Goal: Task Accomplishment & Management: Use online tool/utility

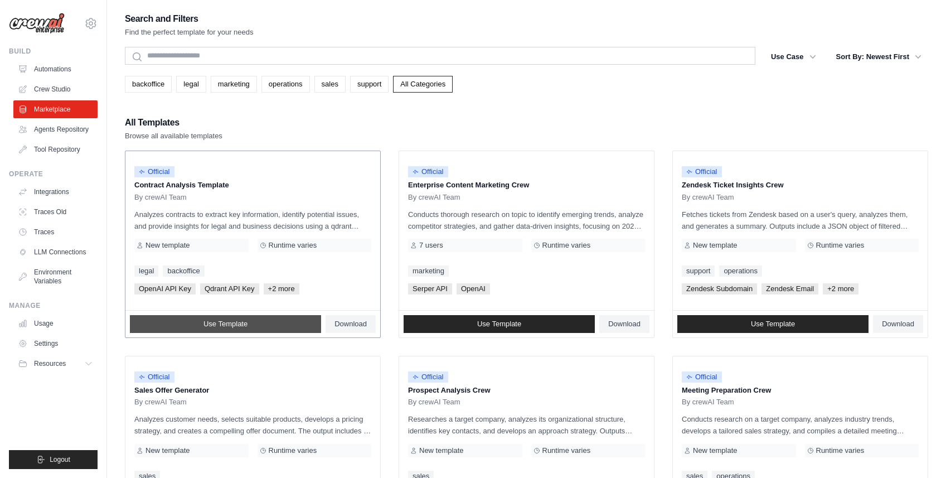
click at [249, 326] on link "Use Template" at bounding box center [225, 324] width 191 height 18
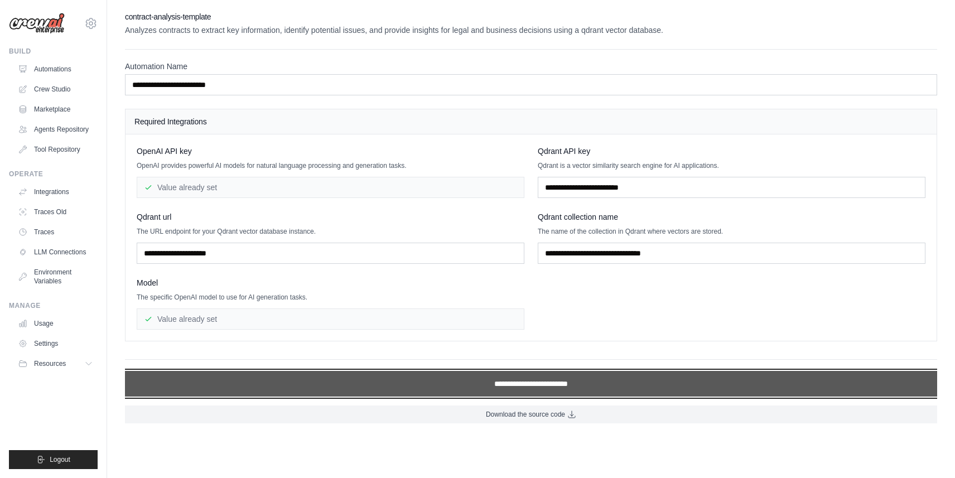
click at [550, 385] on input "**********" at bounding box center [531, 384] width 812 height 26
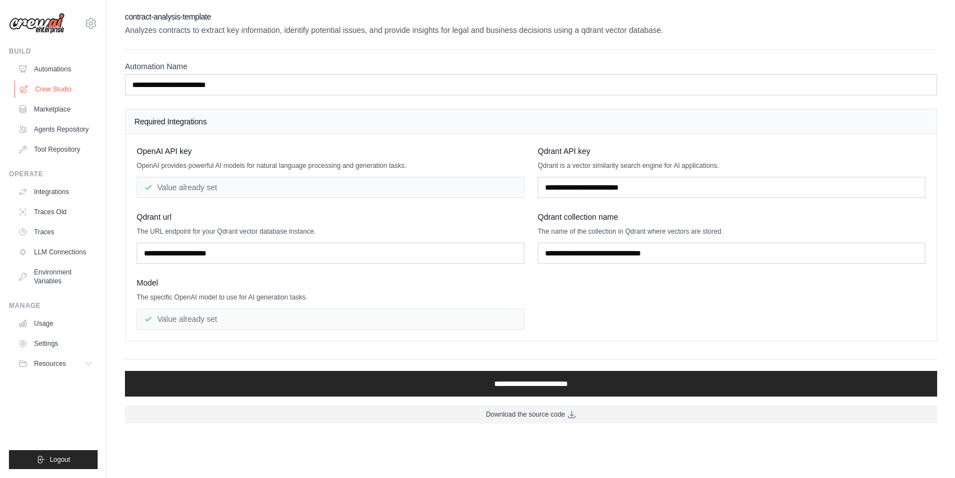
click at [41, 85] on link "Crew Studio" at bounding box center [56, 89] width 84 height 18
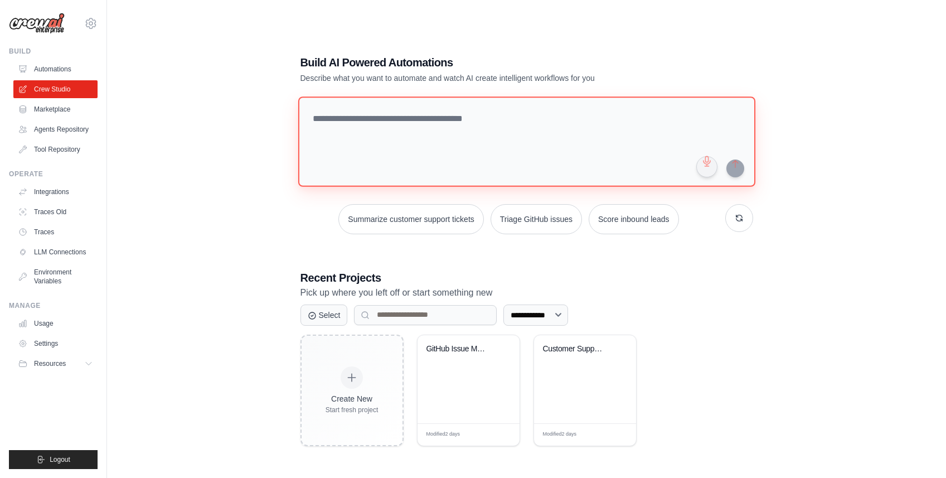
click at [421, 140] on textarea at bounding box center [526, 141] width 457 height 90
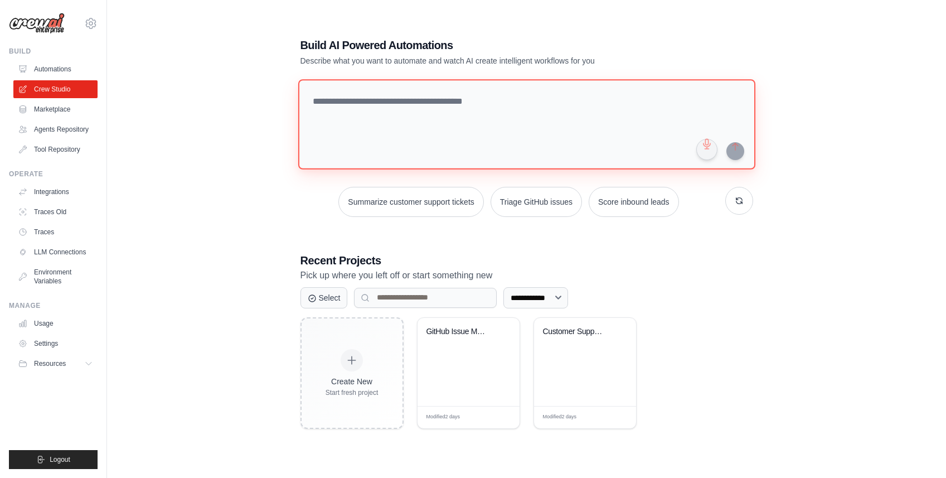
scroll to position [22, 0]
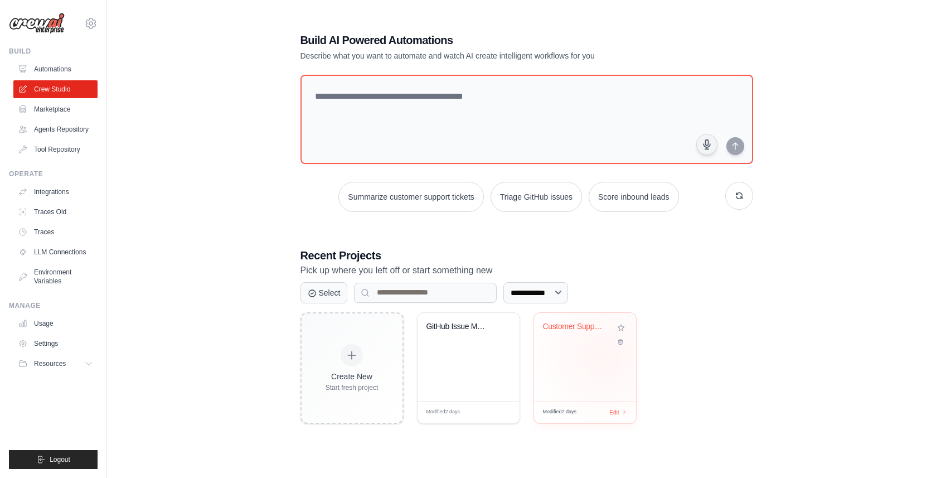
click at [603, 355] on div "Customer Support Ticket Automation" at bounding box center [585, 357] width 102 height 88
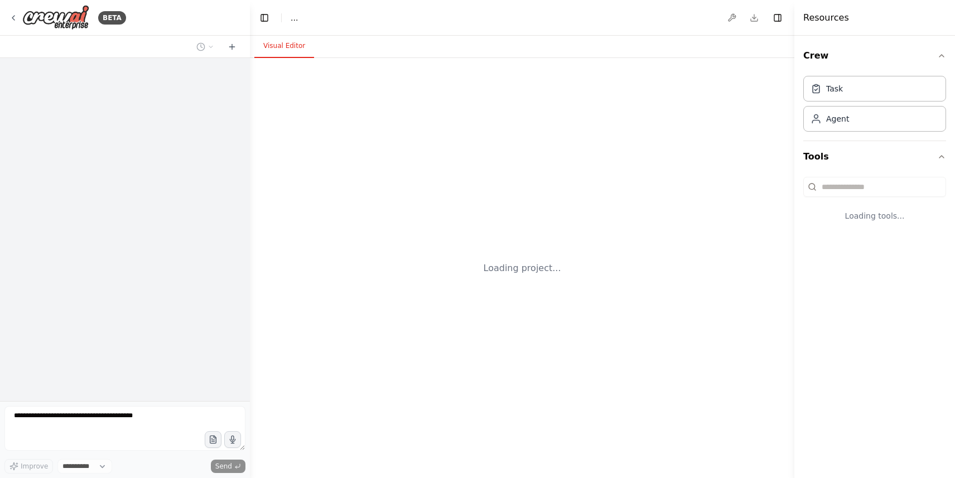
select select "****"
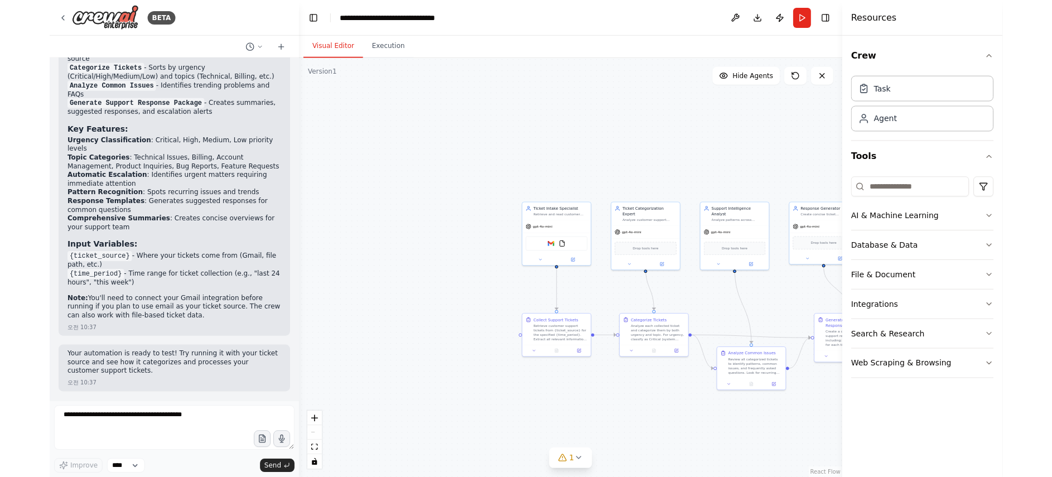
scroll to position [1237, 0]
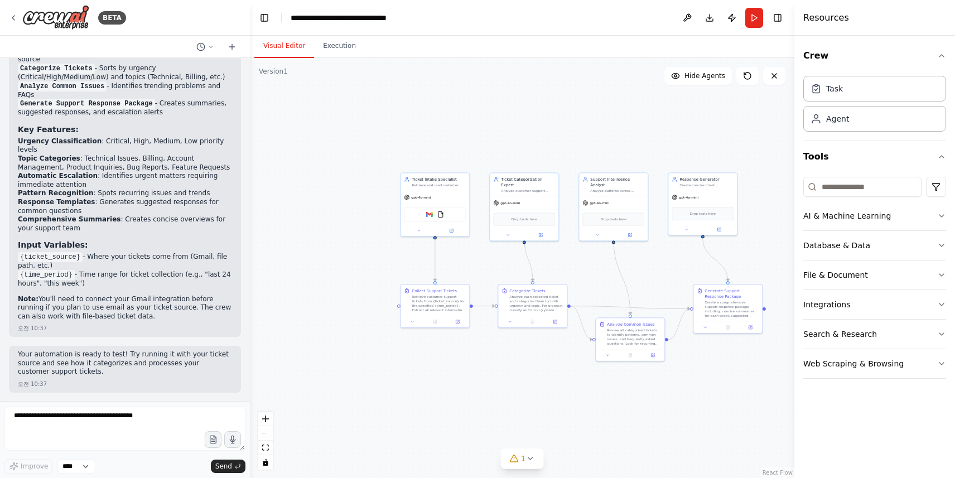
drag, startPoint x: 662, startPoint y: 307, endPoint x: 575, endPoint y: 278, distance: 91.2
click at [576, 278] on div ".deletable-edge-delete-btn { width: 20px; height: 20px; border: 0px solid #ffff…" at bounding box center [522, 268] width 544 height 420
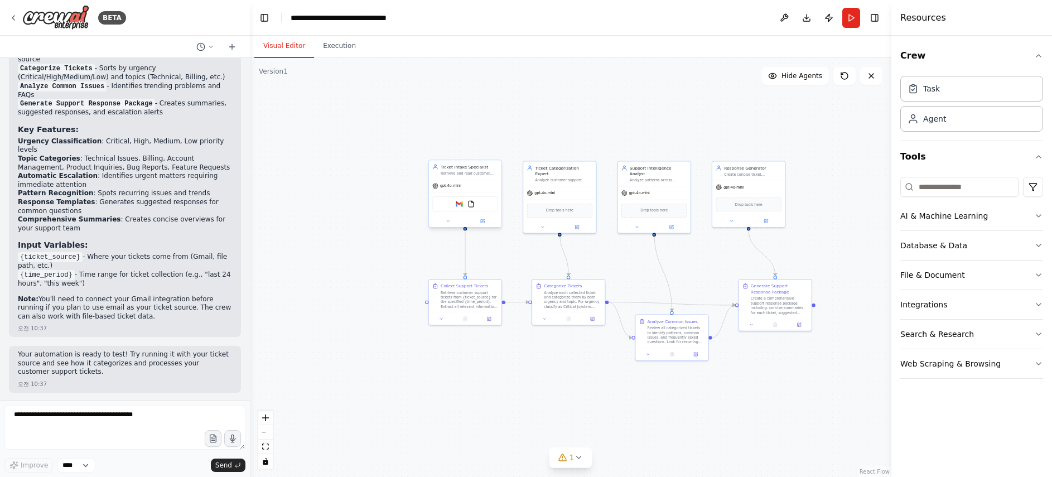
click at [478, 183] on div "gpt-4o-mini" at bounding box center [465, 186] width 72 height 13
click at [471, 186] on div "gpt-4o-mini" at bounding box center [465, 186] width 72 height 13
click at [485, 221] on button at bounding box center [482, 220] width 33 height 7
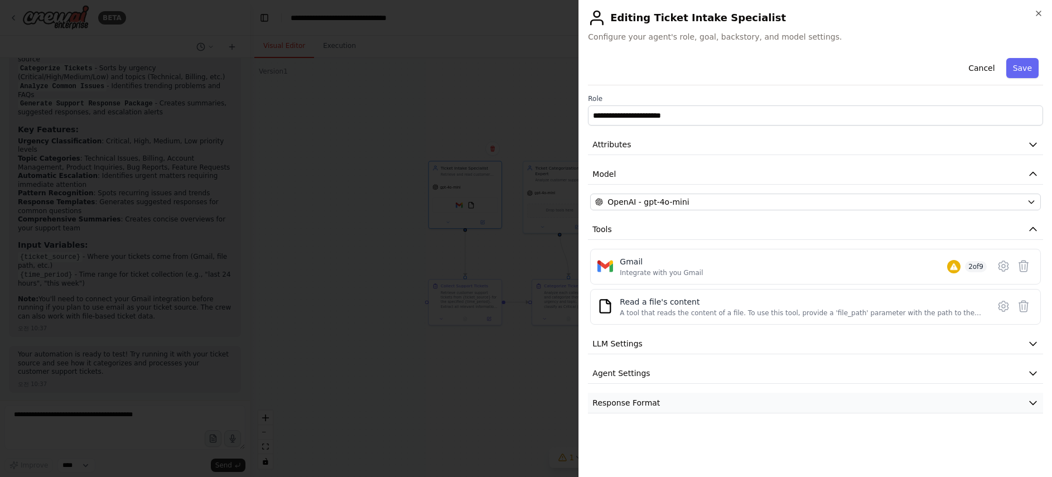
click at [664, 409] on button "Response Format" at bounding box center [815, 403] width 455 height 21
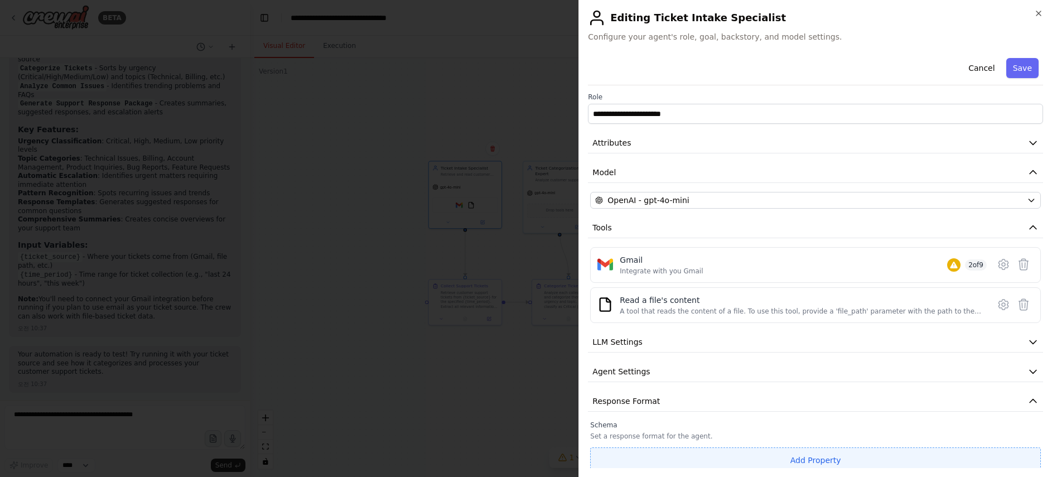
scroll to position [0, 0]
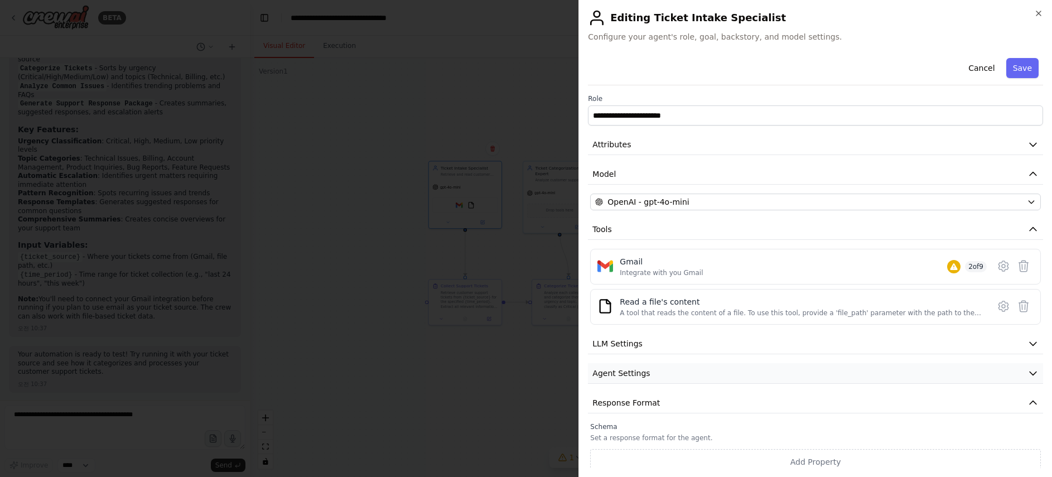
click at [732, 369] on button "Agent Settings" at bounding box center [815, 373] width 455 height 21
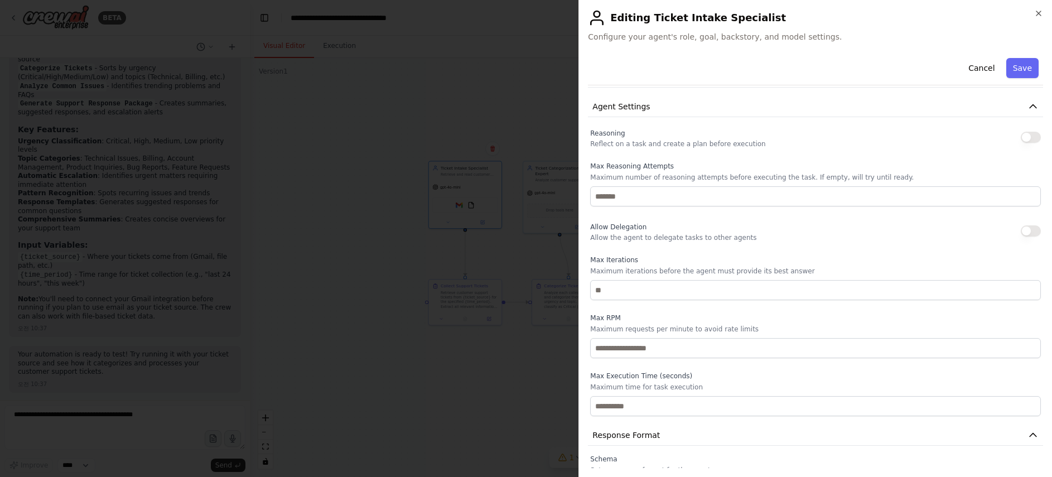
scroll to position [110, 0]
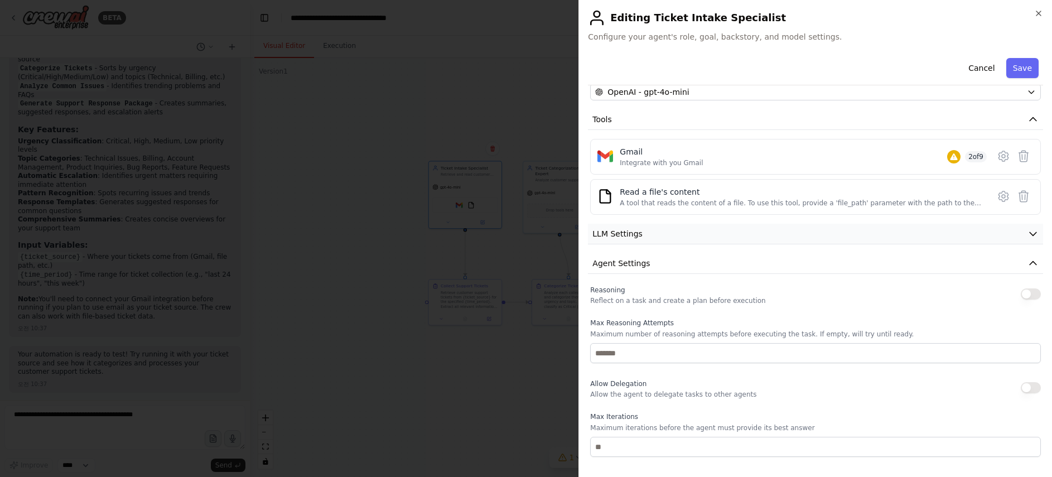
click at [715, 229] on button "LLM Settings" at bounding box center [815, 234] width 455 height 21
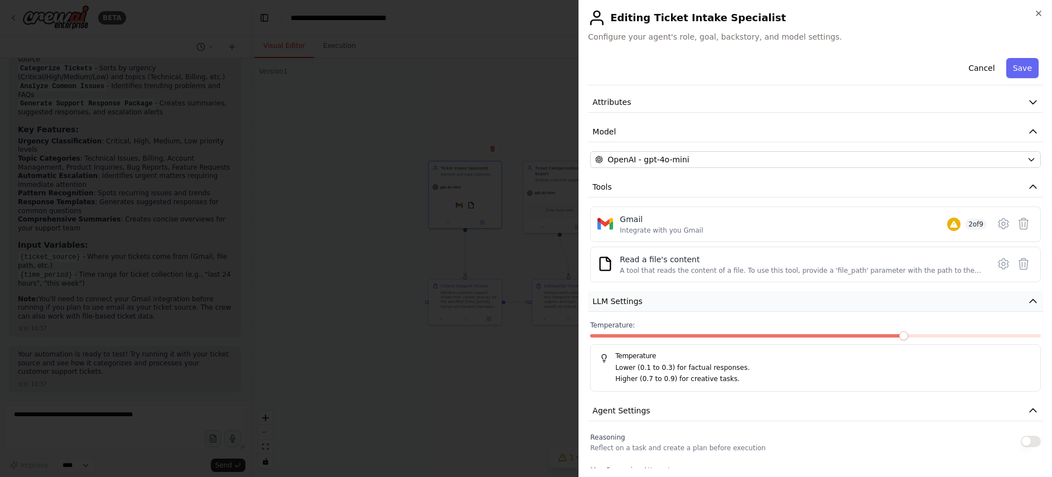
scroll to position [0, 0]
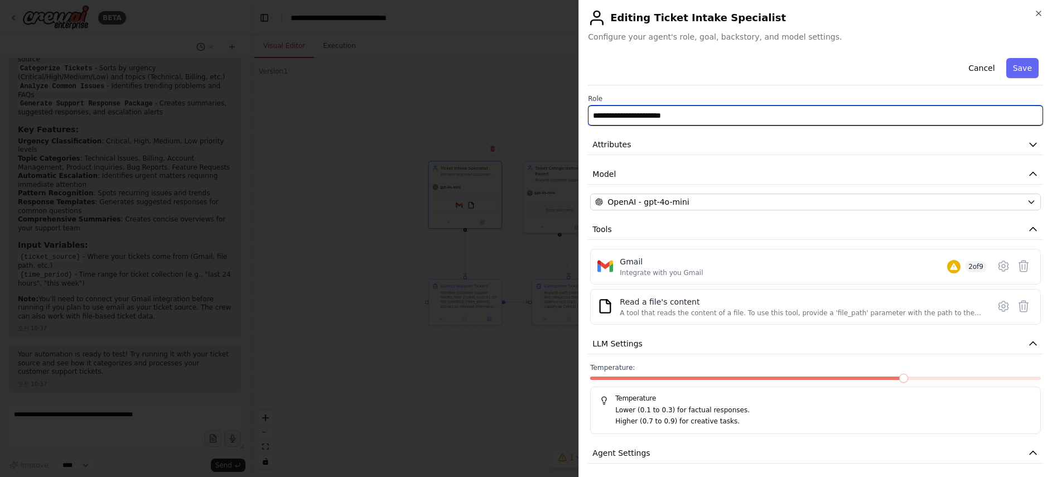
click at [768, 114] on input "**********" at bounding box center [815, 115] width 455 height 20
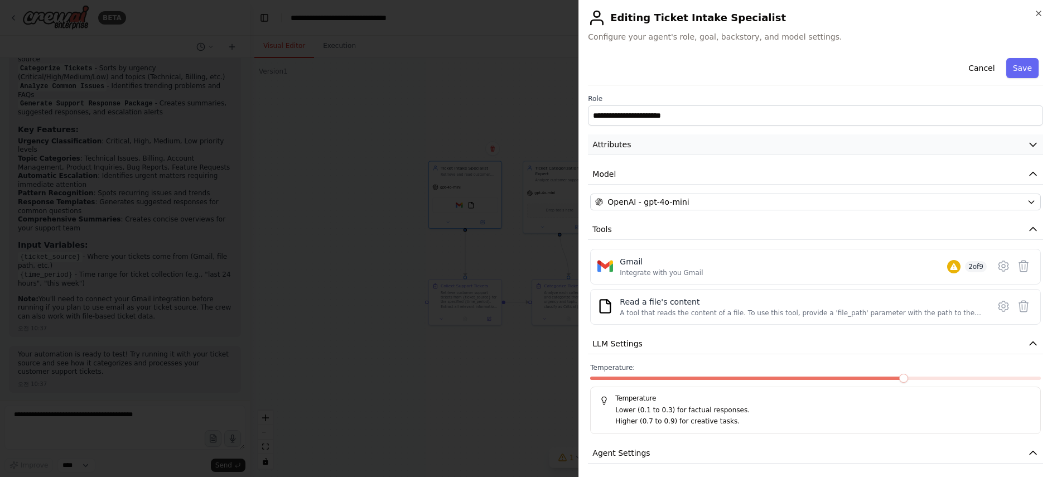
click at [759, 141] on button "Attributes" at bounding box center [815, 144] width 455 height 21
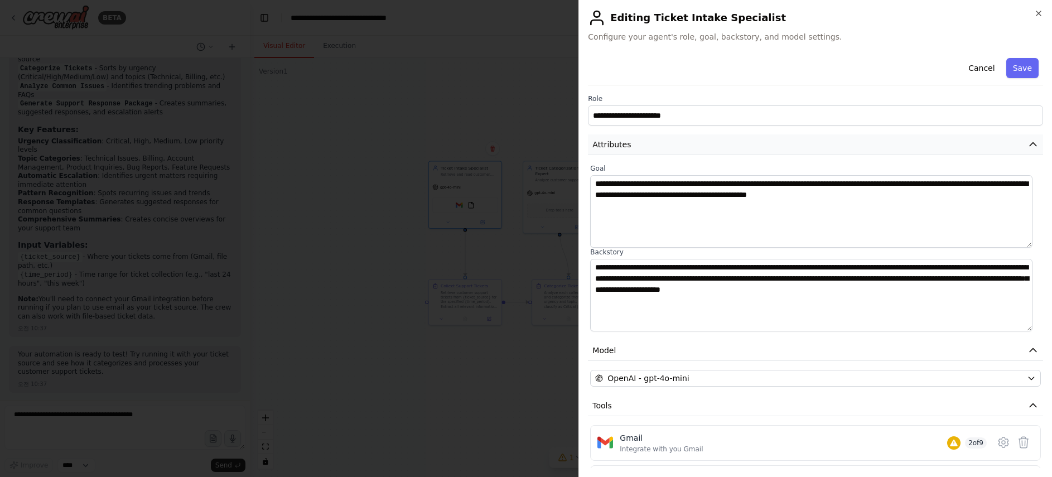
click at [759, 141] on button "Attributes" at bounding box center [815, 144] width 455 height 21
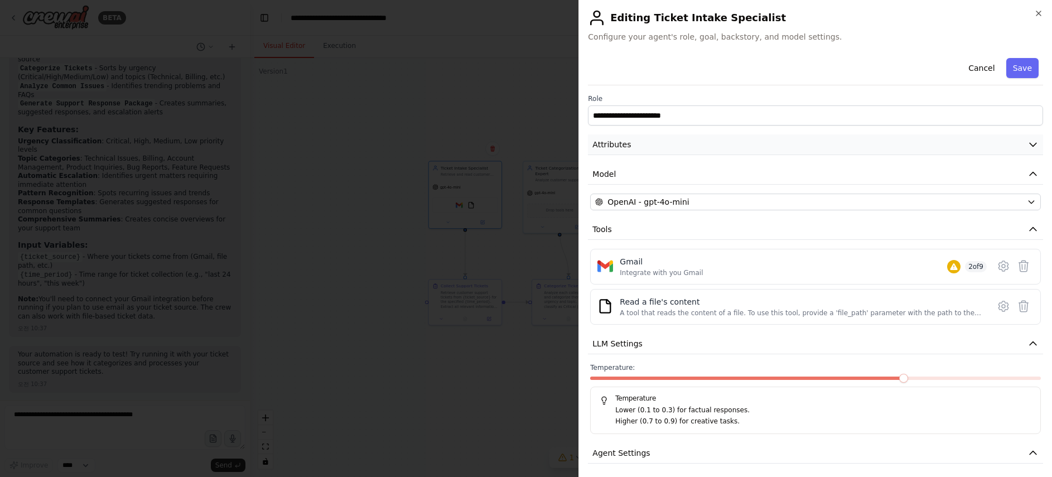
click at [764, 141] on button "Attributes" at bounding box center [815, 144] width 455 height 21
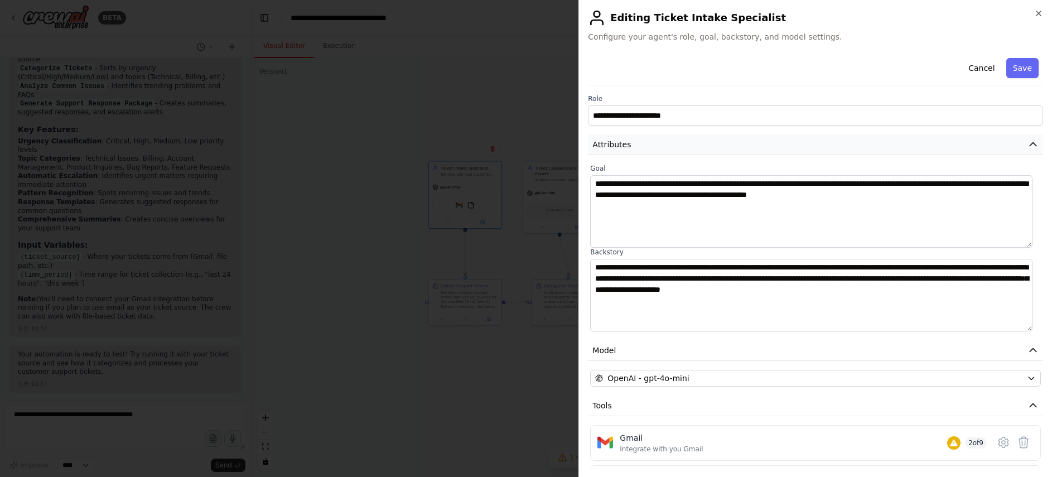
click at [761, 147] on button "Attributes" at bounding box center [815, 144] width 455 height 21
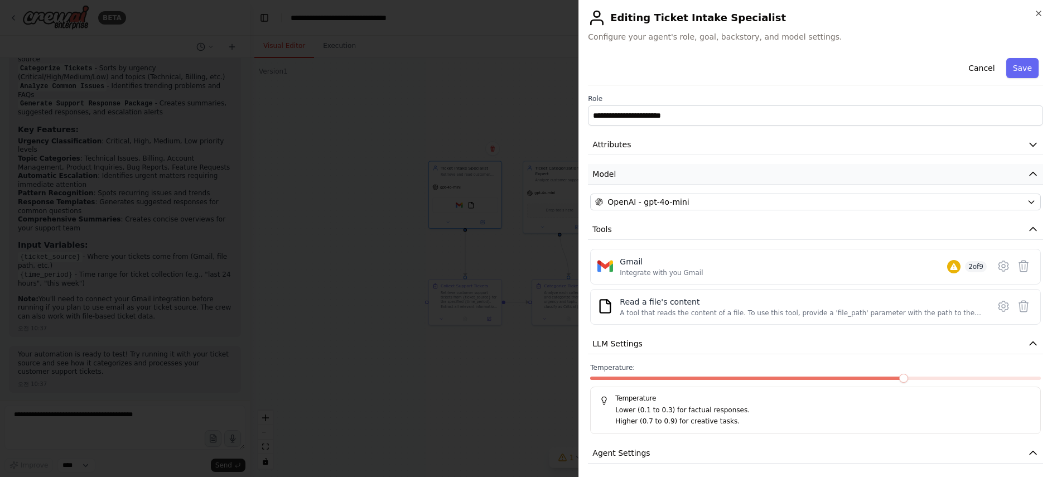
click at [758, 179] on button "Model" at bounding box center [815, 174] width 455 height 21
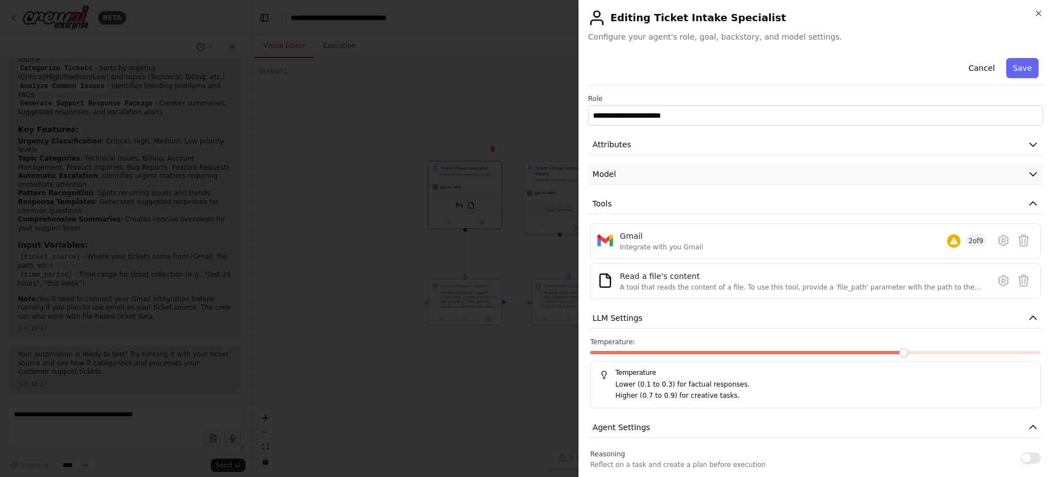
click at [758, 179] on button "Model" at bounding box center [815, 174] width 455 height 21
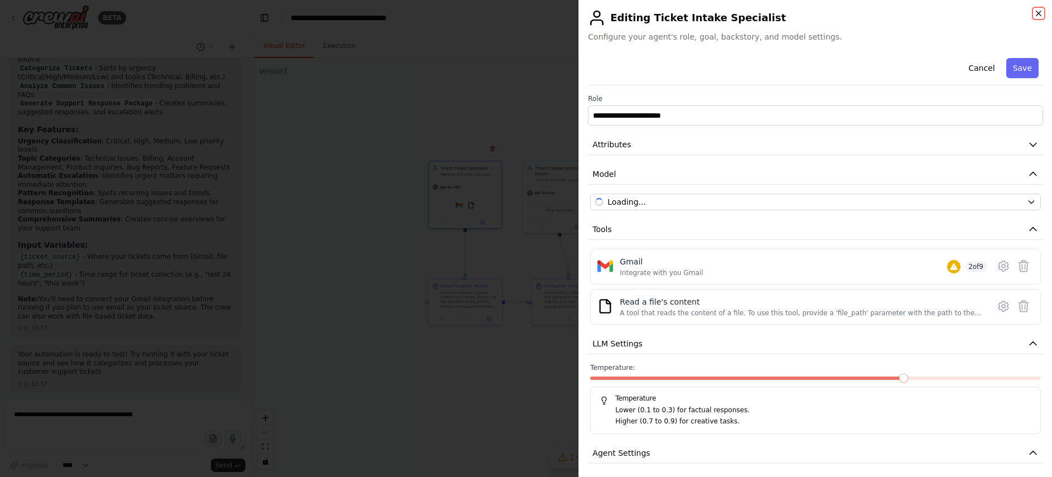
click at [954, 14] on icon "button" at bounding box center [1038, 13] width 9 height 9
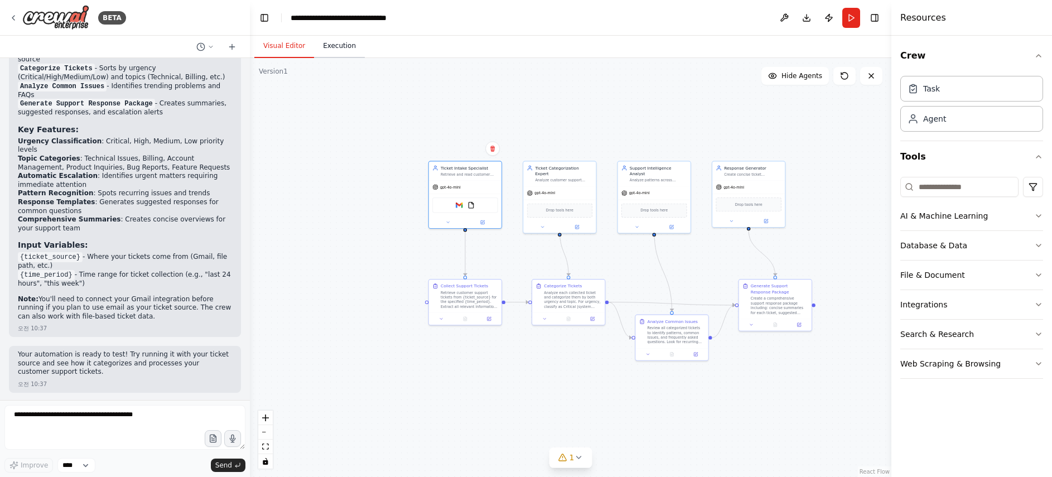
click at [336, 54] on button "Execution" at bounding box center [339, 46] width 51 height 23
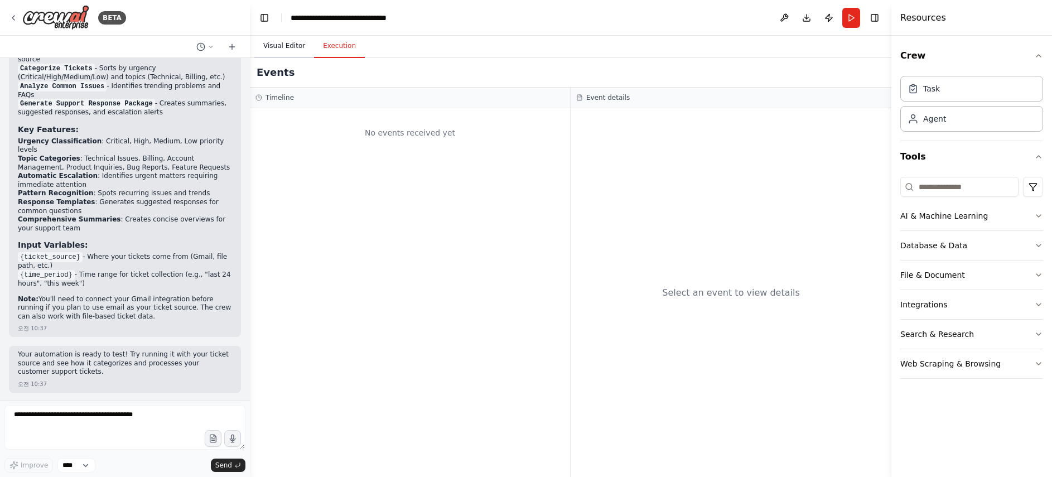
click at [293, 50] on button "Visual Editor" at bounding box center [284, 46] width 60 height 23
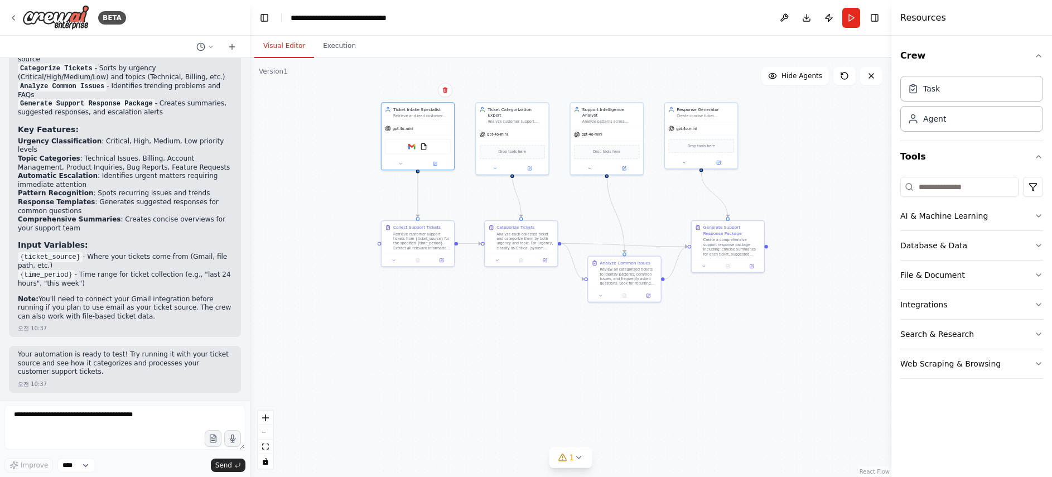
drag, startPoint x: 847, startPoint y: 180, endPoint x: 813, endPoint y: 137, distance: 54.3
click at [799, 120] on div ".deletable-edge-delete-btn { width: 20px; height: 20px; border: 0px solid #ffff…" at bounding box center [570, 267] width 641 height 419
click at [569, 468] on div ".deletable-edge-delete-btn { width: 20px; height: 20px; border: 0px solid #ffff…" at bounding box center [570, 267] width 641 height 419
click at [571, 462] on span "1" at bounding box center [571, 457] width 5 height 11
click at [690, 340] on div ".deletable-edge-delete-btn { width: 20px; height: 20px; border: 0px solid #ffff…" at bounding box center [570, 267] width 641 height 419
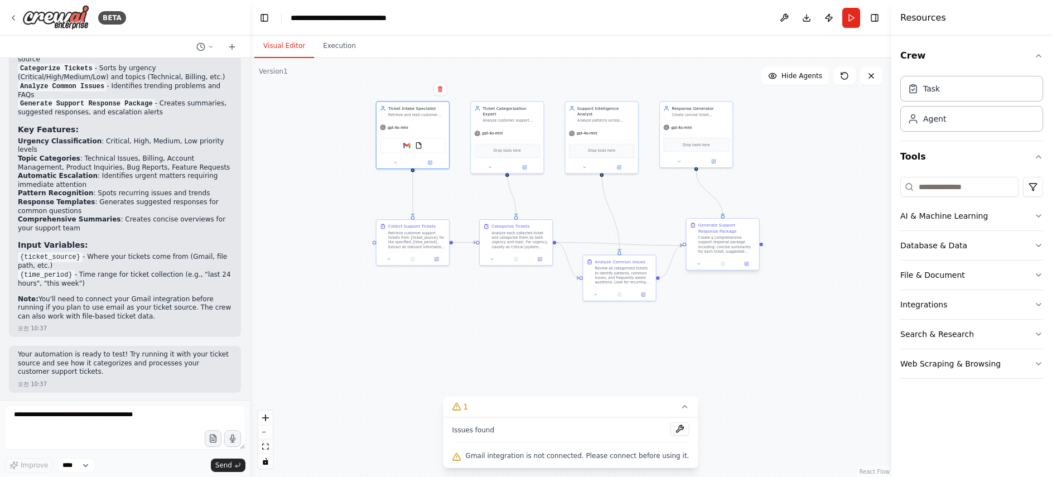
click at [739, 238] on div "Create a comprehensive support response package including: concise summaries fo…" at bounding box center [726, 244] width 57 height 19
click at [681, 162] on icon at bounding box center [678, 160] width 4 height 4
click at [540, 350] on div ".deletable-edge-delete-btn { width: 20px; height: 20px; border: 0px solid #ffff…" at bounding box center [570, 267] width 641 height 419
click at [461, 354] on div ".deletable-edge-delete-btn { width: 20px; height: 20px; border: 0px solid #ffff…" at bounding box center [570, 267] width 641 height 419
click at [827, 428] on div ".deletable-edge-delete-btn { width: 20px; height: 20px; border: 0px solid #ffff…" at bounding box center [570, 267] width 641 height 419
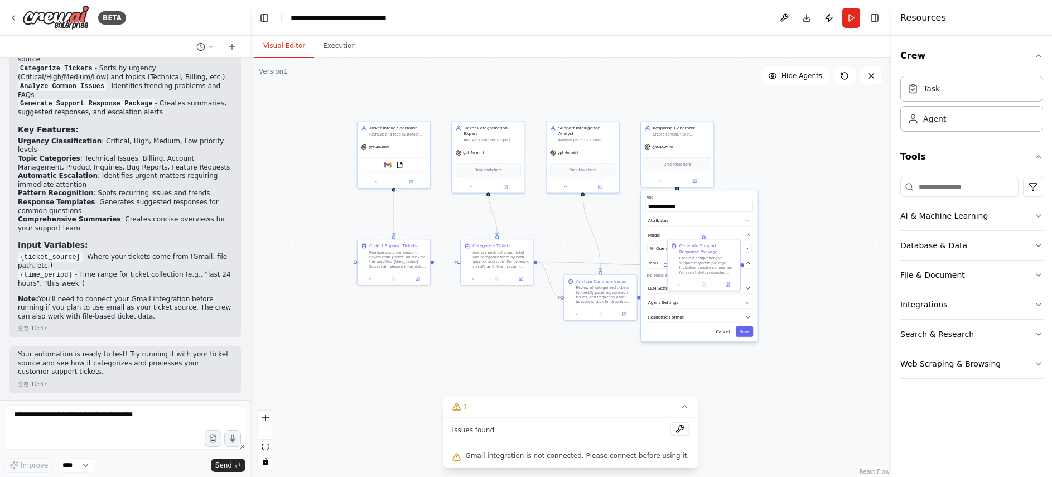
drag, startPoint x: 542, startPoint y: 350, endPoint x: 523, endPoint y: 371, distance: 28.0
click at [523, 371] on div ".deletable-edge-delete-btn { width: 20px; height: 20px; border: 0px solid #ffff…" at bounding box center [570, 267] width 641 height 419
click at [507, 350] on div ".deletable-edge-delete-btn { width: 20px; height: 20px; border: 0px solid #ffff…" at bounding box center [570, 267] width 641 height 419
click at [690, 143] on div "gpt-4o-mini" at bounding box center [677, 147] width 72 height 13
click at [599, 151] on div "gpt-4o-mini" at bounding box center [582, 152] width 72 height 13
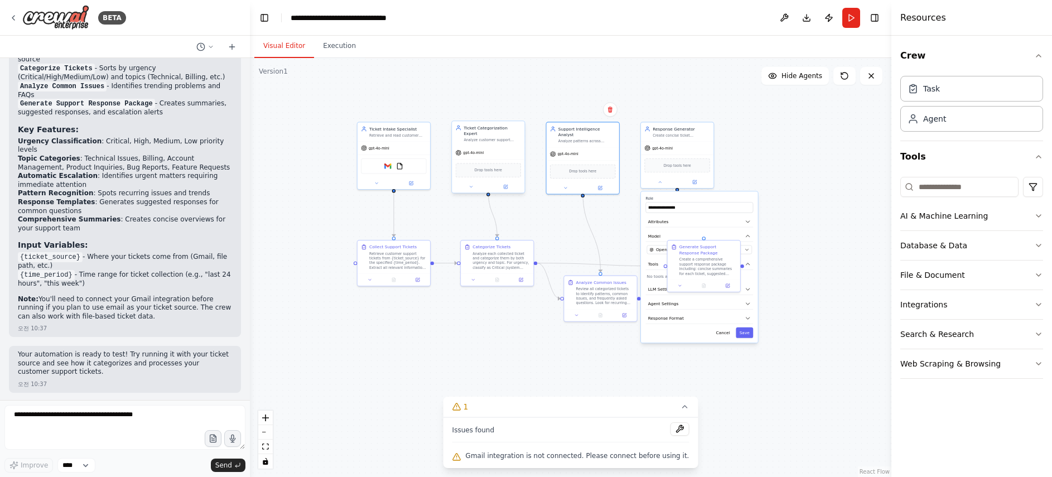
click at [481, 151] on div "gpt-4o-mini" at bounding box center [488, 152] width 72 height 13
drag, startPoint x: 391, startPoint y: 149, endPoint x: 391, endPoint y: 156, distance: 6.1
click at [392, 149] on div "gpt-4o-mini" at bounding box center [393, 147] width 72 height 13
click at [406, 270] on div "Collect Support Tickets Retrieve customer support tickets from {ticket_source} …" at bounding box center [393, 255] width 72 height 33
click at [499, 265] on div "Analyze each collected ticket and categorize them by both urgency and topic. Fo…" at bounding box center [500, 259] width 57 height 19
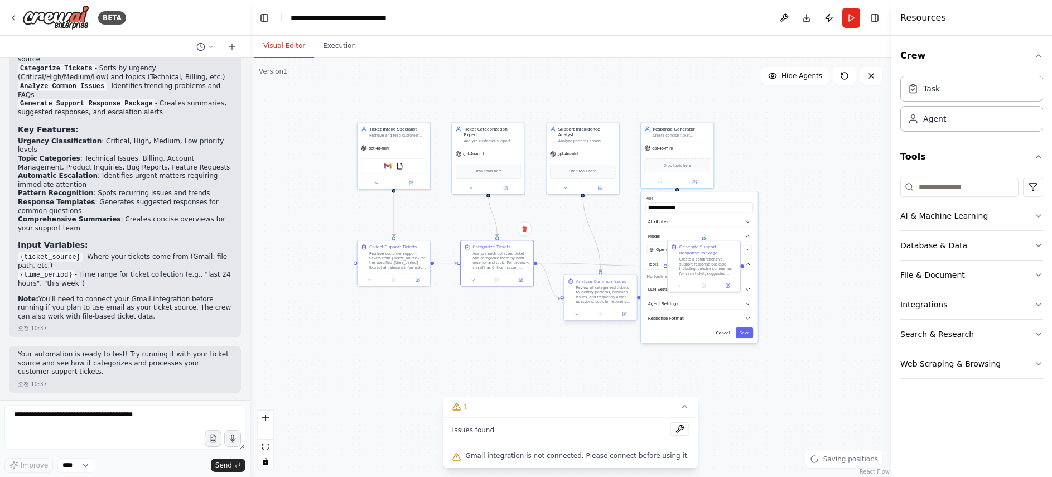
click at [608, 298] on div "Review all categorized tickets to identify patterns, common issues, and frequen…" at bounding box center [604, 294] width 57 height 19
click at [700, 238] on button "Model" at bounding box center [700, 236] width 108 height 11
click at [84, 471] on select "****" at bounding box center [76, 465] width 38 height 14
click at [59, 188] on li "Automatic Escalation : Identifies urgent matters requiring immediate attention" at bounding box center [125, 180] width 214 height 17
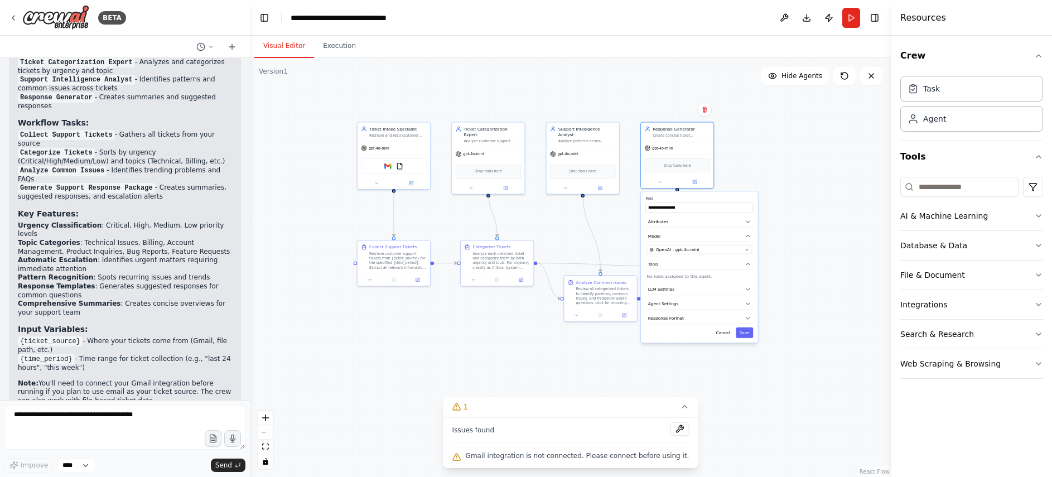
scroll to position [1238, 0]
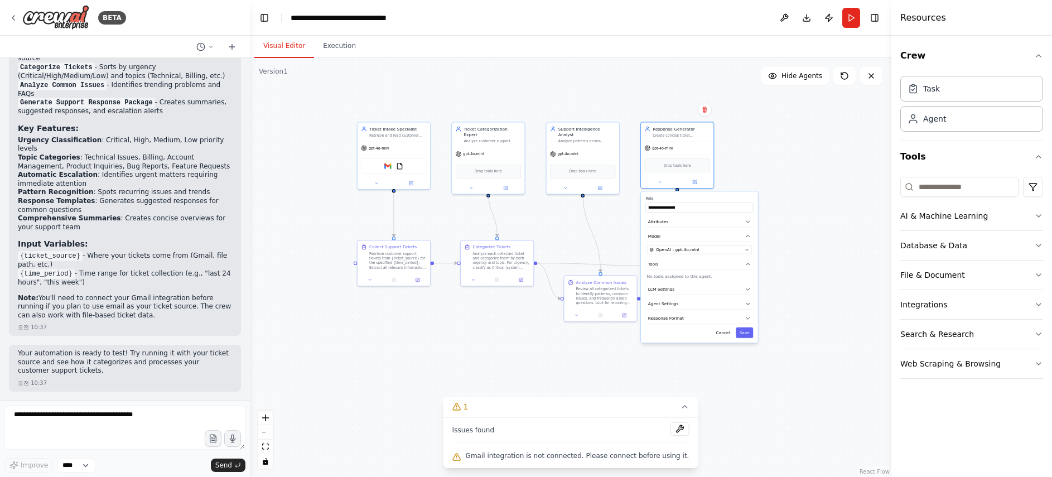
click at [472, 368] on div ".deletable-edge-delete-btn { width: 20px; height: 20px; border: 0px solid #ffff…" at bounding box center [570, 267] width 641 height 419
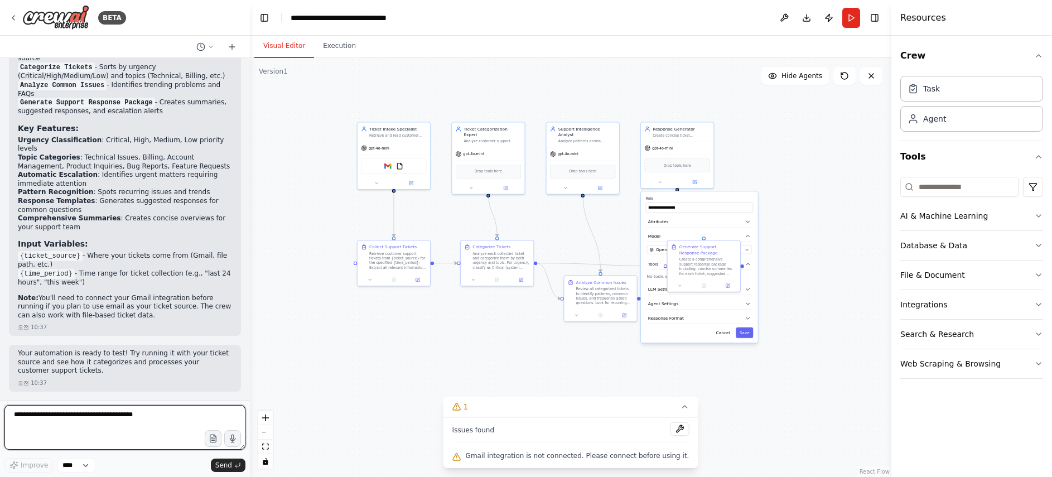
click at [101, 422] on textarea at bounding box center [124, 427] width 241 height 45
click at [170, 424] on textarea at bounding box center [124, 427] width 241 height 45
click at [166, 414] on textarea at bounding box center [124, 427] width 241 height 45
type textarea "*"
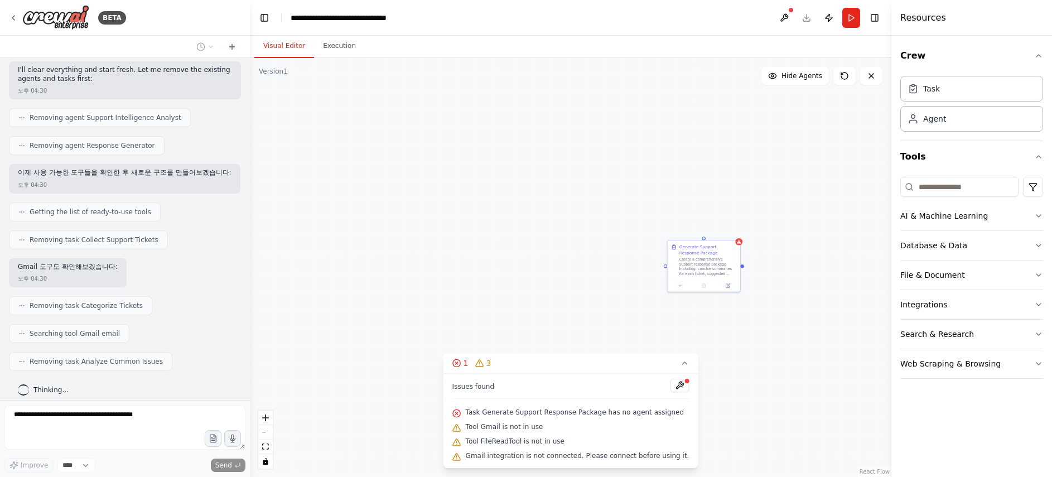
scroll to position [2077, 0]
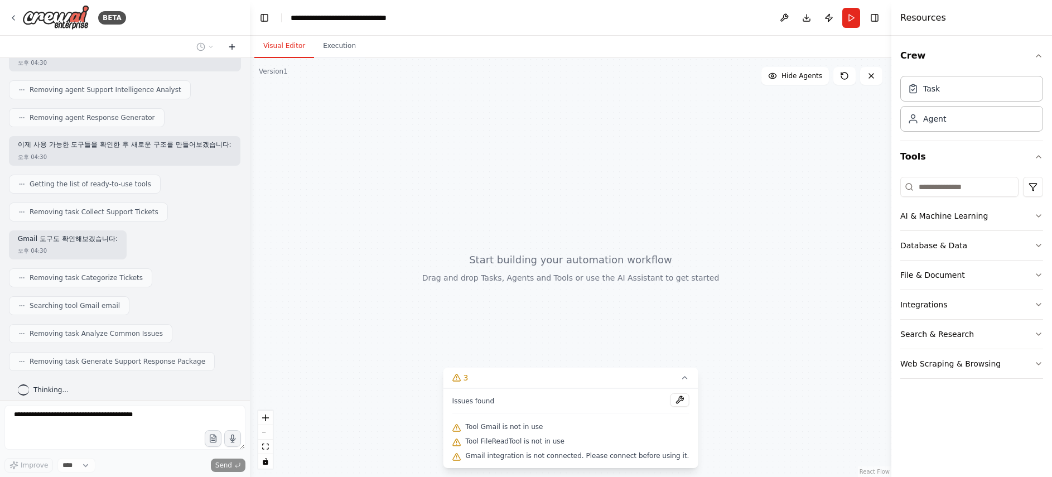
click at [229, 44] on icon at bounding box center [231, 46] width 9 height 9
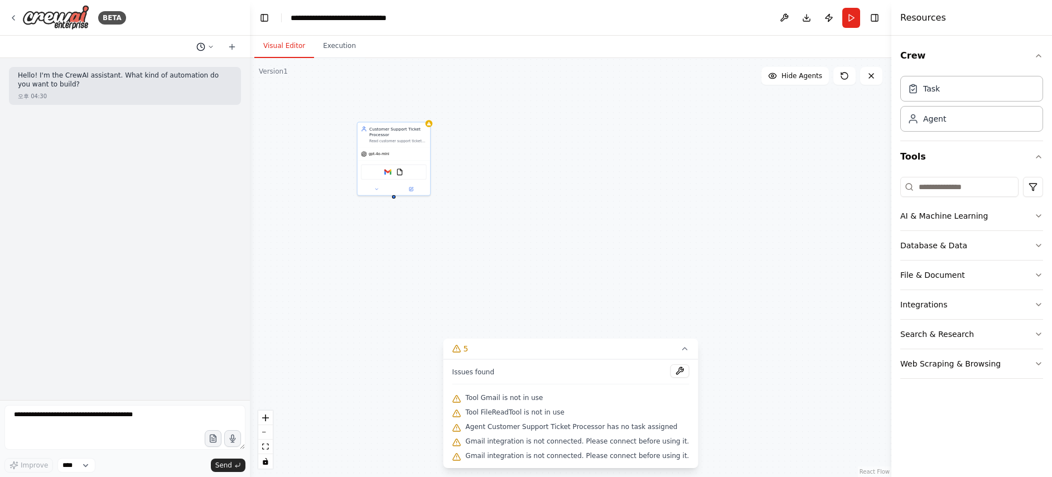
click at [214, 46] on icon at bounding box center [210, 46] width 7 height 7
click at [206, 46] on div at bounding box center [125, 238] width 250 height 477
click at [954, 216] on div "AI & Machine Learning" at bounding box center [944, 215] width 88 height 11
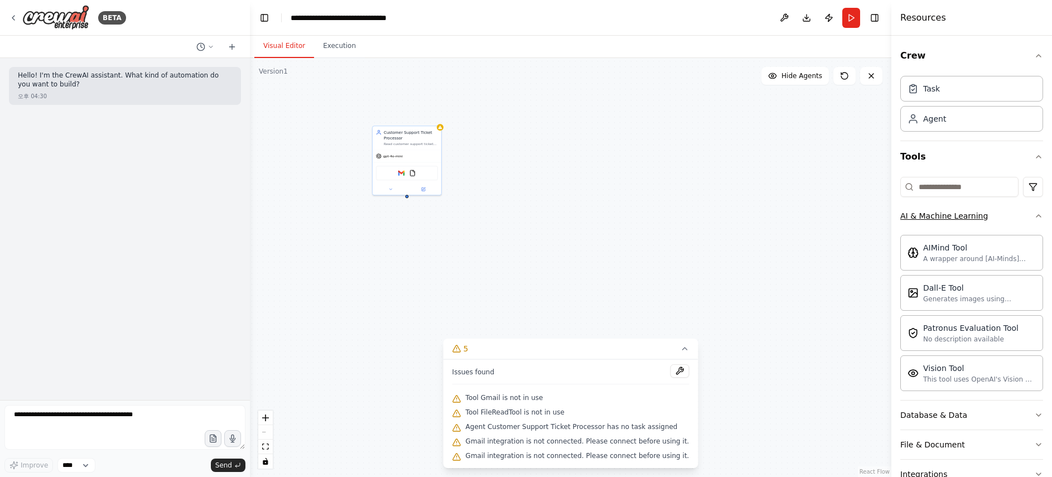
click at [954, 216] on div "AI & Machine Learning" at bounding box center [944, 215] width 88 height 11
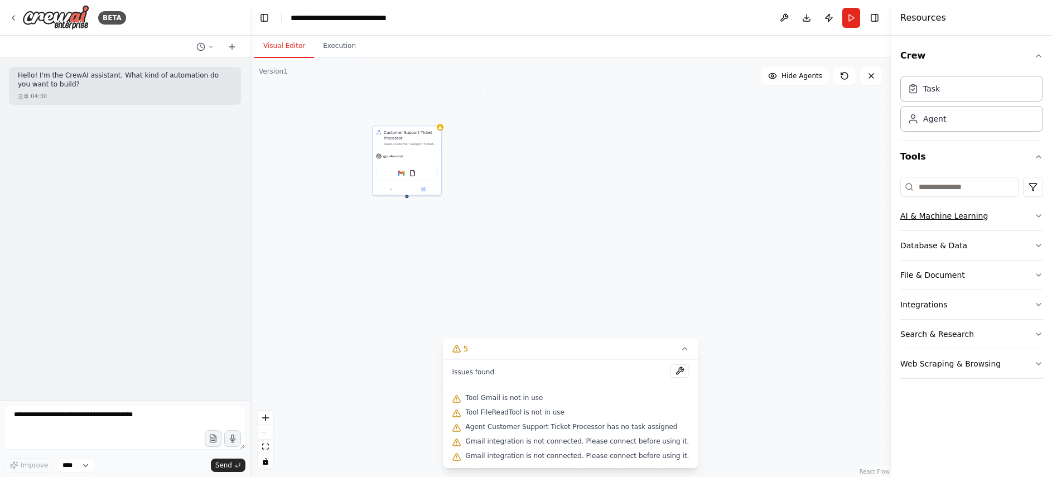
click at [954, 215] on button "AI & Machine Learning" at bounding box center [971, 215] width 143 height 29
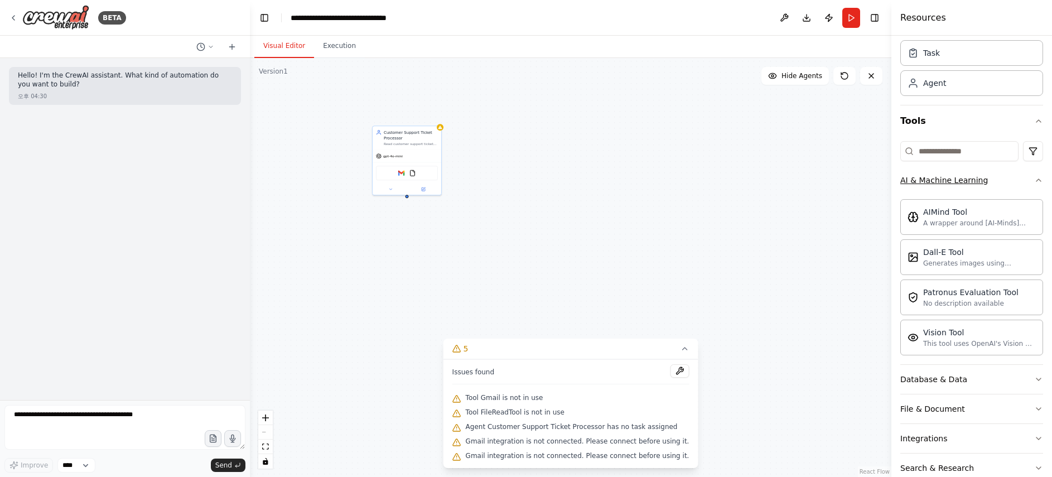
scroll to position [89, 0]
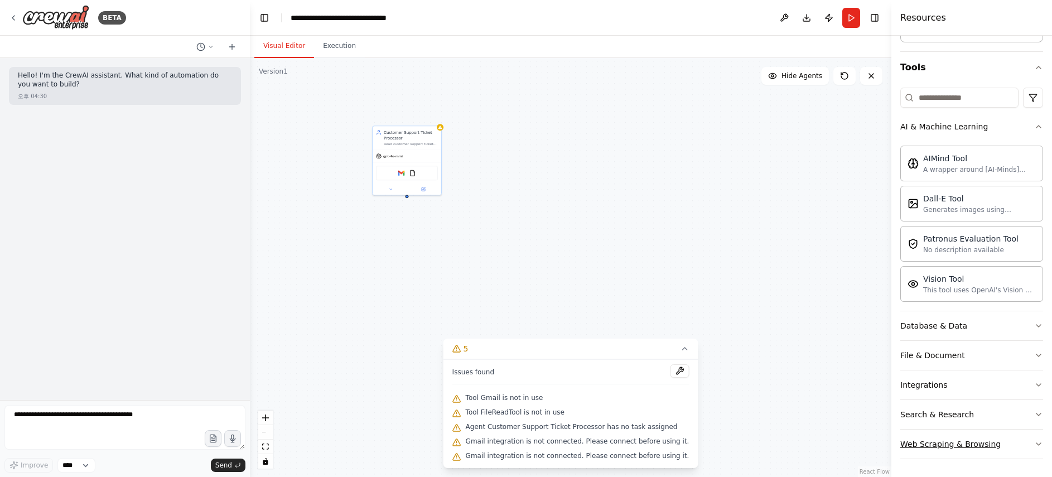
click at [954, 443] on div "Web Scraping & Browsing" at bounding box center [950, 443] width 100 height 11
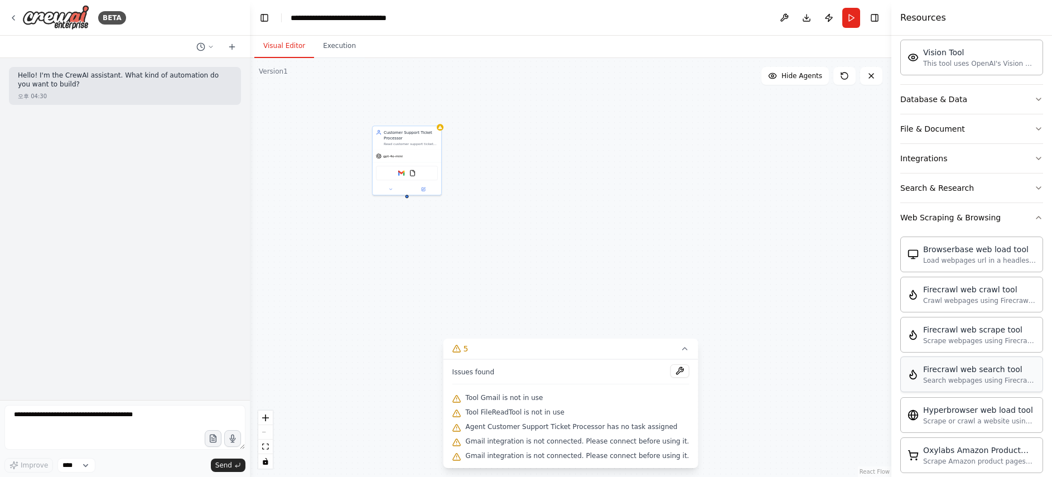
scroll to position [253, 0]
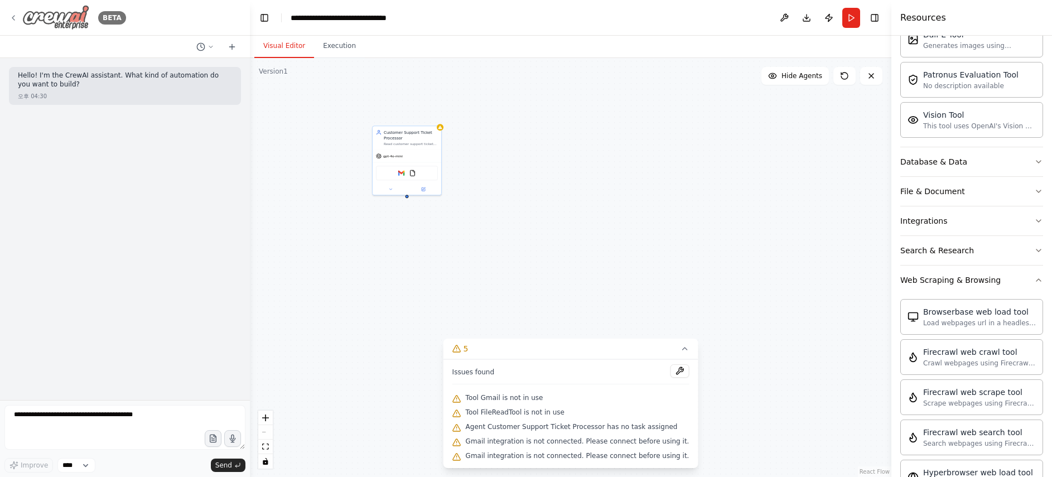
click at [75, 16] on img at bounding box center [55, 17] width 67 height 25
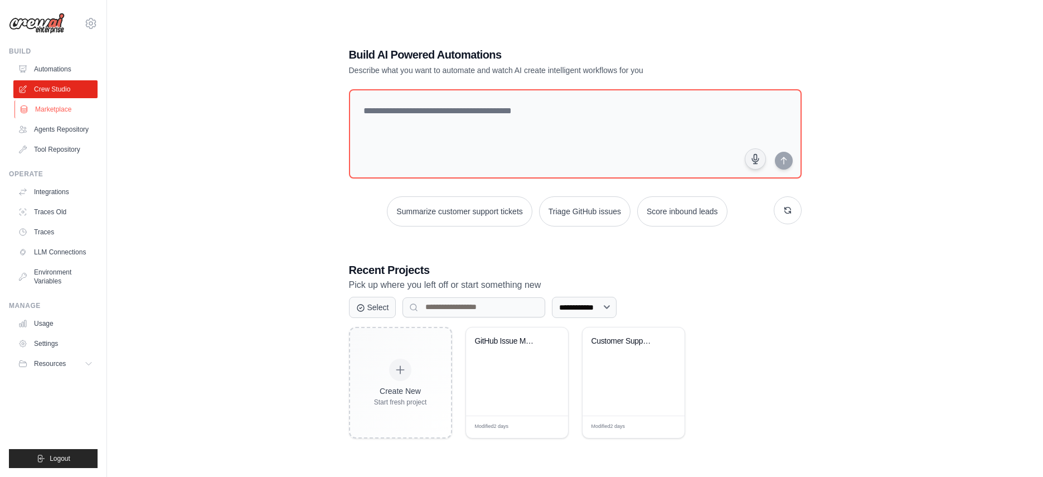
click at [53, 110] on link "Marketplace" at bounding box center [56, 109] width 84 height 18
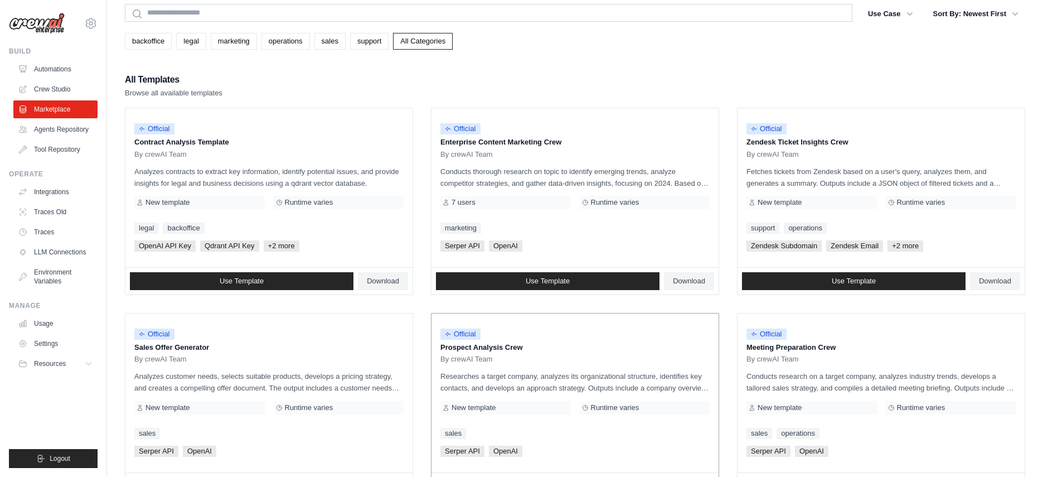
scroll to position [54, 0]
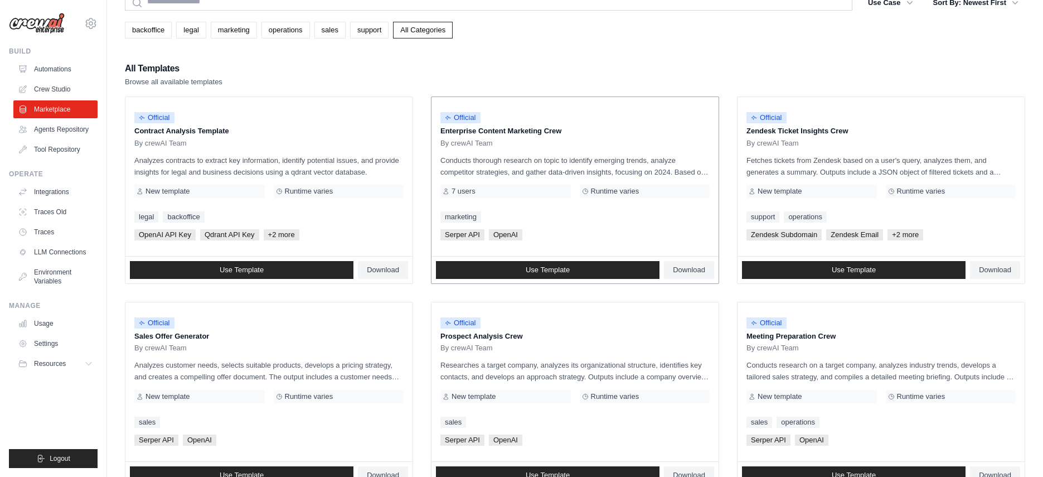
click at [472, 129] on p "Enterprise Content Marketing Crew" at bounding box center [574, 130] width 269 height 11
click at [617, 187] on span "Runtime varies" at bounding box center [615, 191] width 49 height 9
click at [525, 228] on div "Official Enterprise Content Marketing Crew By crewAI Team Conducts thorough res…" at bounding box center [575, 176] width 287 height 159
click at [475, 236] on span "Serper API" at bounding box center [462, 234] width 44 height 11
drag, startPoint x: 463, startPoint y: 233, endPoint x: 501, endPoint y: 148, distance: 93.1
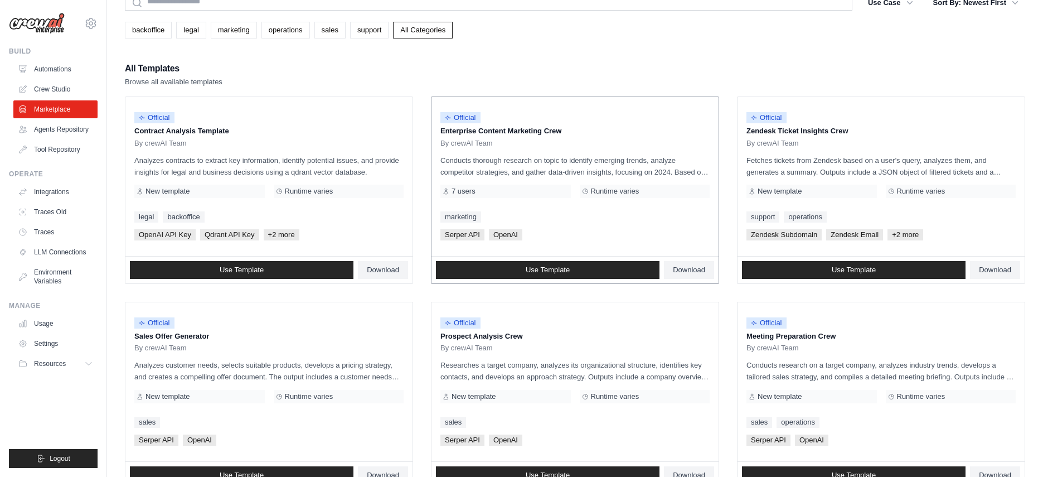
click at [463, 232] on span "Serper API" at bounding box center [462, 234] width 44 height 11
click at [502, 137] on div "Official Enterprise Content Marketing Crew By crewAI Team" at bounding box center [574, 127] width 269 height 42
click at [516, 269] on link "Use Template" at bounding box center [548, 270] width 224 height 18
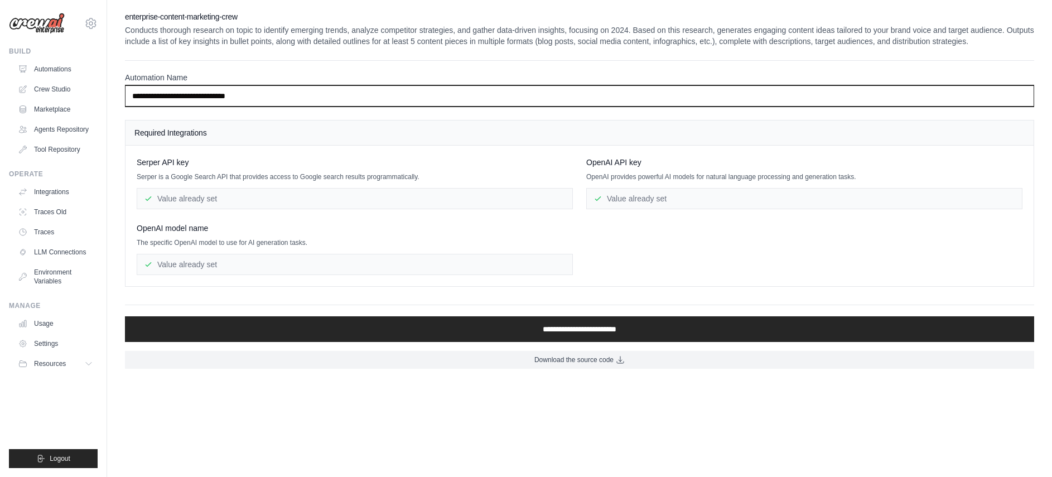
click at [274, 98] on input "**********" at bounding box center [579, 95] width 909 height 21
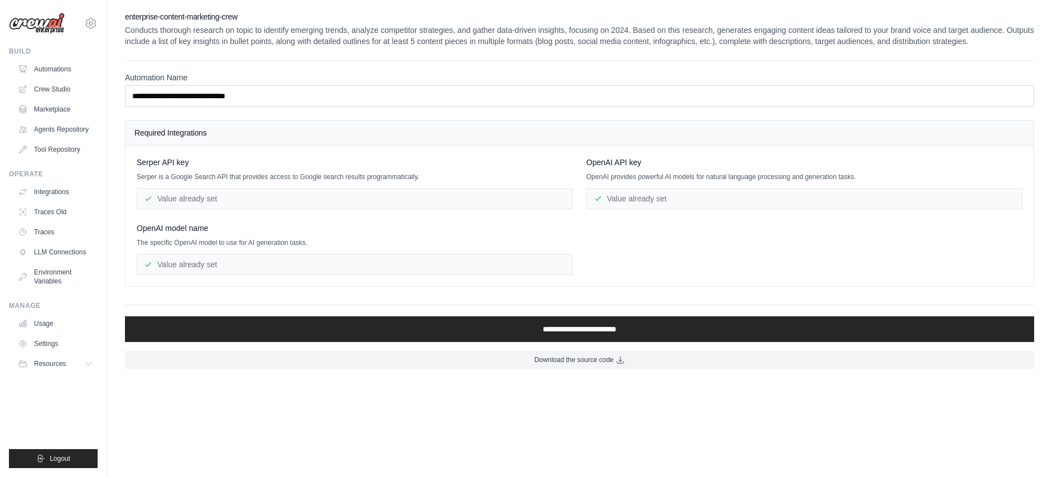
click at [343, 268] on div "Value already set" at bounding box center [355, 264] width 436 height 21
click at [345, 264] on div "Value already set" at bounding box center [355, 264] width 436 height 21
click at [345, 192] on div "Value already set" at bounding box center [355, 198] width 436 height 21
click at [340, 202] on div "Value already set" at bounding box center [355, 198] width 436 height 21
click at [335, 267] on div "Value already set" at bounding box center [355, 264] width 436 height 21
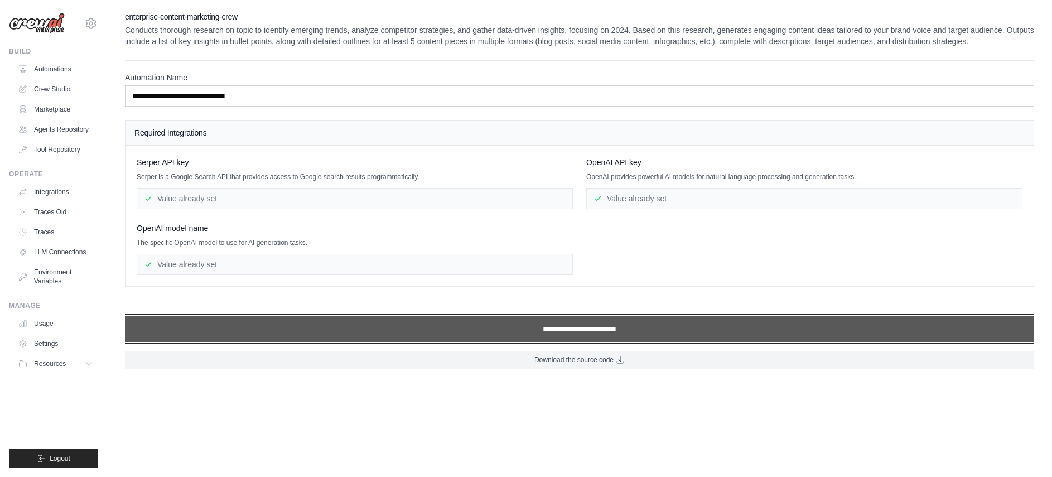
click at [537, 333] on input "**********" at bounding box center [579, 329] width 909 height 26
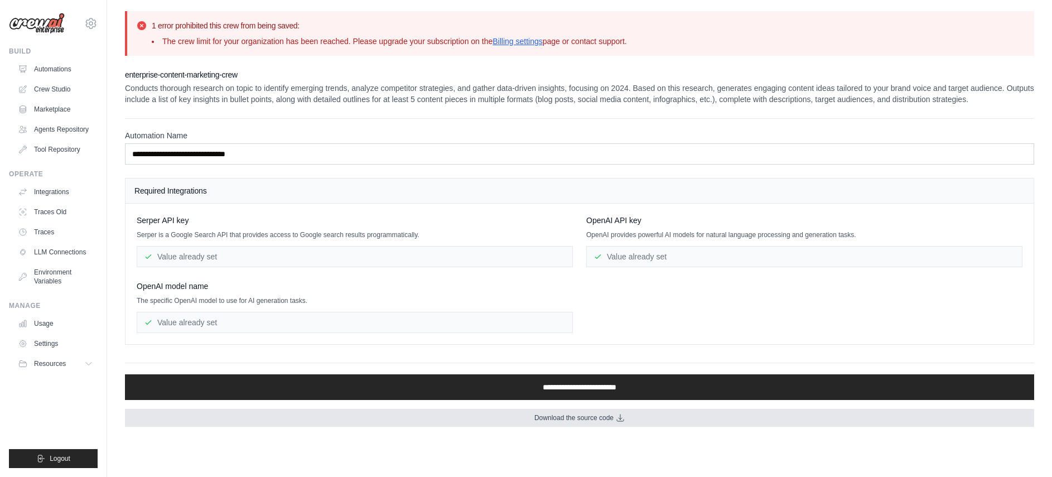
click at [585, 417] on span "Download the source code" at bounding box center [573, 417] width 79 height 9
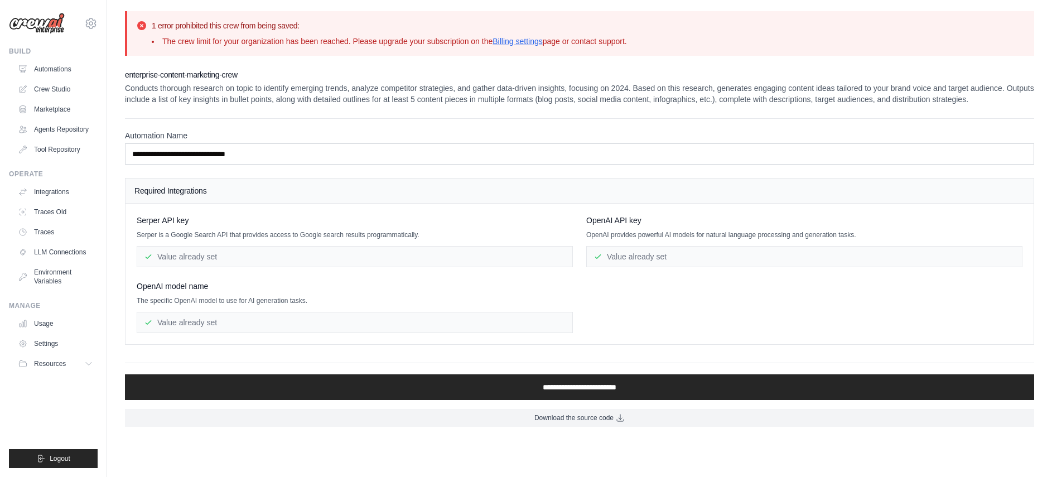
click at [316, 42] on li "The crew limit for your organization has been reached. Please upgrade your subs…" at bounding box center [389, 41] width 475 height 11
click at [253, 38] on li "The crew limit for your organization has been reached. Please upgrade your subs…" at bounding box center [389, 41] width 475 height 11
click at [54, 72] on link "Automations" at bounding box center [56, 69] width 84 height 18
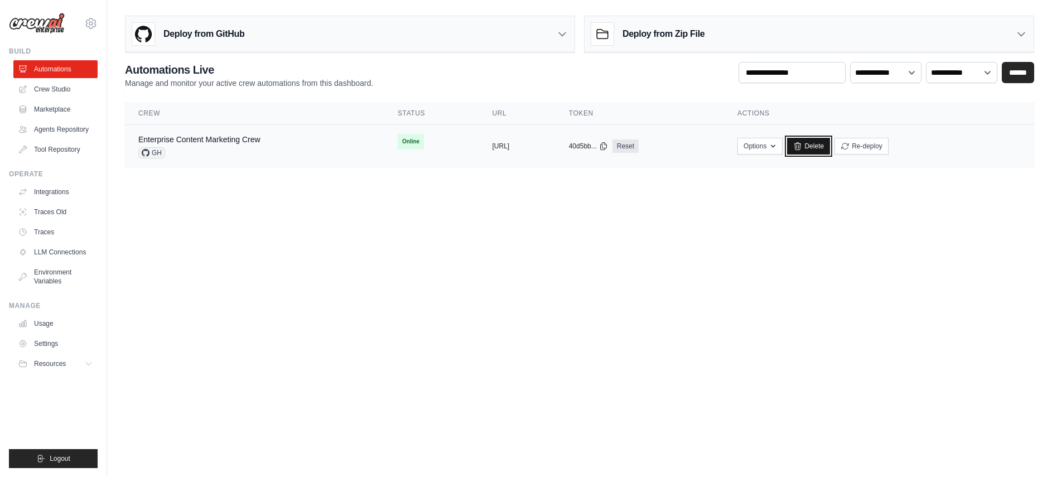
click at [802, 142] on icon at bounding box center [797, 146] width 9 height 9
click at [782, 148] on button "Options" at bounding box center [759, 145] width 45 height 17
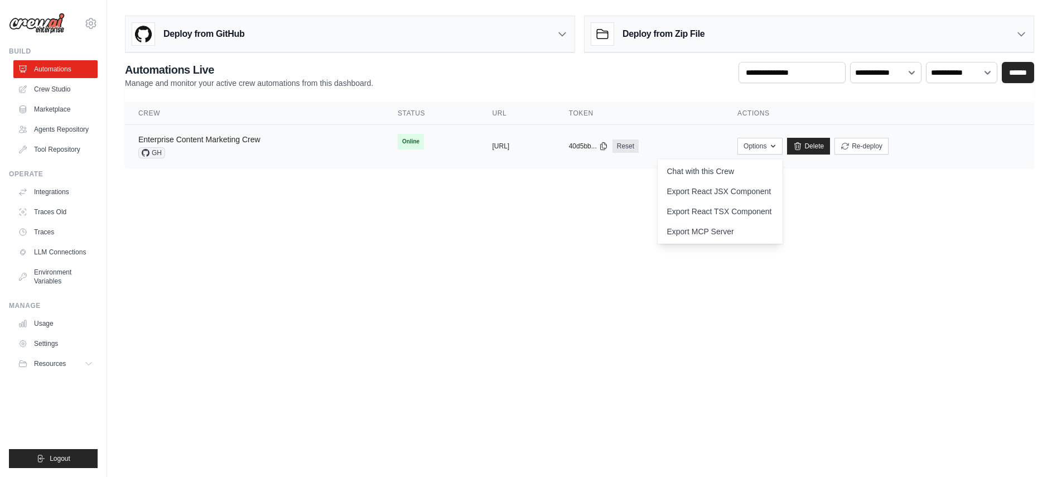
click at [216, 139] on link "Enterprise Content Marketing Crew" at bounding box center [199, 139] width 122 height 9
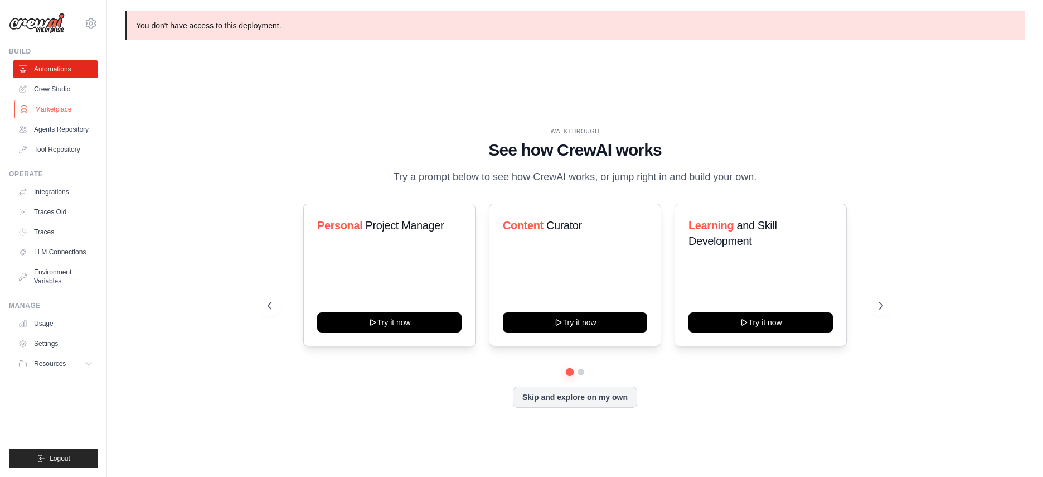
click at [63, 114] on link "Marketplace" at bounding box center [56, 109] width 84 height 18
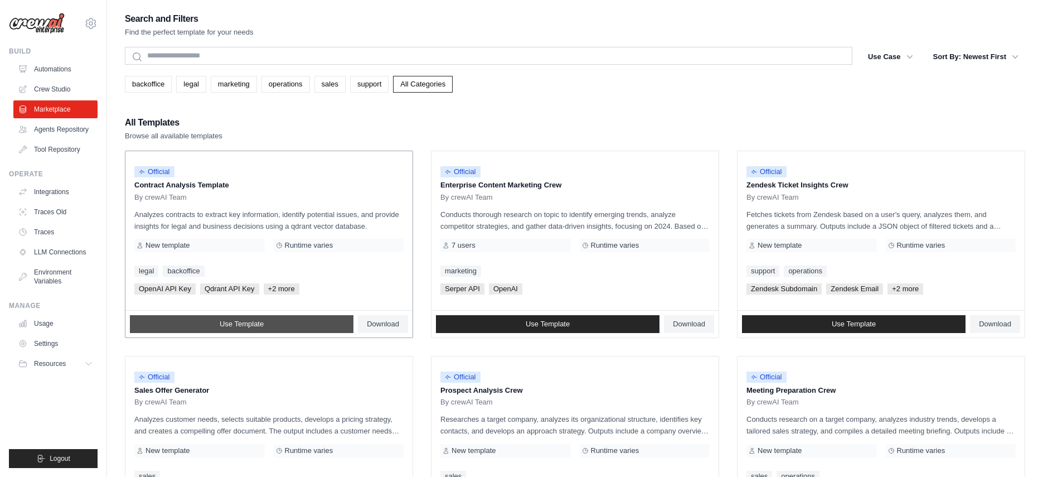
click at [299, 325] on link "Use Template" at bounding box center [242, 324] width 224 height 18
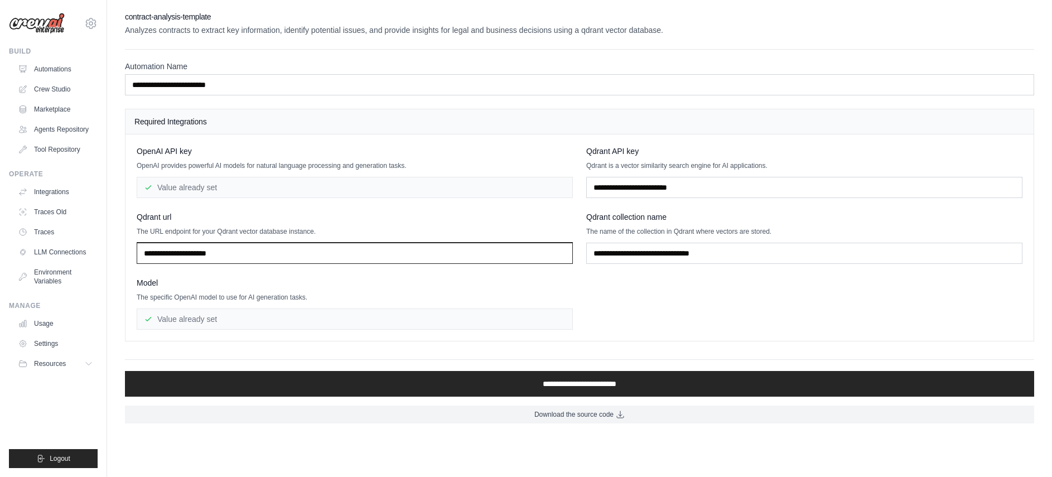
click at [325, 251] on input "text" at bounding box center [355, 253] width 436 height 21
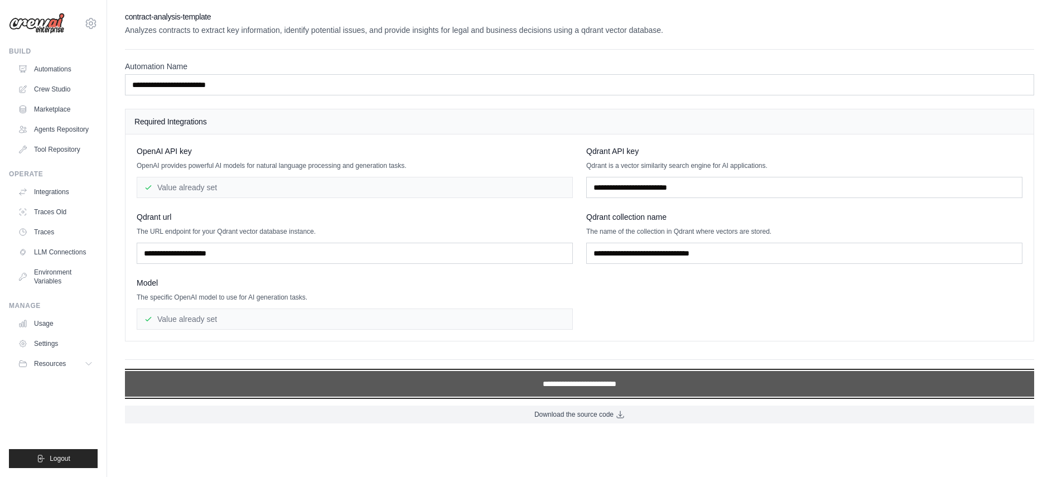
click at [358, 372] on input "**********" at bounding box center [579, 384] width 909 height 26
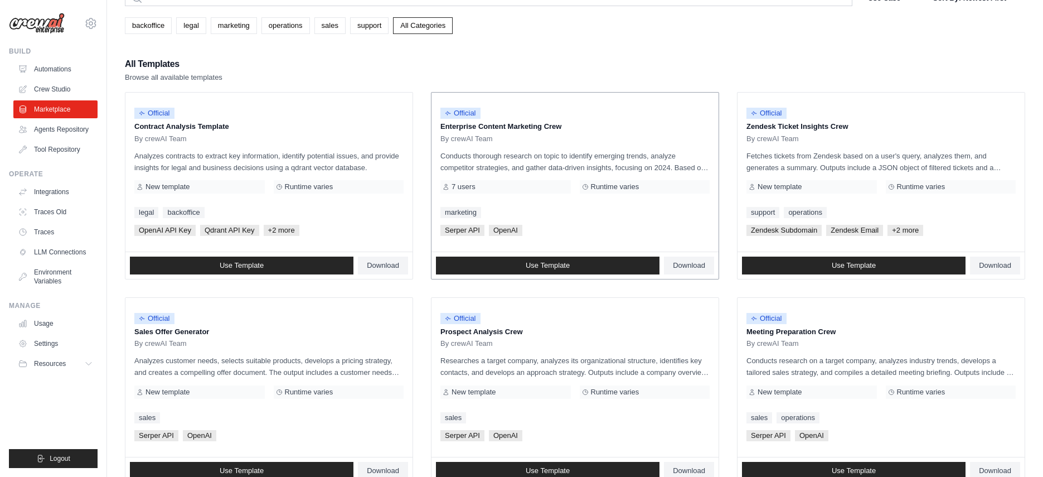
scroll to position [206, 0]
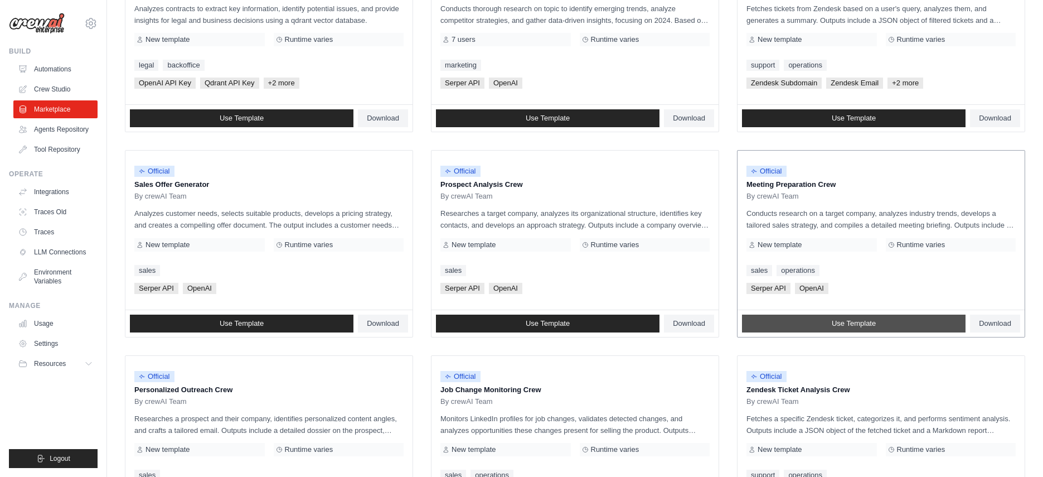
click at [815, 322] on link "Use Template" at bounding box center [854, 323] width 224 height 18
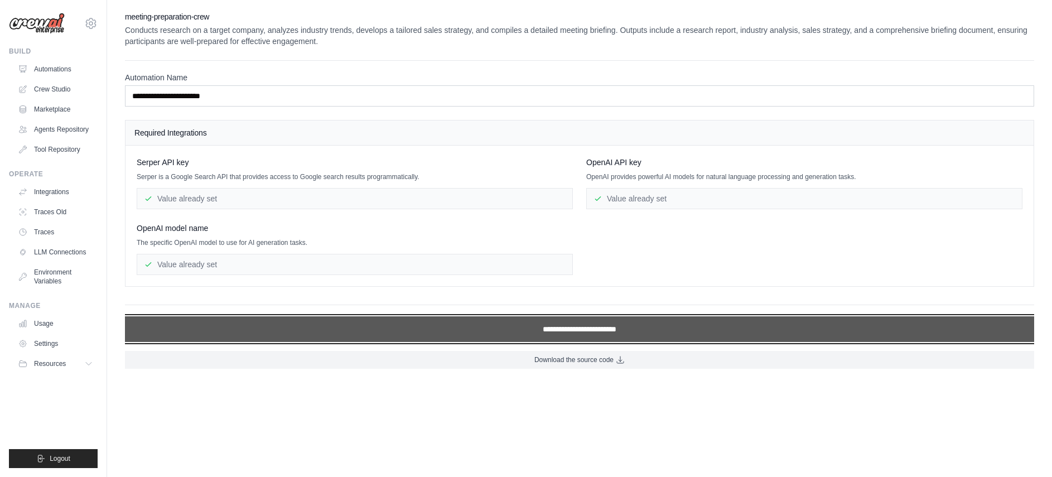
click at [762, 337] on input "**********" at bounding box center [579, 329] width 909 height 26
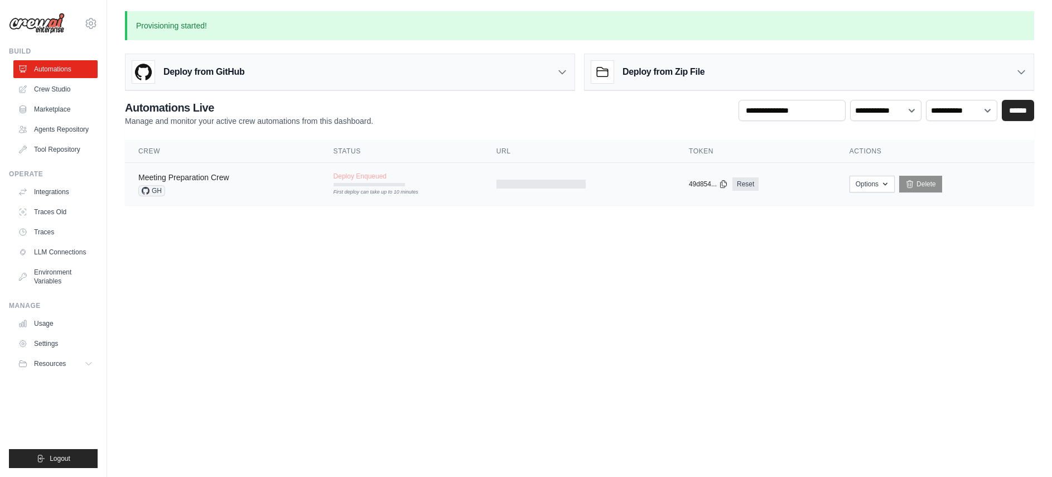
click at [192, 178] on link "Meeting Preparation Crew" at bounding box center [183, 177] width 91 height 9
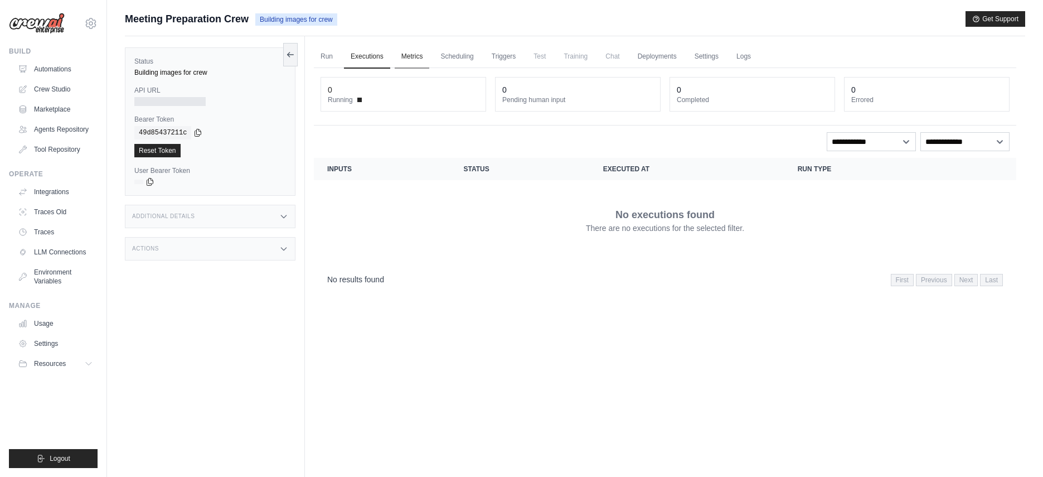
click at [411, 56] on link "Metrics" at bounding box center [412, 56] width 35 height 23
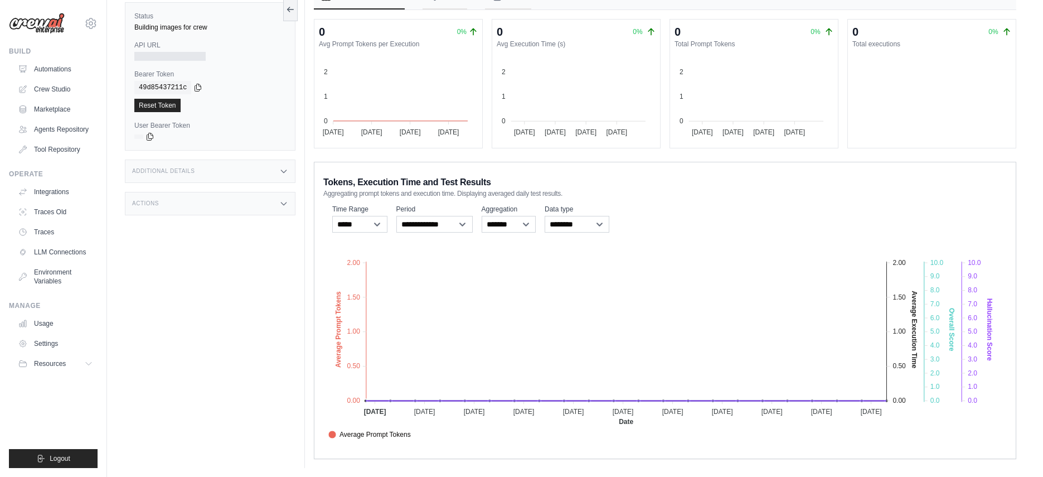
scroll to position [86, 0]
click at [357, 187] on span "Aggregating prompt tokens and execution time. Displaying averaged daily test re…" at bounding box center [442, 191] width 239 height 9
click at [328, 180] on span "Tokens, Execution Time and Test Results" at bounding box center [407, 179] width 168 height 13
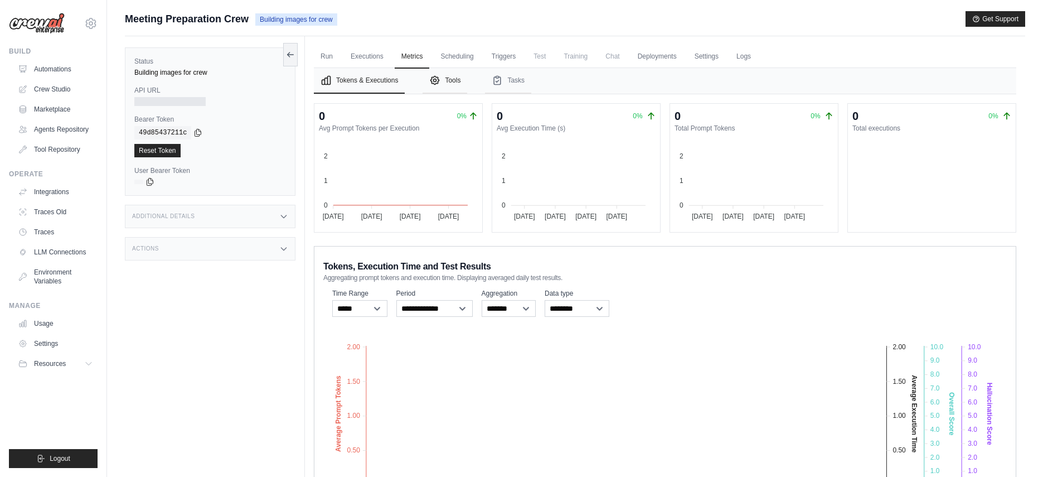
click at [457, 81] on button "Tools" at bounding box center [445, 81] width 45 height 26
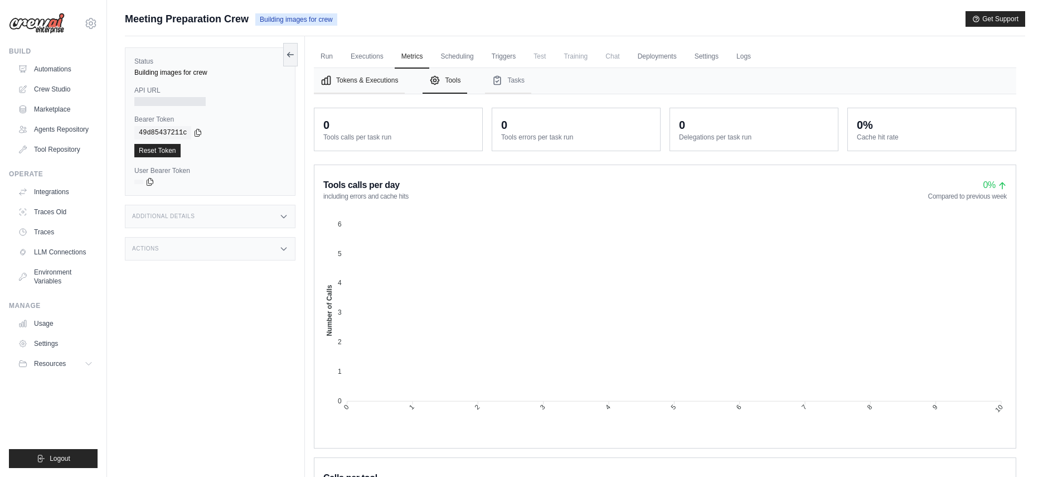
click at [375, 83] on button "Tokens & Executions" at bounding box center [359, 81] width 91 height 26
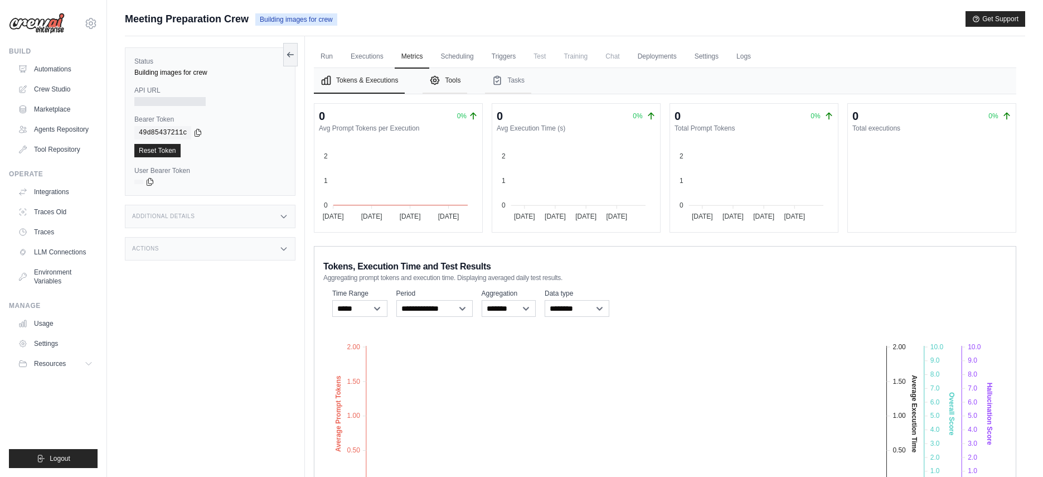
click at [451, 81] on button "Tools" at bounding box center [445, 81] width 45 height 26
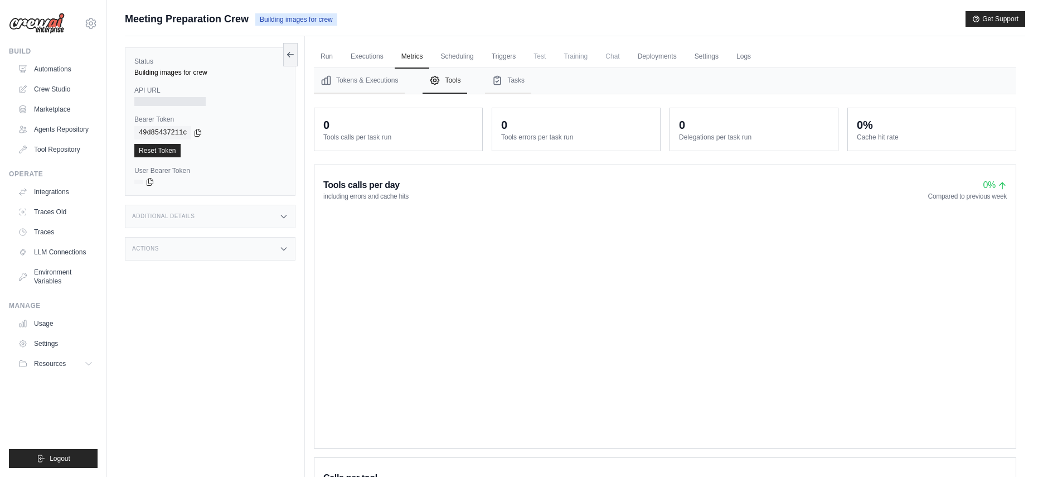
click at [451, 81] on button "Tools" at bounding box center [445, 81] width 45 height 26
click at [510, 81] on button "Tasks" at bounding box center [508, 81] width 46 height 26
click at [448, 54] on link "Scheduling" at bounding box center [457, 56] width 46 height 23
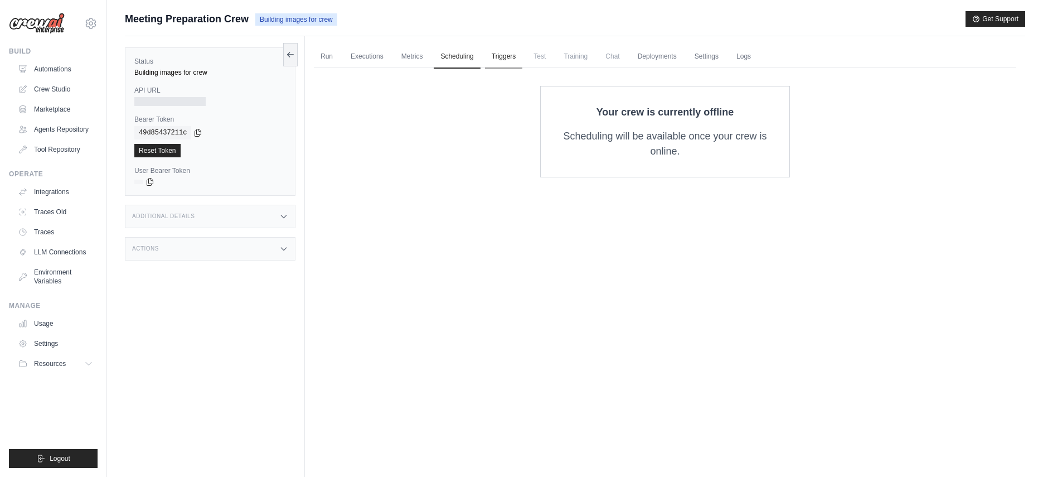
click at [499, 62] on link "Triggers" at bounding box center [504, 56] width 38 height 23
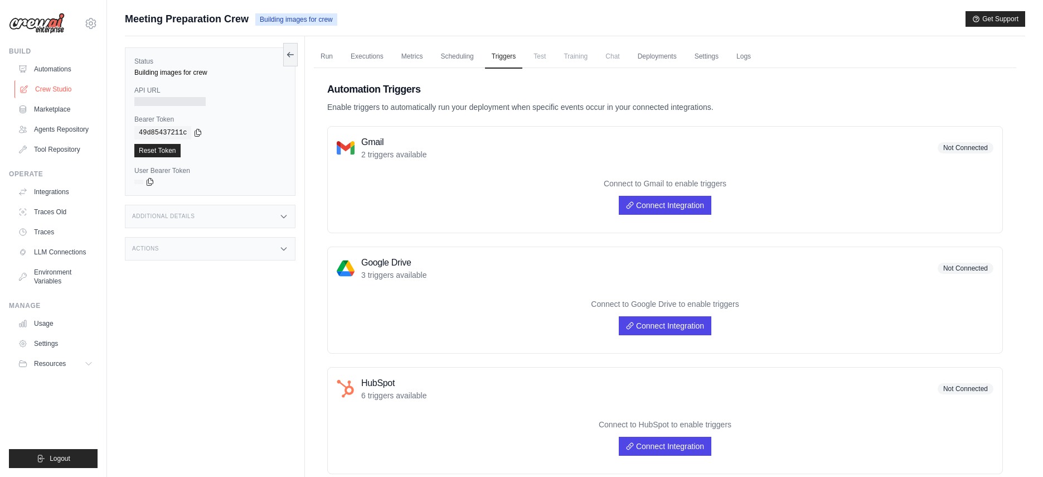
click at [46, 88] on link "Crew Studio" at bounding box center [56, 89] width 84 height 18
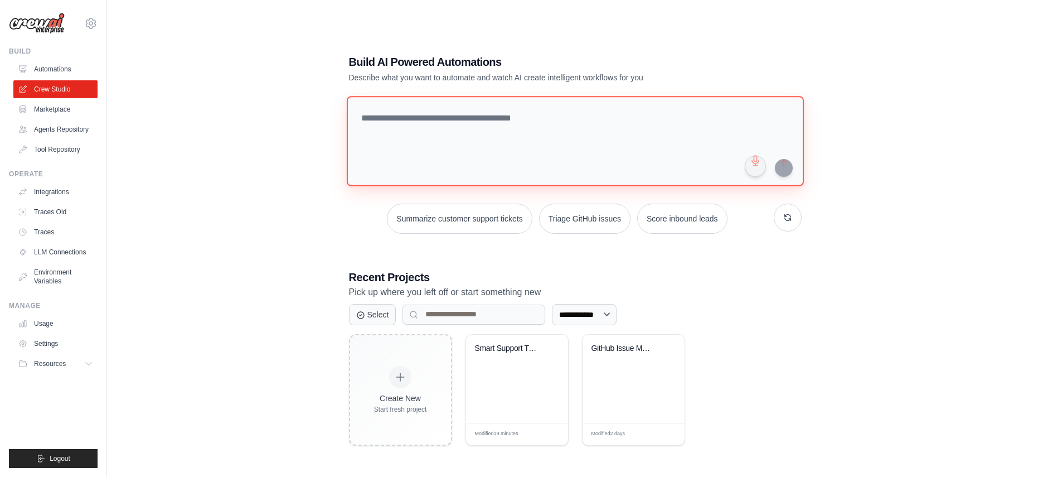
click at [443, 150] on textarea at bounding box center [574, 141] width 457 height 90
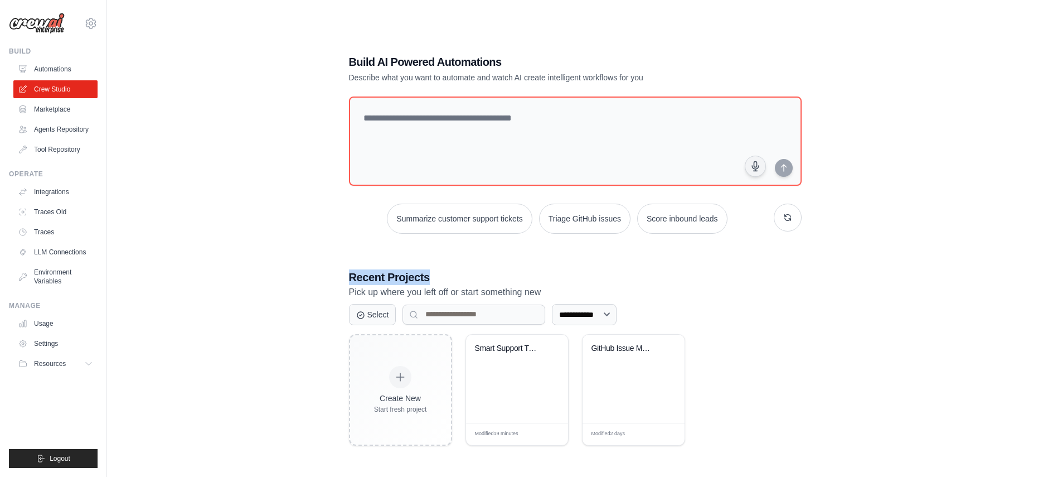
drag, startPoint x: 349, startPoint y: 275, endPoint x: 441, endPoint y: 275, distance: 92.0
click at [441, 275] on h3 "Recent Projects" at bounding box center [575, 277] width 453 height 16
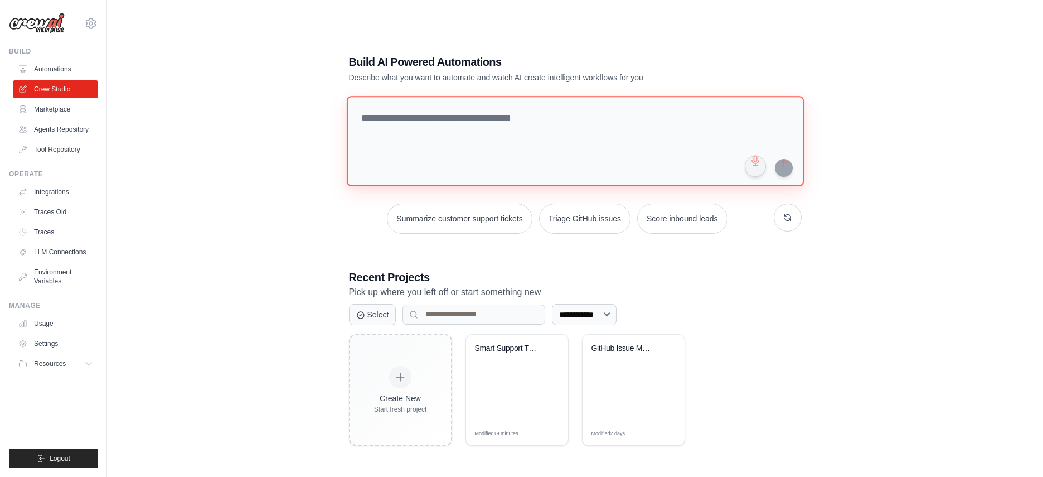
click at [406, 134] on textarea at bounding box center [574, 141] width 457 height 90
type textarea "*"
type textarea "**********"
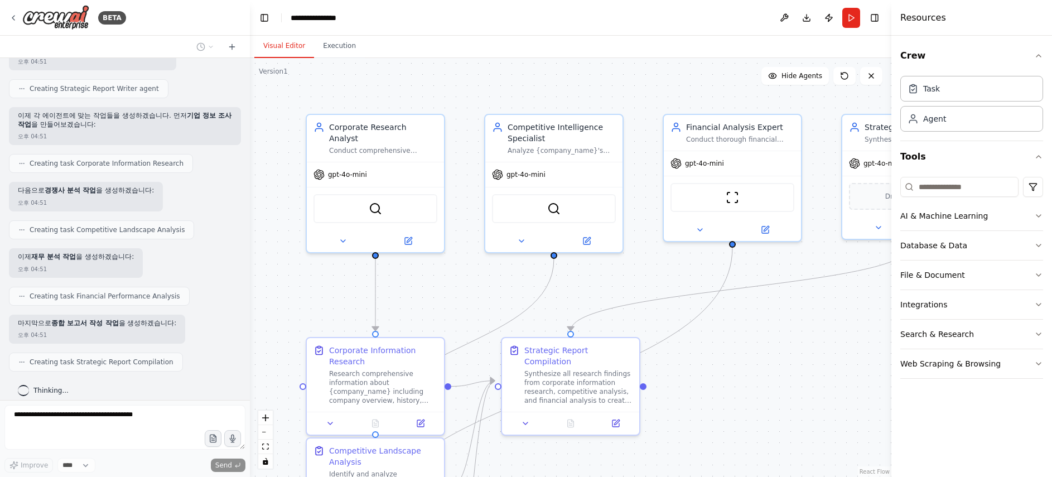
scroll to position [609, 0]
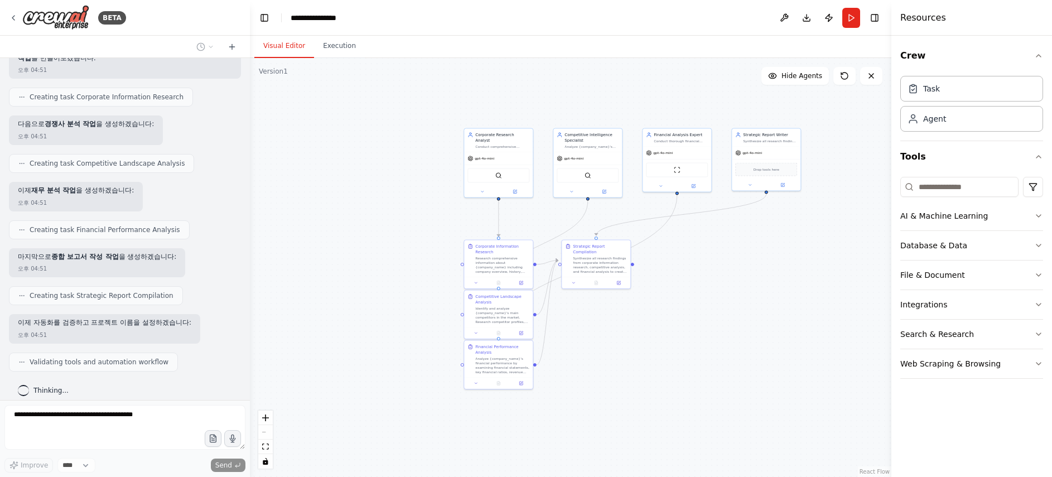
drag, startPoint x: 735, startPoint y: 397, endPoint x: 705, endPoint y: 293, distance: 108.0
click at [705, 293] on div ".deletable-edge-delete-btn { width: 20px; height: 20px; border: 0px solid #ffff…" at bounding box center [570, 267] width 641 height 419
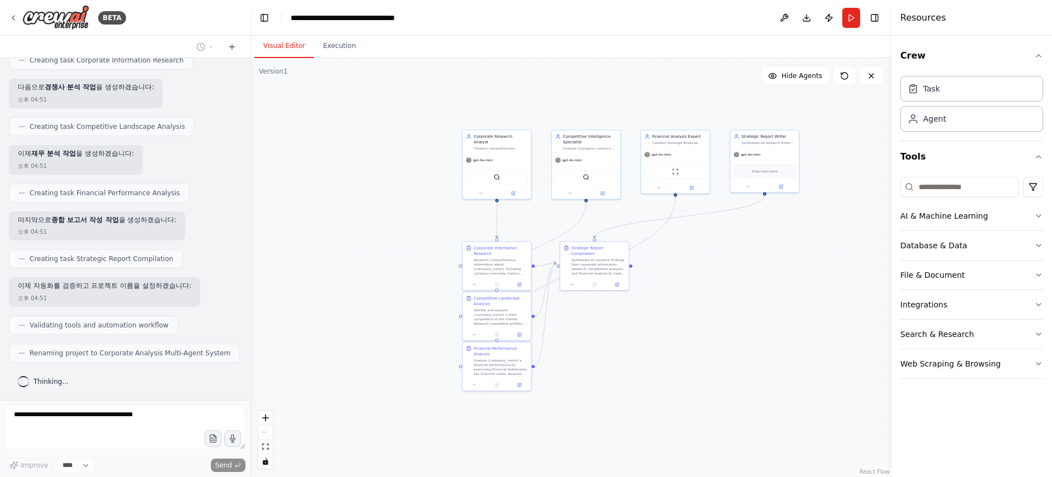
scroll to position [637, 0]
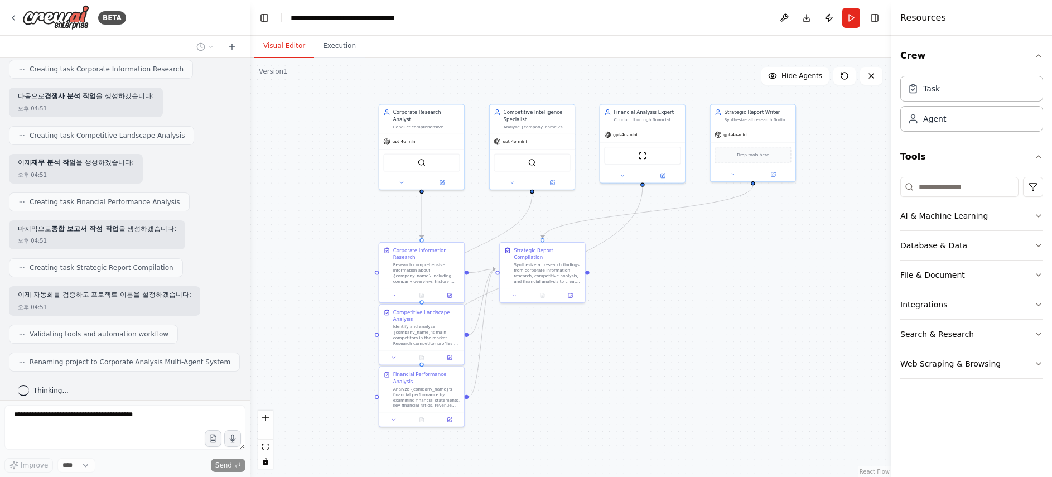
drag, startPoint x: 737, startPoint y: 298, endPoint x: 711, endPoint y: 317, distance: 32.3
click at [711, 317] on div ".deletable-edge-delete-btn { width: 20px; height: 20px; border: 0px solid #ffff…" at bounding box center [570, 267] width 641 height 419
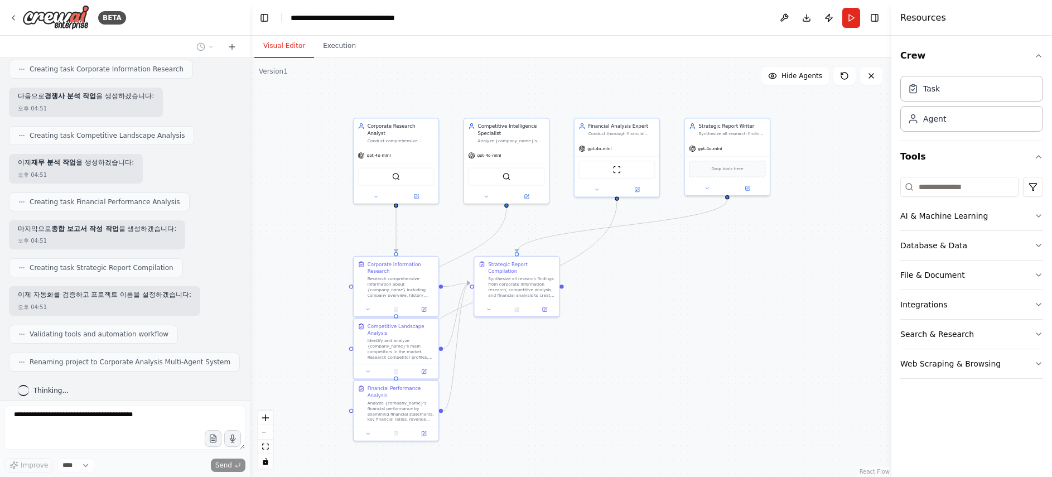
drag, startPoint x: 711, startPoint y: 317, endPoint x: 685, endPoint y: 331, distance: 29.2
click at [685, 331] on div ".deletable-edge-delete-btn { width: 20px; height: 20px; border: 0px solid #ffff…" at bounding box center [570, 267] width 641 height 419
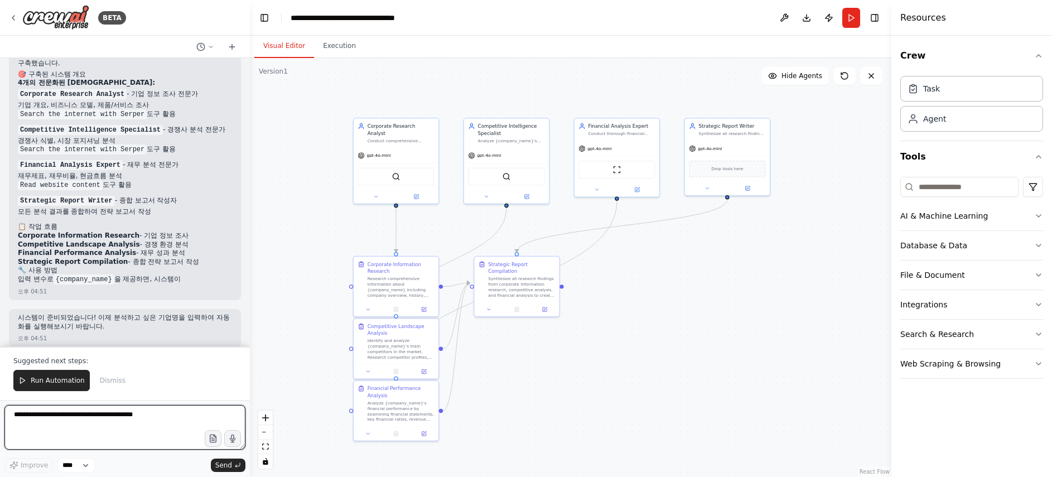
scroll to position [980, 0]
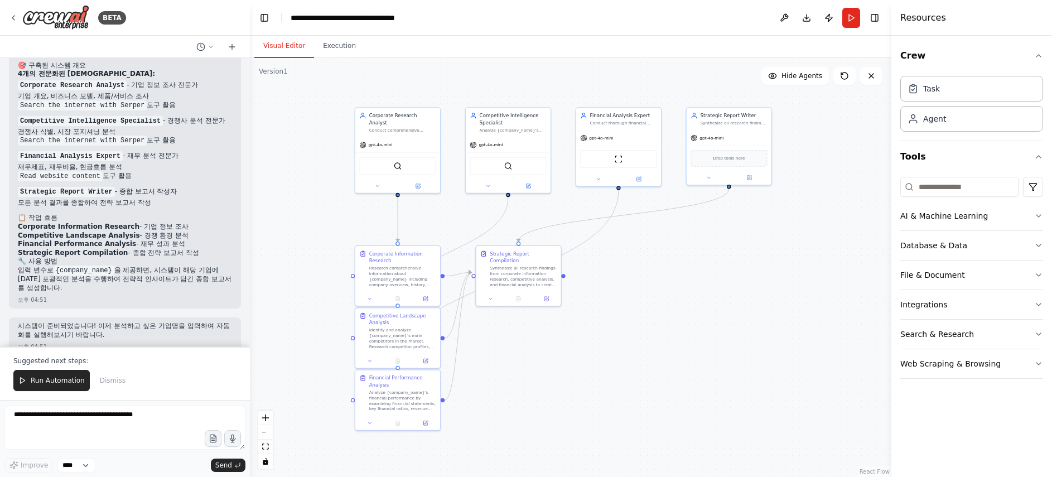
drag, startPoint x: 667, startPoint y: 367, endPoint x: 669, endPoint y: 357, distance: 10.7
click at [669, 357] on div ".deletable-edge-delete-btn { width: 20px; height: 20px; border: 0px solid #ffff…" at bounding box center [570, 267] width 641 height 419
click at [489, 187] on icon at bounding box center [488, 185] width 6 height 6
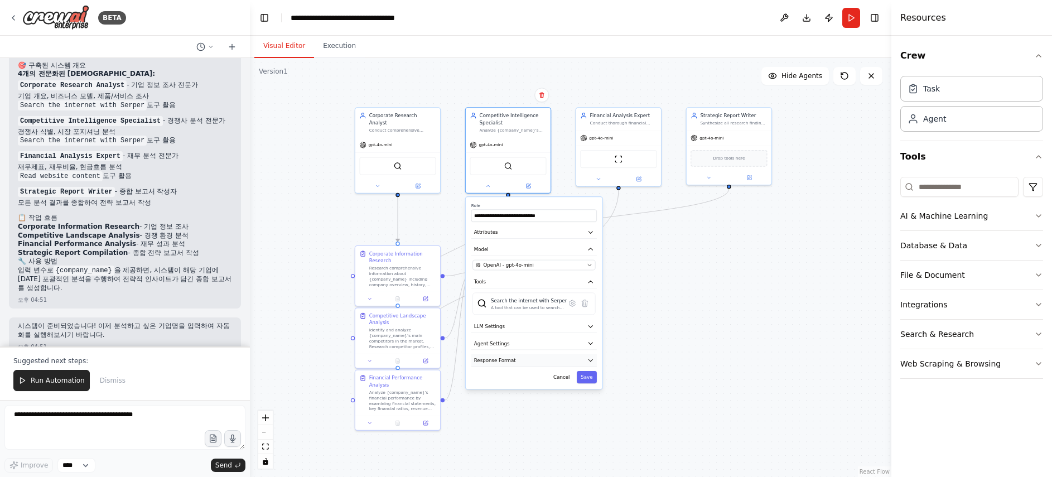
click at [545, 365] on button "Response Format" at bounding box center [533, 360] width 125 height 13
click at [548, 359] on button "Response Format" at bounding box center [533, 360] width 125 height 13
click at [551, 346] on button "Agent Settings" at bounding box center [533, 343] width 125 height 13
click at [551, 340] on button "Agent Settings" at bounding box center [533, 343] width 125 height 13
click at [558, 326] on button "LLM Settings" at bounding box center [533, 326] width 125 height 13
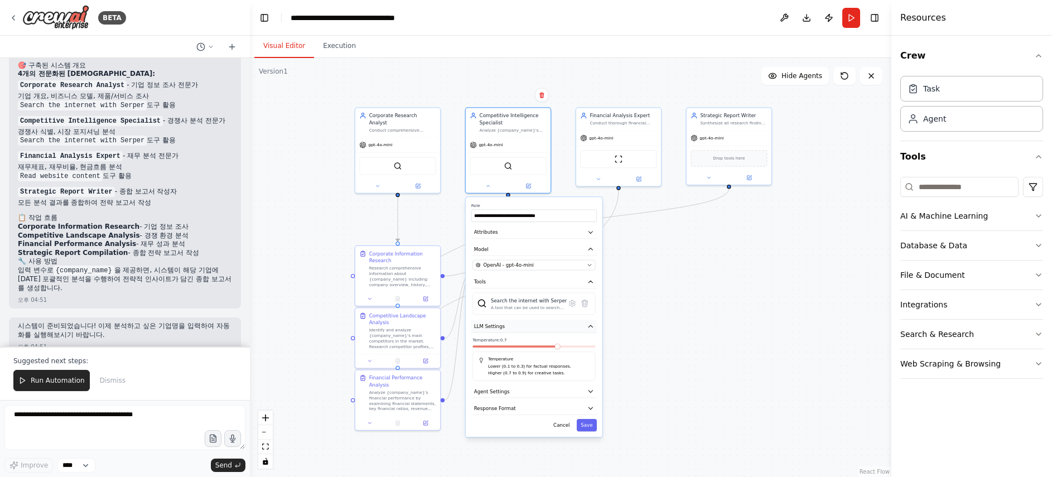
click at [558, 326] on button "LLM Settings" at bounding box center [533, 326] width 125 height 13
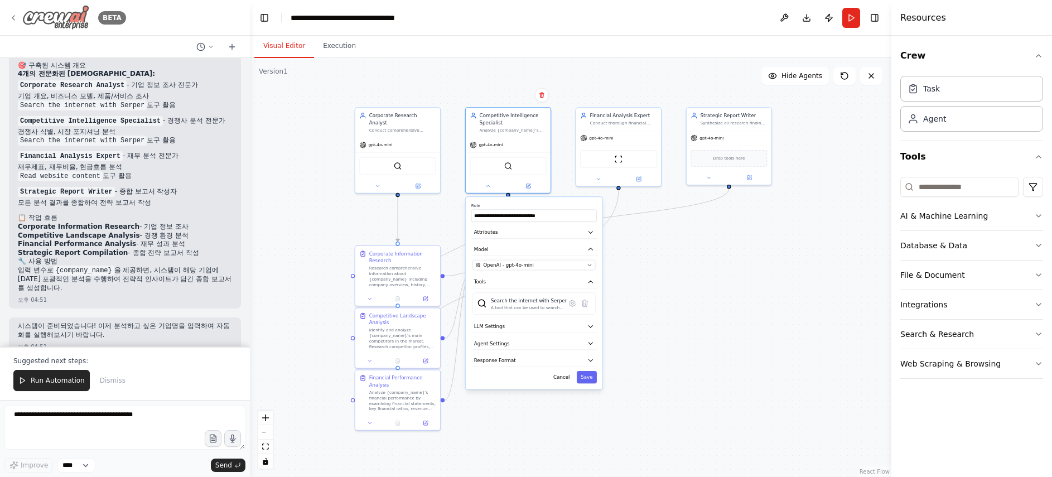
click at [65, 7] on img at bounding box center [55, 17] width 67 height 25
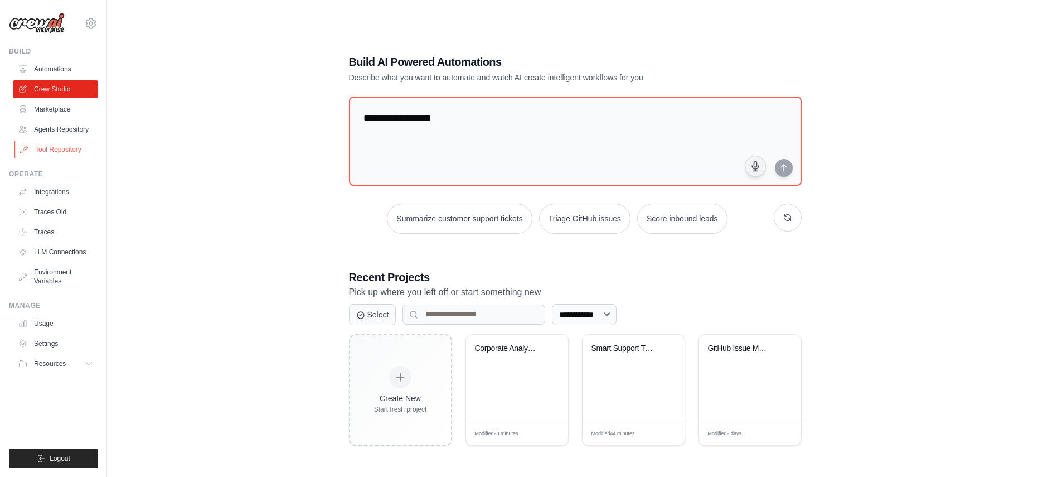
click at [65, 152] on link "Tool Repository" at bounding box center [56, 150] width 84 height 18
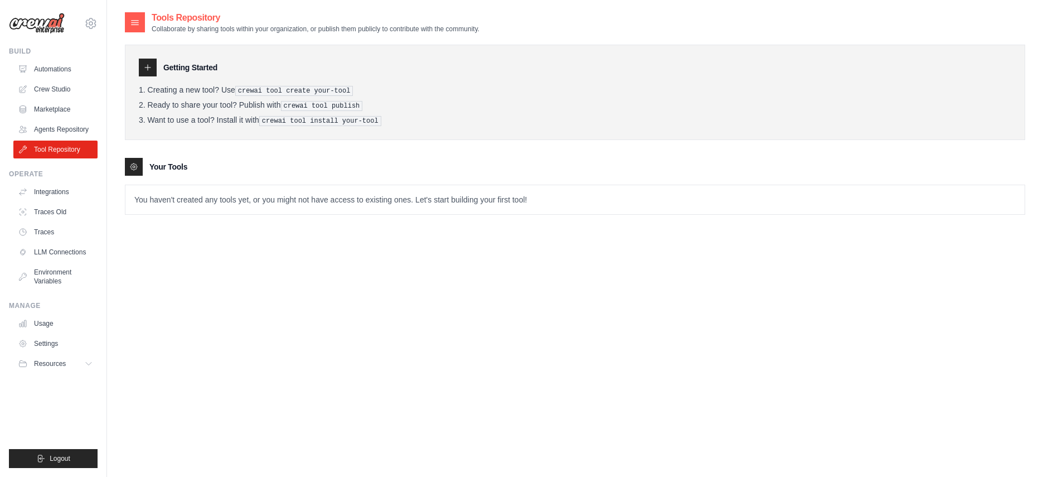
click at [235, 94] on pre "crewai tool create your-tool" at bounding box center [294, 91] width 118 height 10
click at [157, 71] on div "Getting Started" at bounding box center [575, 68] width 873 height 18
click at [153, 69] on div at bounding box center [148, 68] width 18 height 18
click at [191, 70] on h3 "Getting Started" at bounding box center [190, 67] width 54 height 11
click at [208, 70] on h3 "Getting Started" at bounding box center [190, 67] width 54 height 11
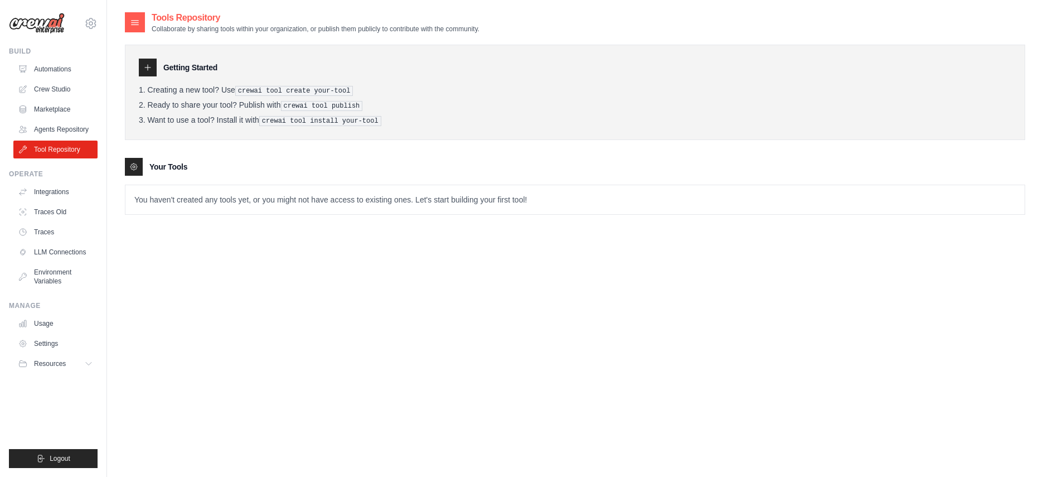
click at [281, 109] on pre "crewai tool publish" at bounding box center [322, 106] width 82 height 10
click at [311, 91] on pre "crewai tool create your-tool" at bounding box center [294, 91] width 118 height 10
click at [309, 119] on ol "Creating a new tool? Use crewai tool create your-tool Ready to share your tool?…" at bounding box center [575, 105] width 873 height 41
click at [326, 68] on div "Getting Started" at bounding box center [575, 68] width 873 height 18
click at [147, 27] on div "Tools Repository Collaborate by sharing tools within your organization, or publ…" at bounding box center [302, 22] width 355 height 22
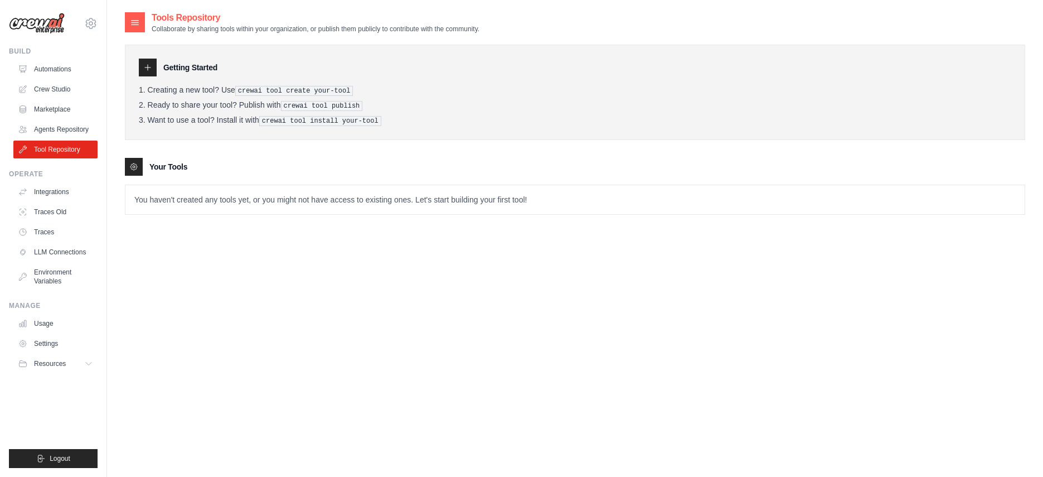
click at [140, 21] on icon at bounding box center [134, 22] width 11 height 11
drag, startPoint x: 208, startPoint y: 22, endPoint x: 176, endPoint y: 70, distance: 57.1
click at [208, 23] on h2 "Tools Repository" at bounding box center [316, 17] width 328 height 13
drag, startPoint x: 172, startPoint y: 76, endPoint x: 164, endPoint y: 84, distance: 10.7
click at [170, 79] on div "Getting Started Creating a new tool? Use crewai tool create your-tool Ready to …" at bounding box center [575, 92] width 901 height 95
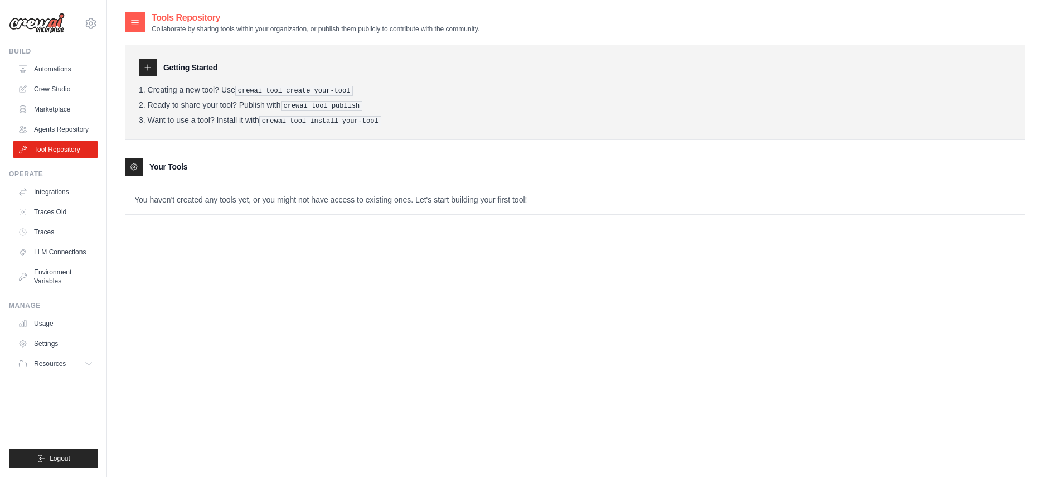
click at [143, 64] on icon at bounding box center [147, 67] width 9 height 9
click at [171, 62] on h3 "Getting Started" at bounding box center [190, 67] width 54 height 11
click at [220, 67] on div "Getting Started" at bounding box center [575, 68] width 873 height 18
drag, startPoint x: 241, startPoint y: 90, endPoint x: 357, endPoint y: 95, distance: 116.1
click at [357, 92] on li "Creating a new tool? Use crewai tool create your-tool" at bounding box center [575, 90] width 873 height 11
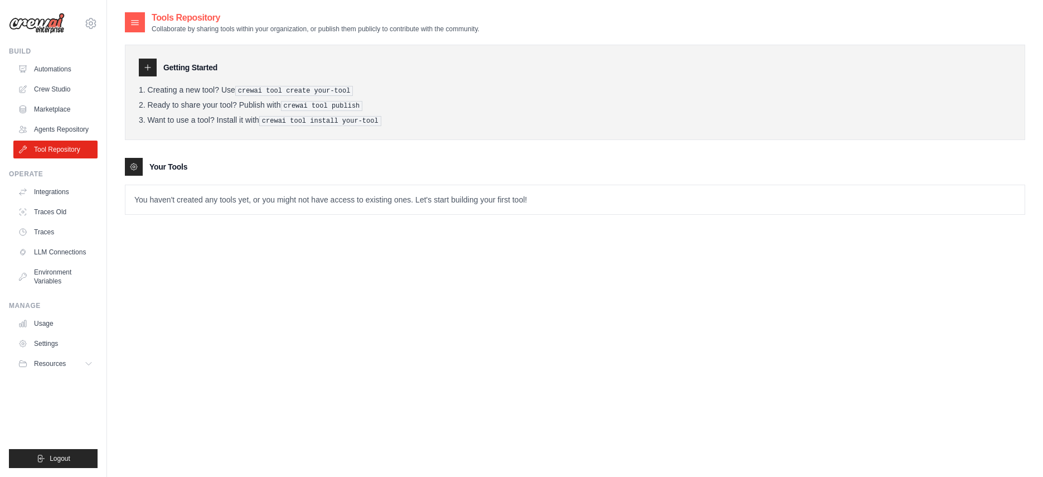
click at [284, 198] on p "You haven't created any tools yet, or you might not have access to existing one…" at bounding box center [574, 199] width 899 height 29
click at [410, 212] on p "You haven't created any tools yet, or you might not have access to existing one…" at bounding box center [574, 199] width 899 height 29
click at [137, 200] on p "You haven't created any tools yet, or you might not have access to existing one…" at bounding box center [574, 199] width 899 height 29
click at [182, 199] on p "You haven't created any tools yet, or you might not have access to existing one…" at bounding box center [574, 199] width 899 height 29
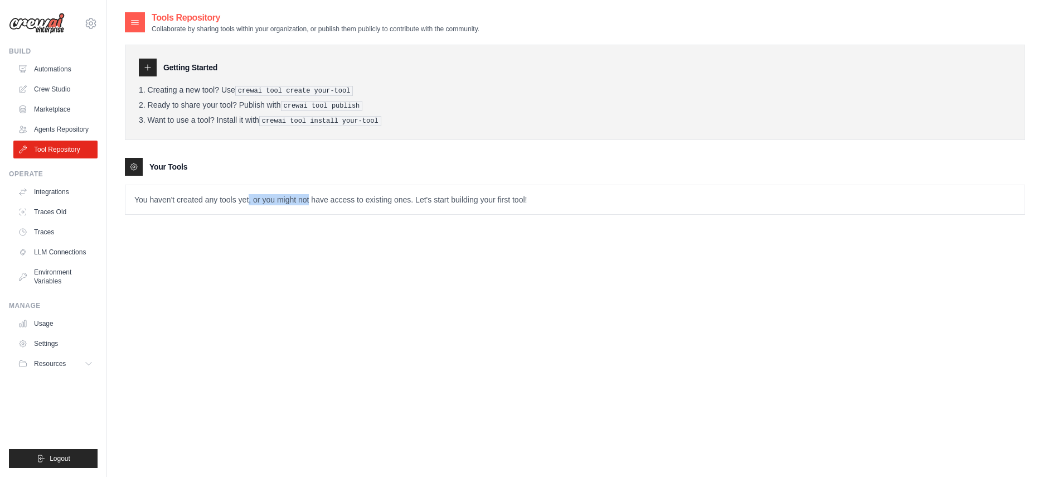
drag, startPoint x: 244, startPoint y: 200, endPoint x: 302, endPoint y: 201, distance: 57.4
click at [302, 201] on p "You haven't created any tools yet, or you might not have access to existing one…" at bounding box center [574, 199] width 899 height 29
click at [336, 199] on p "You haven't created any tools yet, or you might not have access to existing one…" at bounding box center [574, 199] width 899 height 29
drag, startPoint x: 296, startPoint y: 200, endPoint x: 395, endPoint y: 200, distance: 99.3
click at [395, 200] on p "You haven't created any tools yet, or you might not have access to existing one…" at bounding box center [574, 199] width 899 height 29
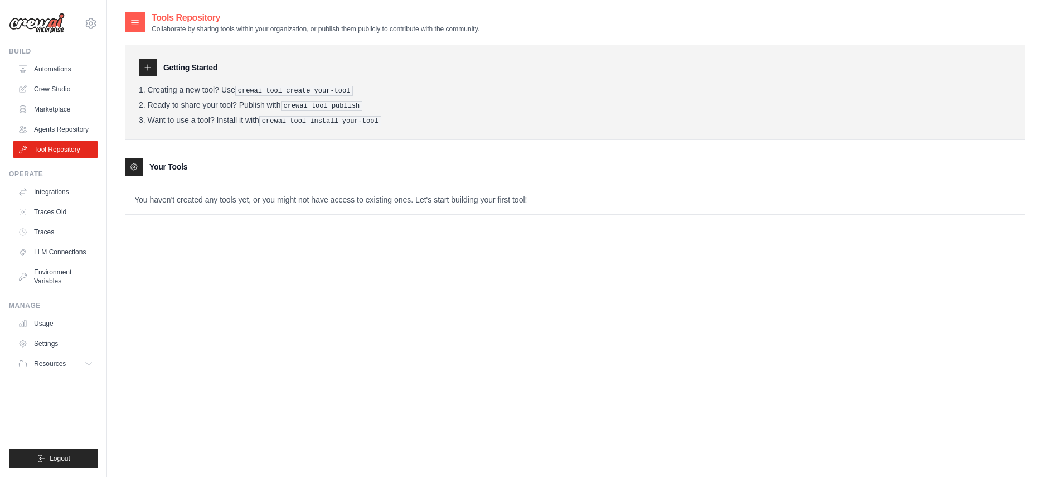
click at [424, 197] on p "You haven't created any tools yet, or you might not have access to existing one…" at bounding box center [574, 199] width 899 height 29
drag, startPoint x: 389, startPoint y: 197, endPoint x: 520, endPoint y: 199, distance: 130.5
click at [520, 199] on p "You haven't created any tools yet, or you might not have access to existing one…" at bounding box center [574, 199] width 899 height 29
click at [354, 196] on p "You haven't created any tools yet, or you might not have access to existing one…" at bounding box center [574, 199] width 899 height 29
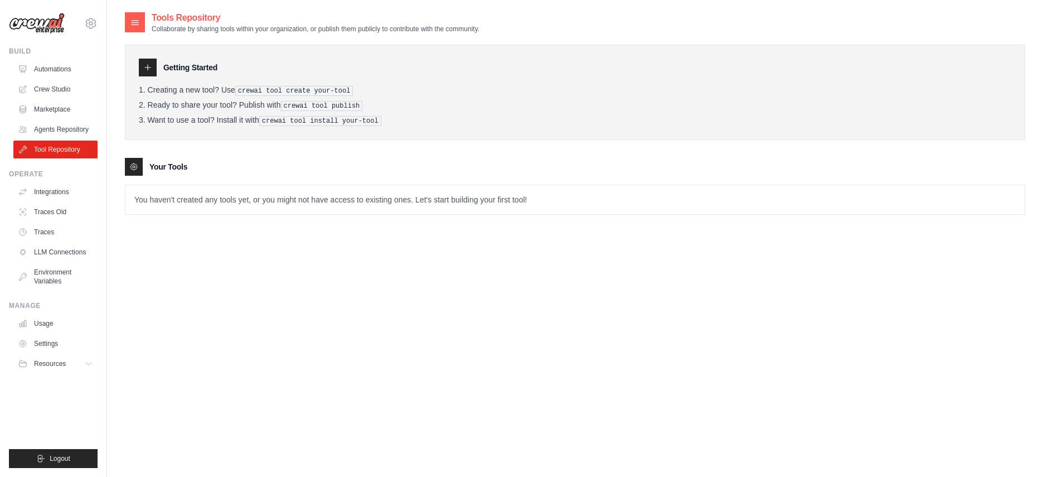
click at [127, 25] on div at bounding box center [135, 22] width 20 height 20
click at [143, 85] on li "Creating a new tool? Use crewai tool create your-tool" at bounding box center [575, 90] width 873 height 11
click at [151, 60] on div at bounding box center [148, 68] width 18 height 18
click at [151, 65] on div at bounding box center [148, 68] width 18 height 18
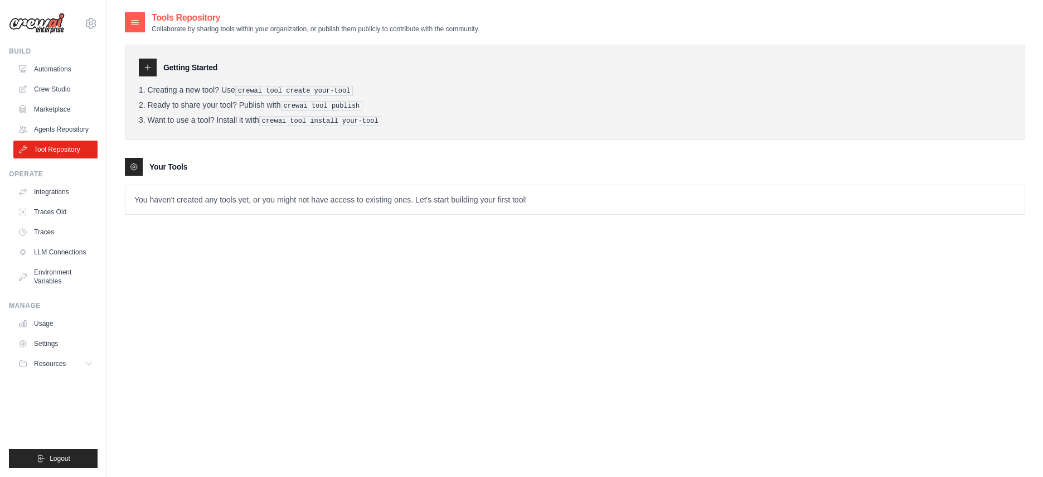
click at [151, 65] on icon at bounding box center [147, 67] width 9 height 9
click at [209, 88] on li "Creating a new tool? Use crewai tool create your-tool" at bounding box center [575, 90] width 873 height 11
click at [293, 96] on ol "Creating a new tool? Use crewai tool create your-tool Ready to share your tool?…" at bounding box center [575, 105] width 873 height 41
click at [329, 86] on pre "crewai tool create your-tool" at bounding box center [294, 91] width 118 height 10
click at [356, 85] on div "Getting Started Creating a new tool? Use crewai tool create your-tool Ready to …" at bounding box center [575, 92] width 901 height 95
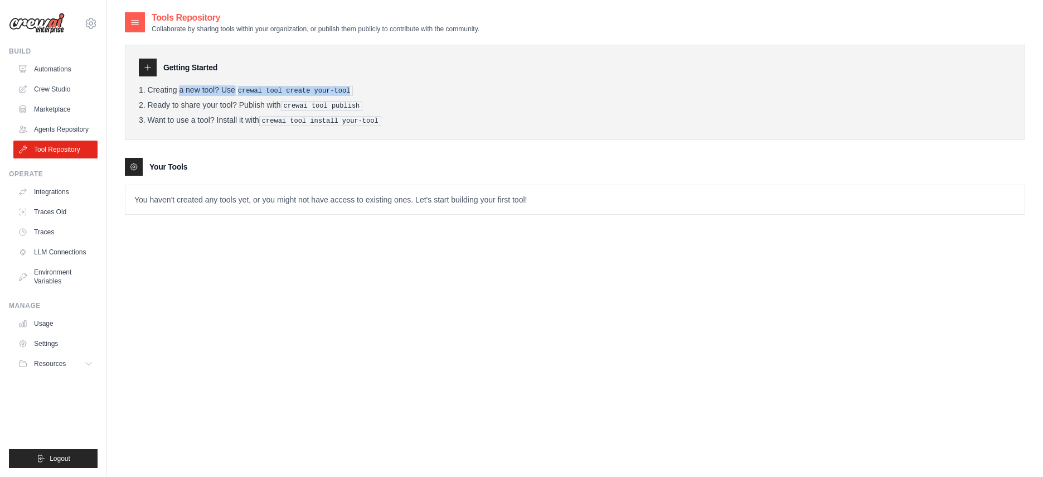
drag, startPoint x: 333, startPoint y: 90, endPoint x: 202, endPoint y: 80, distance: 131.4
click at [202, 80] on div "Getting Started Creating a new tool? Use crewai tool create your-tool Ready to …" at bounding box center [575, 92] width 901 height 95
drag, startPoint x: 182, startPoint y: 119, endPoint x: 168, endPoint y: 134, distance: 20.9
click at [182, 120] on li "Want to use a tool? Install it with crewai tool install your-tool" at bounding box center [575, 120] width 873 height 11
click at [136, 162] on icon at bounding box center [133, 166] width 9 height 9
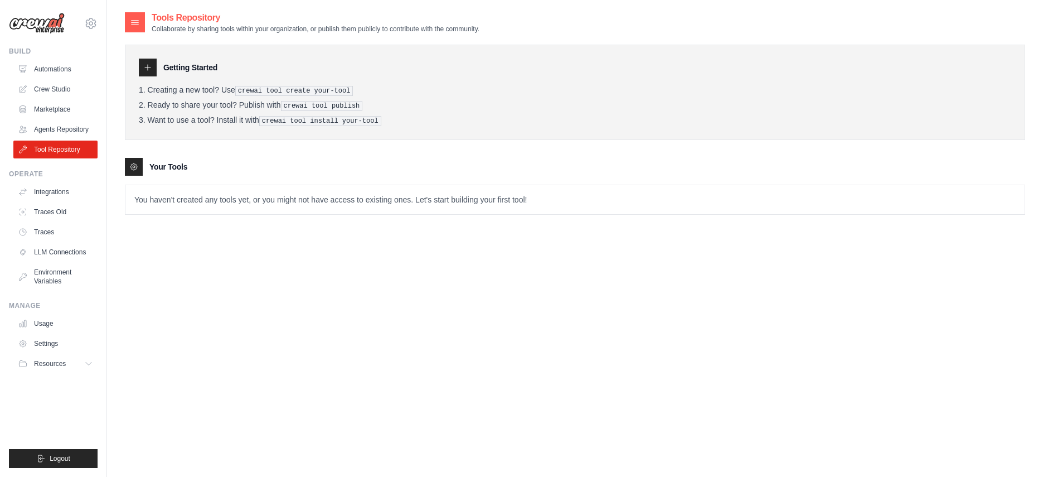
click at [137, 162] on icon at bounding box center [133, 166] width 9 height 9
click at [186, 163] on h3 "Your Tools" at bounding box center [168, 166] width 38 height 11
click at [154, 193] on p "You haven't created any tools yet, or you might not have access to existing one…" at bounding box center [574, 199] width 899 height 29
click at [62, 131] on link "Agents Repository" at bounding box center [56, 129] width 84 height 18
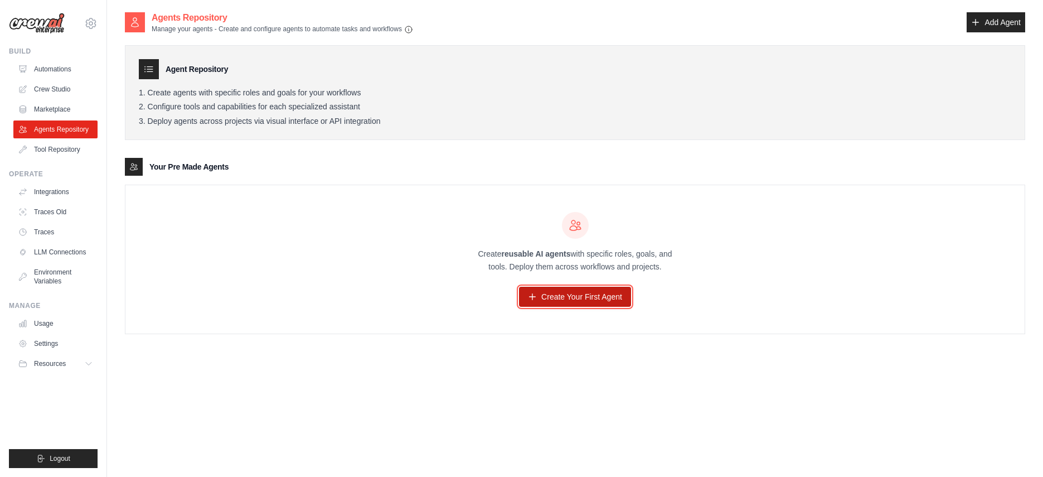
click at [552, 296] on link "Create Your First Agent" at bounding box center [575, 297] width 112 height 20
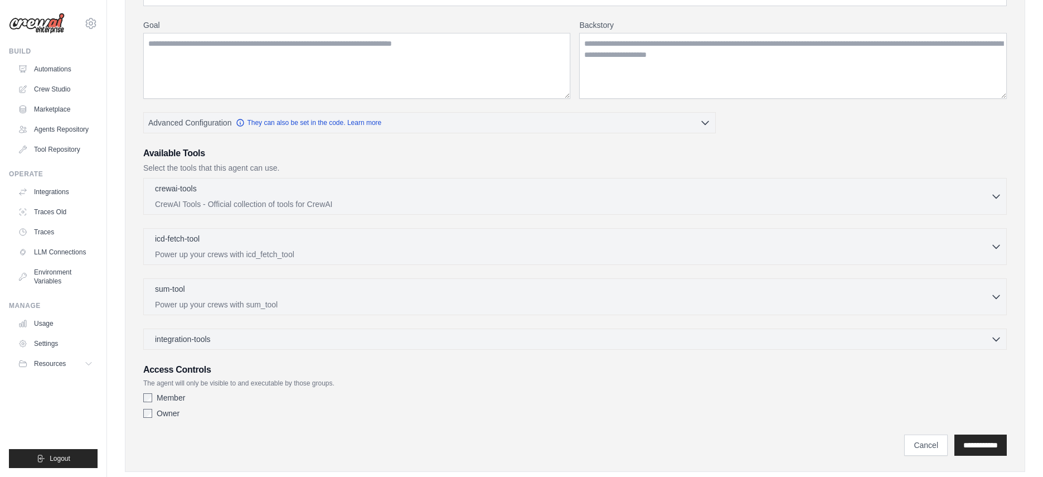
scroll to position [132, 0]
click at [414, 184] on div "crewai-tools 0 selected" at bounding box center [573, 188] width 836 height 13
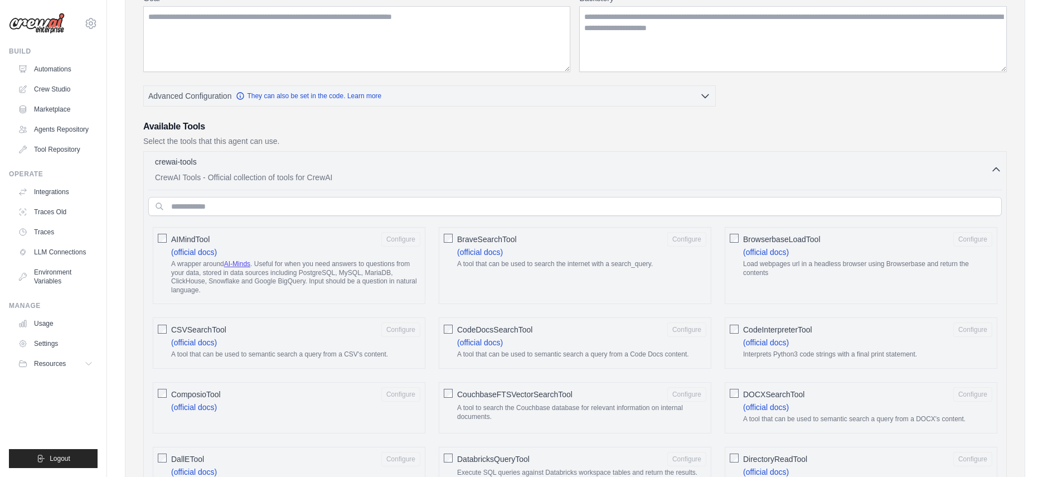
scroll to position [221, 0]
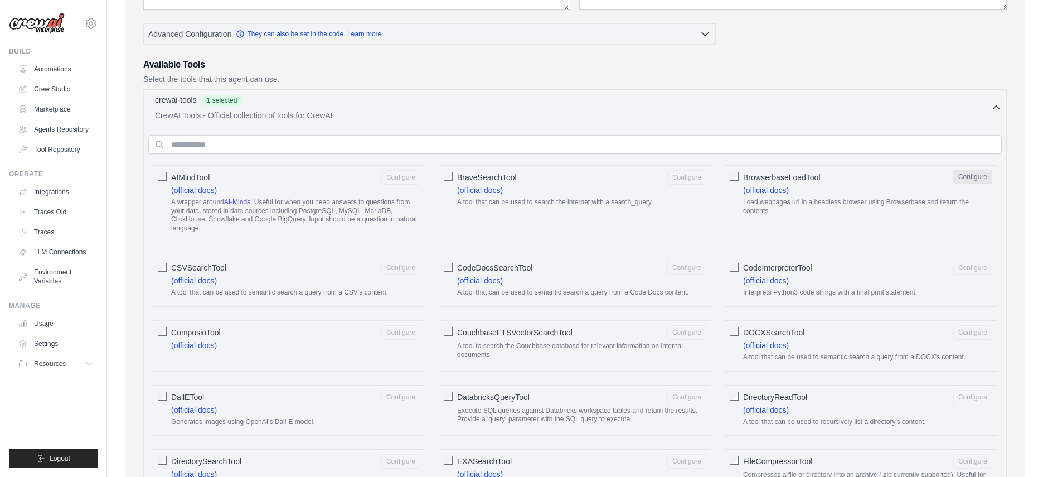
click at [972, 176] on button "Configure" at bounding box center [972, 177] width 39 height 14
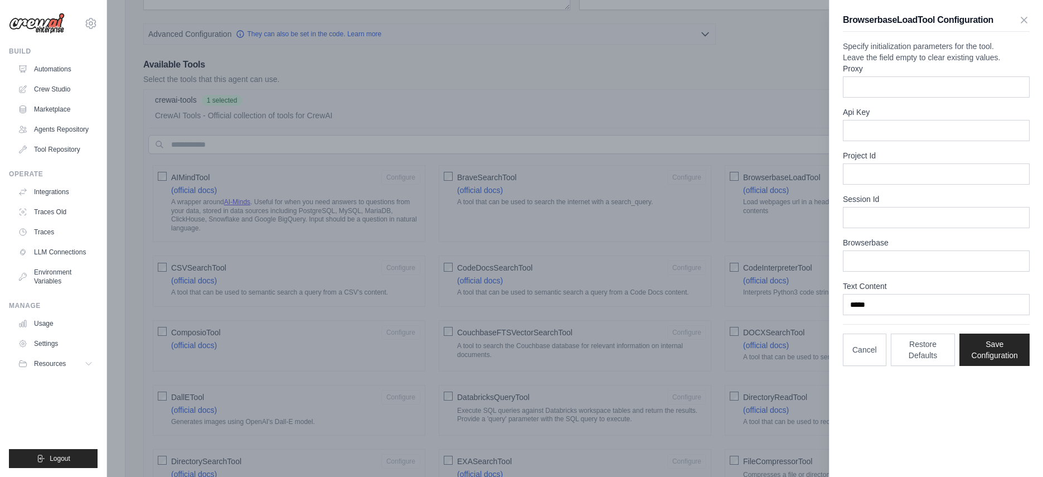
click at [252, 205] on div at bounding box center [521, 238] width 1043 height 477
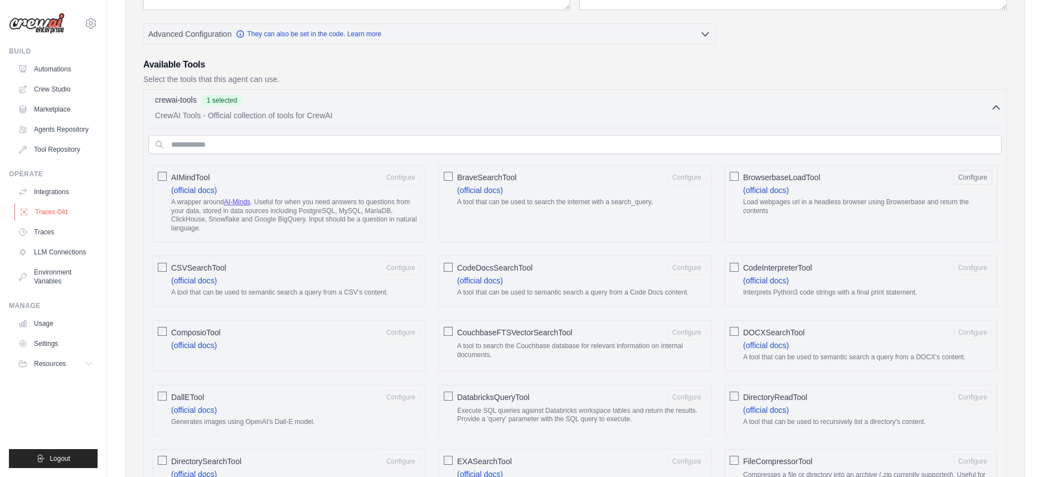
click at [52, 214] on link "Traces Old" at bounding box center [56, 212] width 84 height 18
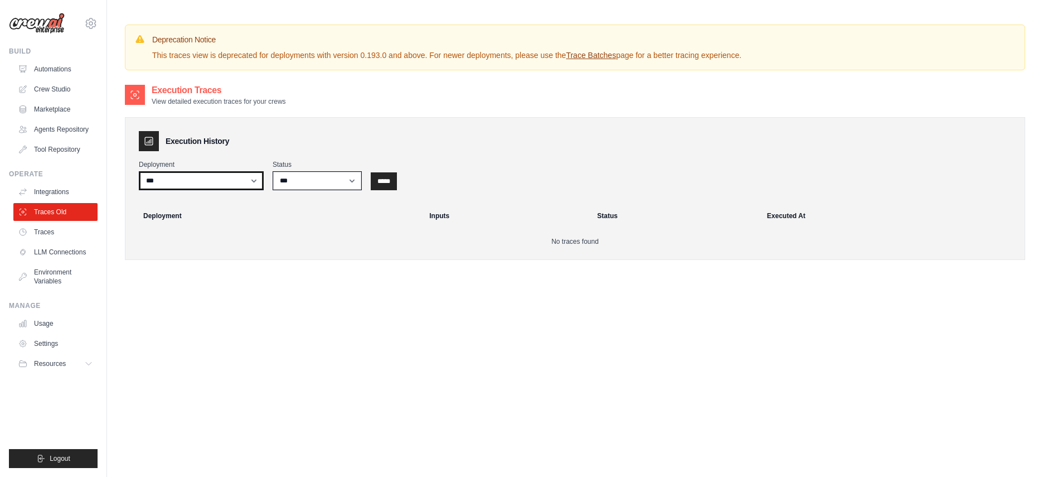
click at [236, 177] on select "**********" at bounding box center [201, 180] width 125 height 19
click at [67, 236] on link "Traces" at bounding box center [56, 232] width 84 height 18
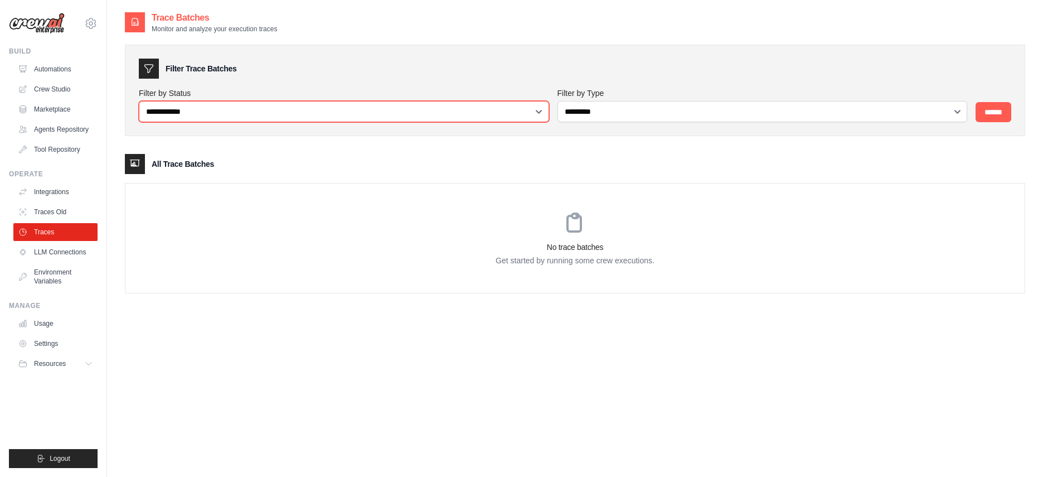
click at [281, 110] on select "**********" at bounding box center [344, 111] width 410 height 21
select select "*********"
click at [283, 110] on select "**********" at bounding box center [344, 111] width 410 height 21
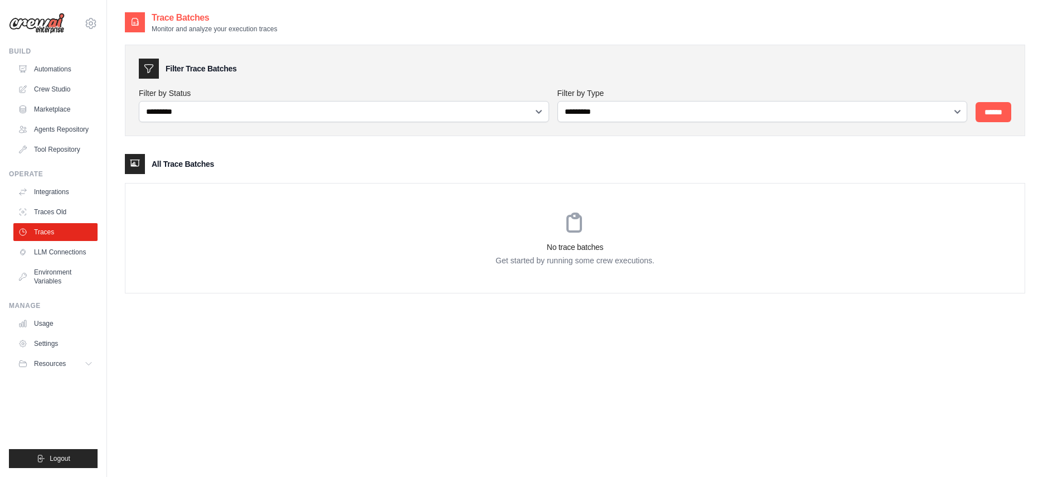
click at [546, 321] on div "**********" at bounding box center [575, 249] width 901 height 477
click at [55, 211] on link "Traces Old" at bounding box center [56, 212] width 84 height 18
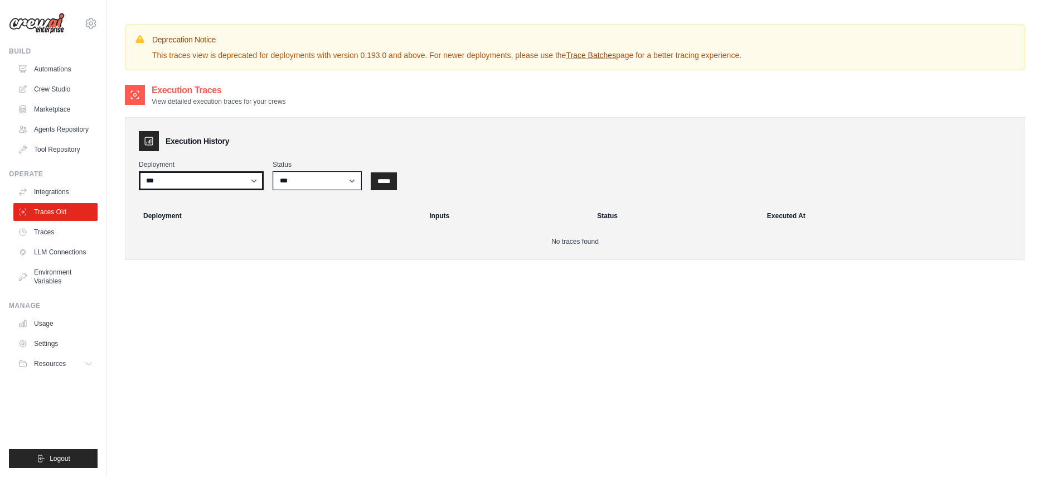
click at [259, 183] on select "**********" at bounding box center [201, 180] width 125 height 19
select select "******"
click at [389, 178] on input "*****" at bounding box center [384, 181] width 26 height 18
click at [52, 89] on link "Crew Studio" at bounding box center [56, 89] width 84 height 18
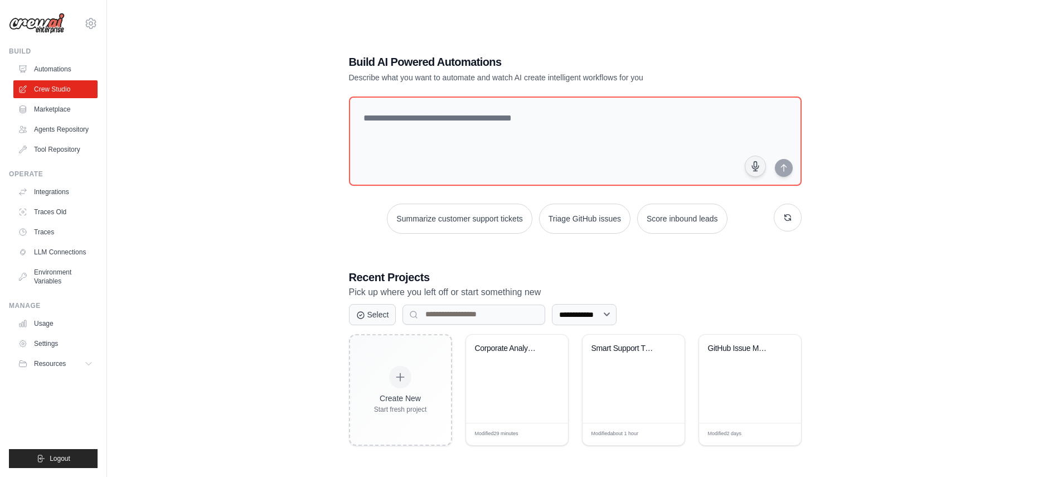
click at [56, 74] on link "Automations" at bounding box center [55, 69] width 84 height 18
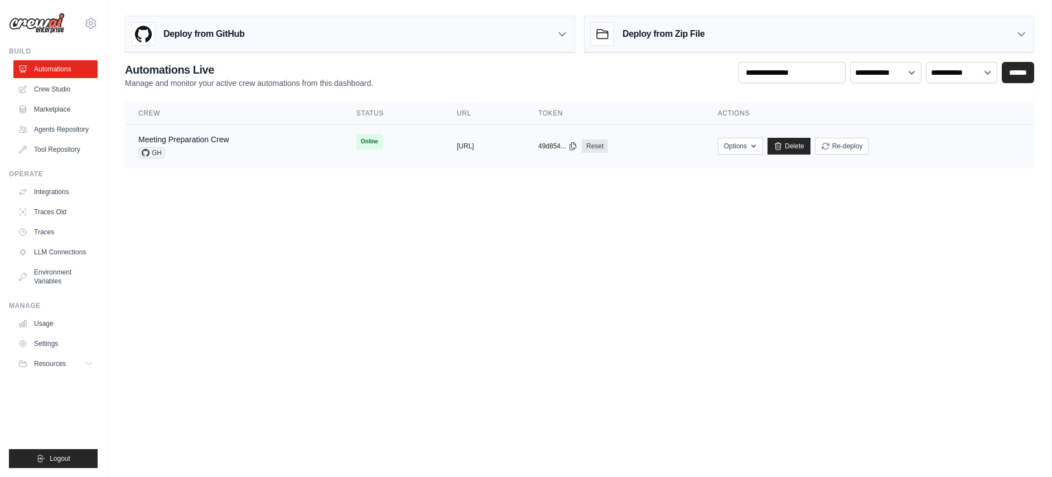
click at [443, 137] on td "copied [URL]" at bounding box center [483, 146] width 81 height 43
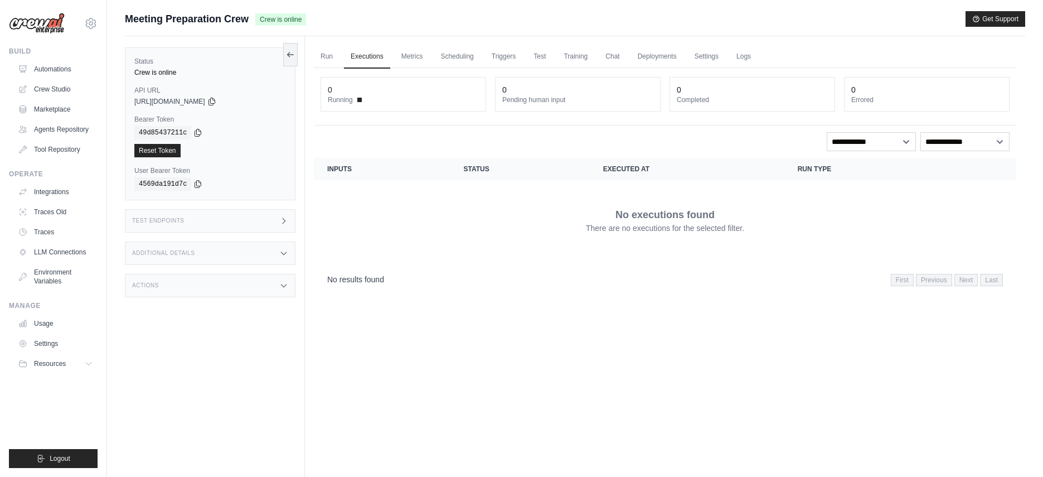
click at [550, 98] on dt "Pending human input" at bounding box center [577, 99] width 151 height 9
click at [701, 104] on dt "Completed" at bounding box center [752, 99] width 151 height 9
click at [840, 101] on div "0 Running 0 Pending human input 0 Completed 0 Errored" at bounding box center [665, 94] width 689 height 35
click at [399, 95] on dt "Running" at bounding box center [403, 99] width 151 height 9
click at [344, 96] on span "Running" at bounding box center [340, 99] width 25 height 9
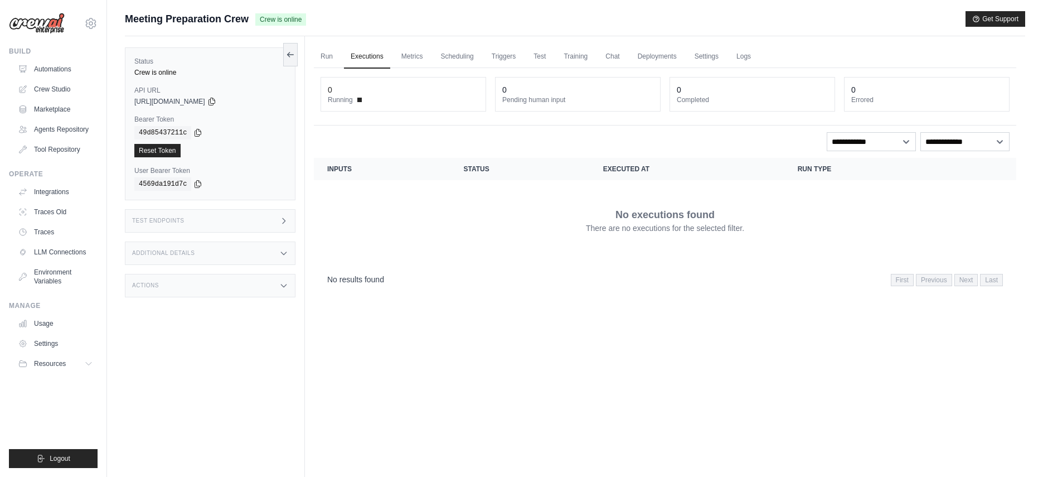
click at [361, 59] on link "Executions" at bounding box center [367, 56] width 46 height 23
click at [403, 61] on link "Metrics" at bounding box center [412, 56] width 35 height 23
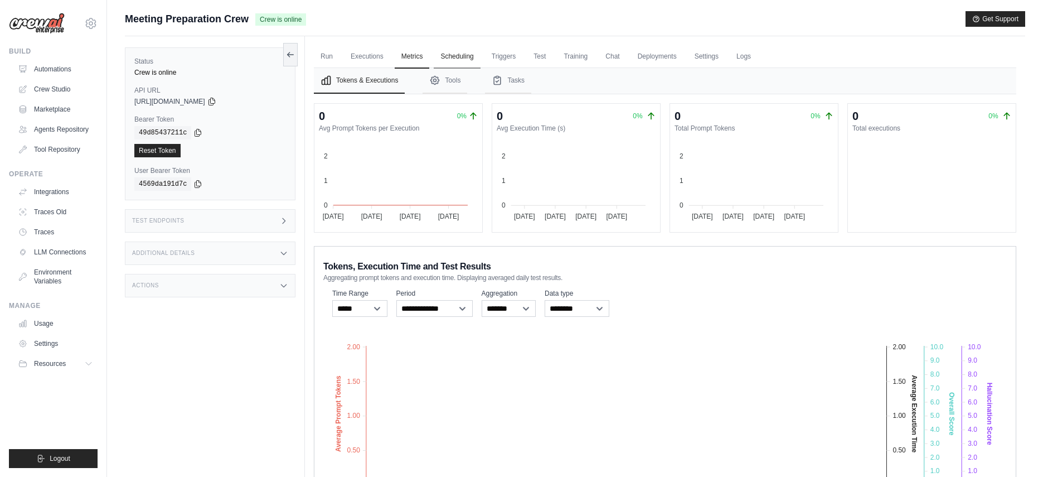
click at [454, 61] on link "Scheduling" at bounding box center [457, 56] width 46 height 23
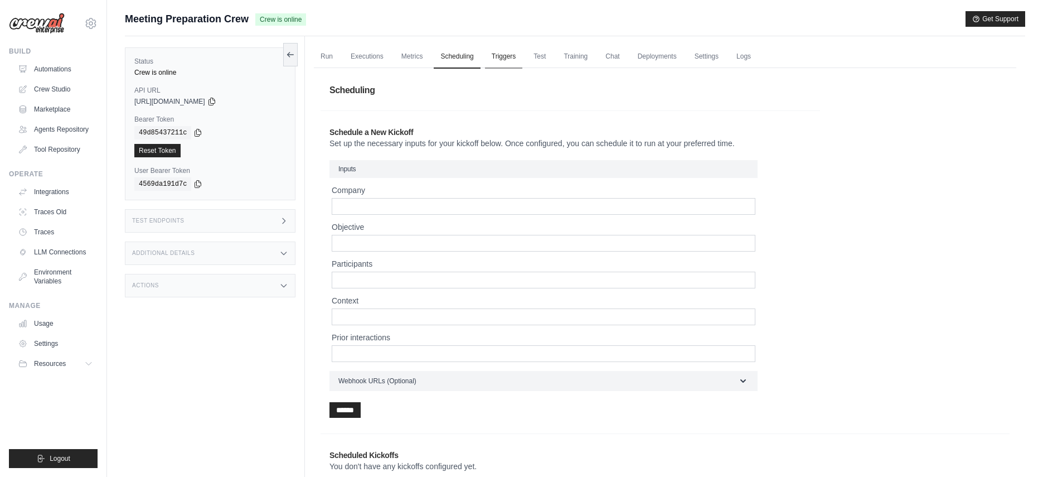
click at [506, 56] on link "Triggers" at bounding box center [504, 56] width 38 height 23
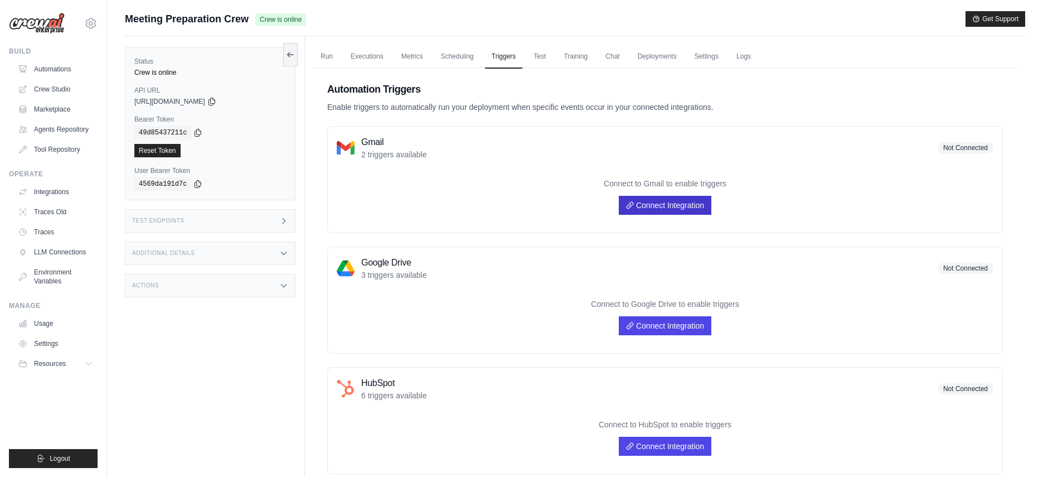
click at [666, 206] on link "Connect Integration" at bounding box center [665, 205] width 93 height 19
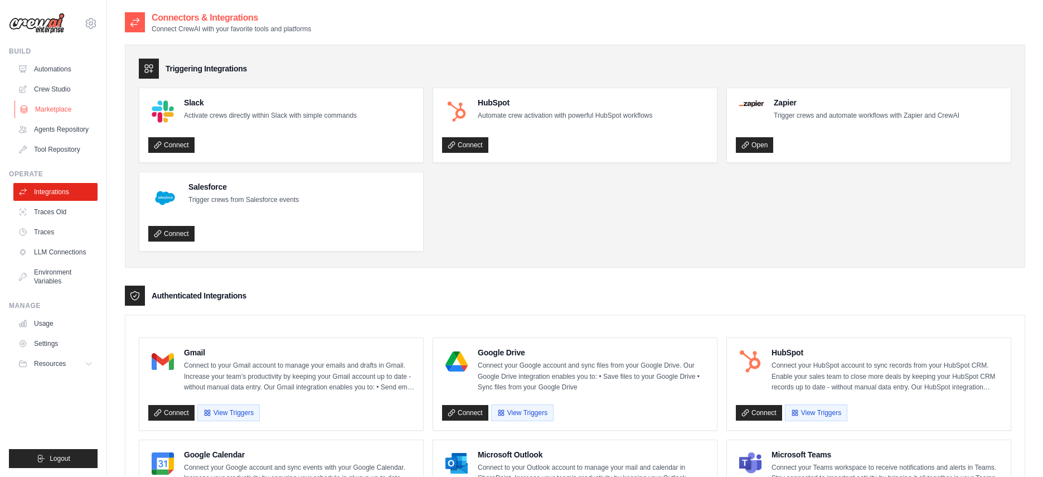
click at [63, 109] on link "Marketplace" at bounding box center [56, 109] width 84 height 18
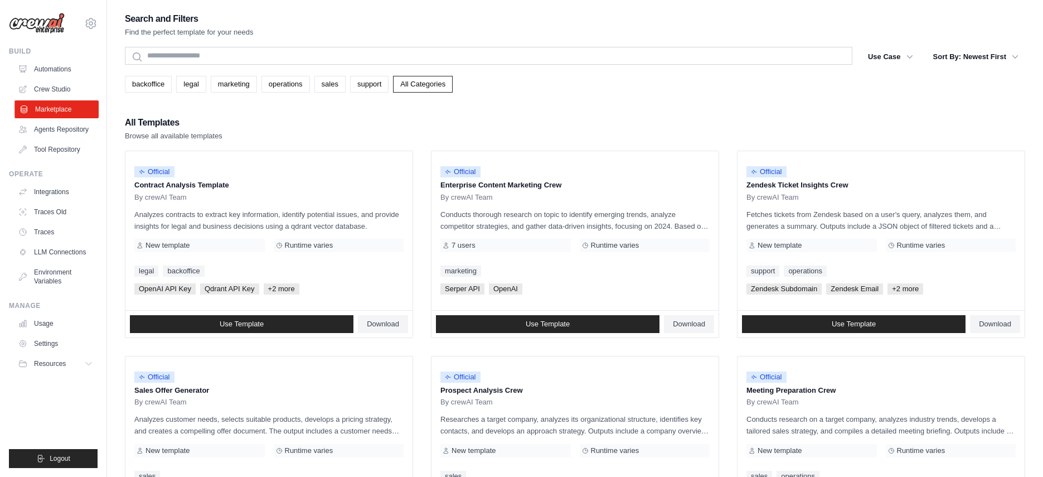
click at [67, 115] on link "Marketplace" at bounding box center [56, 109] width 84 height 18
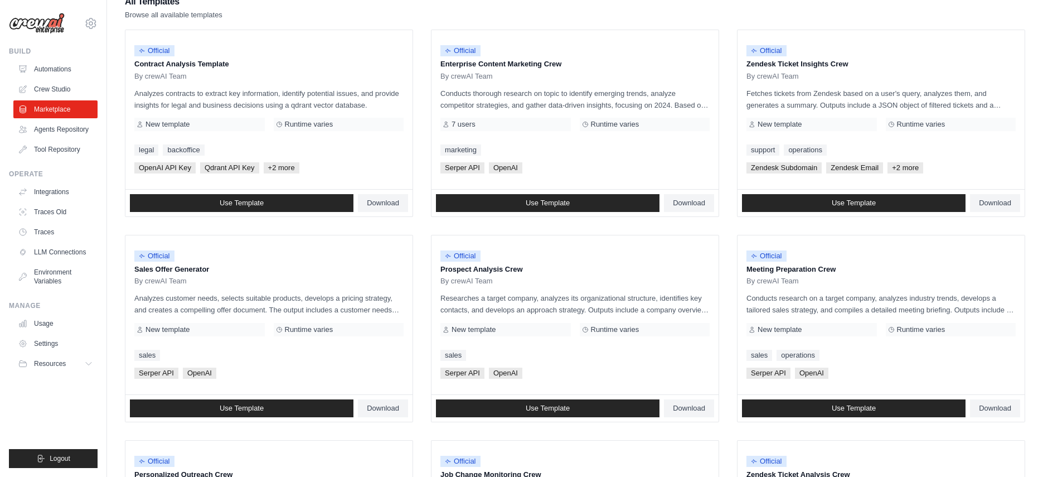
scroll to position [133, 0]
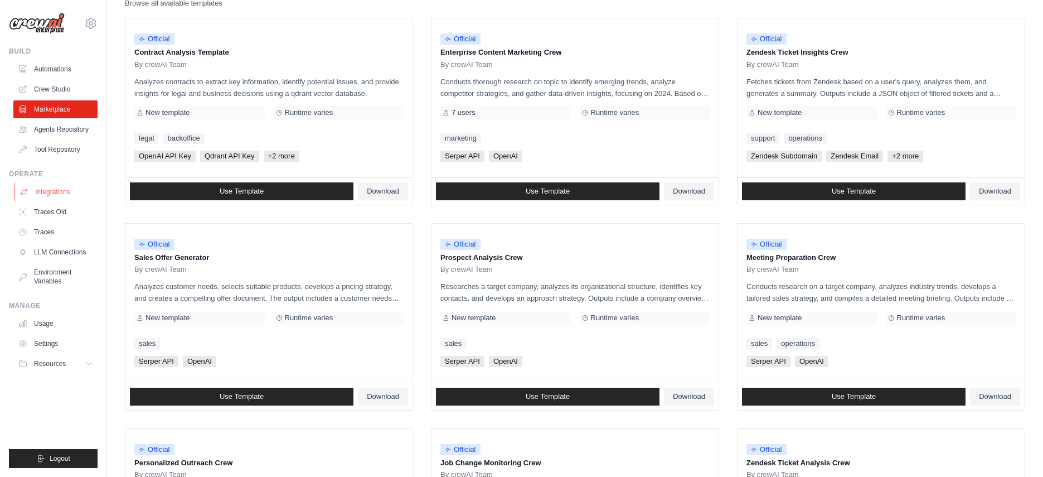
click at [53, 189] on link "Integrations" at bounding box center [56, 192] width 84 height 18
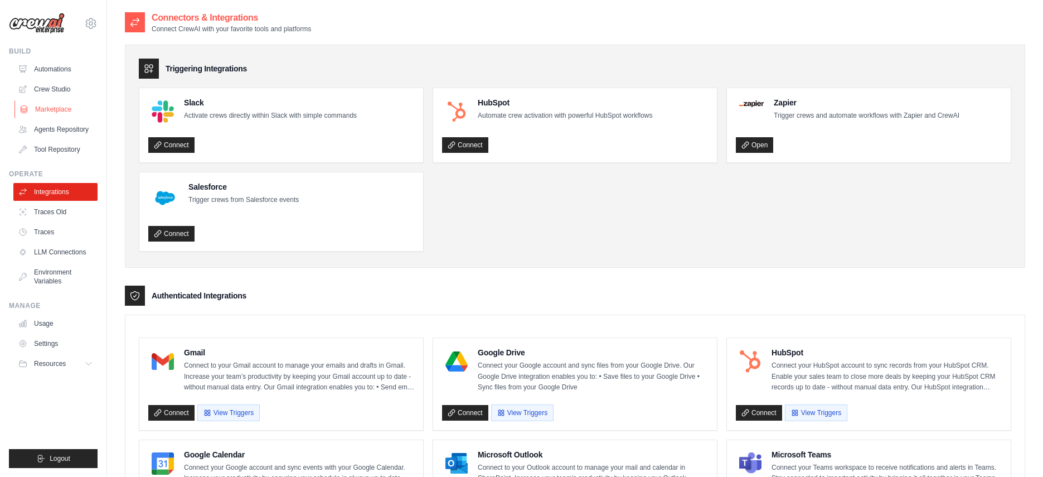
click at [68, 106] on link "Marketplace" at bounding box center [56, 109] width 84 height 18
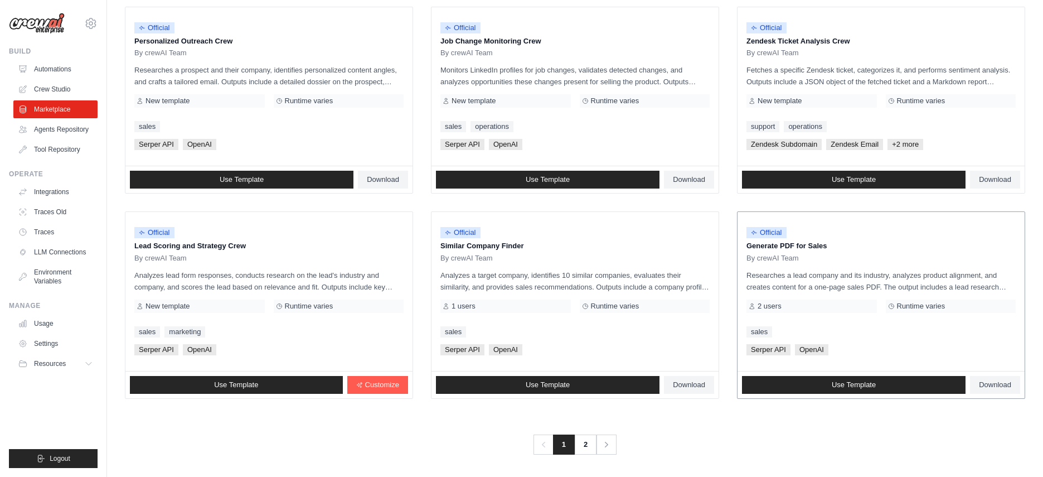
scroll to position [556, 0]
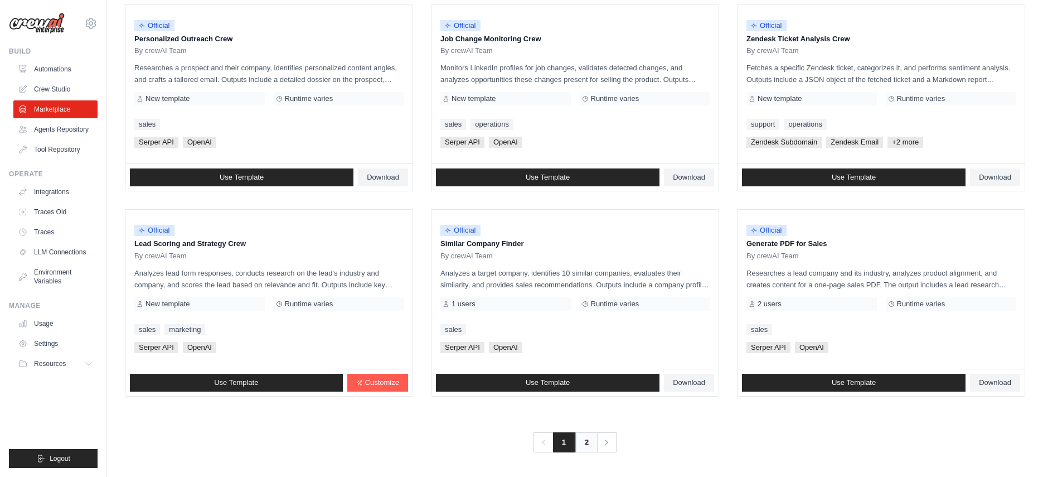
click at [578, 442] on link "2" at bounding box center [586, 442] width 22 height 20
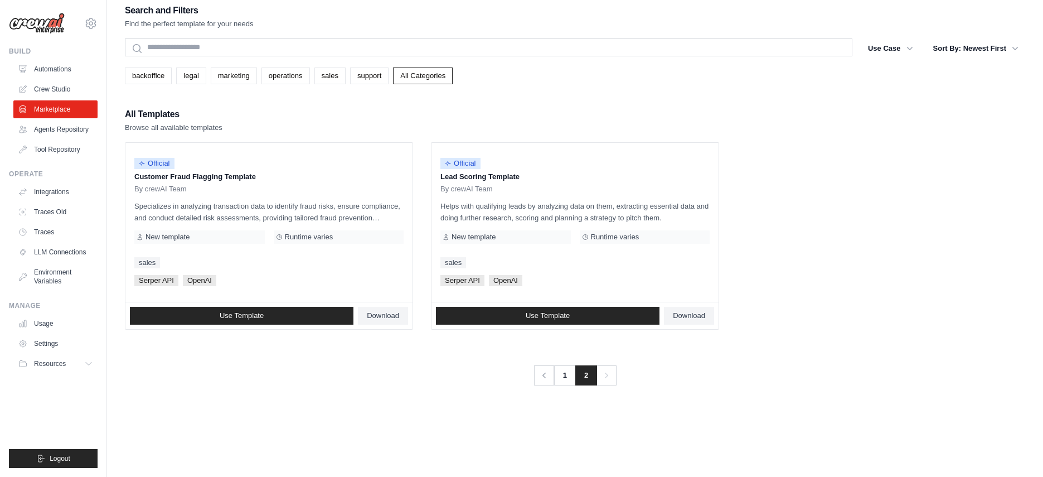
scroll to position [22, 0]
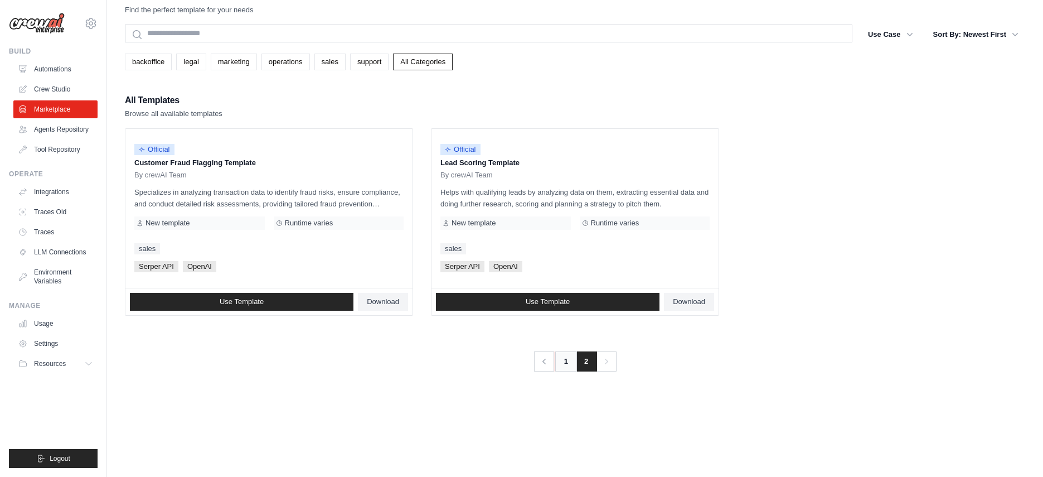
click at [572, 364] on link "1" at bounding box center [566, 361] width 22 height 20
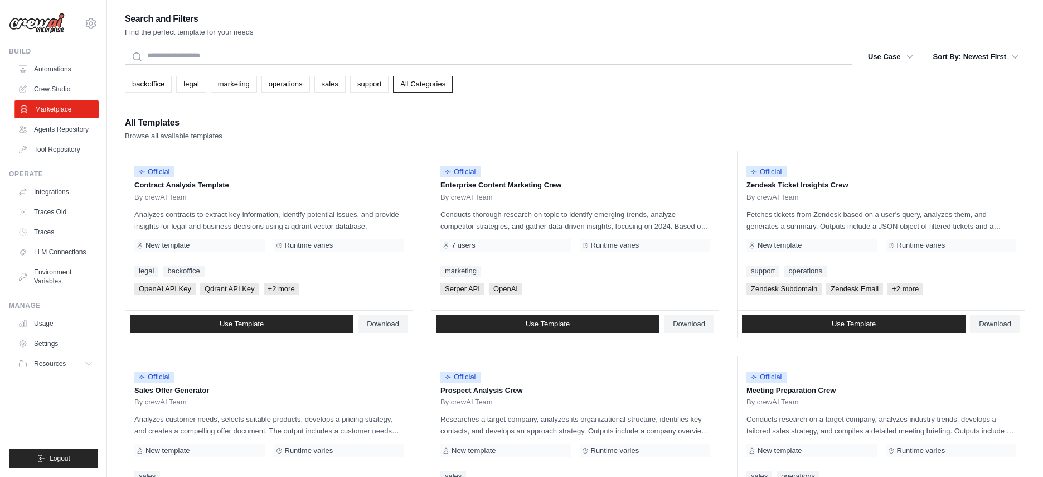
click at [35, 113] on link "Marketplace" at bounding box center [56, 109] width 84 height 18
click at [42, 192] on link "Integrations" at bounding box center [56, 192] width 84 height 18
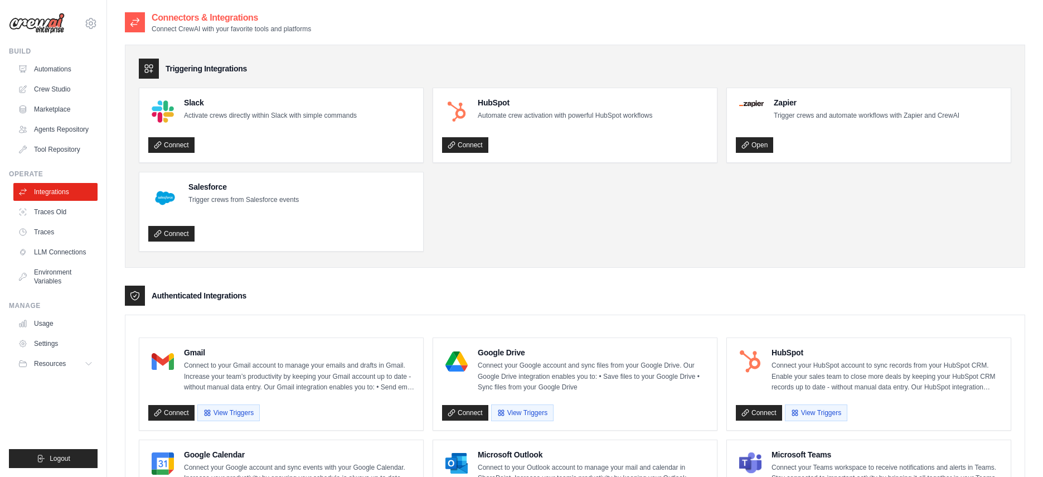
click at [55, 26] on img at bounding box center [37, 23] width 56 height 21
click at [51, 28] on img at bounding box center [37, 23] width 56 height 21
click at [59, 26] on img at bounding box center [37, 23] width 56 height 21
click at [49, 17] on img at bounding box center [37, 23] width 56 height 21
click at [49, 28] on img at bounding box center [37, 23] width 56 height 21
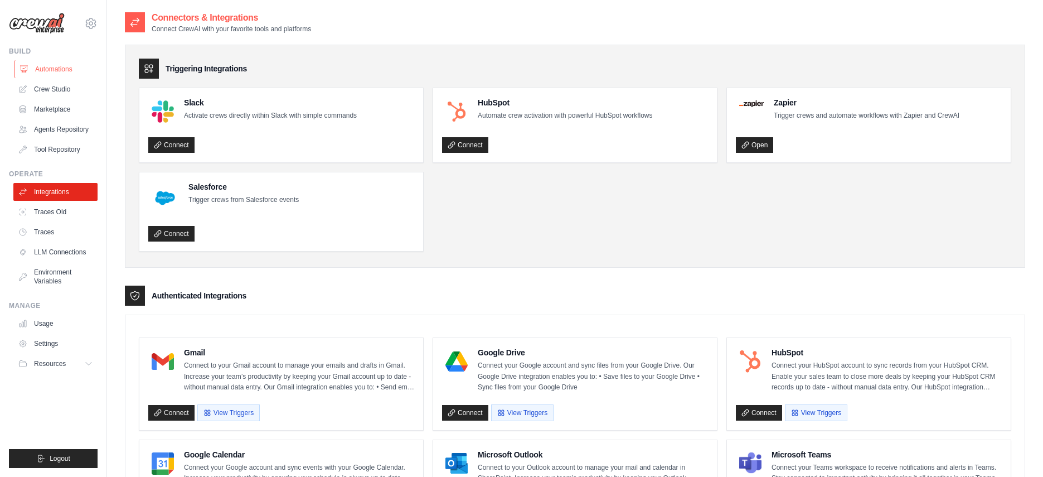
click at [46, 71] on link "Automations" at bounding box center [56, 69] width 84 height 18
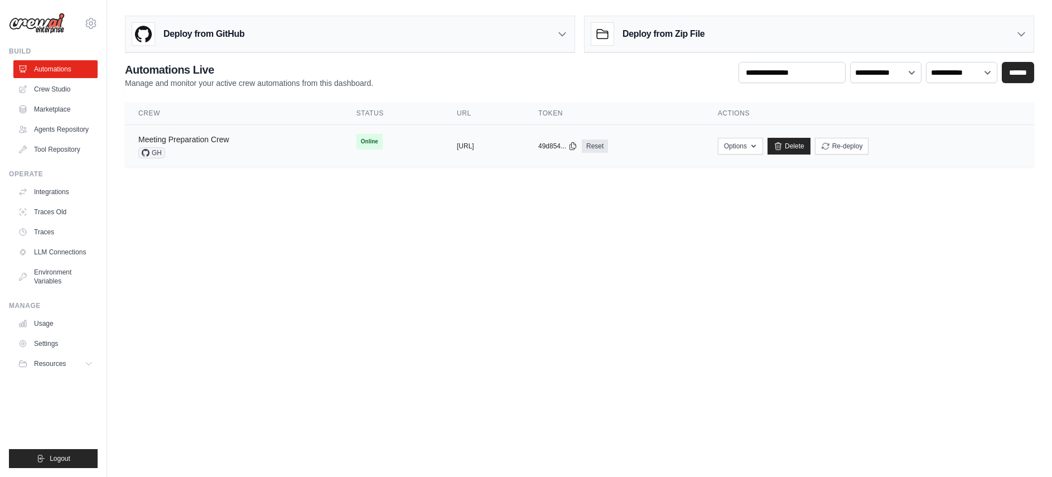
click at [191, 140] on link "Meeting Preparation Crew" at bounding box center [183, 139] width 91 height 9
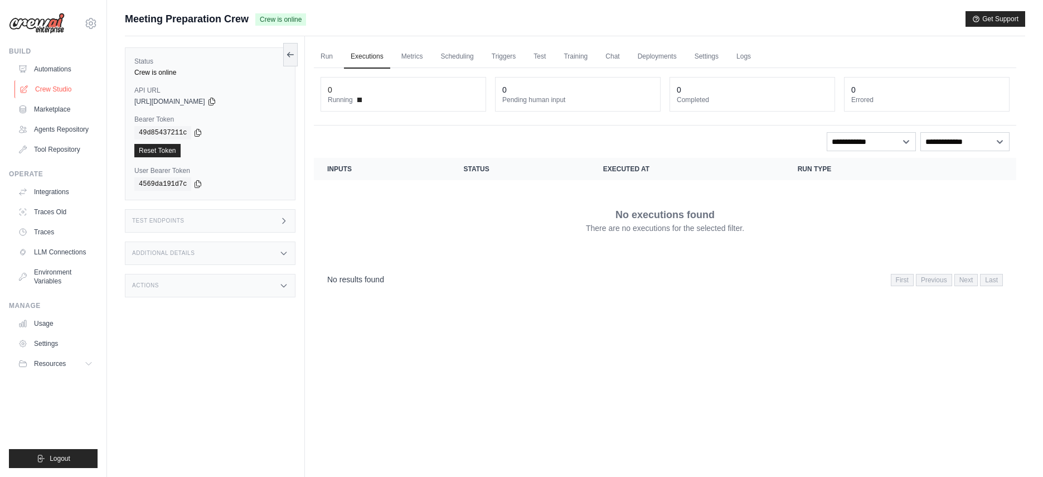
click at [66, 89] on link "Crew Studio" at bounding box center [56, 89] width 84 height 18
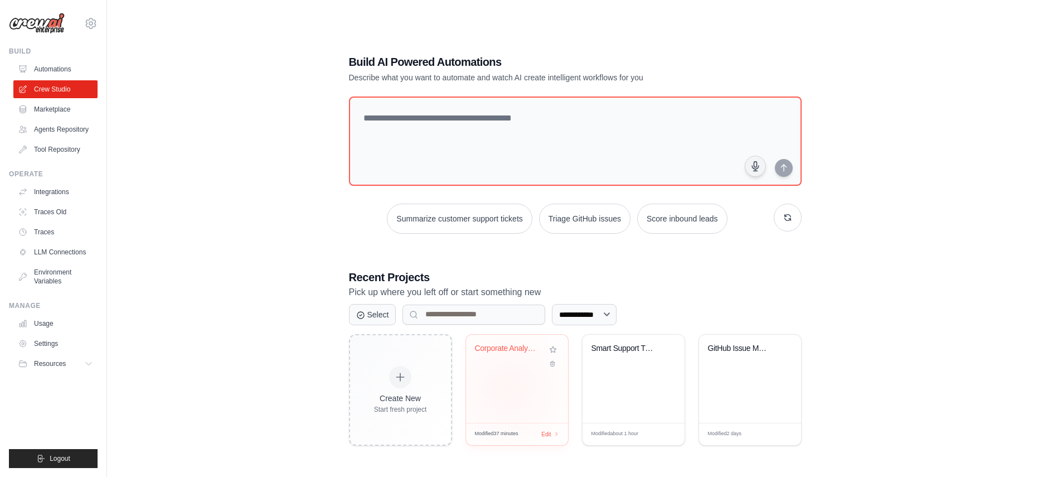
click at [509, 389] on div "Corporate Analysis Multi-Agent Syst..." at bounding box center [517, 379] width 102 height 88
click at [56, 106] on link "Marketplace" at bounding box center [56, 109] width 84 height 18
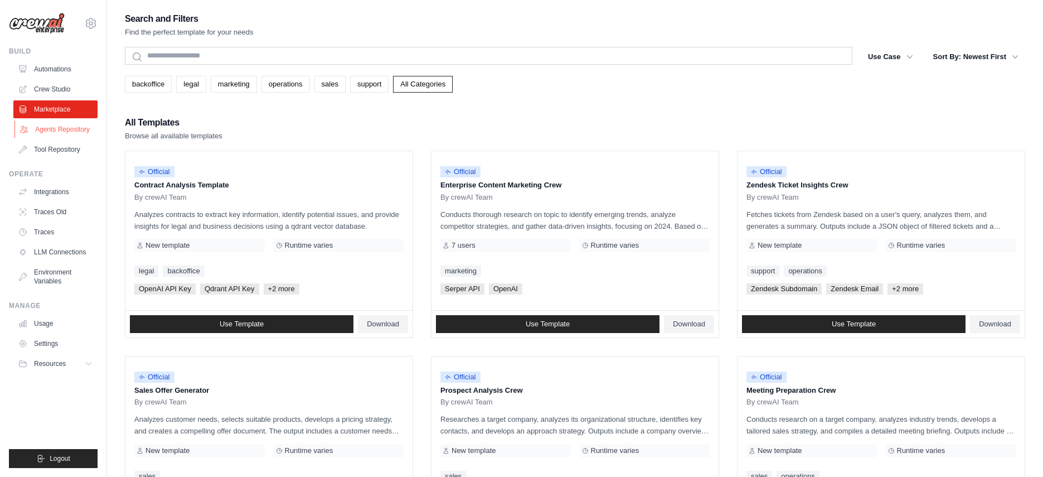
click at [59, 121] on link "Agents Repository" at bounding box center [56, 129] width 84 height 18
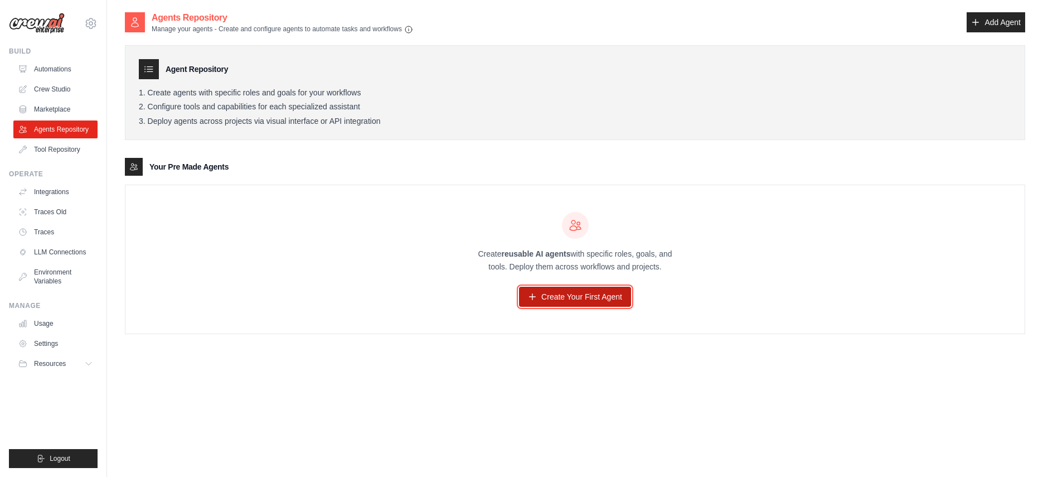
click at [558, 294] on link "Create Your First Agent" at bounding box center [575, 297] width 112 height 20
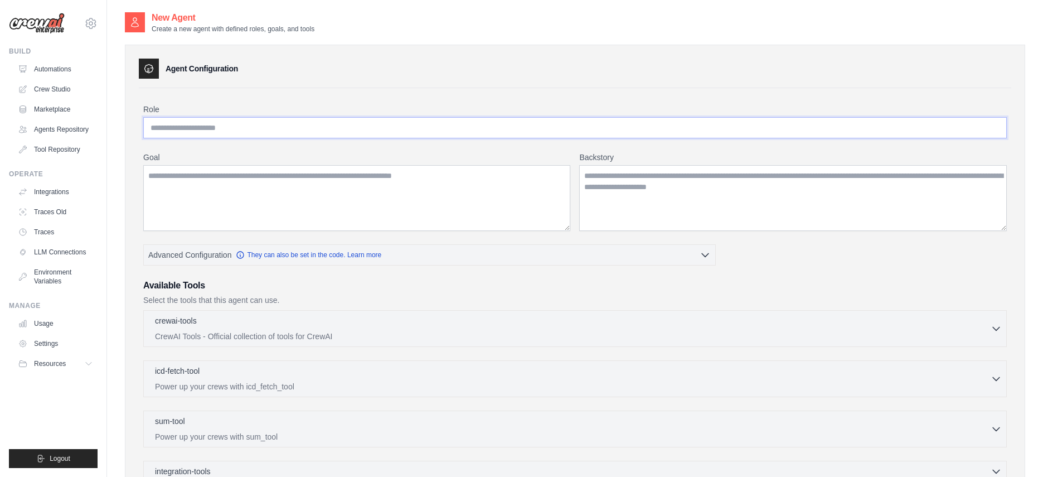
click at [377, 128] on input "Role" at bounding box center [575, 127] width 864 height 21
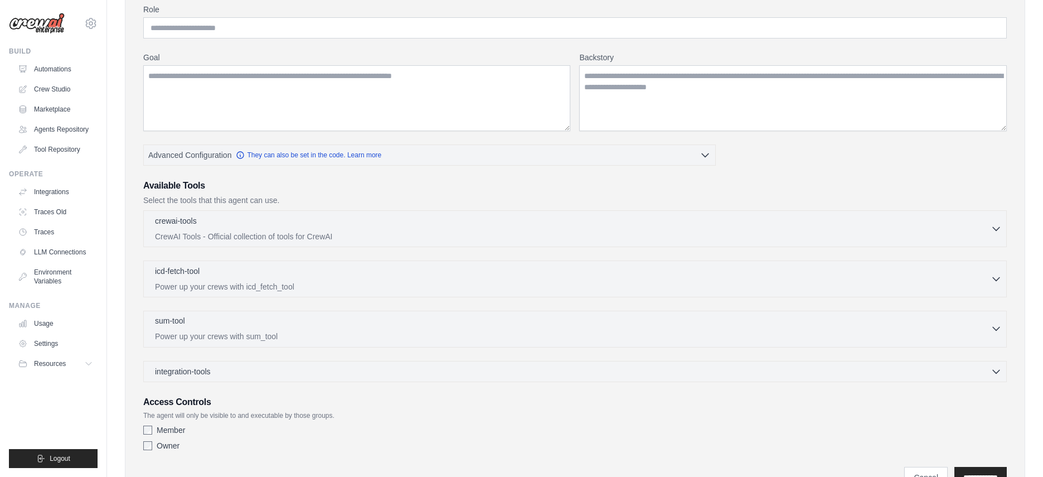
scroll to position [156, 0]
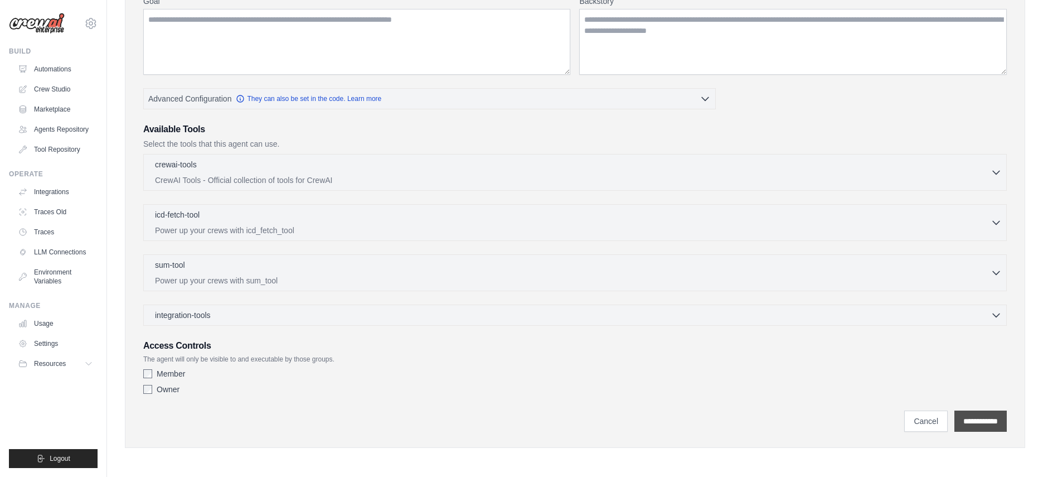
click at [963, 412] on input "**********" at bounding box center [981, 420] width 52 height 21
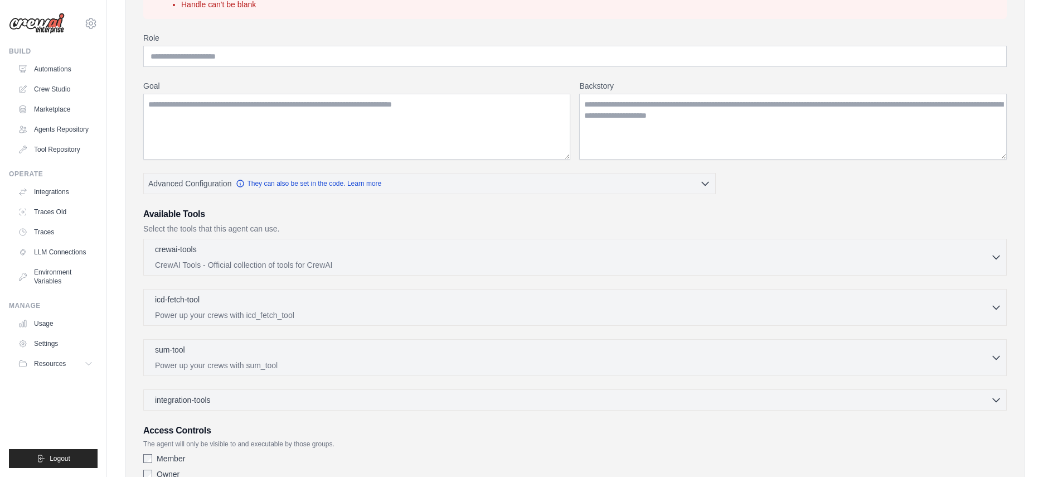
scroll to position [0, 0]
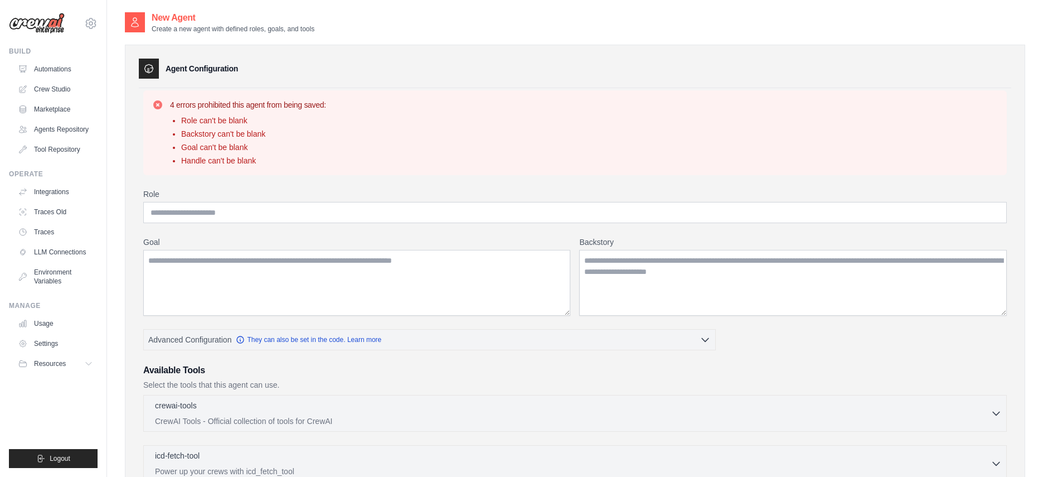
click at [359, 175] on div "4 errors prohibited this agent from being saved: Role can't be blank Backstory …" at bounding box center [575, 381] width 873 height 587
click at [327, 212] on input "Role" at bounding box center [575, 212] width 864 height 21
click at [237, 214] on input "Role" at bounding box center [575, 212] width 864 height 21
type input "*"
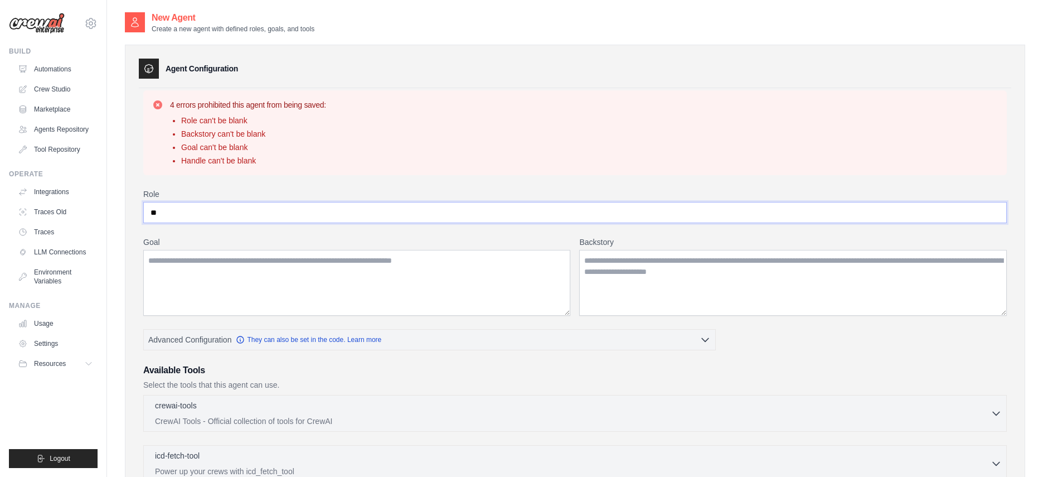
type input "*"
type input "**********"
type textarea "*"
click at [752, 282] on textarea "Backstory" at bounding box center [793, 283] width 428 height 66
drag, startPoint x: 756, startPoint y: 272, endPoint x: 581, endPoint y: 259, distance: 175.0
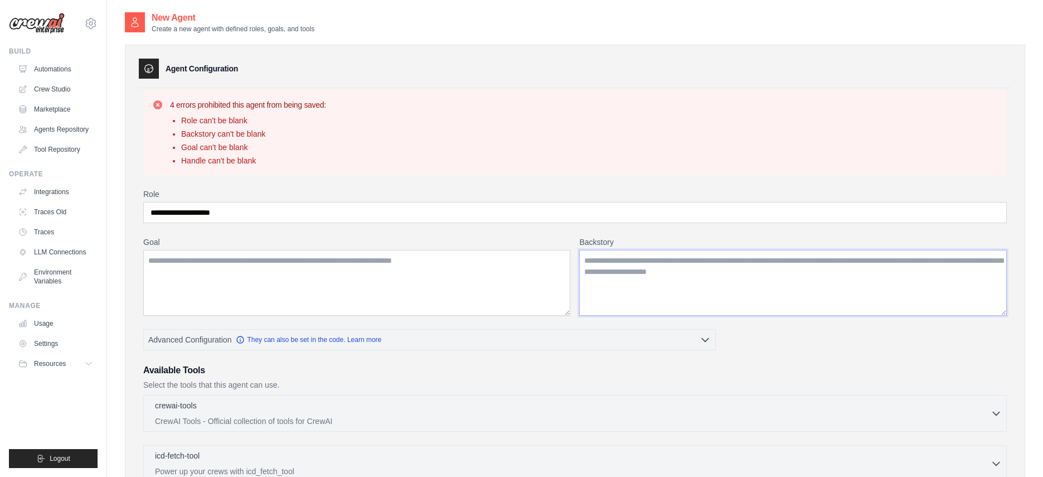
click at [573, 252] on div "Goal [GEOGRAPHIC_DATA]" at bounding box center [575, 275] width 864 height 79
click at [612, 267] on textarea "Backstory" at bounding box center [793, 283] width 428 height 66
click at [600, 268] on textarea "Backstory" at bounding box center [793, 283] width 428 height 66
click at [601, 268] on textarea "Backstory" at bounding box center [793, 283] width 428 height 66
click at [367, 278] on textarea "Goal" at bounding box center [356, 283] width 427 height 66
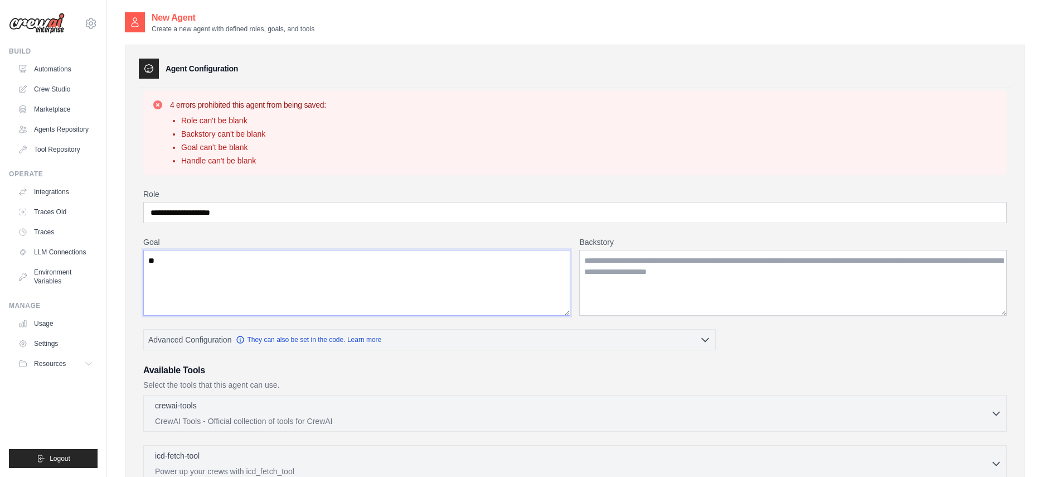
type textarea "*"
type textarea "**********"
click at [738, 306] on textarea "Backstory" at bounding box center [793, 283] width 428 height 66
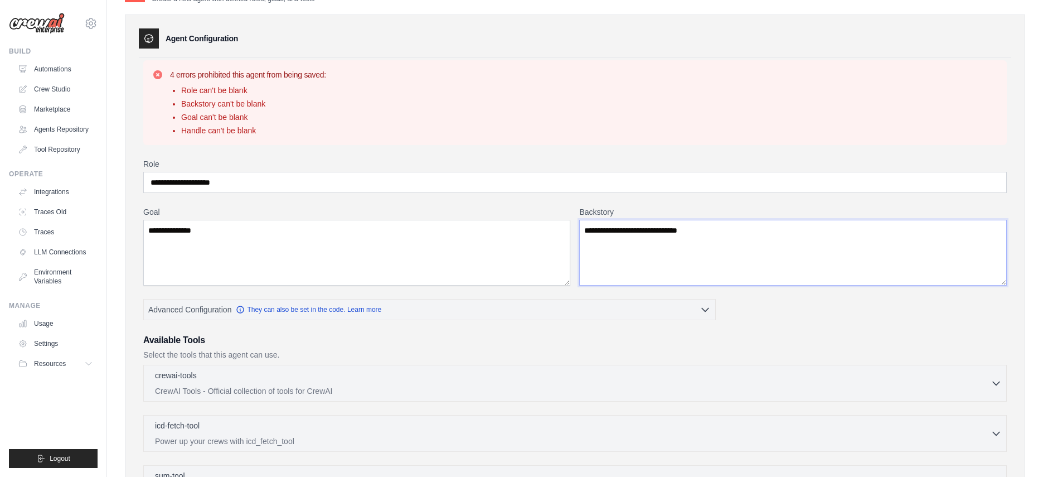
scroll to position [88, 0]
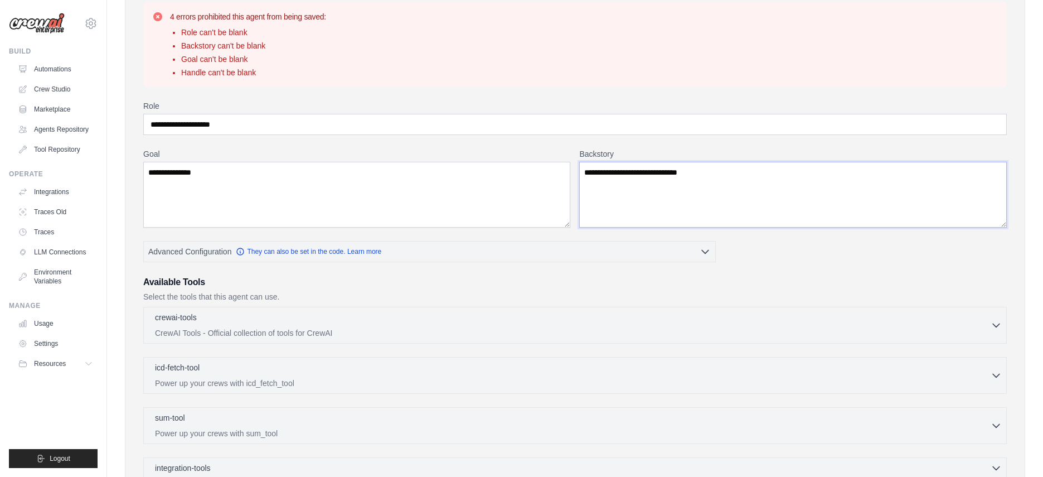
type textarea "**********"
click at [586, 240] on div "**********" at bounding box center [575, 326] width 864 height 452
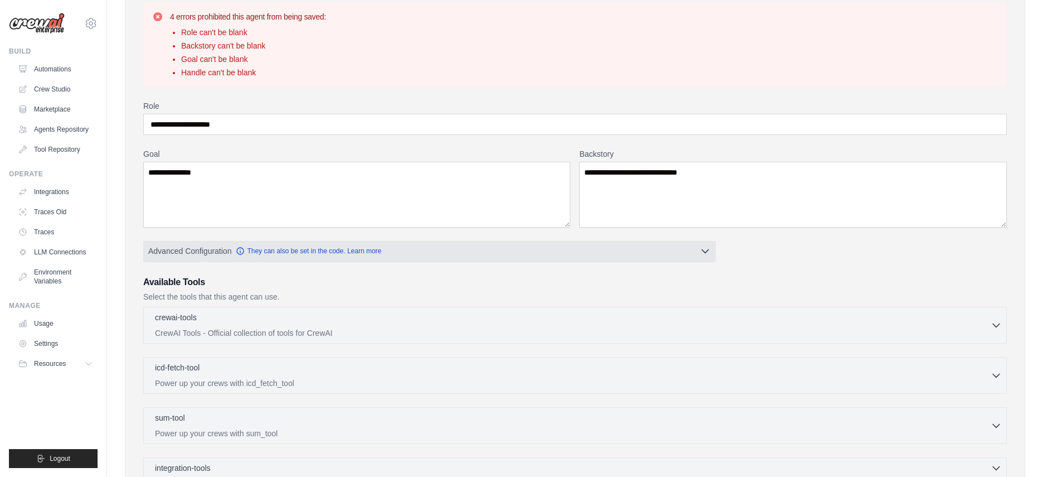
click at [587, 260] on button "Advanced Configuration They can also be set in the code. Learn more" at bounding box center [430, 251] width 572 height 20
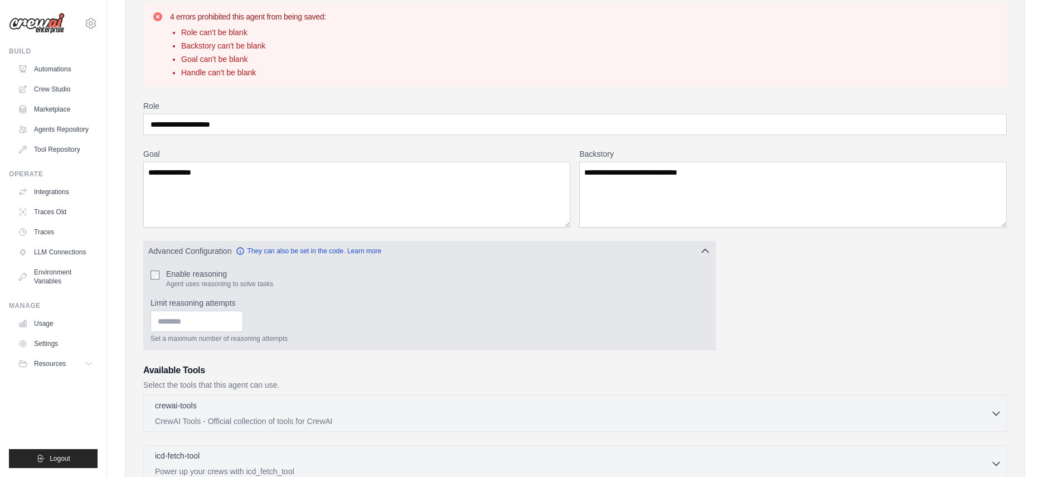
click at [436, 258] on button "Advanced Configuration They can also be set in the code. Learn more" at bounding box center [430, 251] width 572 height 20
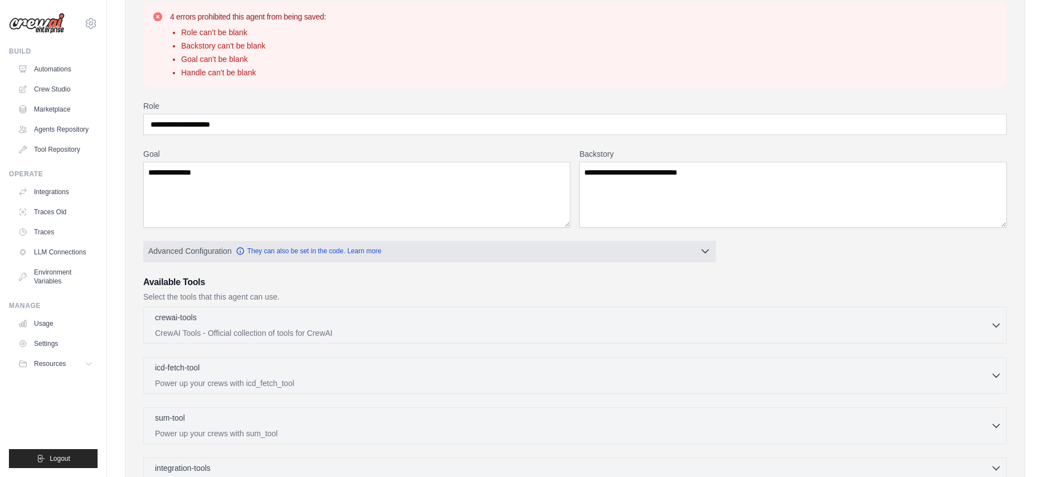
scroll to position [167, 0]
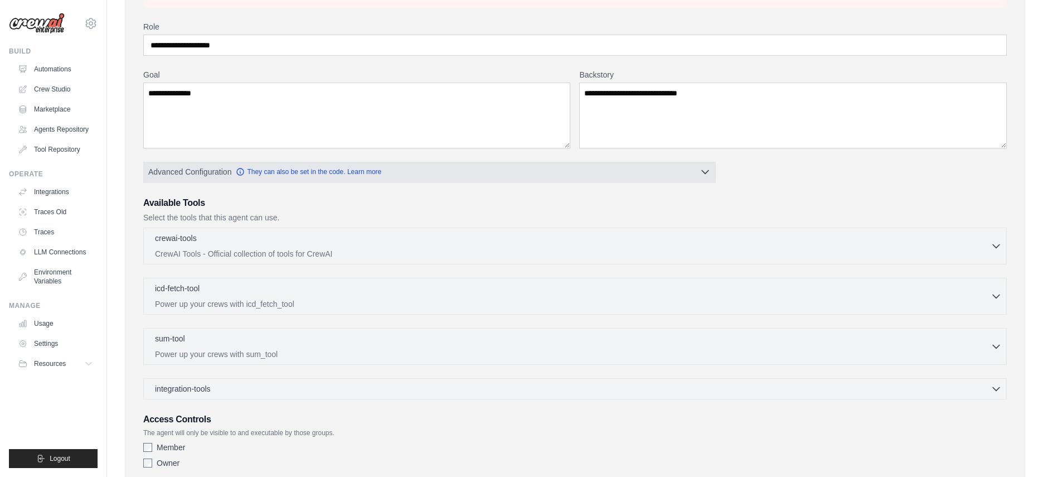
click at [458, 171] on button "Advanced Configuration They can also be set in the code. Learn more" at bounding box center [430, 172] width 572 height 20
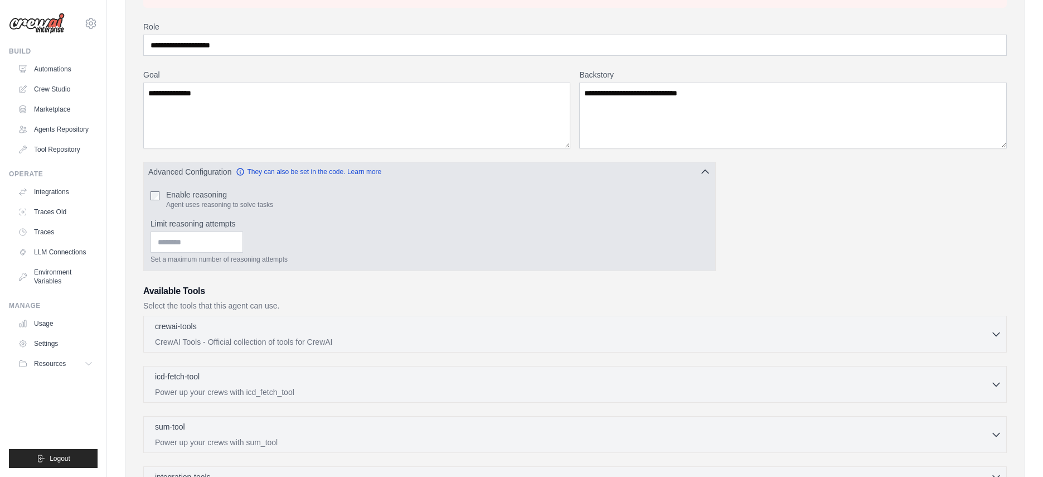
click at [458, 171] on button "Advanced Configuration They can also be set in the code. Learn more" at bounding box center [430, 172] width 572 height 20
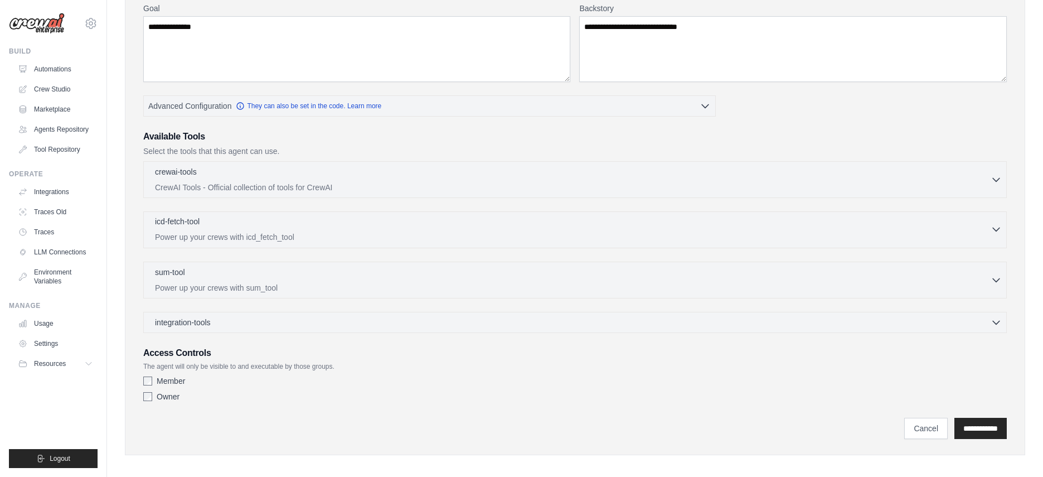
scroll to position [241, 0]
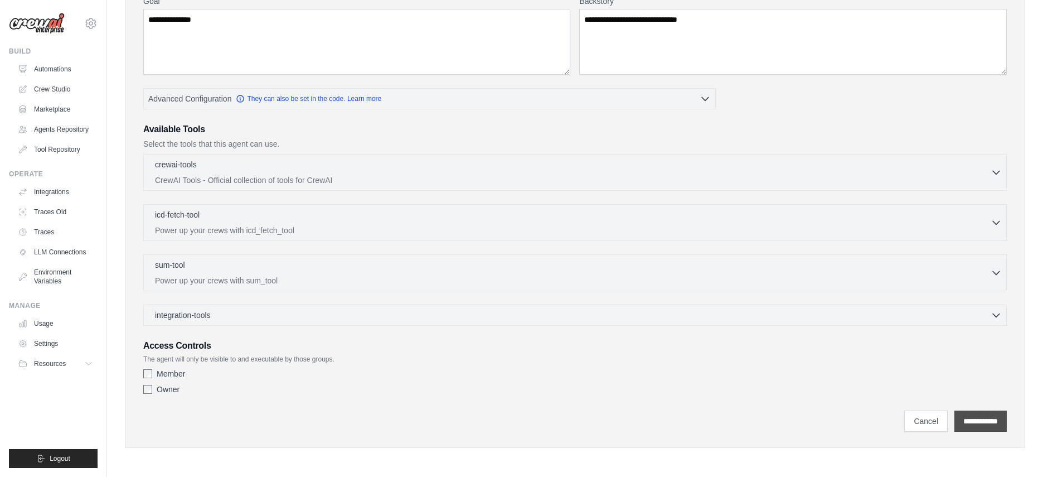
click at [984, 419] on input "**********" at bounding box center [981, 420] width 52 height 21
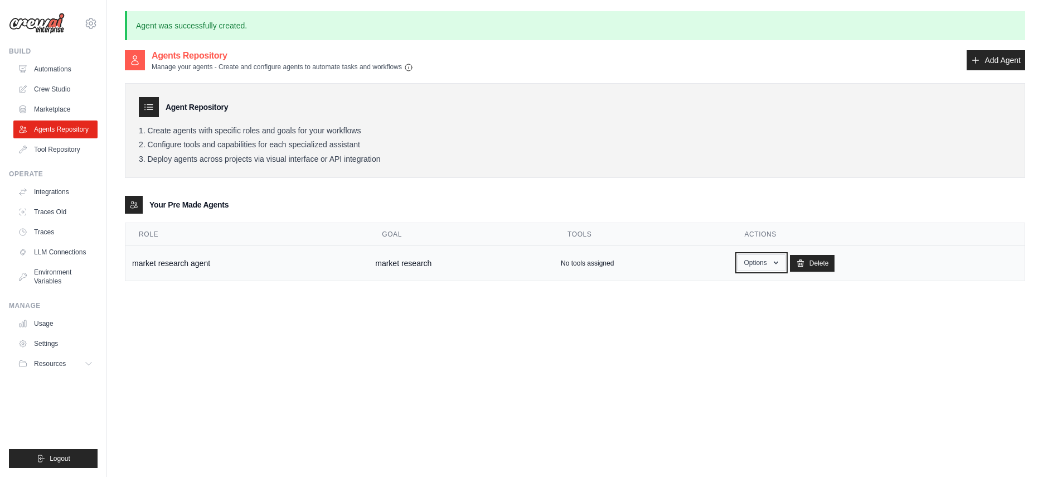
click at [761, 264] on button "Options" at bounding box center [761, 262] width 47 height 17
click at [749, 289] on link "Show" at bounding box center [745, 288] width 80 height 20
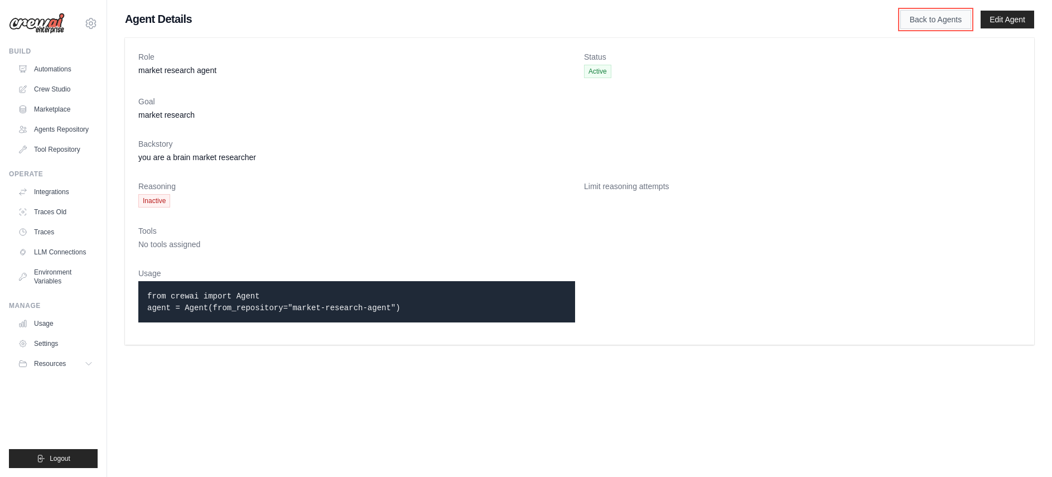
click at [961, 23] on link "Back to Agents" at bounding box center [935, 19] width 71 height 19
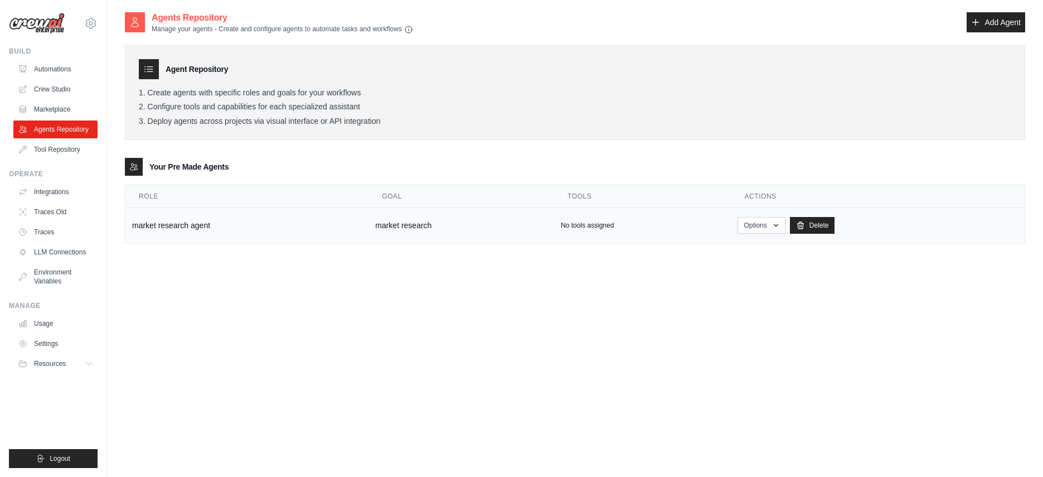
click at [168, 227] on td "market research agent" at bounding box center [246, 225] width 243 height 35
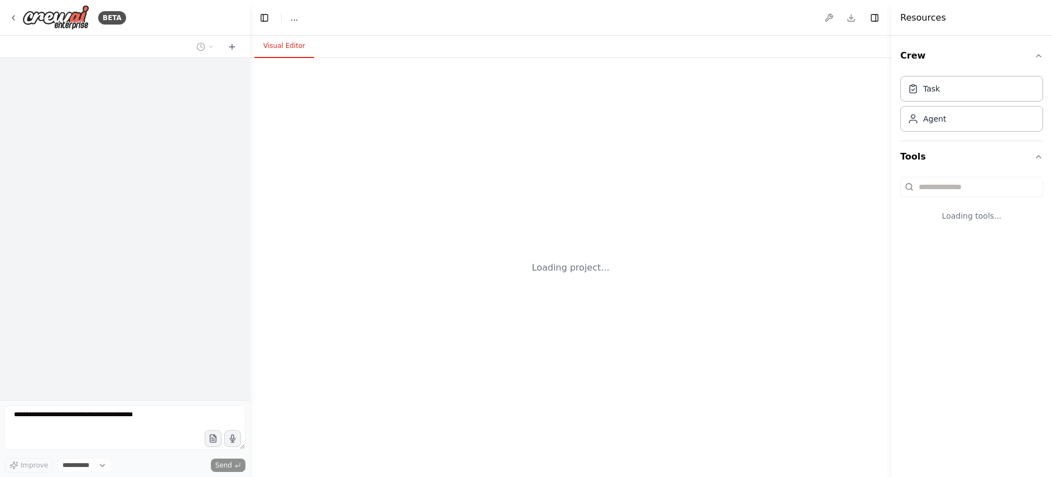
select select "****"
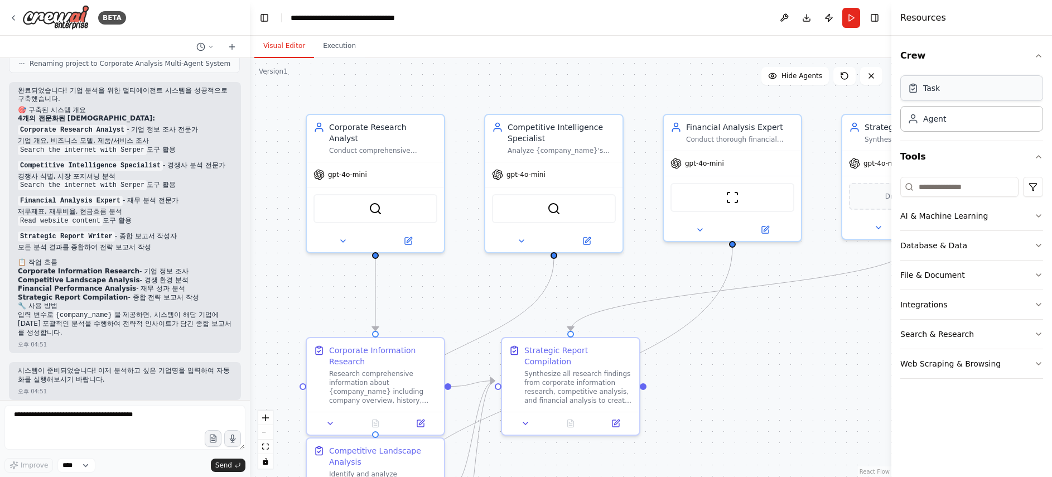
scroll to position [927, 0]
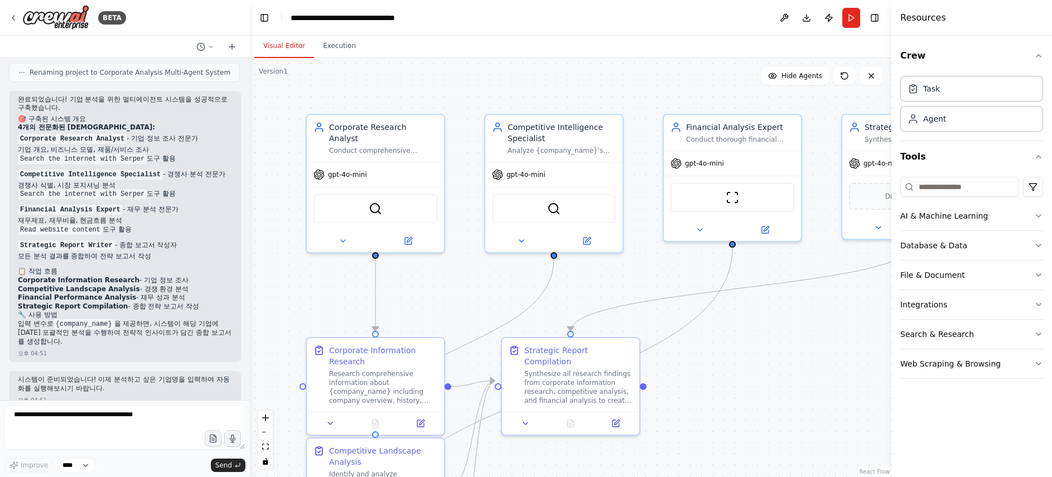
click at [791, 331] on div ".deletable-edge-delete-btn { width: 20px; height: 20px; border: 0px solid #ffff…" at bounding box center [570, 267] width 641 height 419
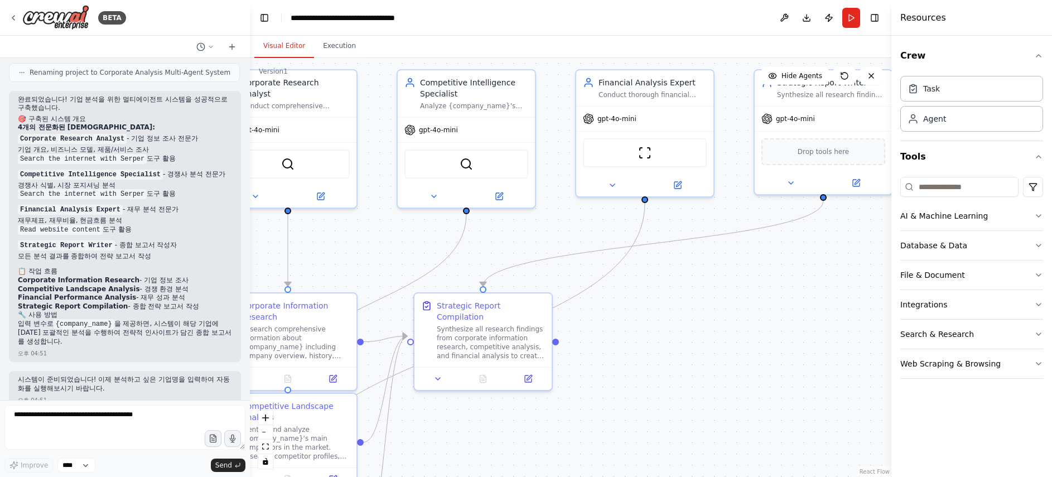
drag, startPoint x: 791, startPoint y: 331, endPoint x: 645, endPoint y: 259, distance: 163.6
click at [645, 259] on div ".deletable-edge-delete-btn { width: 20px; height: 20px; border: 0px solid #ffff…" at bounding box center [570, 267] width 641 height 419
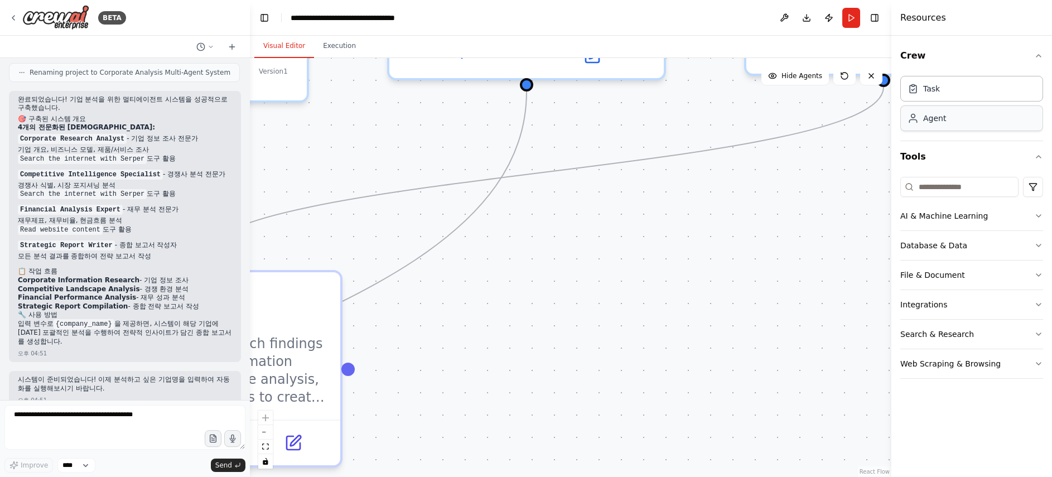
click at [962, 119] on div "Agent" at bounding box center [971, 118] width 143 height 26
click at [933, 125] on div "Agent" at bounding box center [971, 118] width 143 height 26
click at [377, 323] on div ".deletable-edge-delete-btn { width: 20px; height: 20px; border: 0px solid #ffff…" at bounding box center [570, 267] width 641 height 419
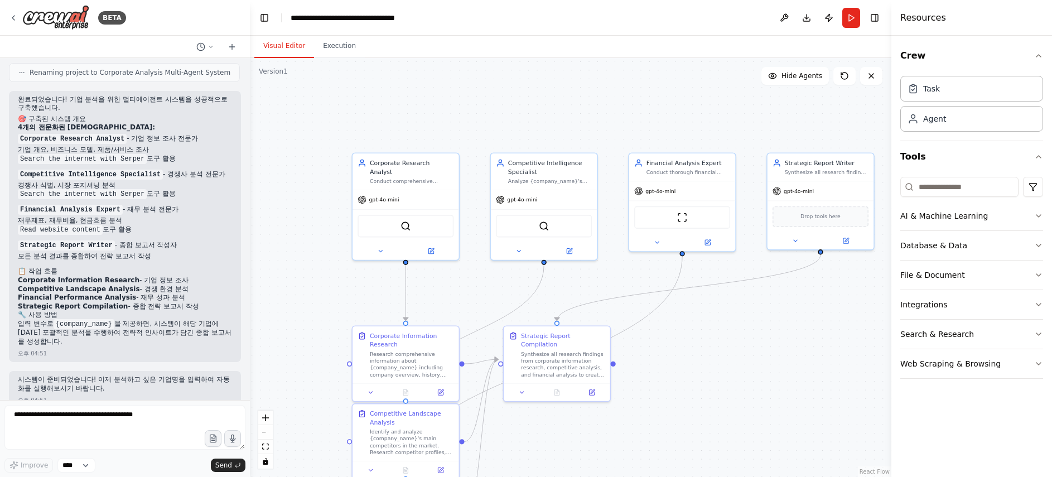
drag, startPoint x: 394, startPoint y: 292, endPoint x: 633, endPoint y: 295, distance: 238.7
click at [633, 295] on div ".deletable-edge-delete-btn { width: 20px; height: 20px; border: 0px solid #ffff…" at bounding box center [570, 267] width 641 height 419
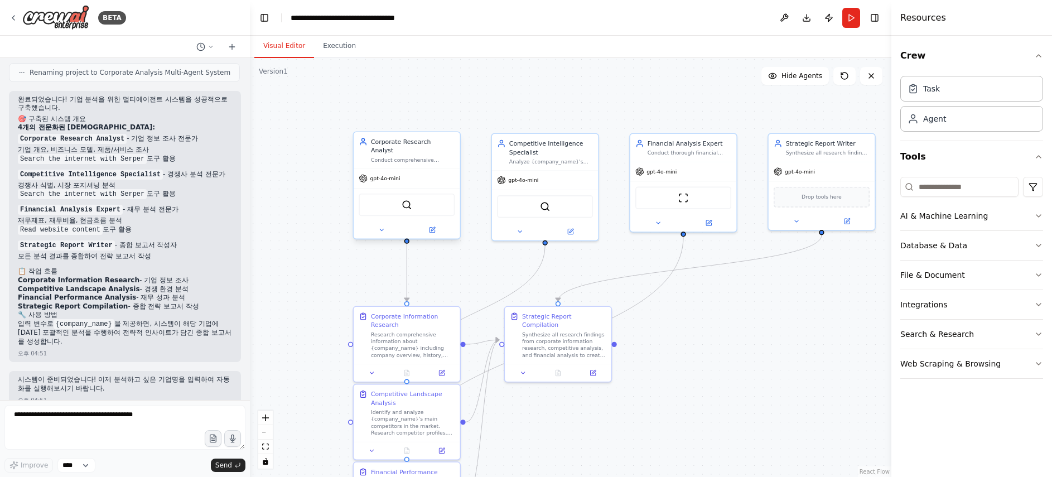
click at [422, 139] on div "Corporate Research Analyst" at bounding box center [413, 145] width 84 height 17
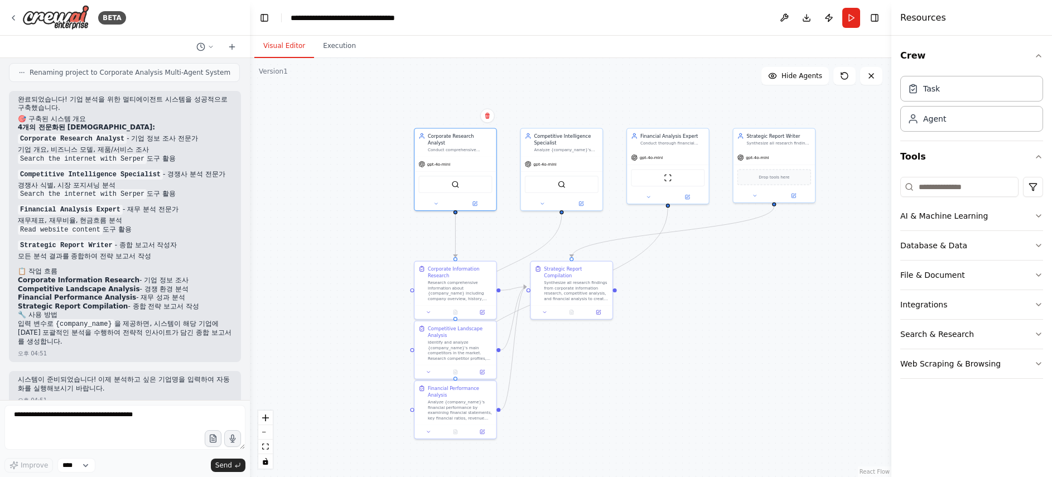
drag, startPoint x: 771, startPoint y: 334, endPoint x: 741, endPoint y: 296, distance: 48.5
click at [741, 296] on div ".deletable-edge-delete-btn { width: 20px; height: 20px; border: 0px solid #ffff…" at bounding box center [570, 267] width 641 height 419
click at [632, 372] on div ".deletable-edge-delete-btn { width: 20px; height: 20px; border: 0px solid #ffff…" at bounding box center [570, 267] width 641 height 419
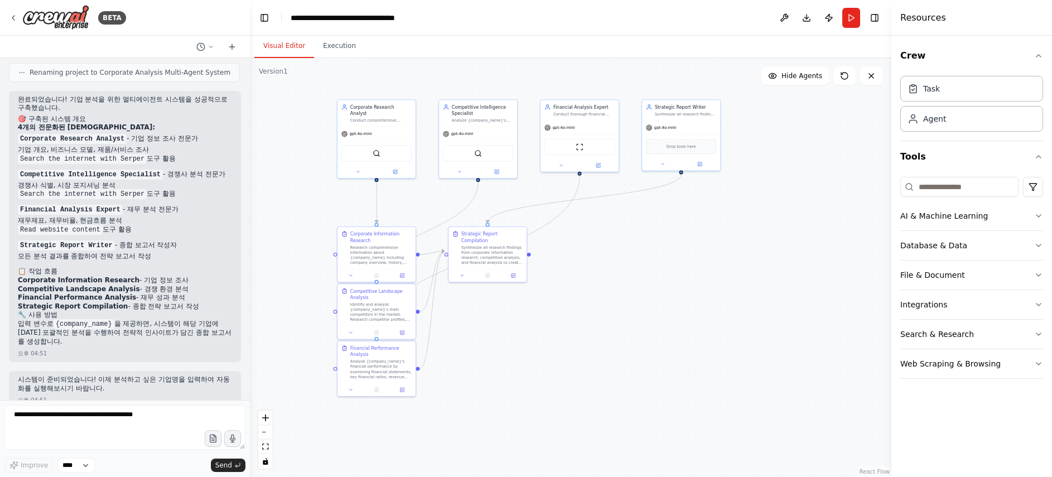
drag, startPoint x: 676, startPoint y: 371, endPoint x: 589, endPoint y: 332, distance: 94.6
click at [589, 332] on div ".deletable-edge-delete-btn { width: 20px; height: 20px; border: 0px solid #ffff…" at bounding box center [570, 267] width 641 height 419
click at [809, 18] on button "Download" at bounding box center [806, 18] width 18 height 20
click at [696, 112] on div "Synthesize all research findings from corporate research, competitive analysis,…" at bounding box center [685, 112] width 61 height 5
click at [630, 327] on div ".deletable-edge-delete-btn { width: 20px; height: 20px; border: 0px solid #ffff…" at bounding box center [570, 267] width 641 height 419
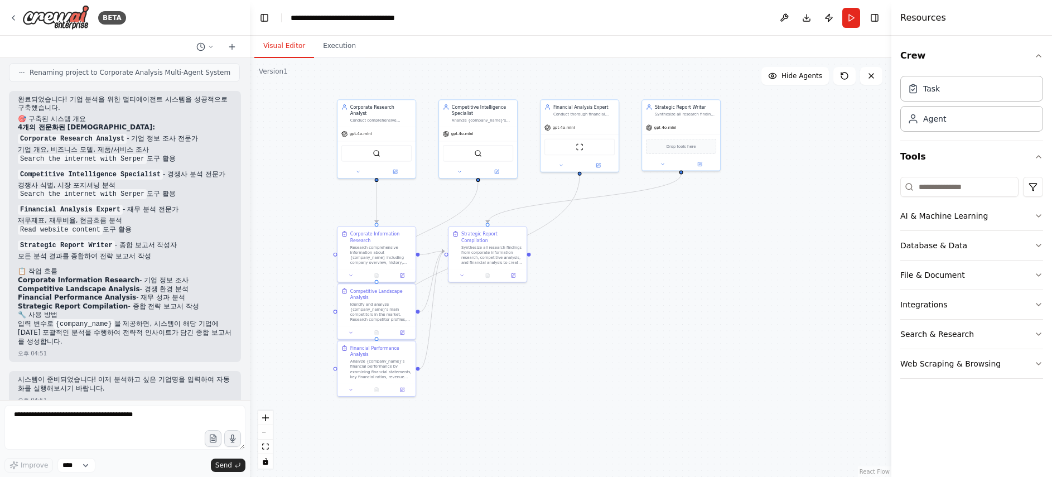
click at [630, 327] on div ".deletable-edge-delete-btn { width: 20px; height: 20px; border: 0px solid #ffff…" at bounding box center [570, 267] width 641 height 419
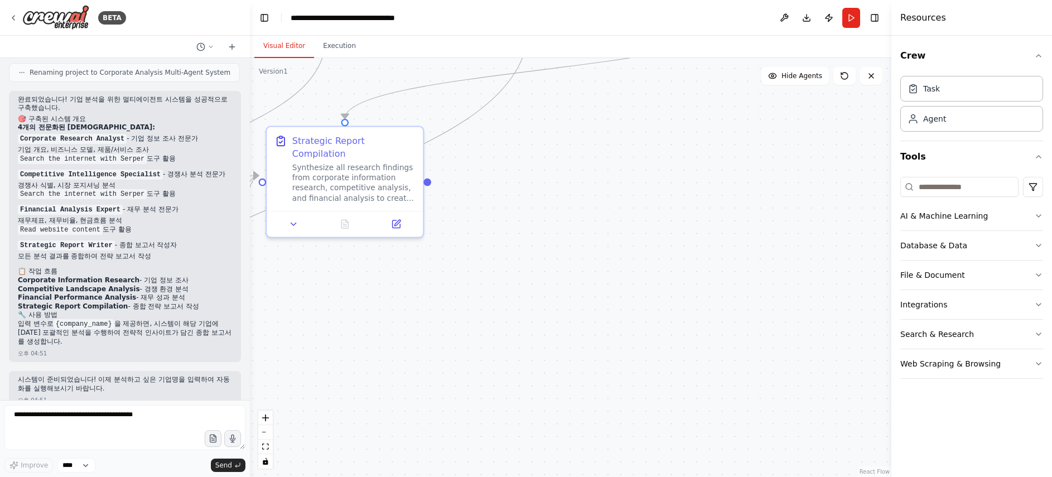
click at [520, 313] on div ".deletable-edge-delete-btn { width: 20px; height: 20px; border: 0px solid #ffff…" at bounding box center [570, 267] width 641 height 419
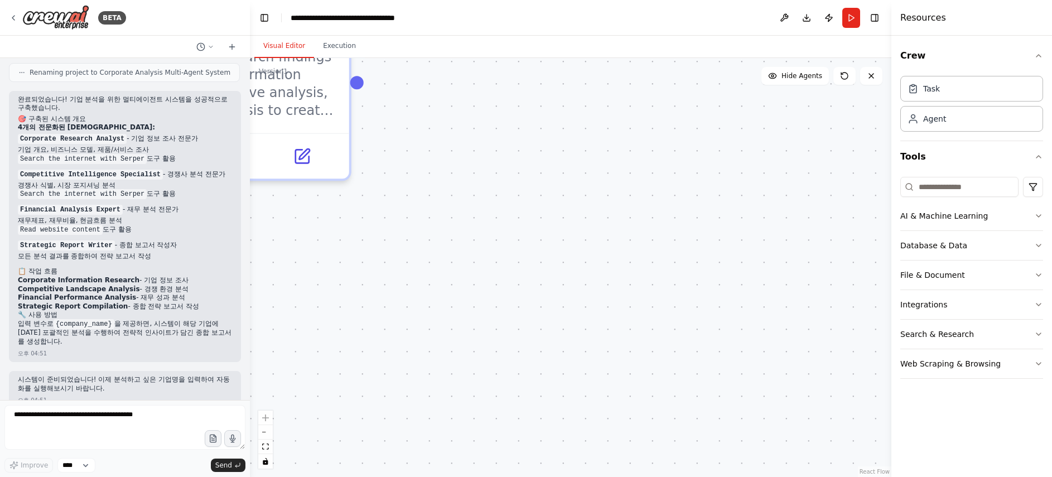
drag, startPoint x: 520, startPoint y: 313, endPoint x: 696, endPoint y: 335, distance: 177.5
click at [696, 335] on div ".deletable-edge-delete-btn { width: 20px; height: 20px; border: 0px solid #ffff…" at bounding box center [570, 267] width 641 height 419
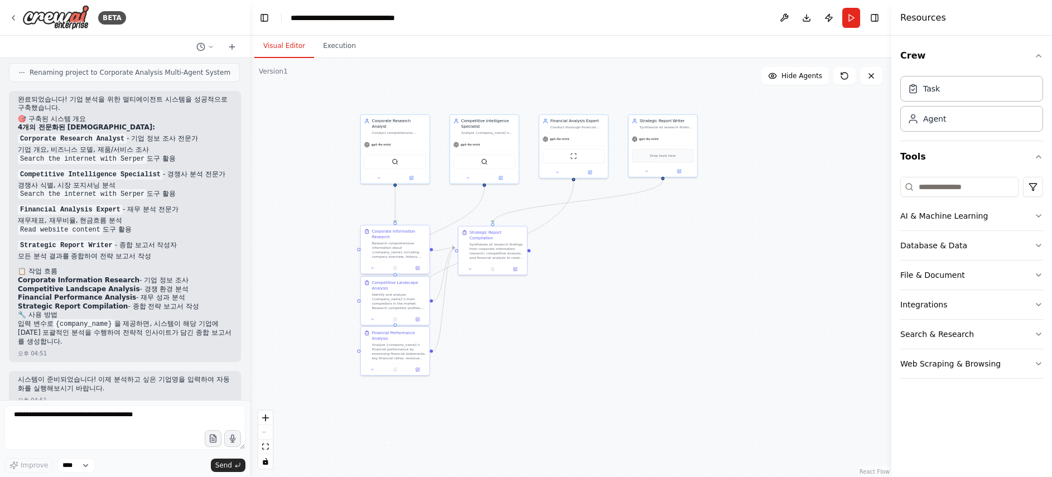
click at [408, 246] on div "Research comprehensive information about {company_name} including company overv…" at bounding box center [399, 250] width 54 height 18
click at [407, 255] on div "Research comprehensive information about {company_name} including company overv…" at bounding box center [399, 250] width 54 height 18
click at [419, 270] on button at bounding box center [417, 267] width 19 height 7
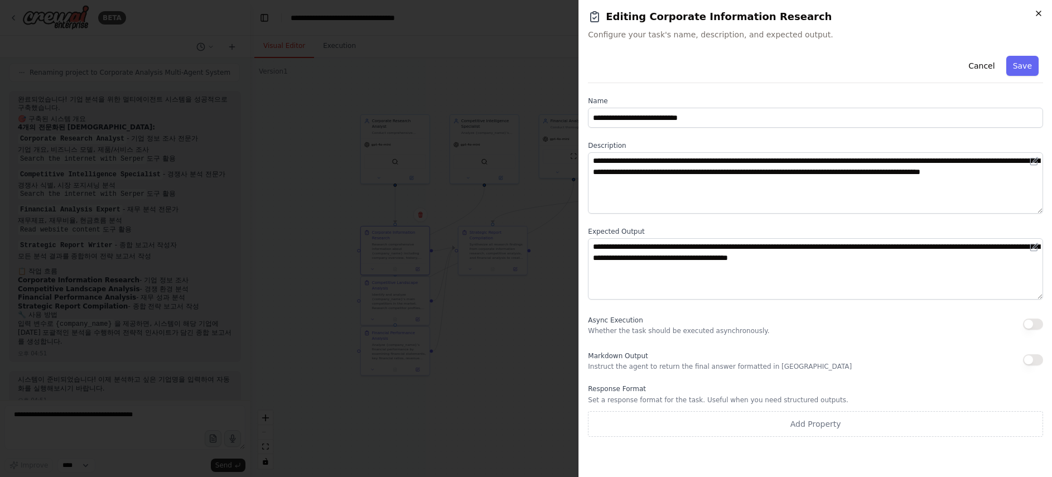
click at [1039, 16] on icon "button" at bounding box center [1038, 13] width 9 height 9
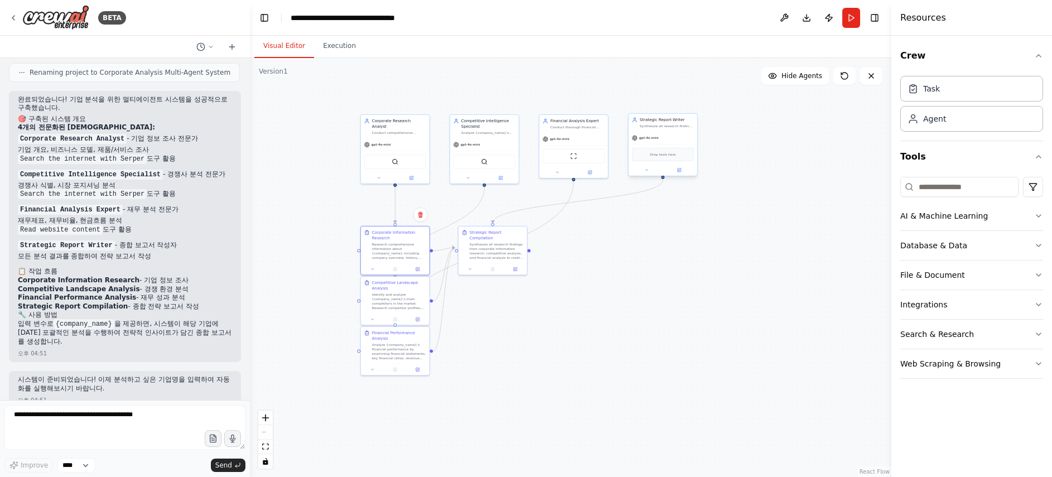
click at [672, 129] on div "Strategic Report Writer Synthesize all research findings from corporate researc…" at bounding box center [662, 123] width 69 height 18
click at [687, 171] on button at bounding box center [679, 170] width 32 height 7
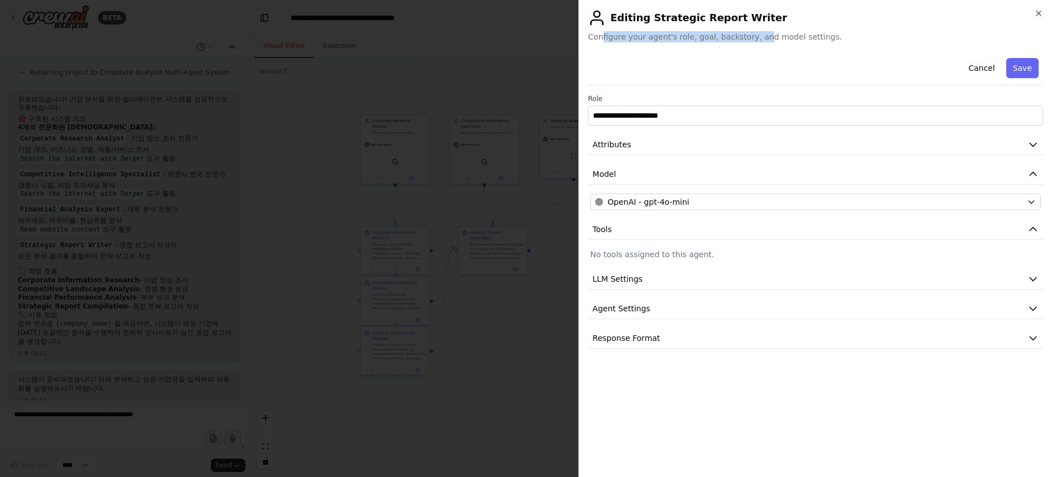
drag, startPoint x: 601, startPoint y: 36, endPoint x: 758, endPoint y: 40, distance: 157.8
click at [758, 40] on span "Configure your agent's role, goal, backstory, and model settings." at bounding box center [815, 36] width 455 height 11
click at [797, 52] on div "**********" at bounding box center [814, 238] width 473 height 477
click at [1039, 12] on icon "button" at bounding box center [1038, 13] width 4 height 4
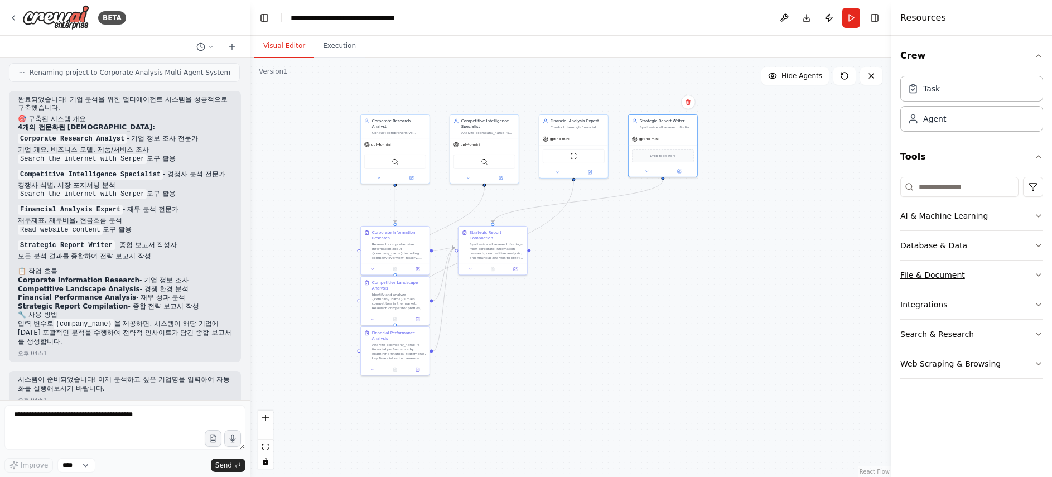
click at [989, 264] on button "File & Document" at bounding box center [971, 274] width 143 height 29
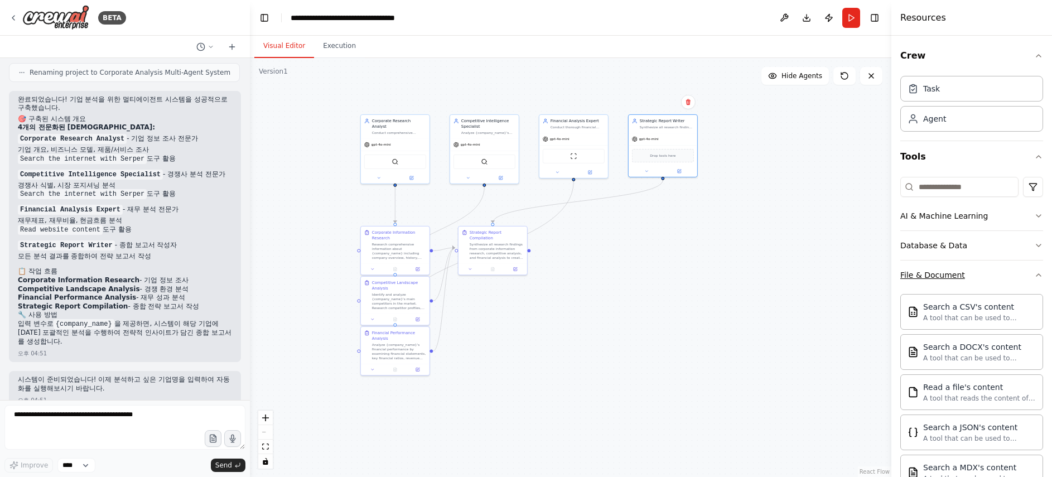
click at [989, 264] on button "File & Document" at bounding box center [971, 274] width 143 height 29
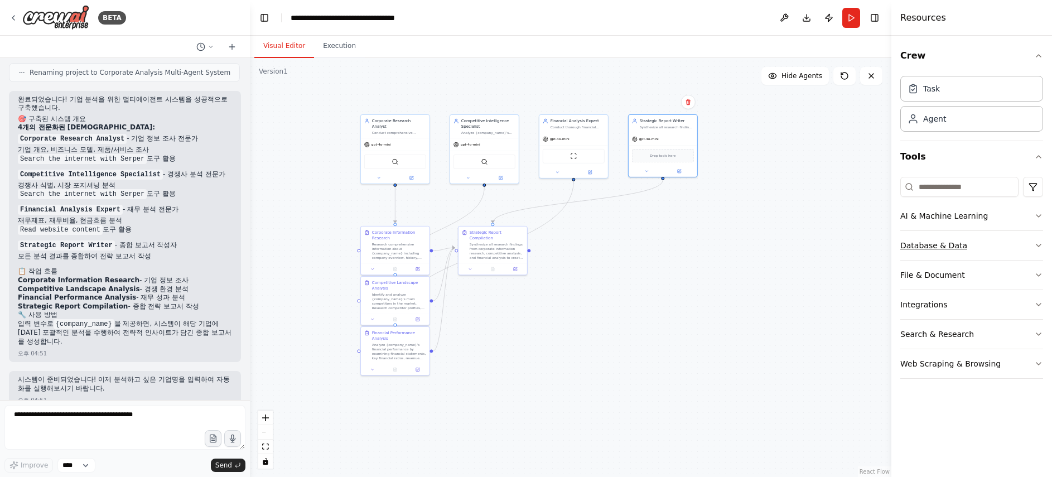
click at [993, 240] on button "Database & Data" at bounding box center [971, 245] width 143 height 29
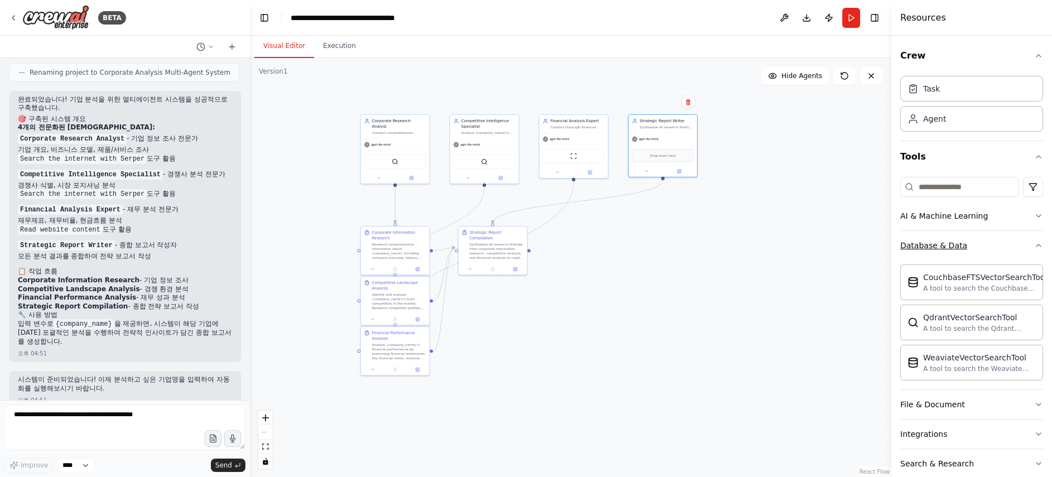
click at [993, 240] on button "Database & Data" at bounding box center [971, 245] width 143 height 29
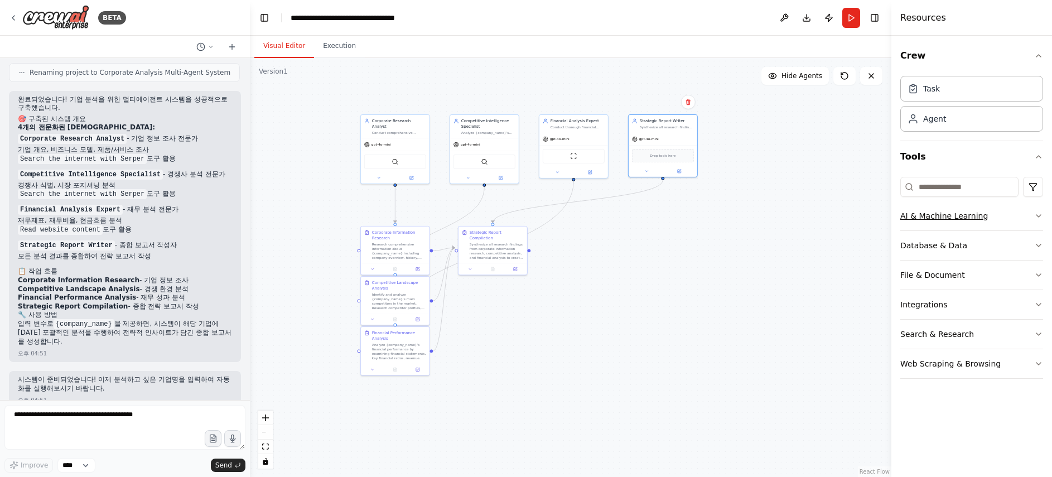
click at [998, 222] on button "AI & Machine Learning" at bounding box center [971, 215] width 143 height 29
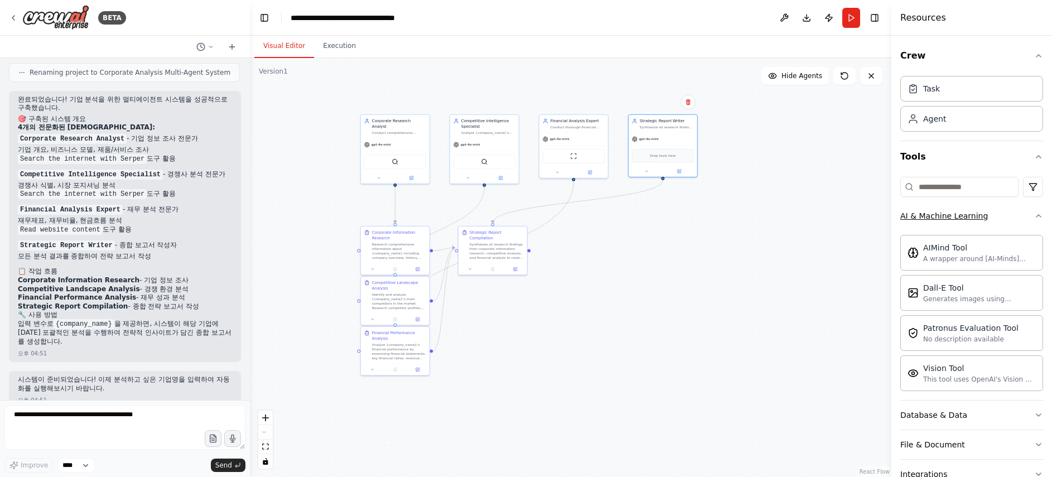
click at [998, 222] on button "AI & Machine Learning" at bounding box center [971, 215] width 143 height 29
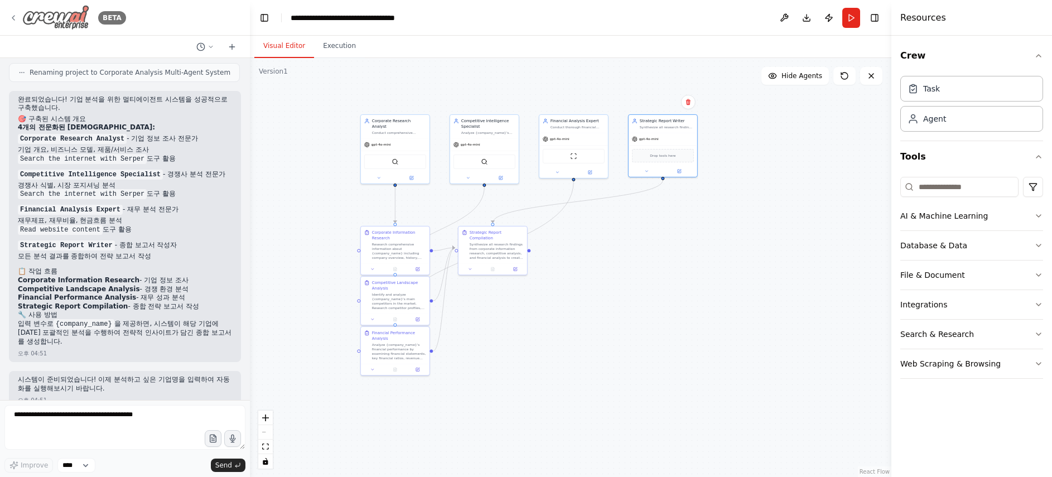
click at [64, 22] on img at bounding box center [55, 17] width 67 height 25
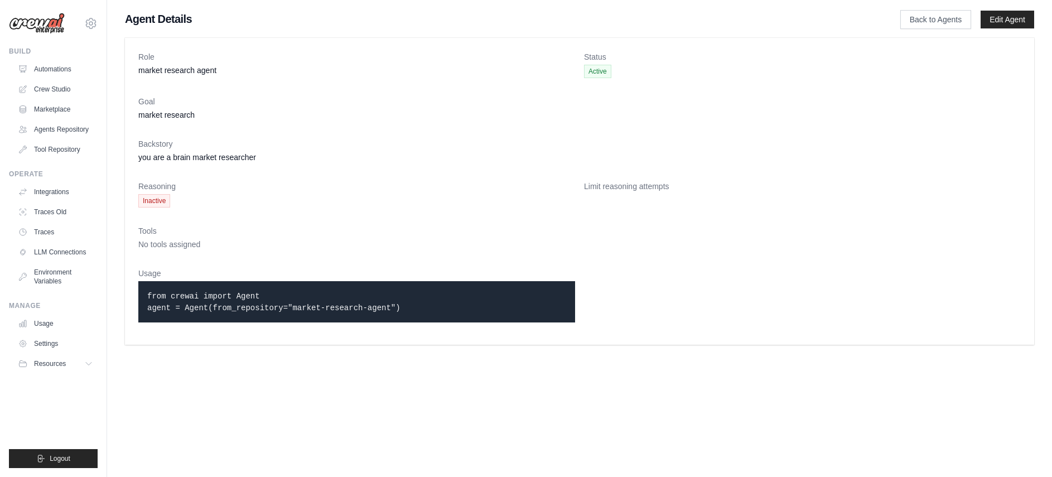
drag, startPoint x: 412, startPoint y: 307, endPoint x: 138, endPoint y: 293, distance: 274.1
click at [138, 293] on div "from crewai import Agent agent = Agent(from_repository="market-research-agent")" at bounding box center [356, 301] width 437 height 41
copy code "from crewai import Agent agent = Agent(from_repository="market-research-agent")"
click at [366, 428] on body "[EMAIL_ADDRESS][DOMAIN_NAME] Settings Build Automations" at bounding box center [526, 238] width 1052 height 477
click at [45, 337] on link "Settings" at bounding box center [56, 344] width 84 height 18
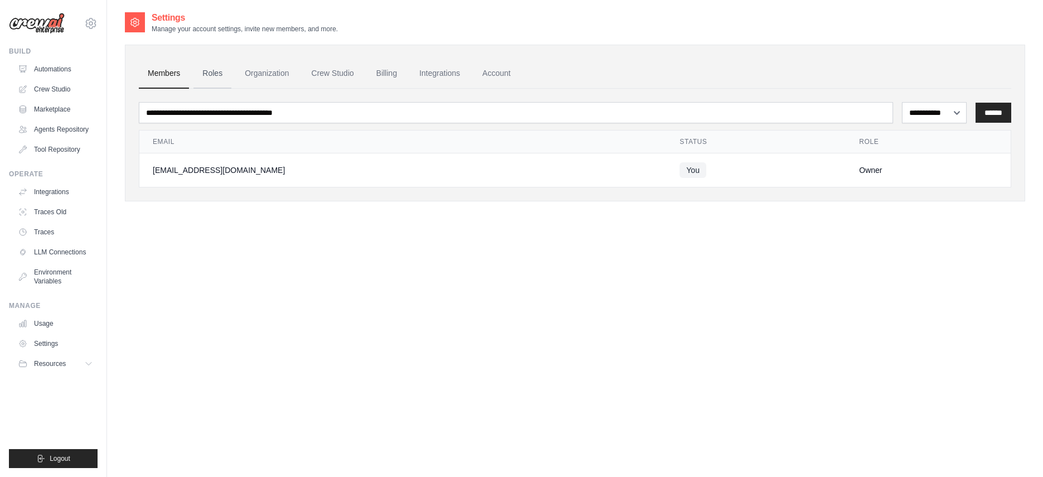
click at [214, 72] on link "Roles" at bounding box center [212, 74] width 38 height 30
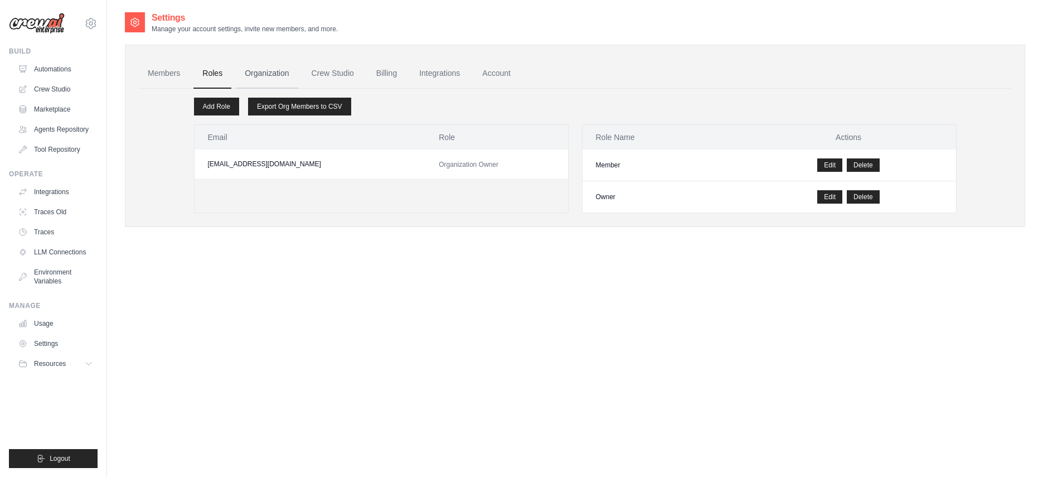
click at [269, 75] on link "Organization" at bounding box center [267, 74] width 62 height 30
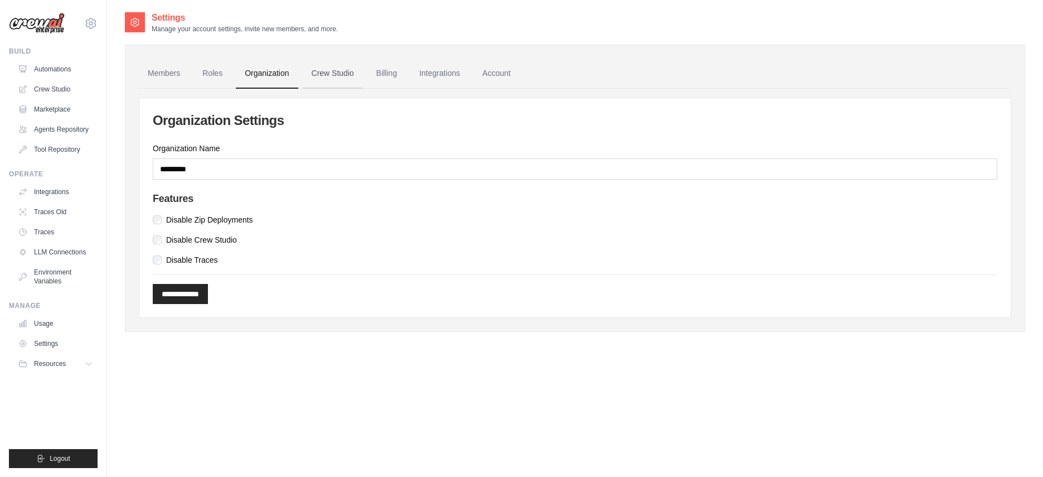
click at [317, 74] on link "Crew Studio" at bounding box center [333, 74] width 60 height 30
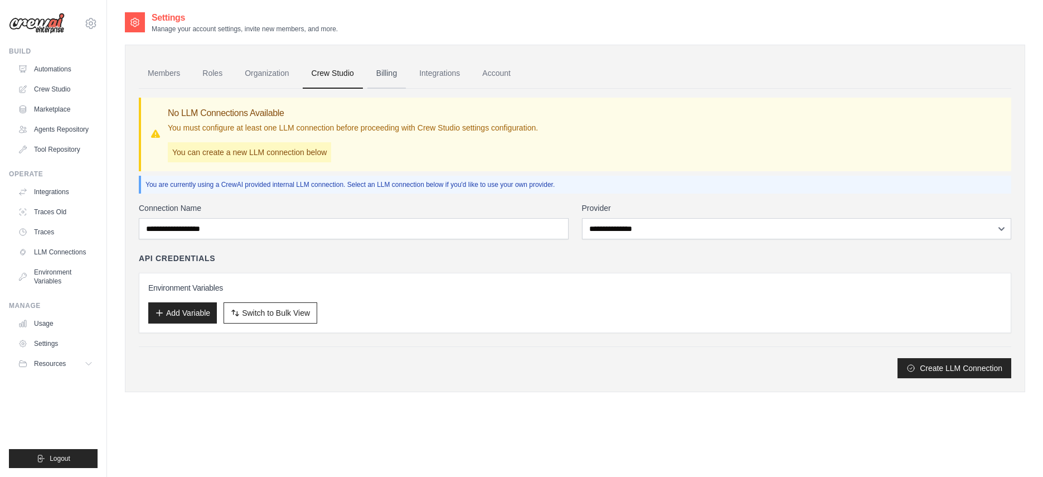
click at [374, 82] on link "Billing" at bounding box center [386, 74] width 38 height 30
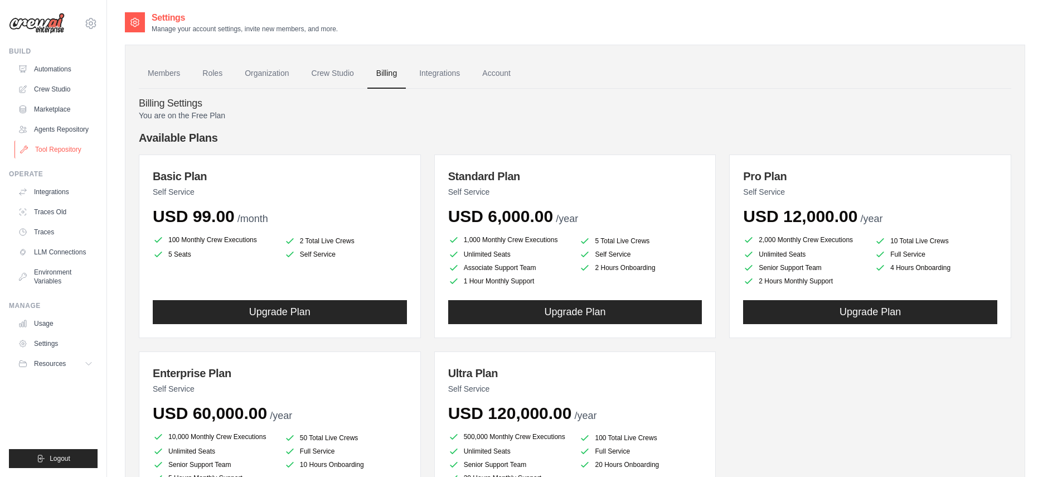
click at [57, 153] on link "Tool Repository" at bounding box center [56, 150] width 84 height 18
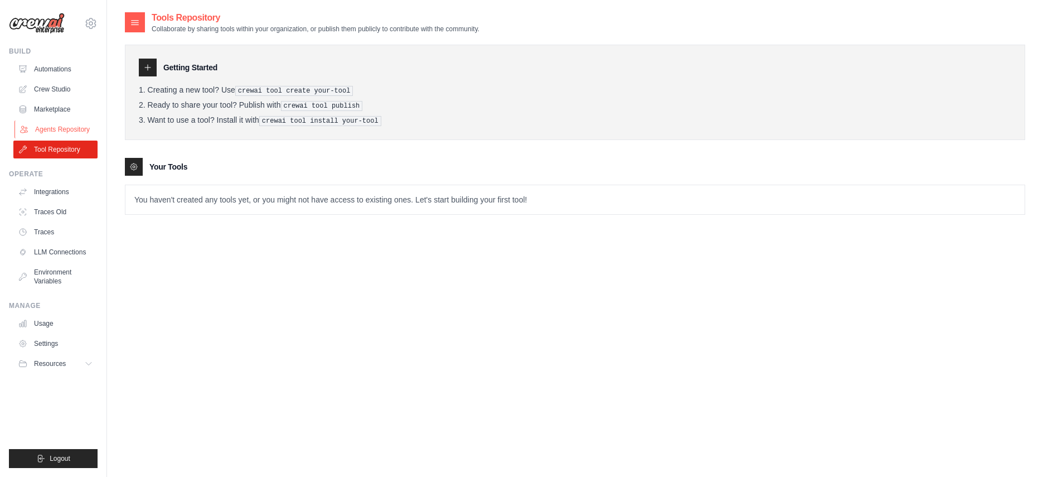
click at [61, 135] on link "Agents Repository" at bounding box center [56, 129] width 84 height 18
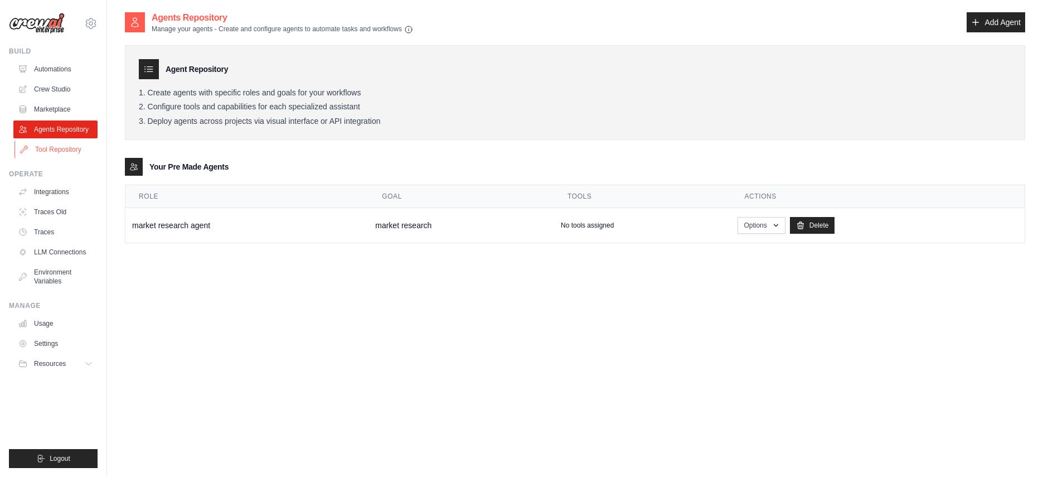
click at [66, 156] on link "Tool Repository" at bounding box center [56, 150] width 84 height 18
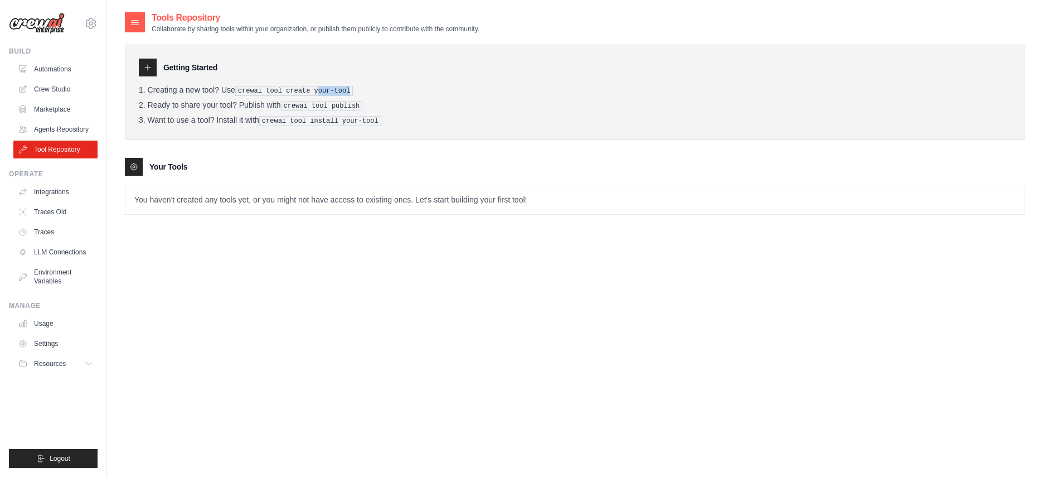
drag, startPoint x: 145, startPoint y: 96, endPoint x: 335, endPoint y: 90, distance: 189.7
click at [329, 89] on ol "Creating a new tool? Use crewai tool create your-tool Ready to share your tool?…" at bounding box center [575, 105] width 873 height 41
drag, startPoint x: 332, startPoint y: 94, endPoint x: 322, endPoint y: 120, distance: 27.3
click at [332, 95] on pre "crewai tool create your-tool" at bounding box center [294, 91] width 118 height 10
click at [351, 123] on pre "crewai tool install your-tool" at bounding box center [320, 121] width 122 height 10
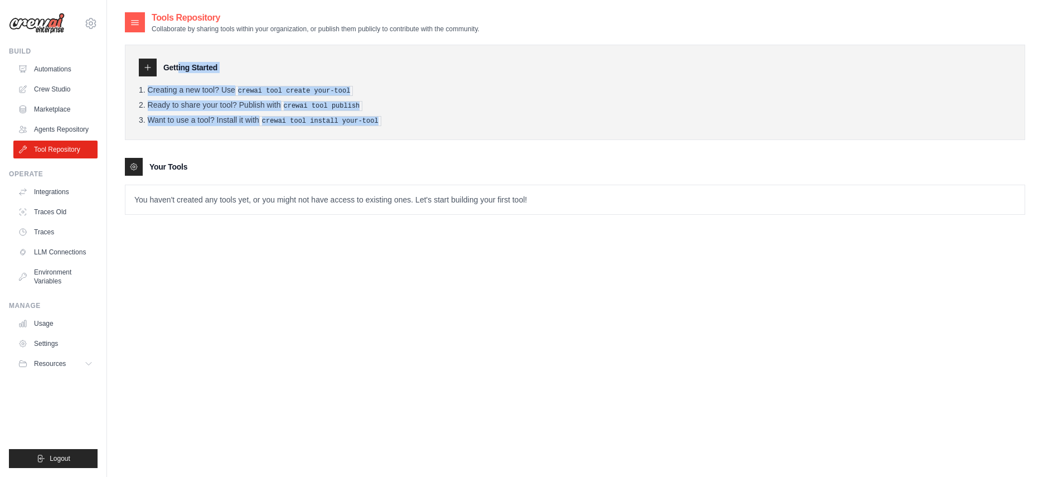
drag, startPoint x: 406, startPoint y: 118, endPoint x: 135, endPoint y: 59, distance: 276.8
click at [135, 59] on div "Getting Started Creating a new tool? Use crewai tool create your-tool Ready to …" at bounding box center [575, 92] width 901 height 95
click at [59, 75] on link "Automations" at bounding box center [56, 69] width 84 height 18
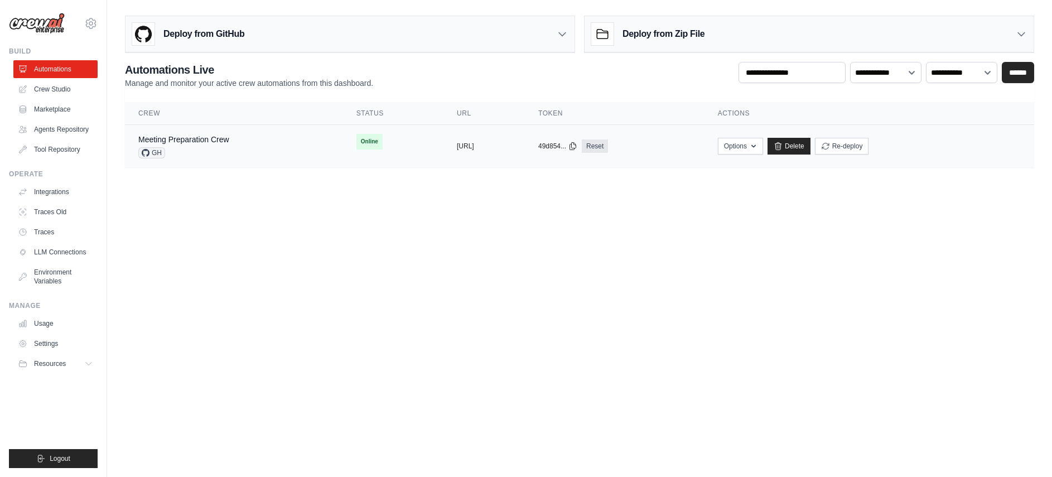
click at [250, 146] on div "Meeting Preparation Crew GH" at bounding box center [233, 146] width 191 height 25
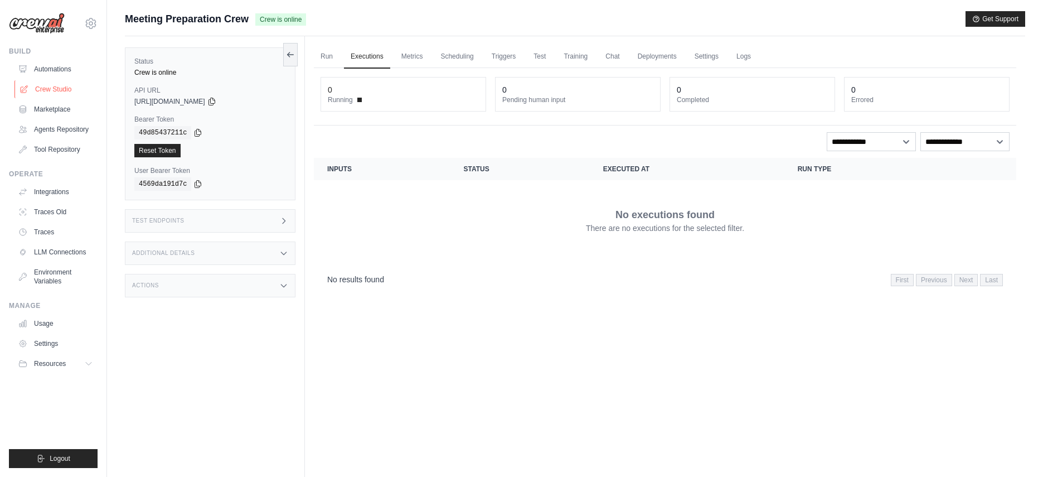
click at [51, 85] on link "Crew Studio" at bounding box center [56, 89] width 84 height 18
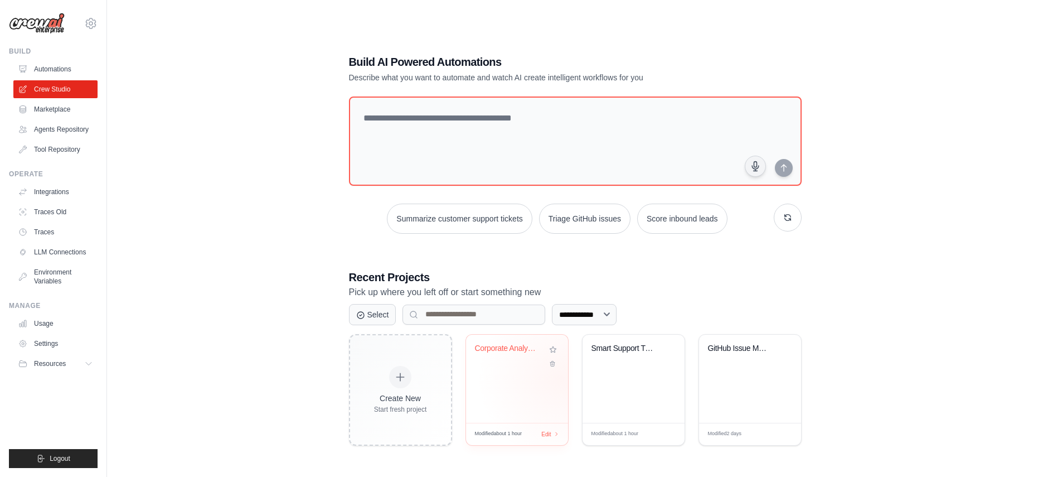
click at [529, 386] on div "Corporate Analysis Multi-Agent Syst..." at bounding box center [517, 379] width 102 height 88
click at [62, 71] on link "Automations" at bounding box center [56, 69] width 84 height 18
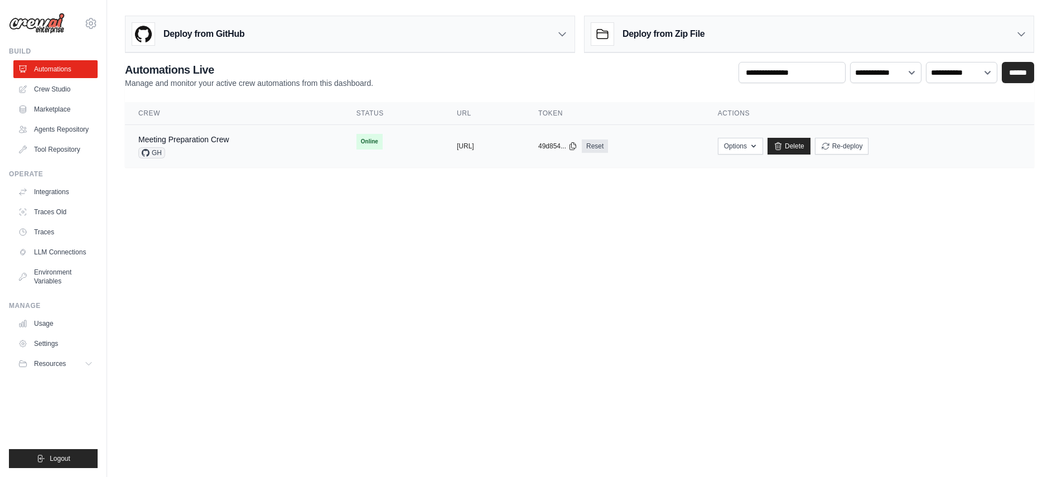
click at [233, 144] on div "Meeting Preparation Crew GH" at bounding box center [233, 146] width 191 height 25
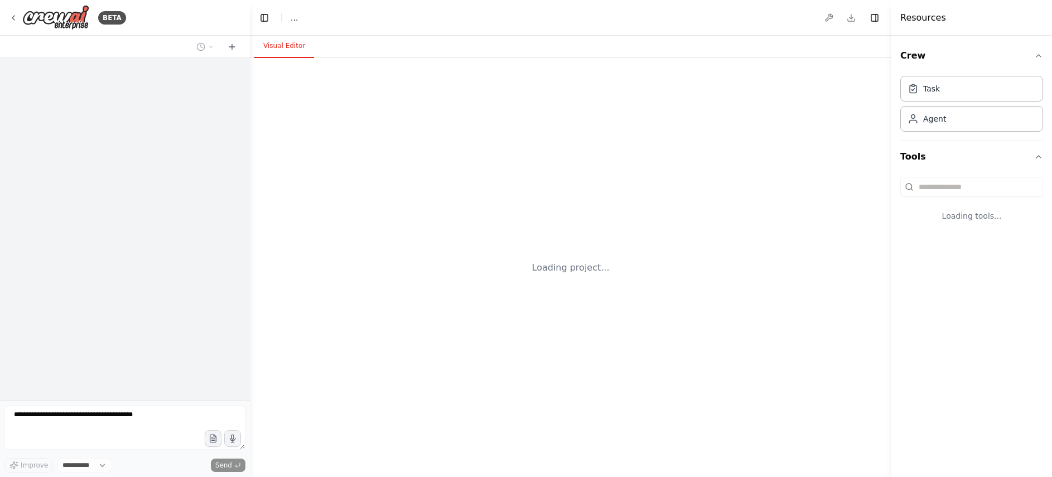
select select "****"
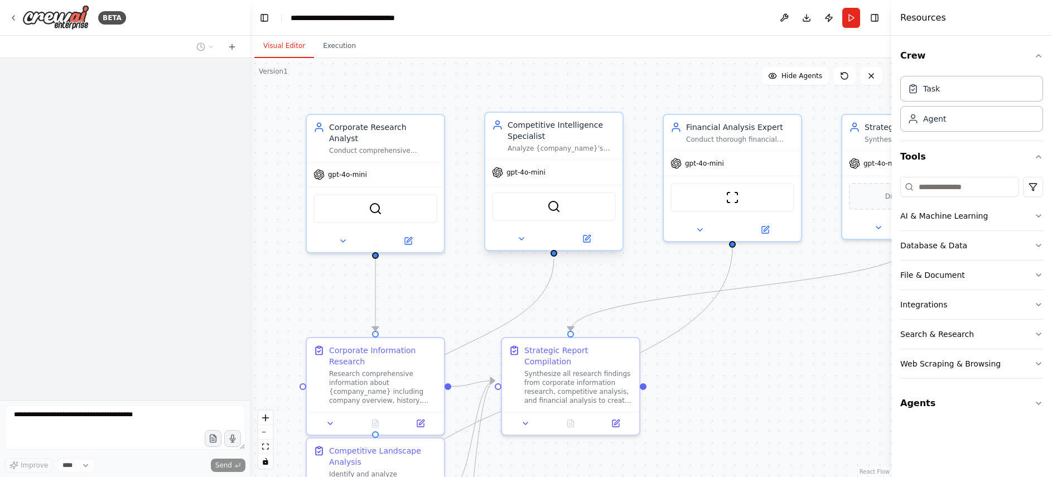
click at [548, 153] on div "Competitive Intelligence Specialist Analyze {company_name}'s competitive landsc…" at bounding box center [553, 136] width 137 height 47
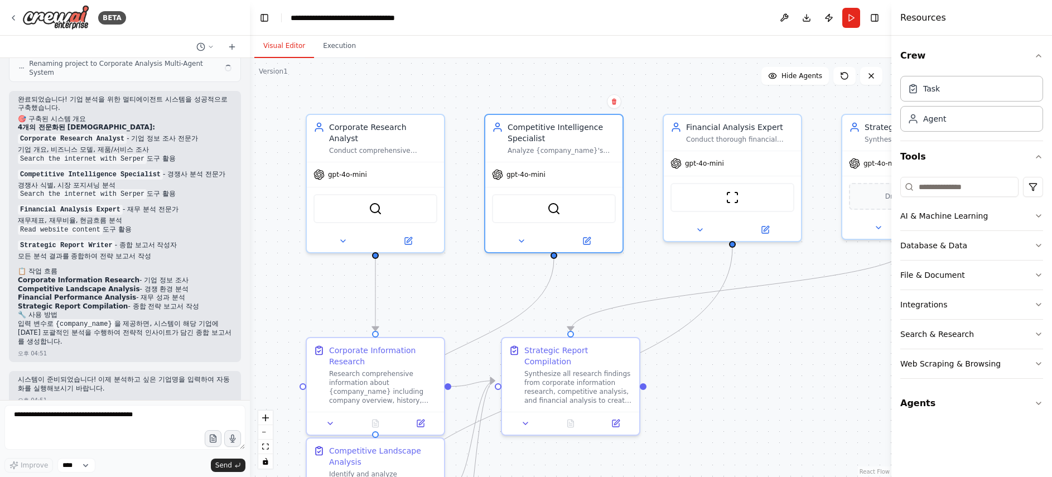
scroll to position [927, 0]
click at [596, 238] on button at bounding box center [586, 238] width 63 height 13
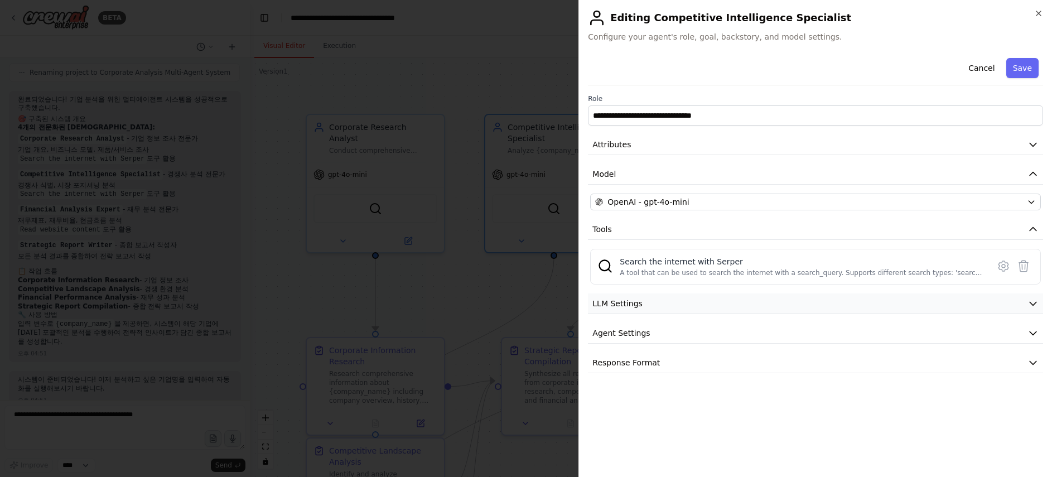
click at [694, 308] on button "LLM Settings" at bounding box center [815, 303] width 455 height 21
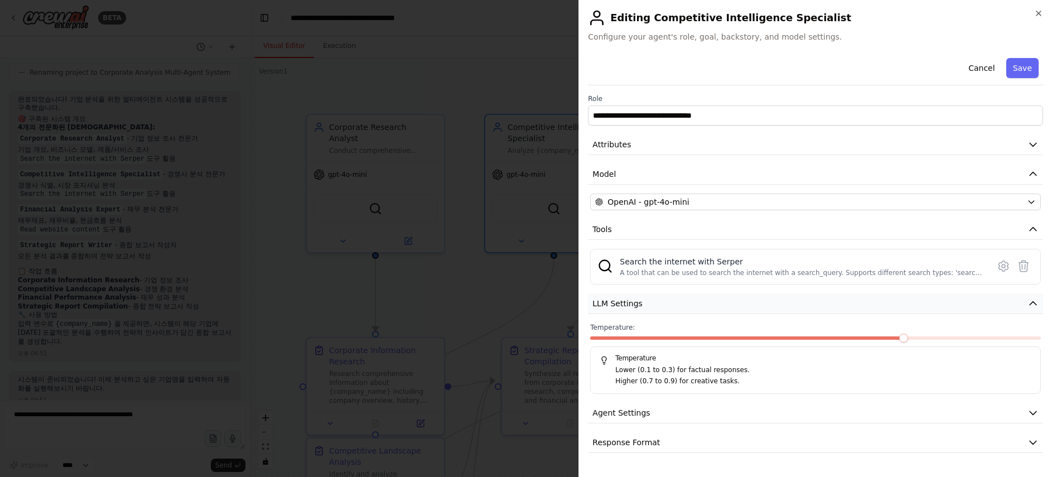
click at [694, 308] on button "LLM Settings" at bounding box center [815, 303] width 455 height 21
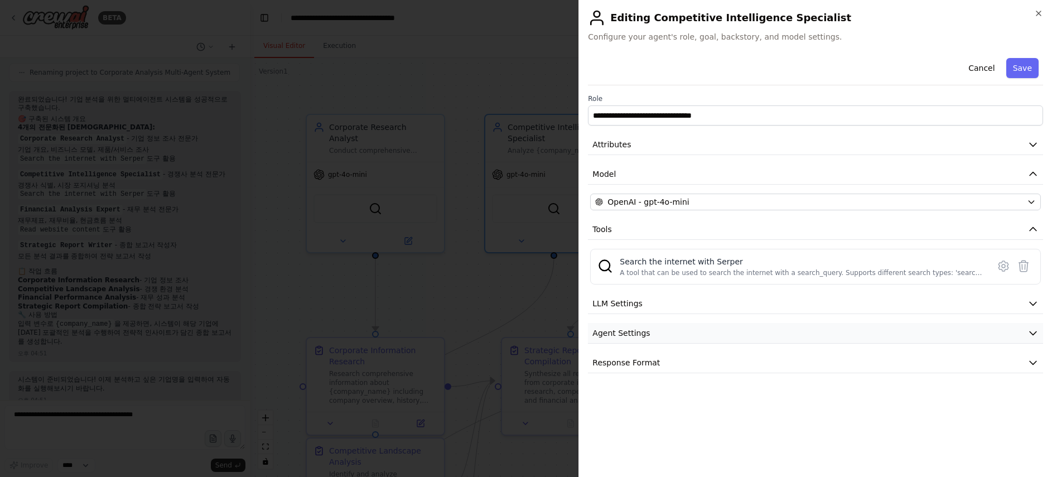
click at [694, 340] on button "Agent Settings" at bounding box center [815, 333] width 455 height 21
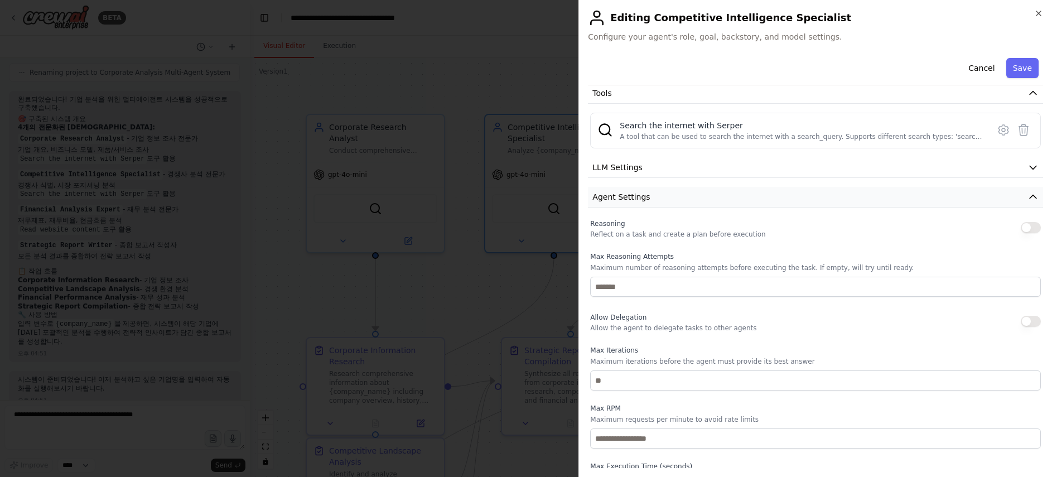
scroll to position [213, 0]
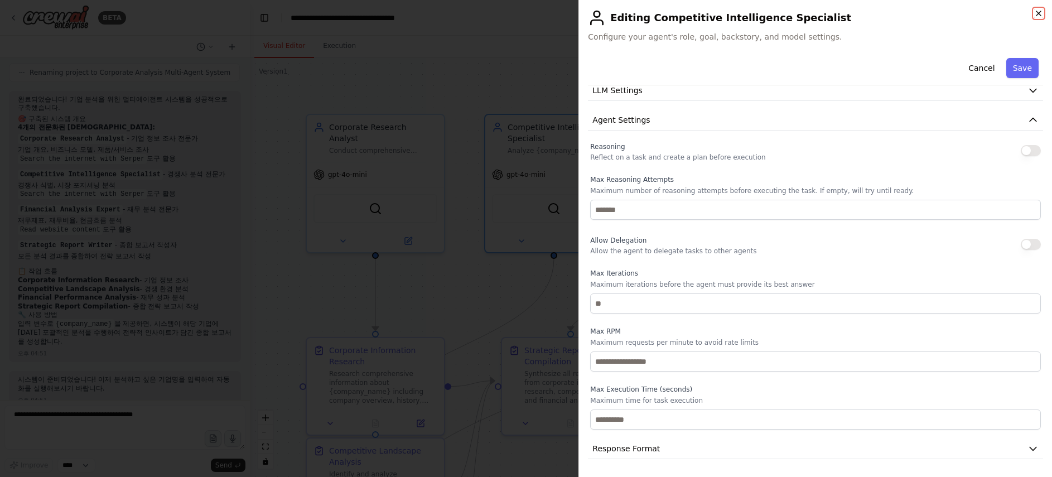
click at [1035, 9] on icon "button" at bounding box center [1038, 13] width 9 height 9
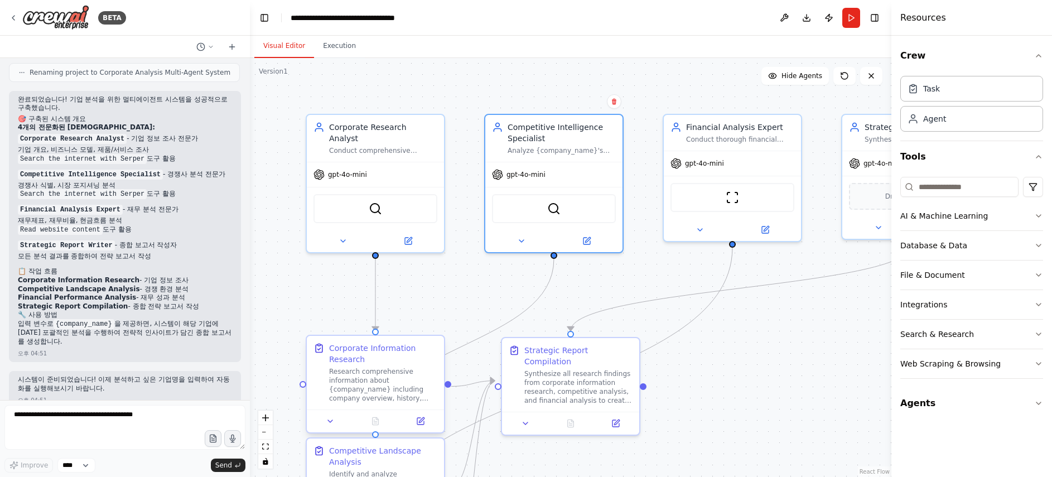
click at [400, 384] on div "Research comprehensive information about {company_name} including company overv…" at bounding box center [383, 385] width 108 height 36
click at [414, 429] on div at bounding box center [375, 420] width 137 height 23
click at [419, 424] on icon at bounding box center [420, 421] width 7 height 7
click at [422, 429] on div at bounding box center [375, 420] width 137 height 23
click at [424, 424] on button at bounding box center [420, 420] width 38 height 13
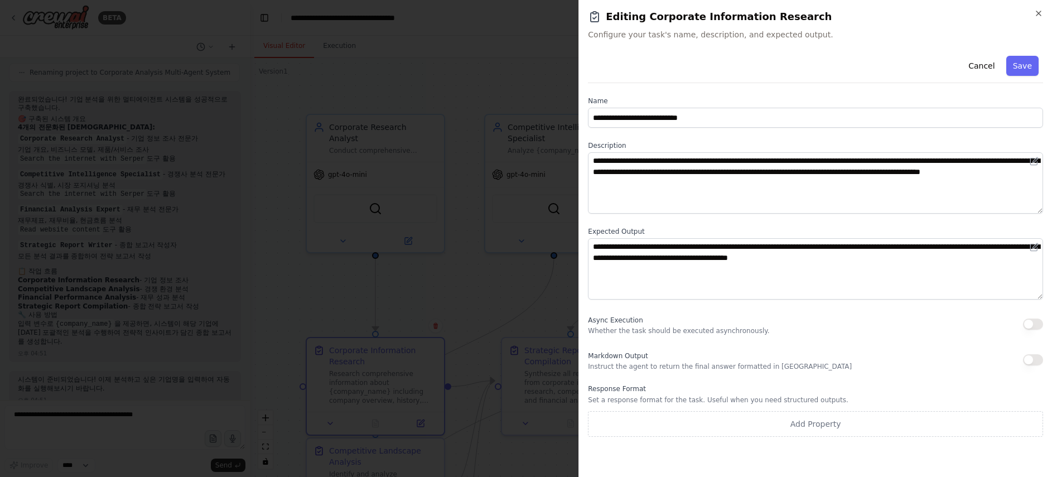
click at [1039, 19] on h2 "Editing Corporate Information Research" at bounding box center [815, 17] width 455 height 16
click at [1039, 17] on div "**********" at bounding box center [814, 238] width 473 height 477
click at [1039, 15] on icon "button" at bounding box center [1038, 13] width 9 height 9
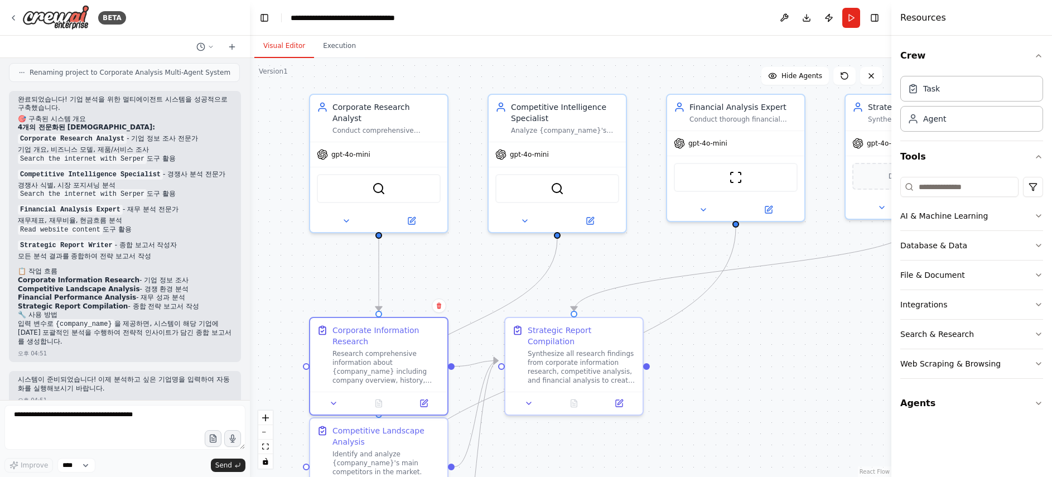
drag, startPoint x: 831, startPoint y: 302, endPoint x: 835, endPoint y: 283, distance: 19.3
click at [835, 283] on div ".deletable-edge-delete-btn { width: 20px; height: 20px; border: 0px solid #ffff…" at bounding box center [570, 267] width 641 height 419
click at [806, 18] on button "Download" at bounding box center [806, 18] width 18 height 20
click at [786, 24] on button at bounding box center [784, 18] width 18 height 20
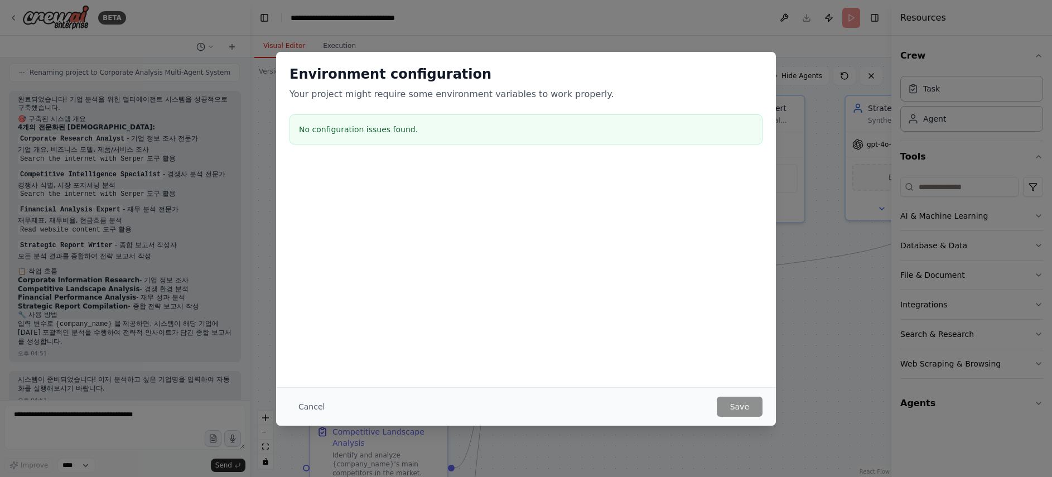
click at [322, 408] on button "Cancel" at bounding box center [311, 406] width 44 height 20
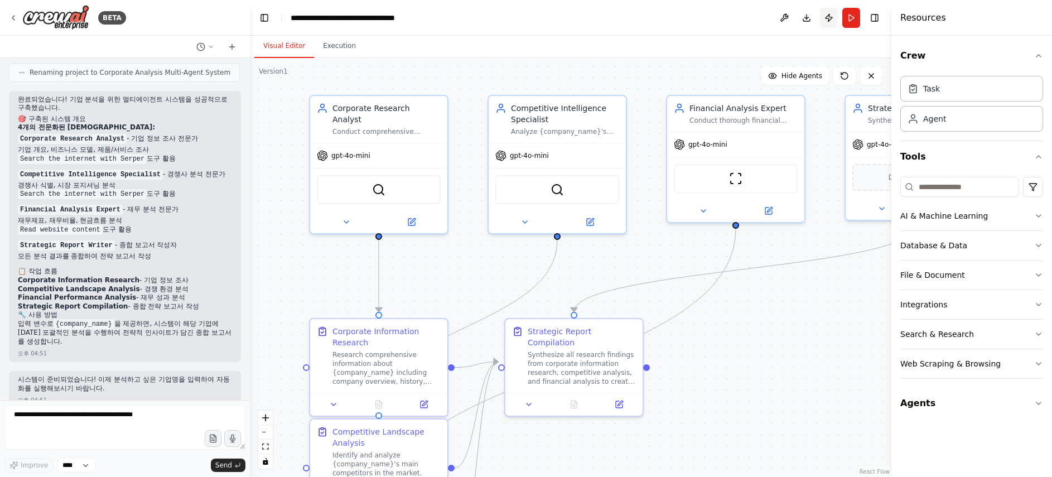
click at [834, 18] on button "Publish" at bounding box center [829, 18] width 18 height 20
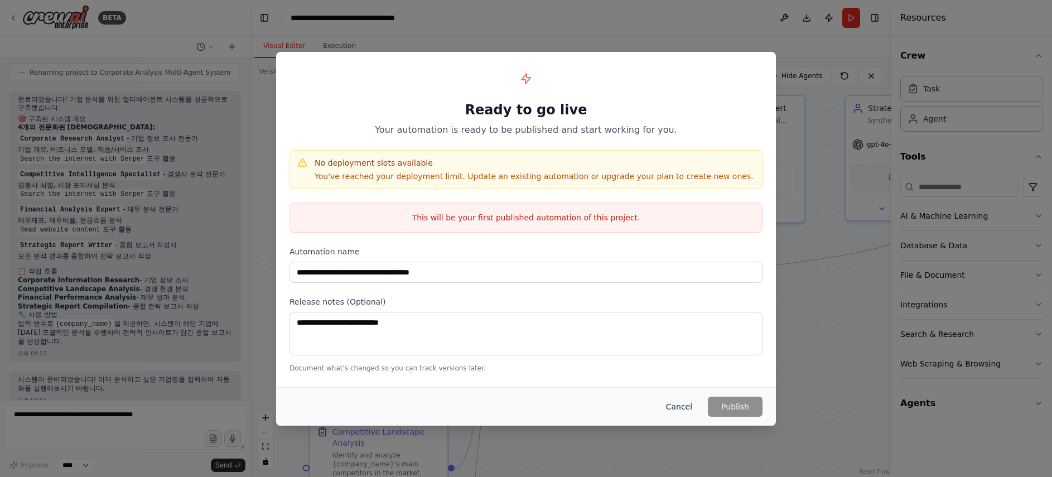
click at [676, 400] on button "Cancel" at bounding box center [679, 406] width 44 height 20
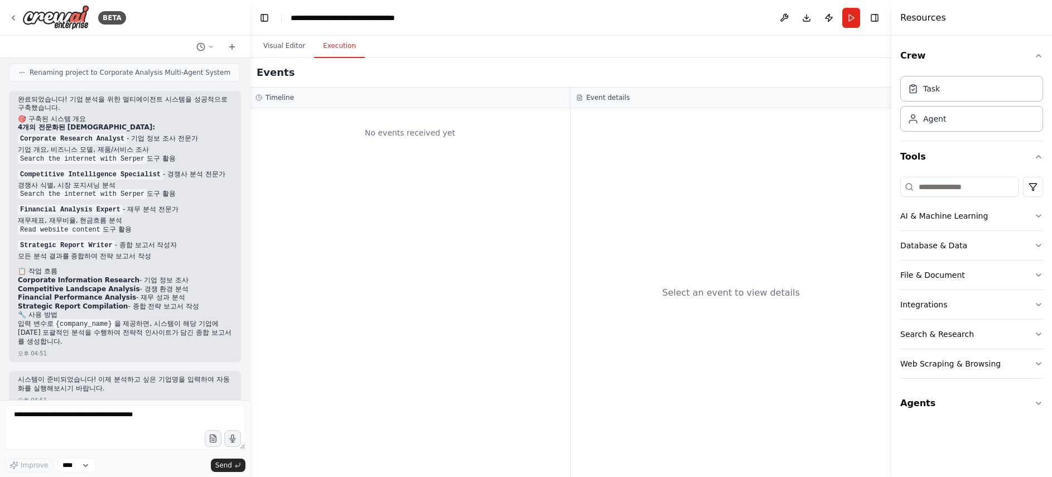
click at [338, 50] on button "Execution" at bounding box center [339, 46] width 51 height 23
click at [289, 54] on button "Visual Editor" at bounding box center [284, 46] width 60 height 23
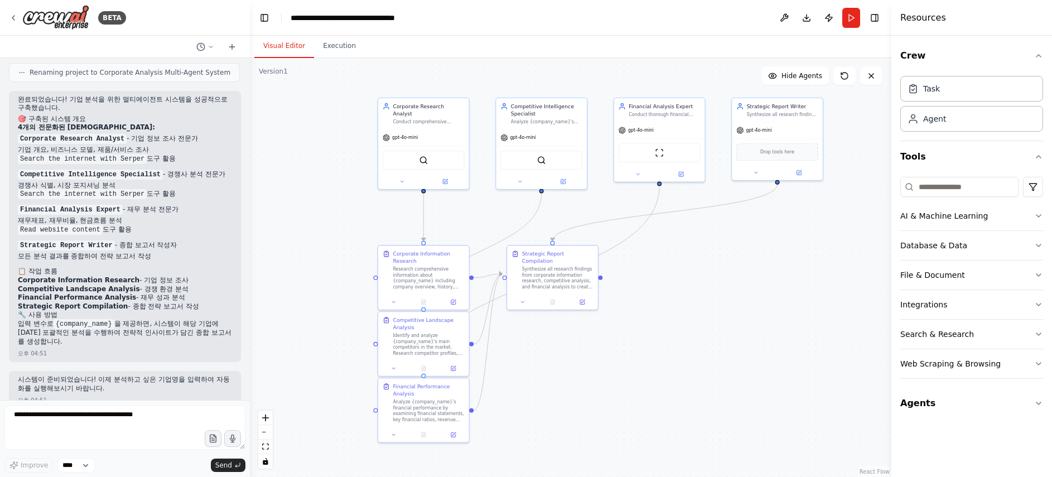
drag, startPoint x: 734, startPoint y: 416, endPoint x: 671, endPoint y: 321, distance: 114.3
click at [671, 321] on div ".deletable-edge-delete-btn { width: 20px; height: 20px; border: 0px solid #ffff…" at bounding box center [570, 267] width 641 height 419
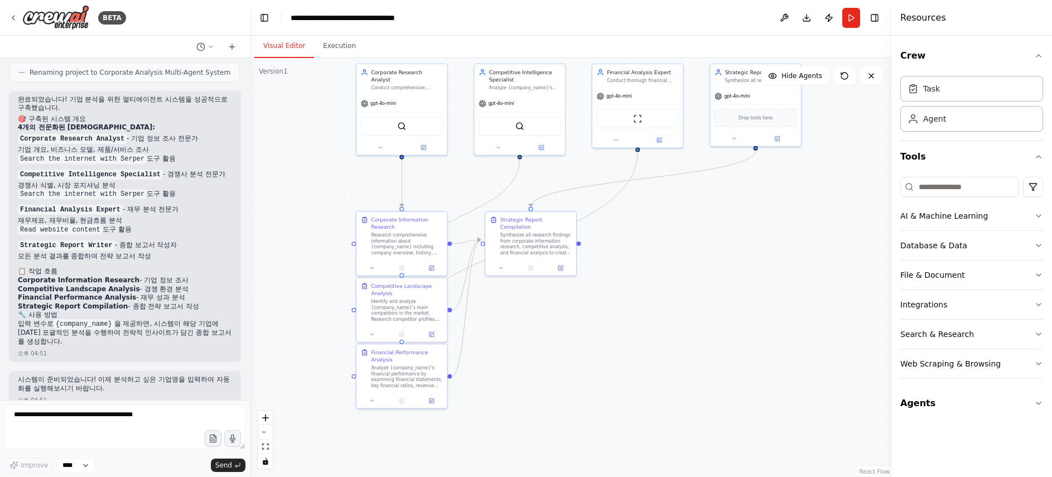
drag, startPoint x: 795, startPoint y: 313, endPoint x: 771, endPoint y: 292, distance: 31.6
click at [771, 292] on div ".deletable-edge-delete-btn { width: 20px; height: 20px; border: 0px solid #ffff…" at bounding box center [570, 267] width 641 height 419
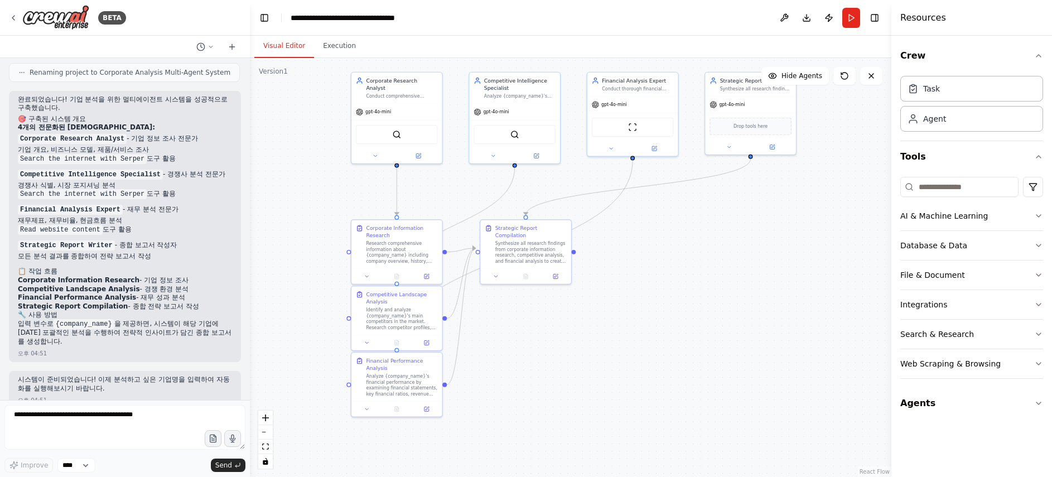
click at [771, 292] on div ".deletable-edge-delete-btn { width: 20px; height: 20px; border: 0px solid #ffff…" at bounding box center [570, 267] width 641 height 419
click at [336, 49] on button "Execution" at bounding box center [339, 46] width 51 height 23
click at [276, 47] on button "Visual Editor" at bounding box center [284, 46] width 60 height 23
click at [965, 406] on button "Agents" at bounding box center [971, 403] width 143 height 31
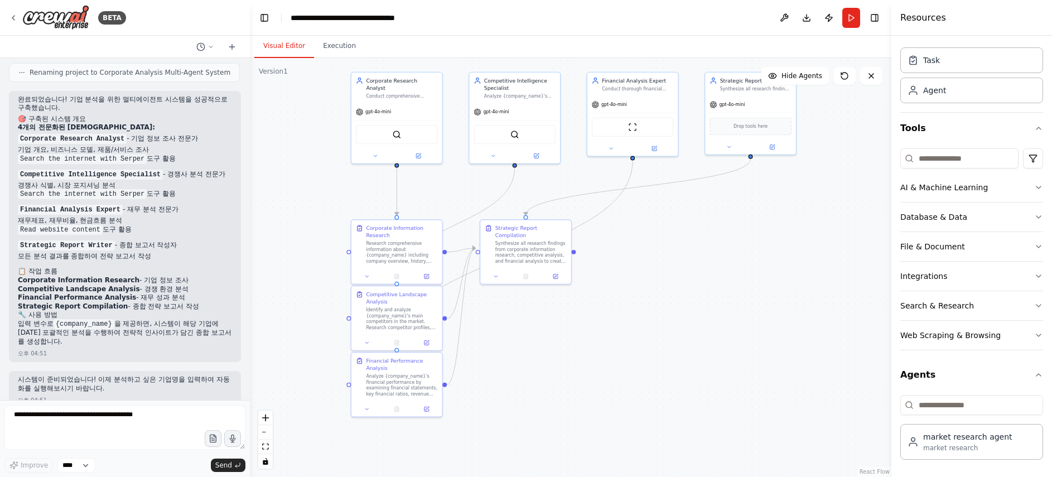
scroll to position [29, 0]
click at [970, 440] on div "market research agent" at bounding box center [967, 435] width 89 height 11
click at [948, 432] on div "market research agent" at bounding box center [967, 435] width 89 height 11
click at [953, 437] on div "market research agent" at bounding box center [967, 435] width 89 height 11
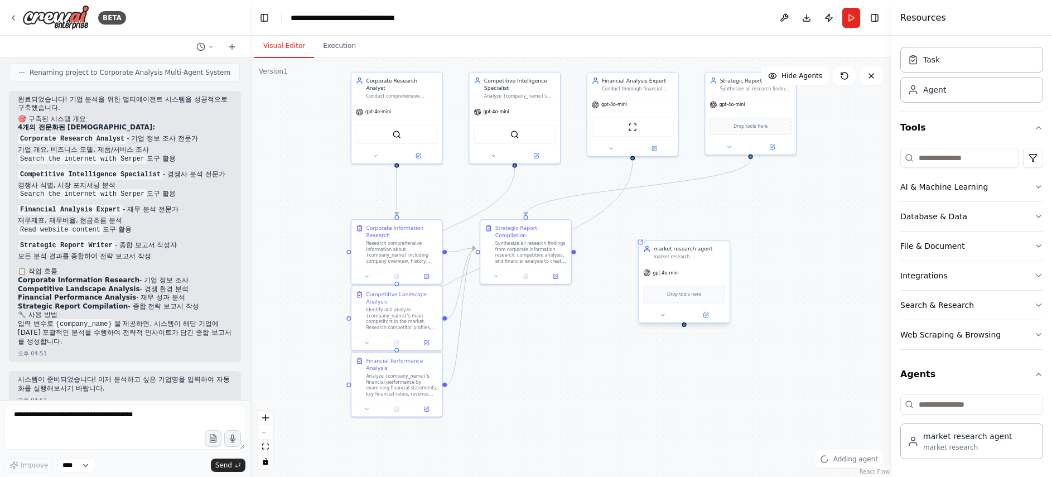
drag, startPoint x: 735, startPoint y: 316, endPoint x: 676, endPoint y: 266, distance: 78.0
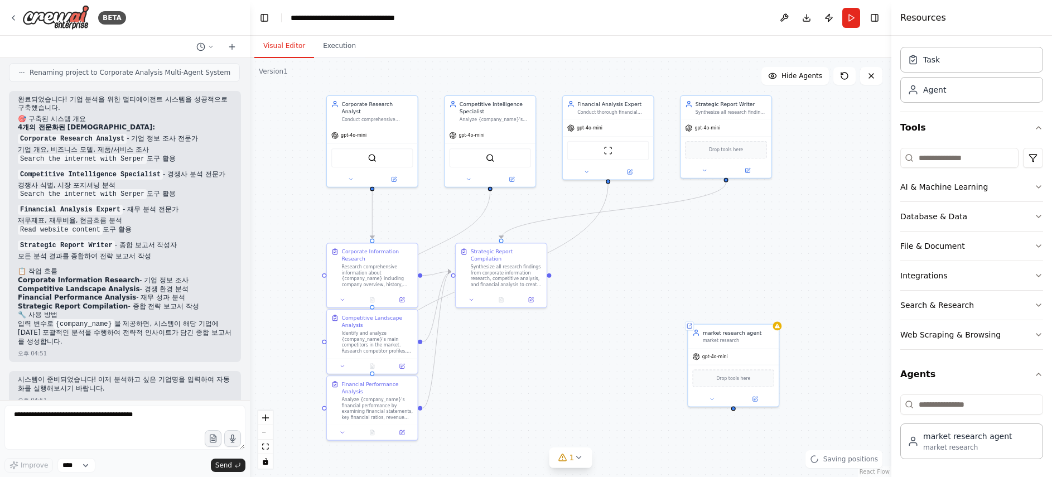
drag, startPoint x: 688, startPoint y: 270, endPoint x: 659, endPoint y: 290, distance: 34.8
click at [659, 290] on div ".deletable-edge-delete-btn { width: 20px; height: 20px; border: 0px solid #ffff…" at bounding box center [570, 267] width 641 height 419
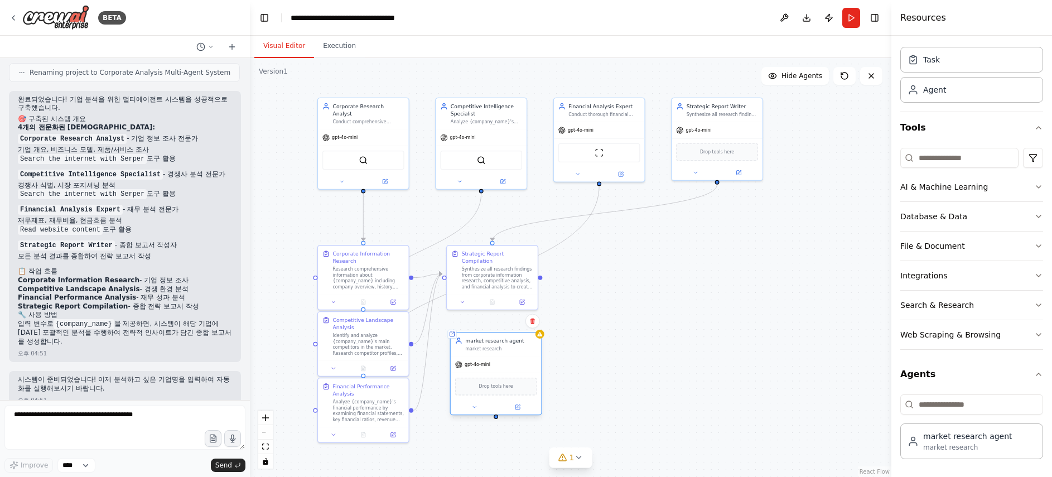
drag, startPoint x: 718, startPoint y: 351, endPoint x: 492, endPoint y: 356, distance: 225.9
click at [492, 356] on div "gpt-4o-mini" at bounding box center [496, 364] width 91 height 16
click at [634, 327] on div ".deletable-edge-delete-btn { width: 20px; height: 20px; border: 0px solid #ffff…" at bounding box center [570, 267] width 641 height 419
click at [21, 18] on div "BETA" at bounding box center [67, 17] width 117 height 25
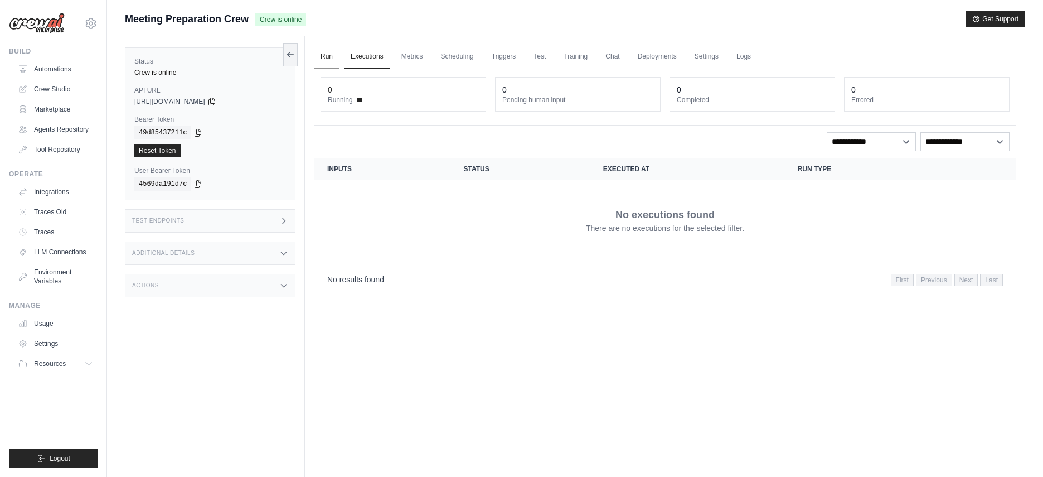
click at [321, 64] on link "Run" at bounding box center [327, 56] width 26 height 23
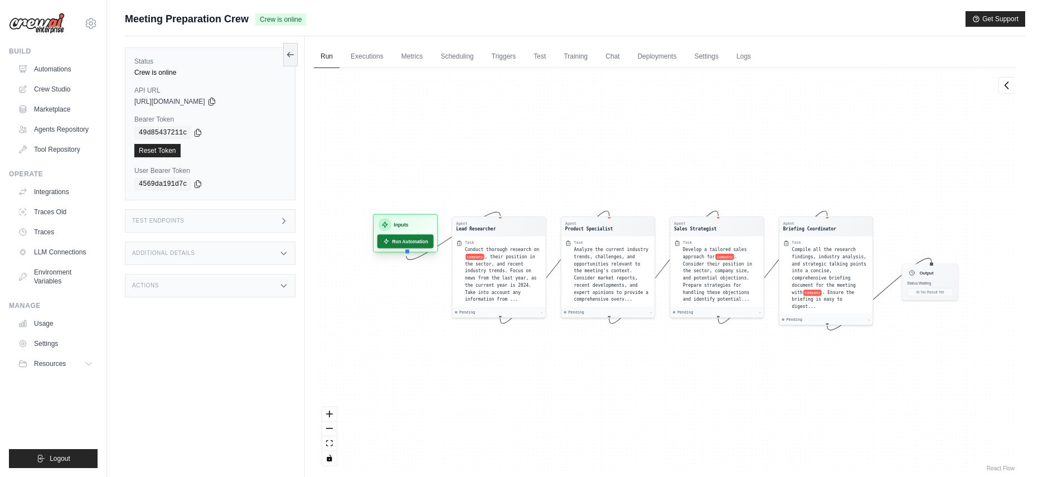
click at [413, 244] on button "Run Automation" at bounding box center [405, 241] width 56 height 14
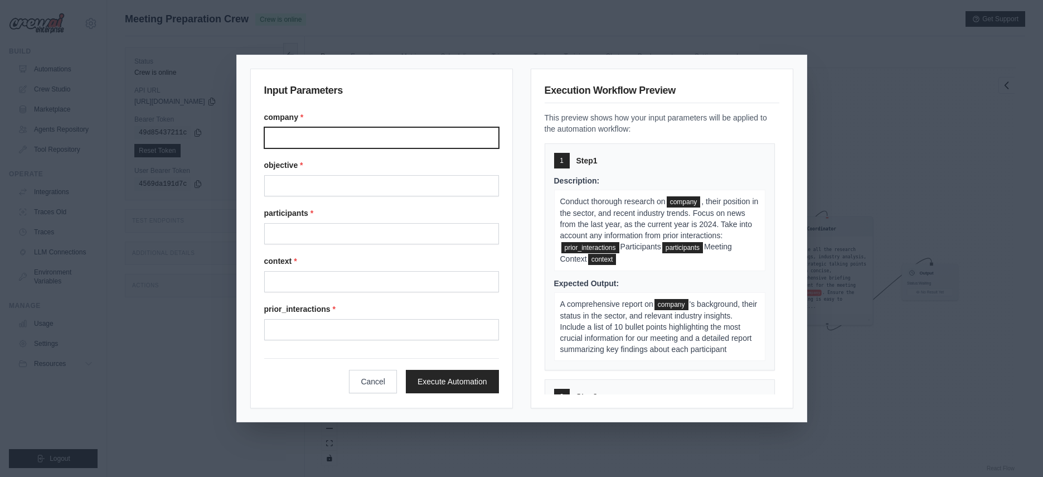
click at [404, 141] on input "Company" at bounding box center [381, 137] width 235 height 21
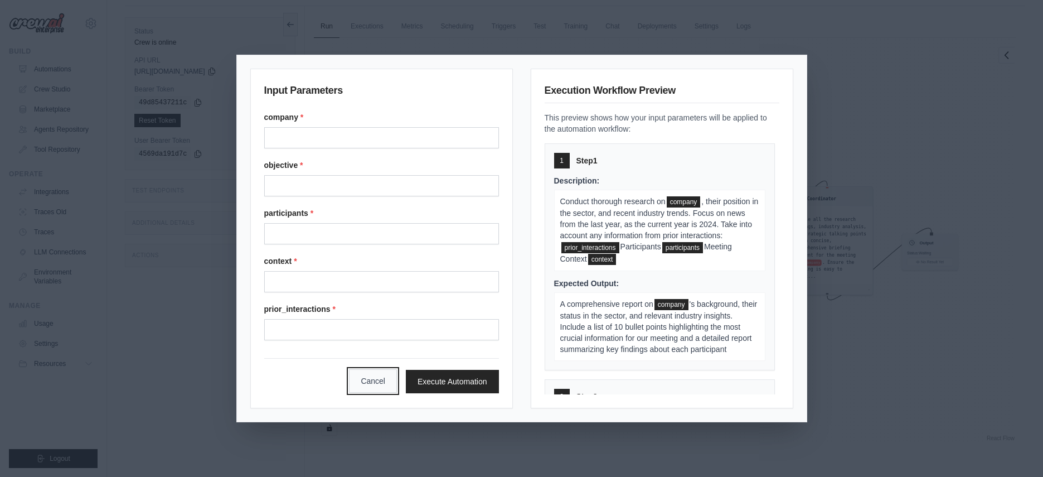
click at [374, 386] on button "Cancel" at bounding box center [373, 380] width 48 height 23
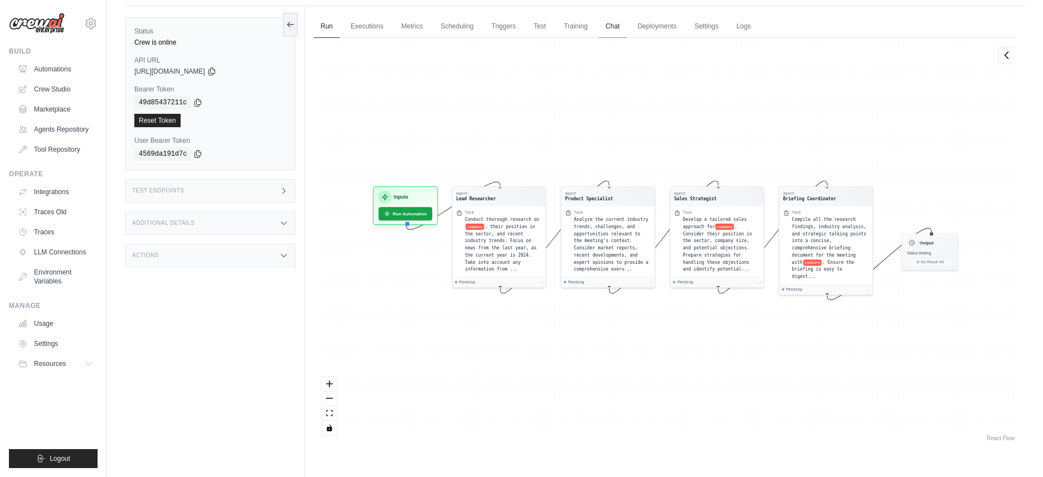
click at [603, 31] on link "Chat" at bounding box center [612, 26] width 27 height 23
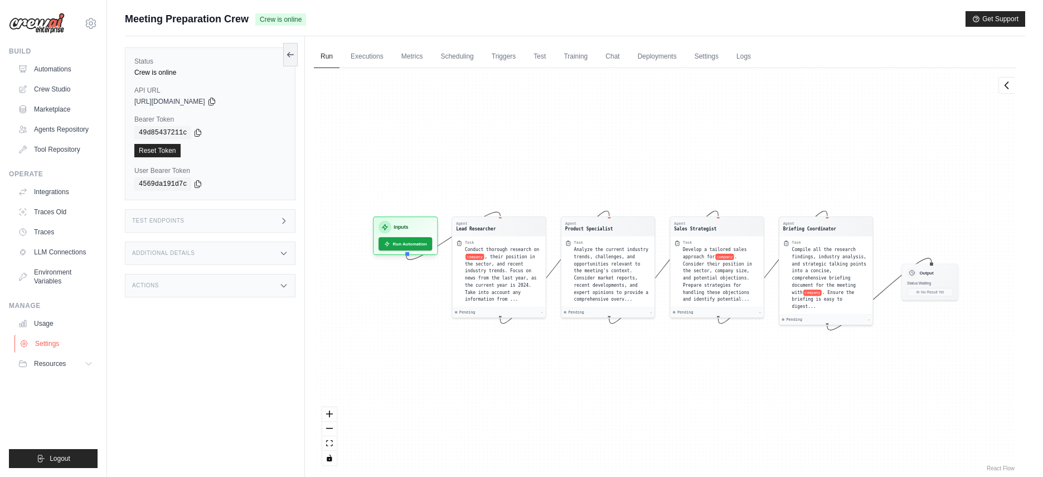
click at [62, 335] on link "Settings" at bounding box center [56, 344] width 84 height 18
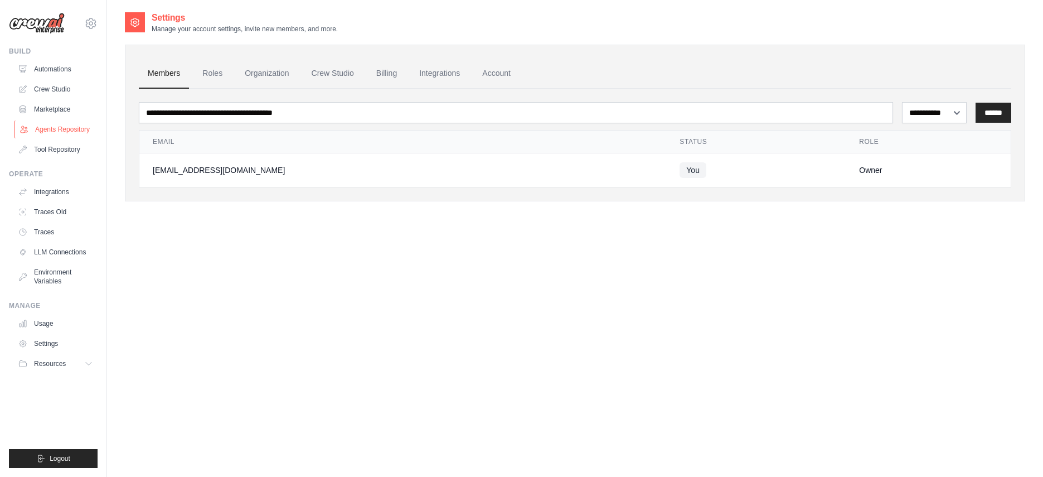
click at [54, 128] on link "Agents Repository" at bounding box center [56, 129] width 84 height 18
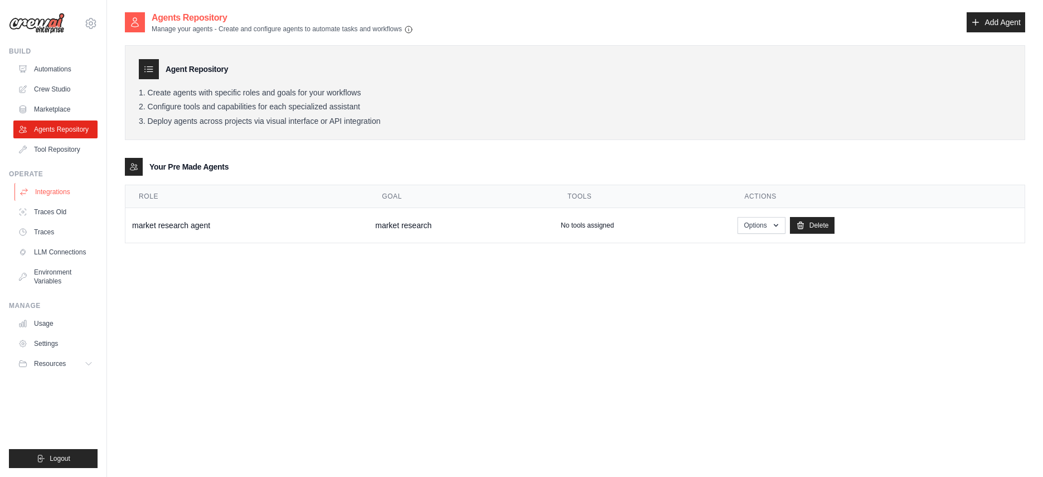
click at [56, 186] on link "Integrations" at bounding box center [56, 192] width 84 height 18
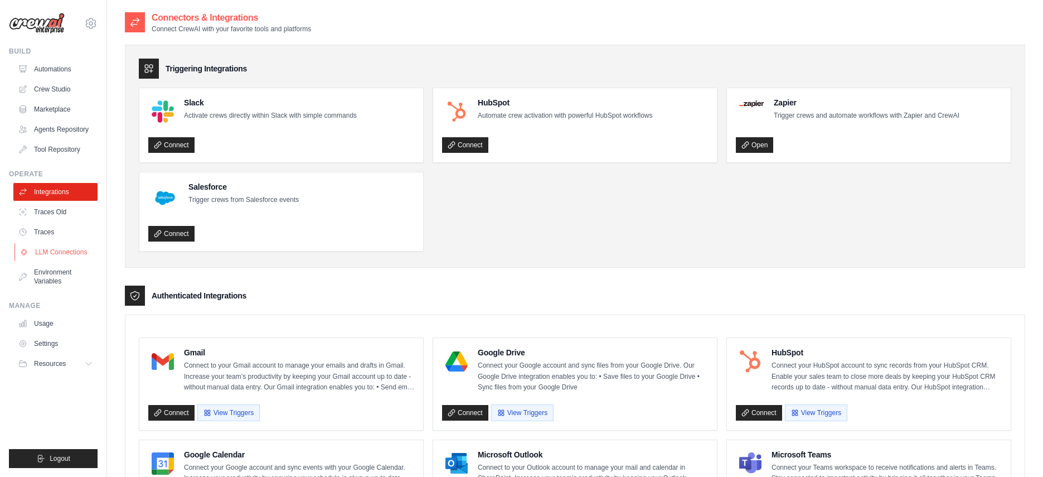
click at [61, 259] on link "LLM Connections" at bounding box center [56, 252] width 84 height 18
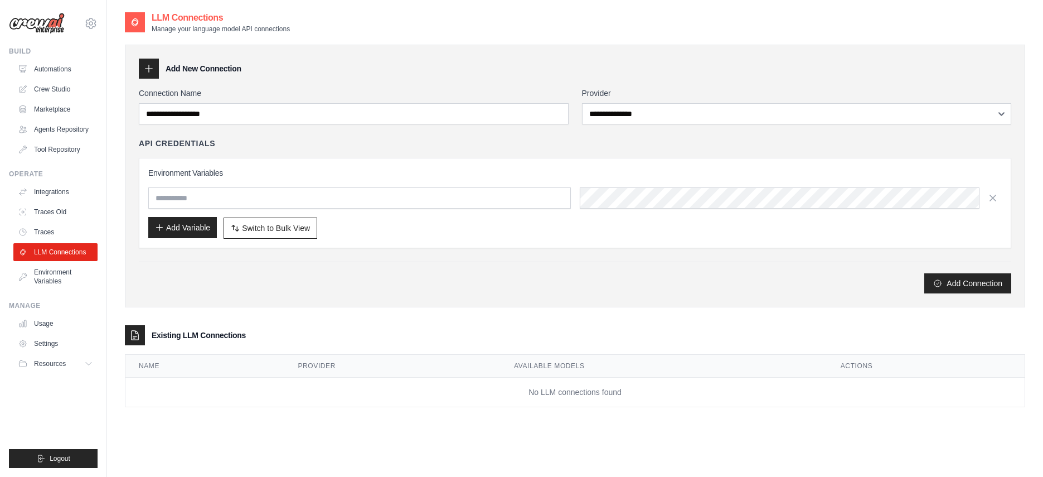
click at [181, 226] on button "Add Variable" at bounding box center [182, 227] width 69 height 21
click at [627, 93] on label "Provider" at bounding box center [797, 93] width 430 height 11
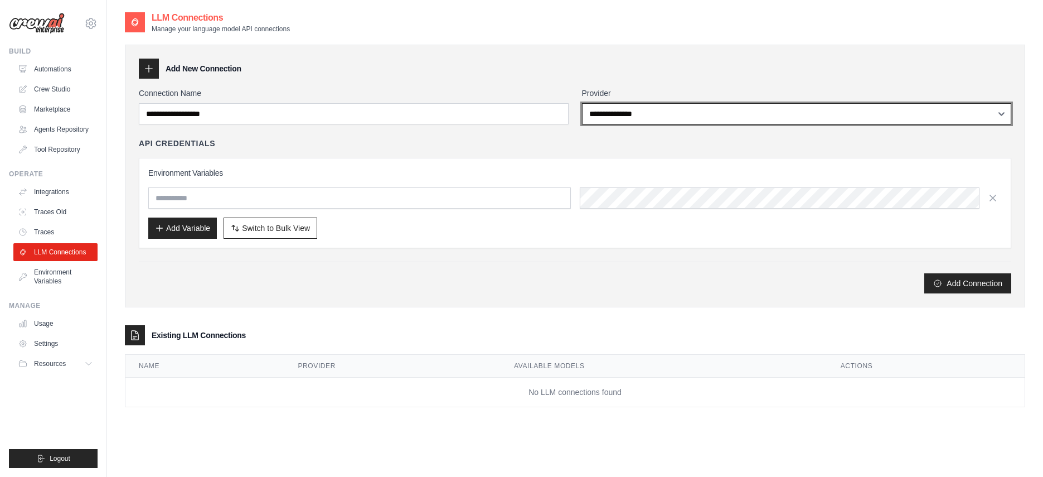
click at [627, 103] on select "**********" at bounding box center [797, 113] width 430 height 21
click at [624, 114] on select "**********" at bounding box center [797, 113] width 430 height 21
click at [713, 113] on select "**********" at bounding box center [797, 113] width 430 height 21
click at [735, 113] on select "**********" at bounding box center [797, 113] width 430 height 21
click at [737, 113] on select "**********" at bounding box center [797, 113] width 430 height 21
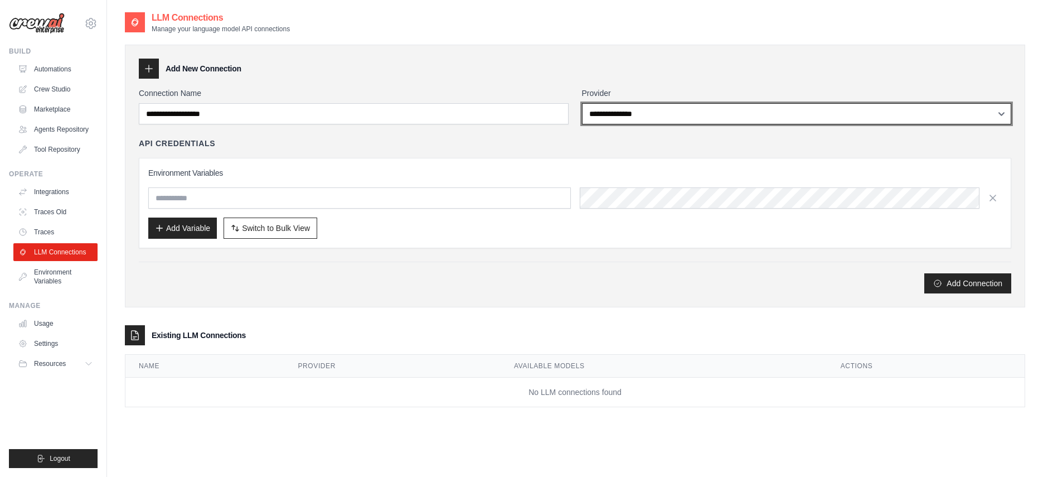
click at [737, 113] on select "**********" at bounding box center [797, 113] width 430 height 21
click at [687, 112] on select "**********" at bounding box center [797, 113] width 430 height 21
click at [786, 113] on select "**********" at bounding box center [797, 113] width 430 height 21
click at [618, 118] on select "**********" at bounding box center [797, 113] width 430 height 21
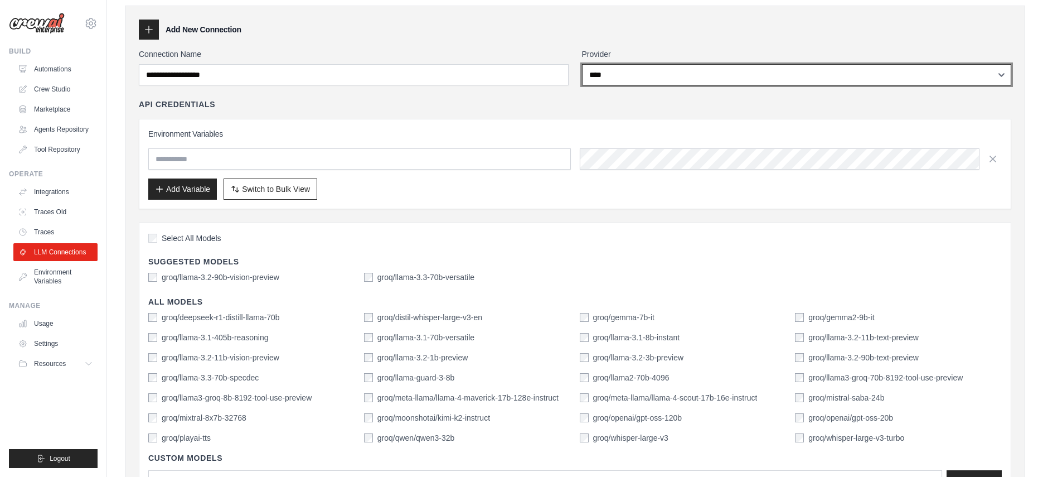
scroll to position [38, 0]
click at [682, 79] on select "**********" at bounding box center [797, 75] width 430 height 21
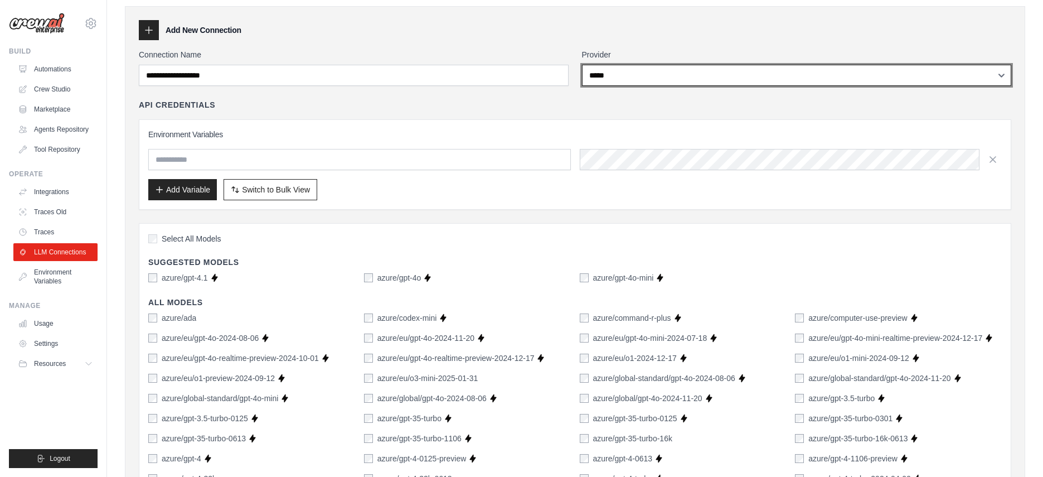
click at [680, 68] on select "**********" at bounding box center [797, 75] width 430 height 21
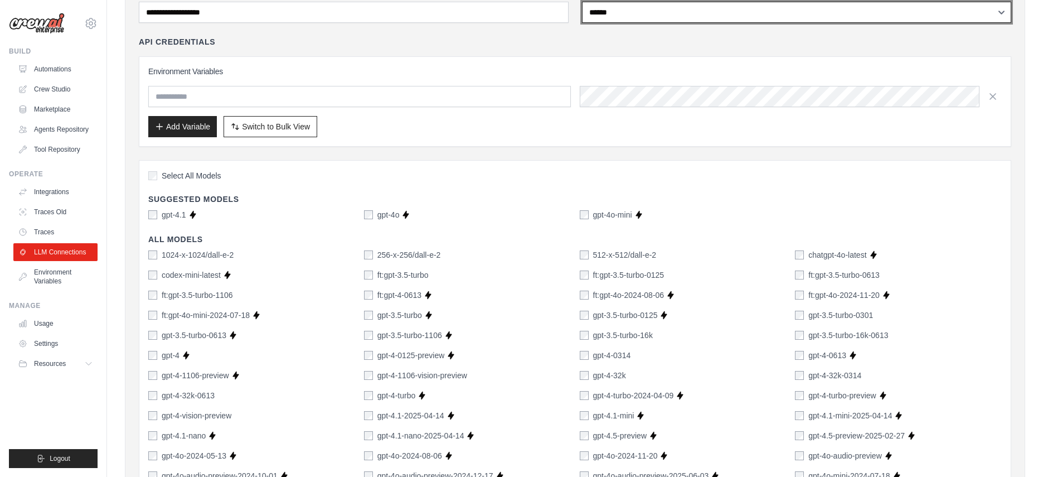
scroll to position [41, 0]
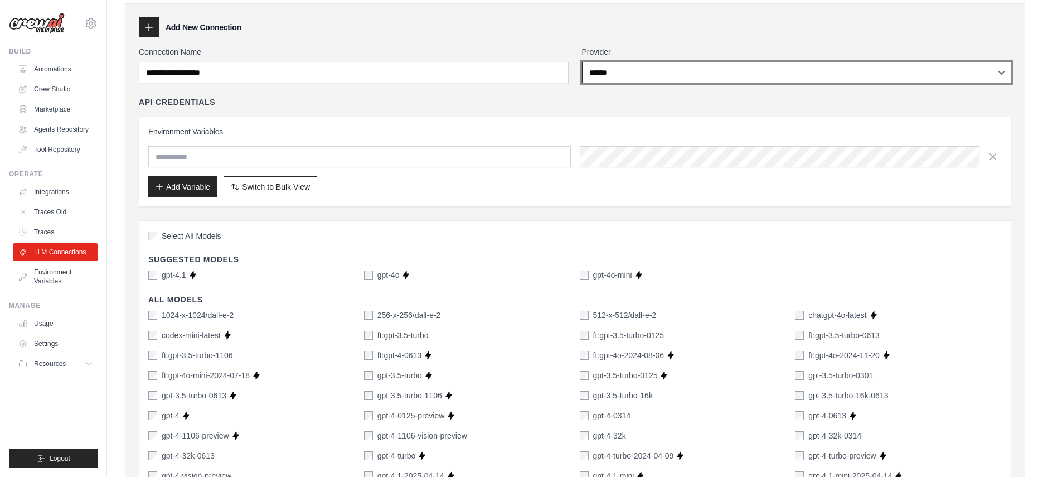
click at [685, 70] on select "**********" at bounding box center [797, 72] width 430 height 21
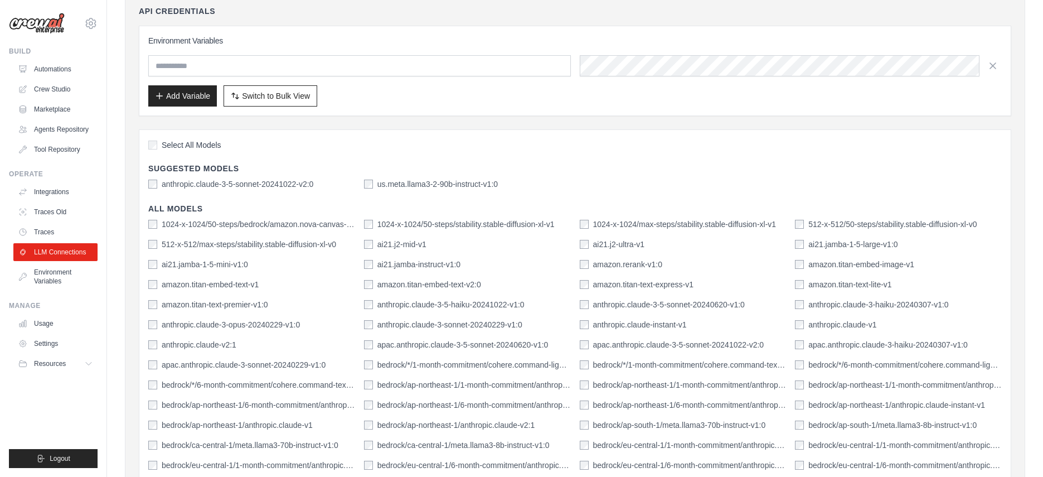
scroll to position [35, 0]
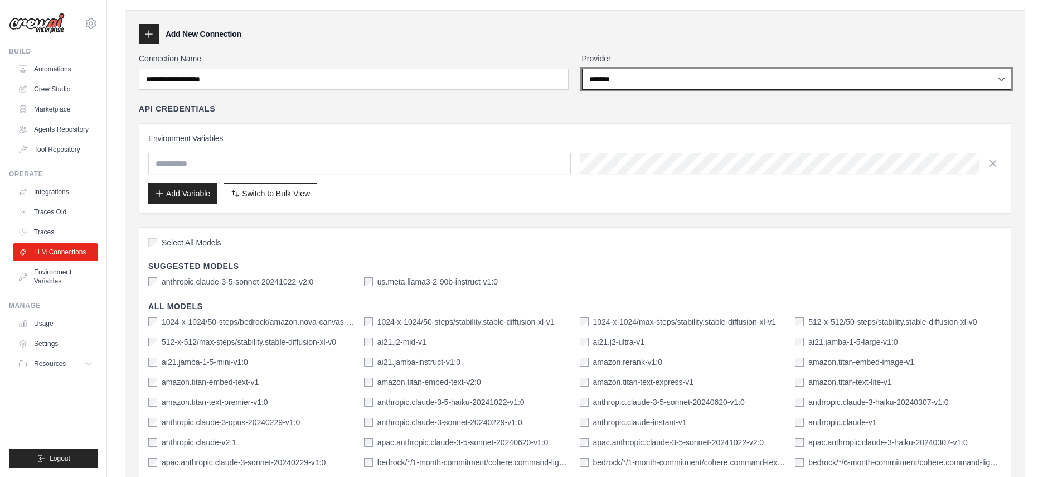
click at [645, 83] on select "**********" at bounding box center [797, 79] width 430 height 21
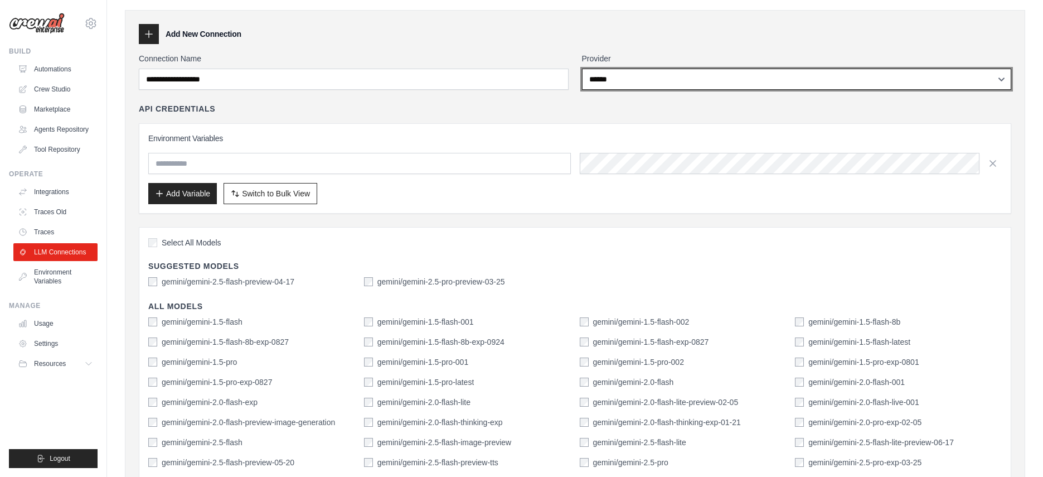
click at [643, 85] on select "**********" at bounding box center [797, 79] width 430 height 21
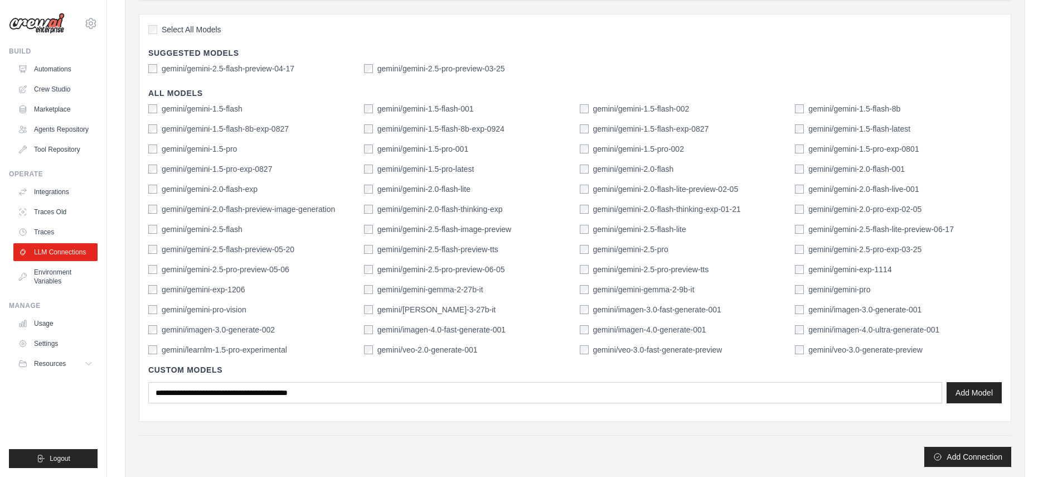
click at [162, 226] on label "gemini/gemini-2.5-flash" at bounding box center [202, 229] width 81 height 11
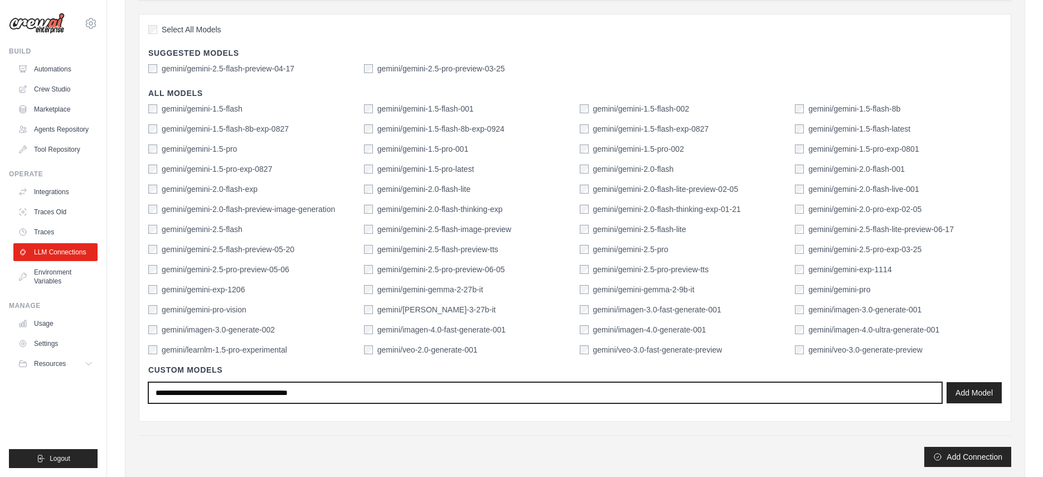
click at [275, 389] on input "text" at bounding box center [545, 392] width 794 height 21
click at [350, 389] on input "text" at bounding box center [545, 392] width 794 height 21
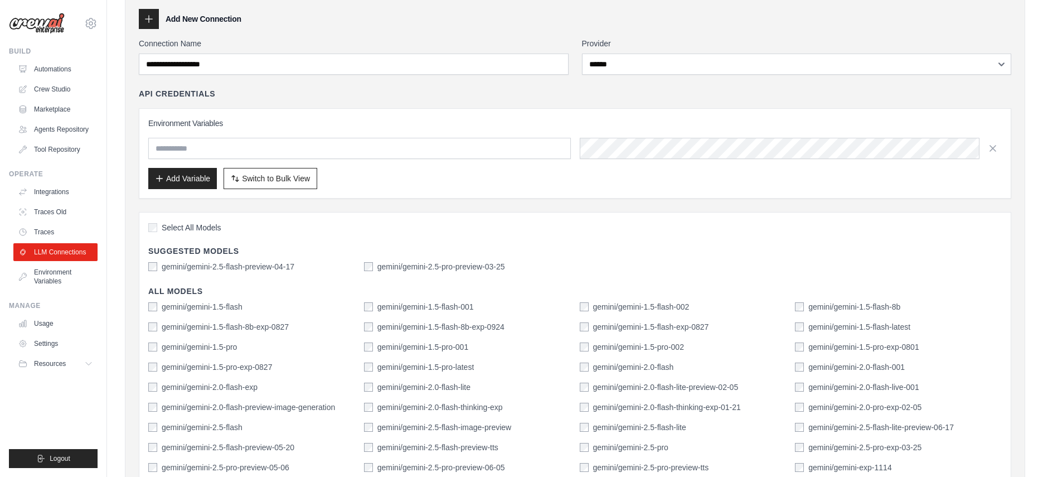
scroll to position [0, 0]
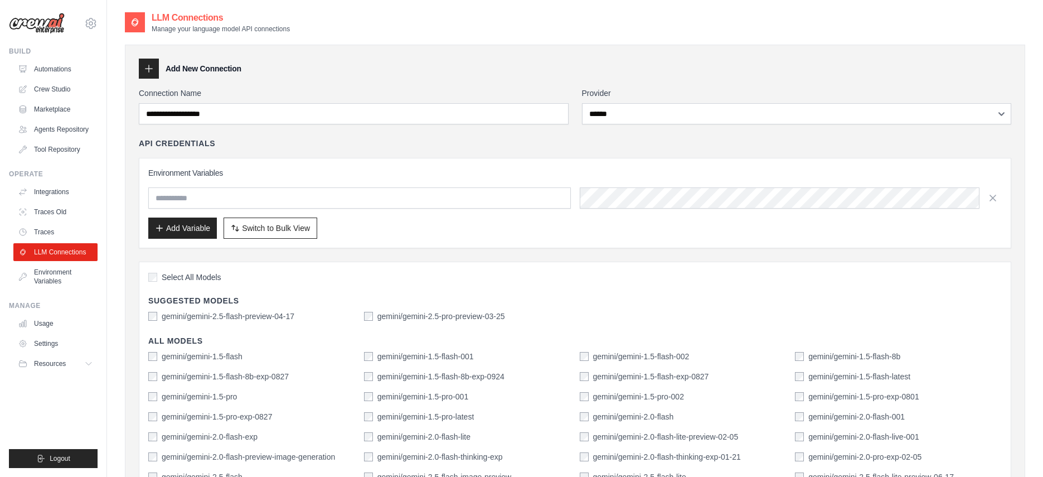
click at [673, 100] on div "**********" at bounding box center [797, 106] width 430 height 37
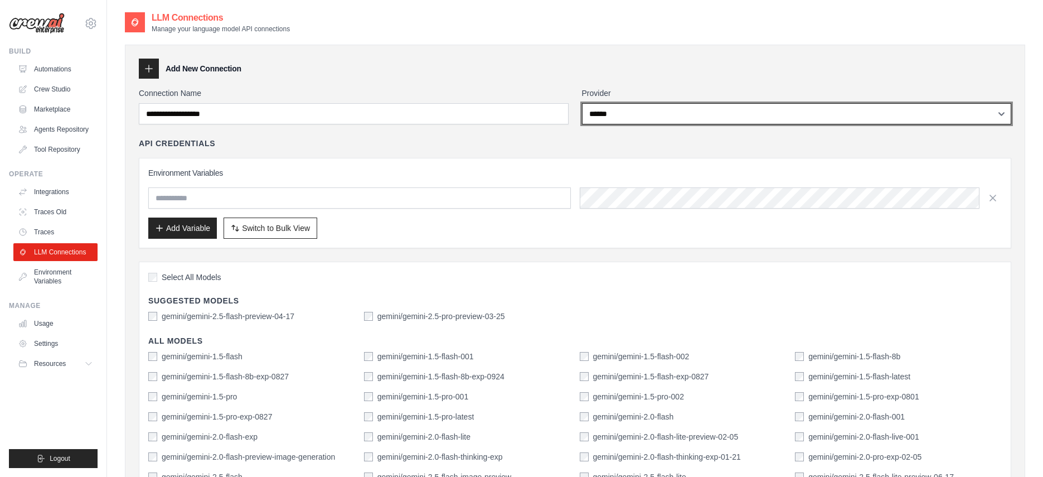
click at [671, 105] on select "**********" at bounding box center [797, 113] width 430 height 21
click at [660, 110] on select "**********" at bounding box center [797, 113] width 430 height 21
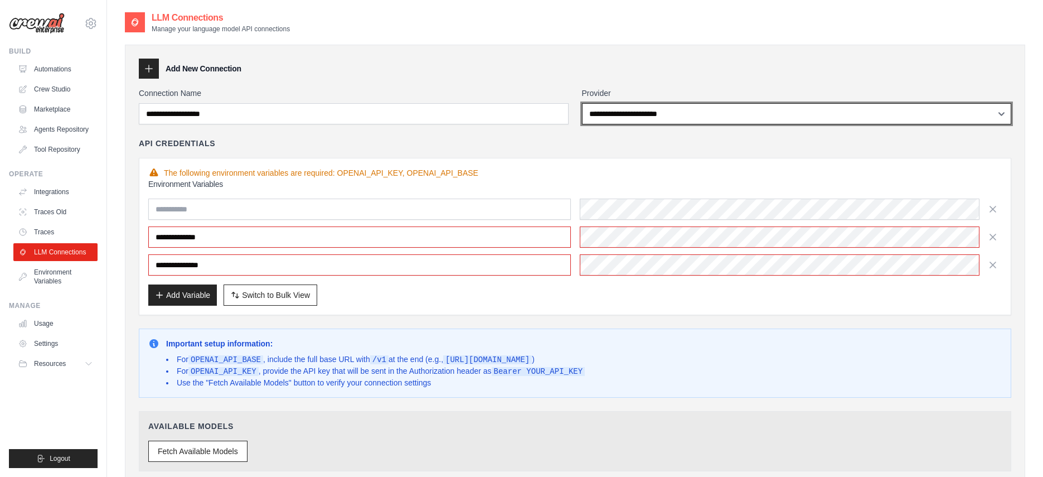
click at [681, 122] on select "**********" at bounding box center [797, 113] width 430 height 21
select select "****"
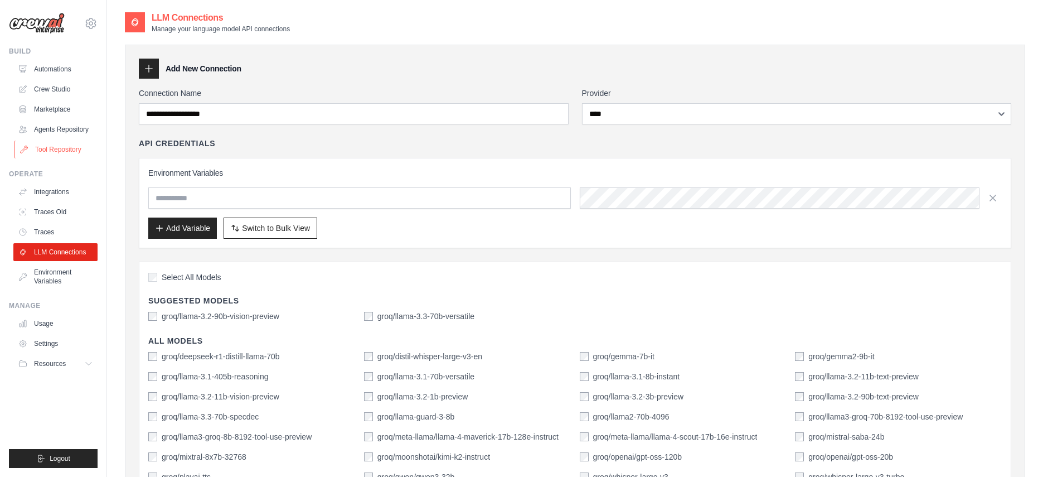
click at [65, 146] on link "Tool Repository" at bounding box center [56, 150] width 84 height 18
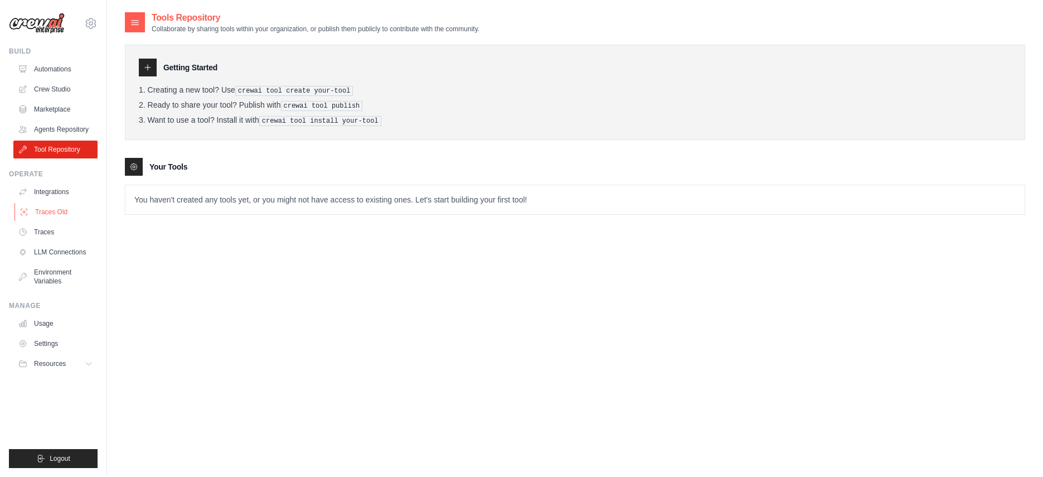
click at [64, 210] on link "Traces Old" at bounding box center [56, 212] width 84 height 18
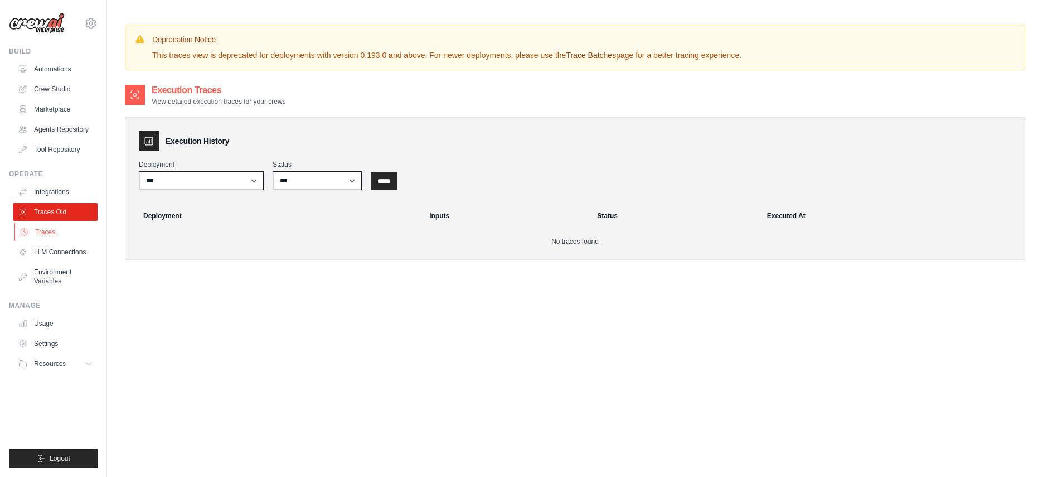
click at [54, 229] on link "Traces" at bounding box center [56, 232] width 84 height 18
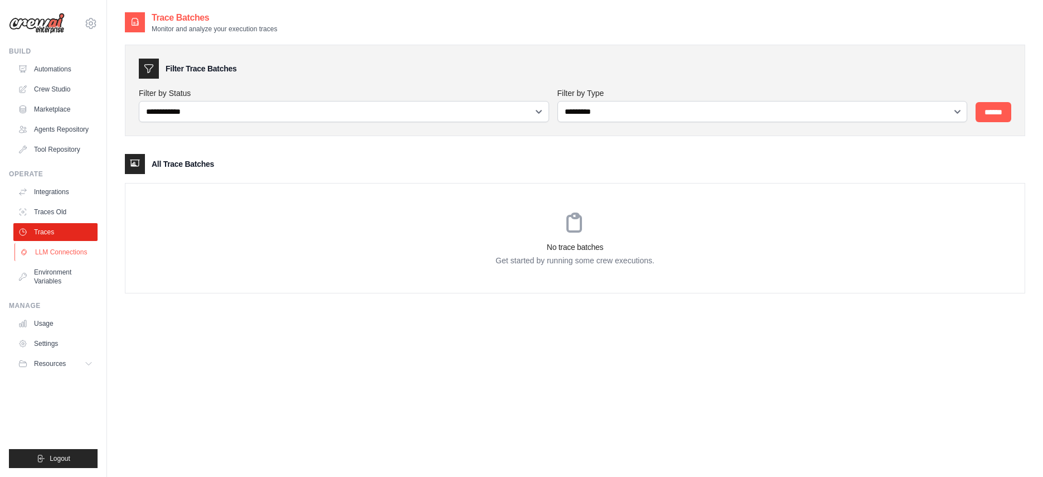
click at [66, 258] on link "LLM Connections" at bounding box center [56, 252] width 84 height 18
select select "****"
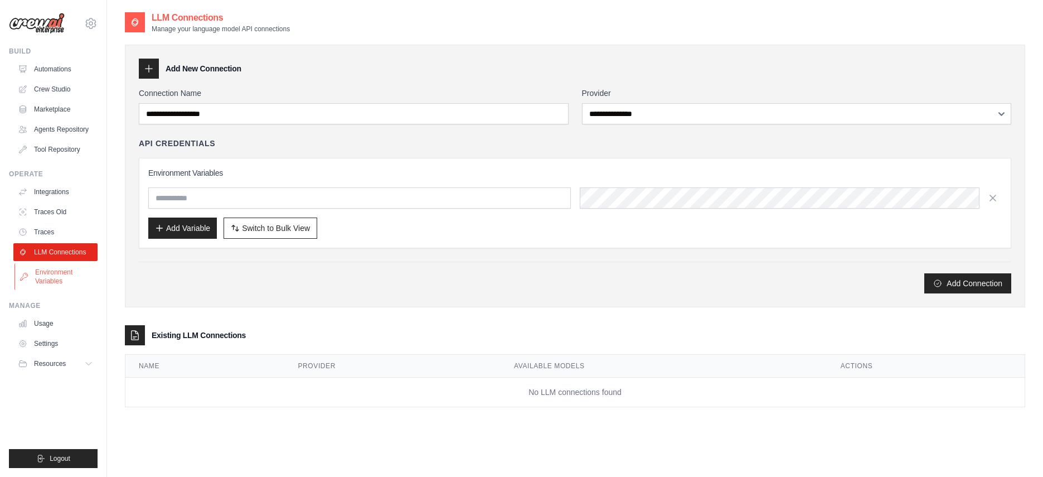
click at [65, 274] on link "Environment Variables" at bounding box center [56, 276] width 84 height 27
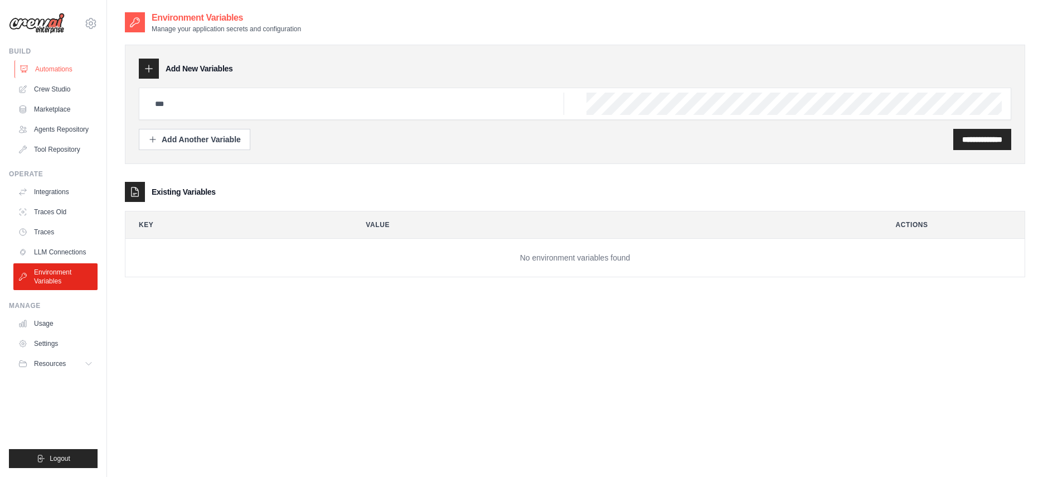
click at [64, 71] on link "Automations" at bounding box center [56, 69] width 84 height 18
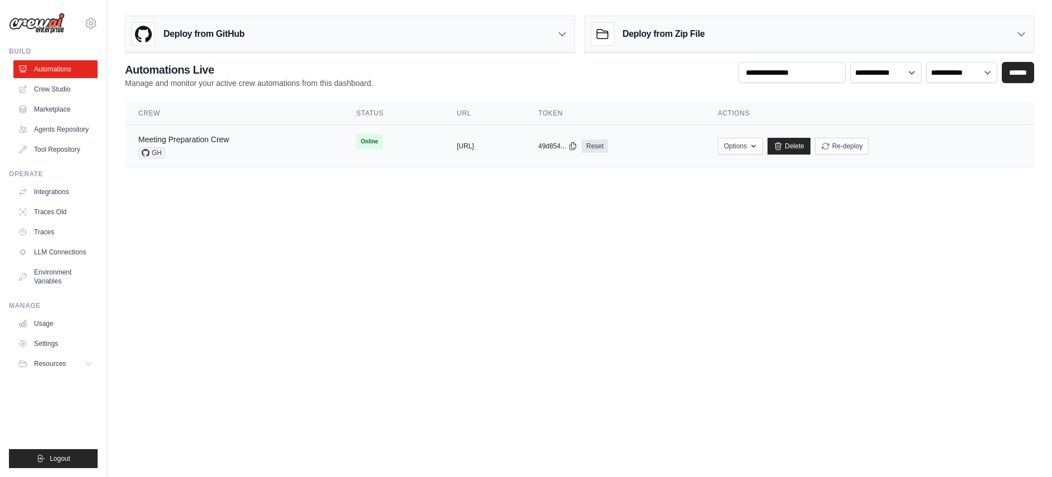
click at [172, 135] on link "Meeting Preparation Crew" at bounding box center [183, 139] width 91 height 9
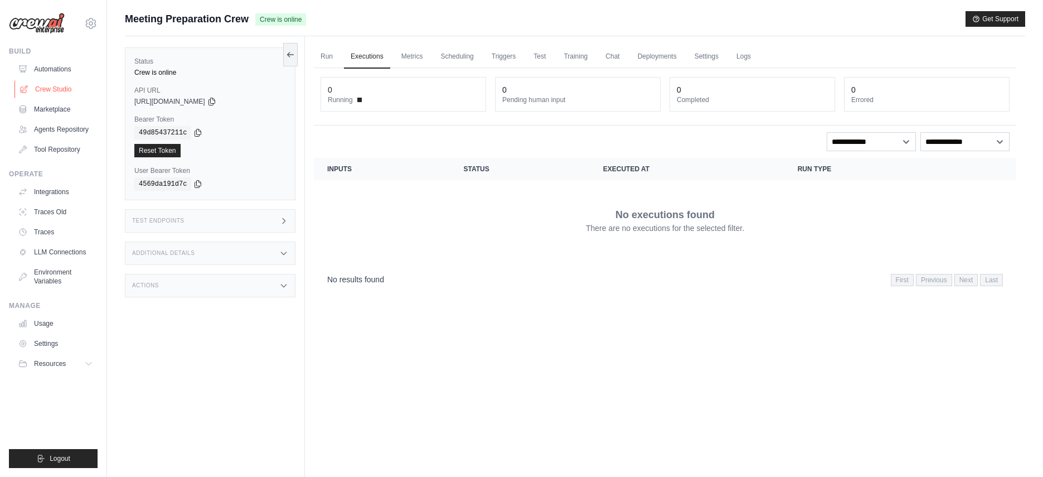
click at [46, 85] on link "Crew Studio" at bounding box center [56, 89] width 84 height 18
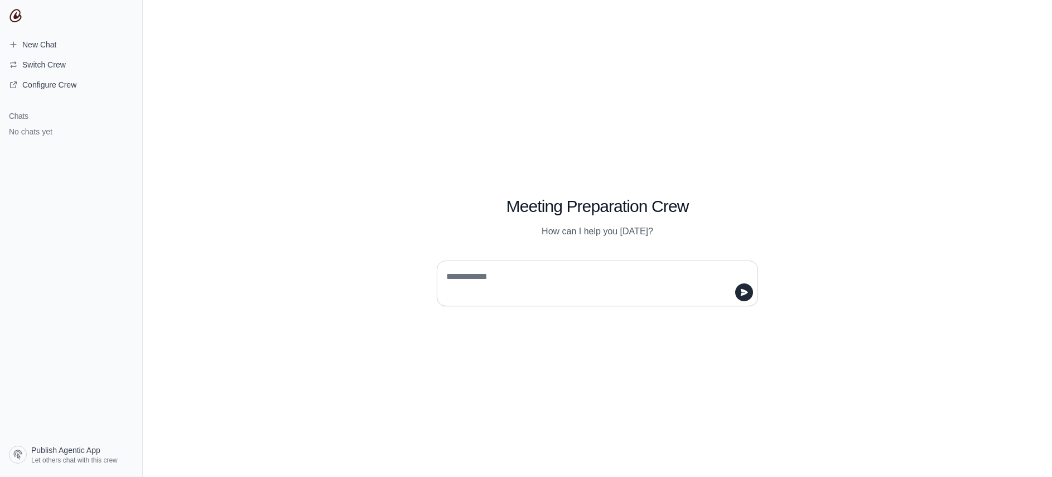
click at [611, 280] on textarea at bounding box center [594, 283] width 300 height 31
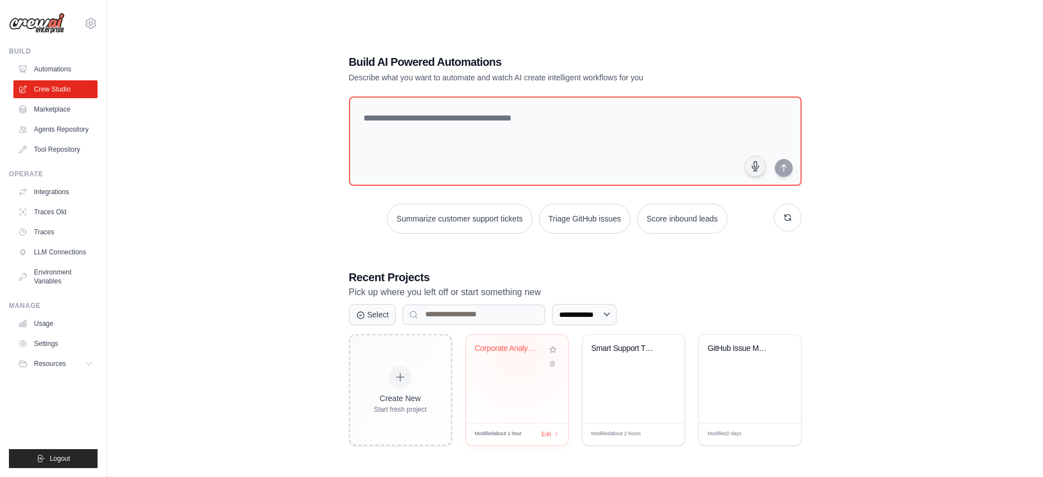
click at [517, 356] on div "Corporate Analysis Multi-Agent Syst..." at bounding box center [508, 350] width 67 height 14
click at [57, 146] on link "Tool Repository" at bounding box center [56, 150] width 84 height 18
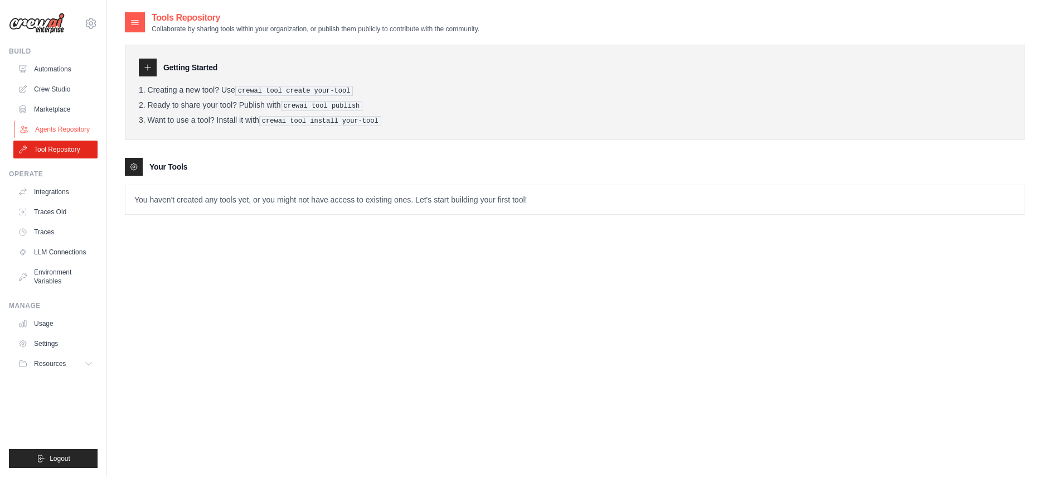
click at [54, 130] on link "Agents Repository" at bounding box center [56, 129] width 84 height 18
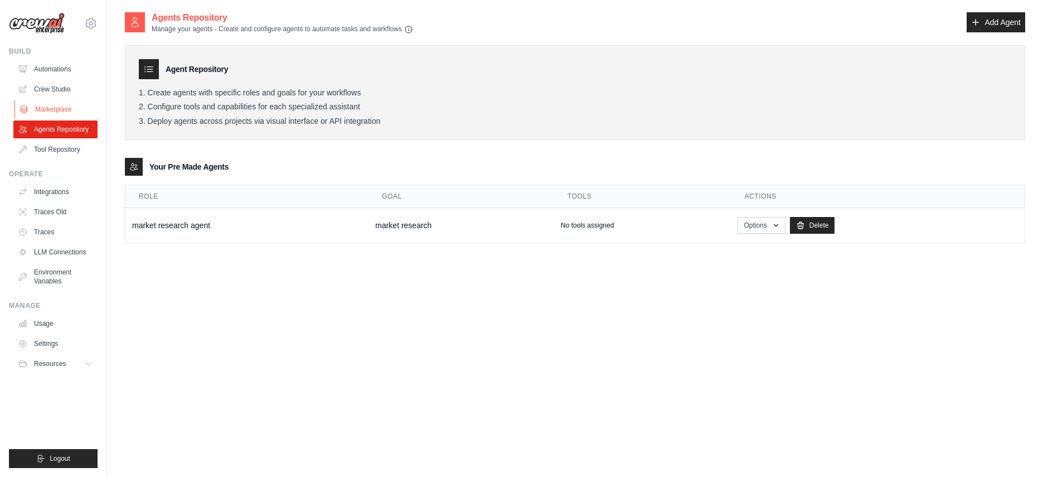
click at [55, 109] on link "Marketplace" at bounding box center [56, 109] width 84 height 18
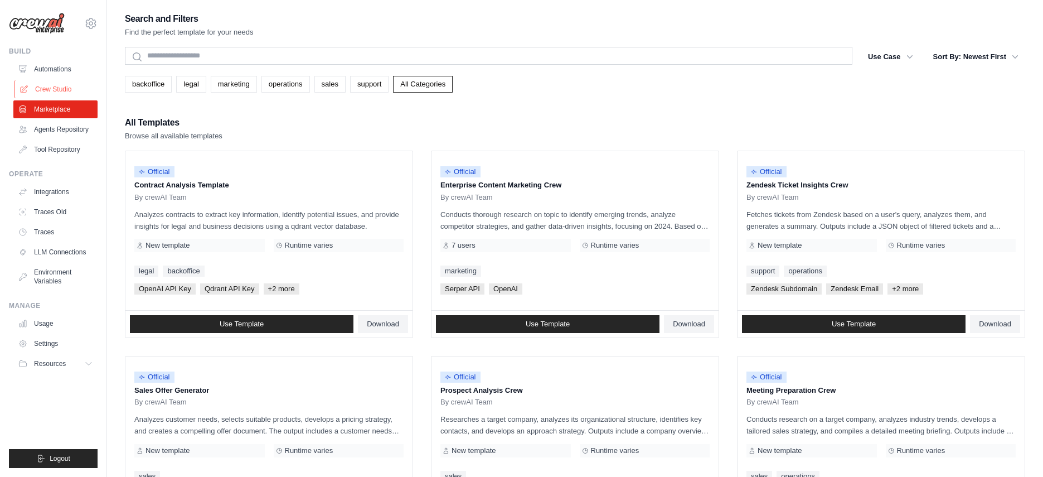
click at [70, 85] on link "Crew Studio" at bounding box center [56, 89] width 84 height 18
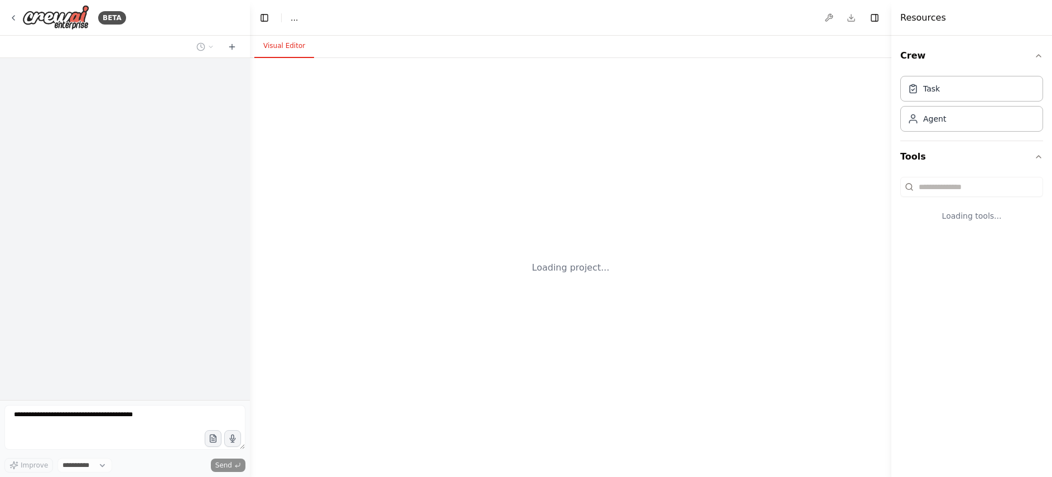
select select "****"
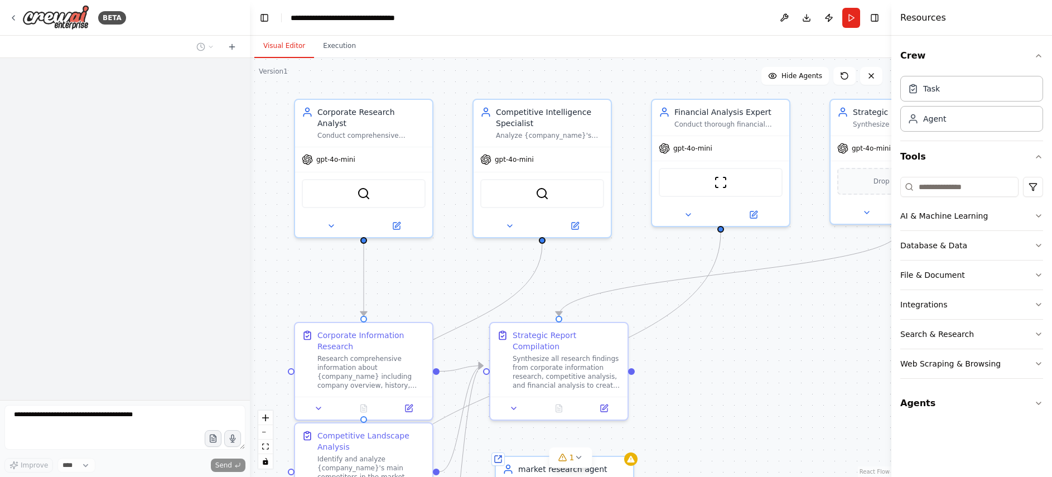
drag, startPoint x: 732, startPoint y: 347, endPoint x: 651, endPoint y: 244, distance: 130.6
click at [651, 244] on div ".deletable-edge-delete-btn { width: 20px; height: 20px; border: 0px solid #ffff…" at bounding box center [570, 267] width 641 height 419
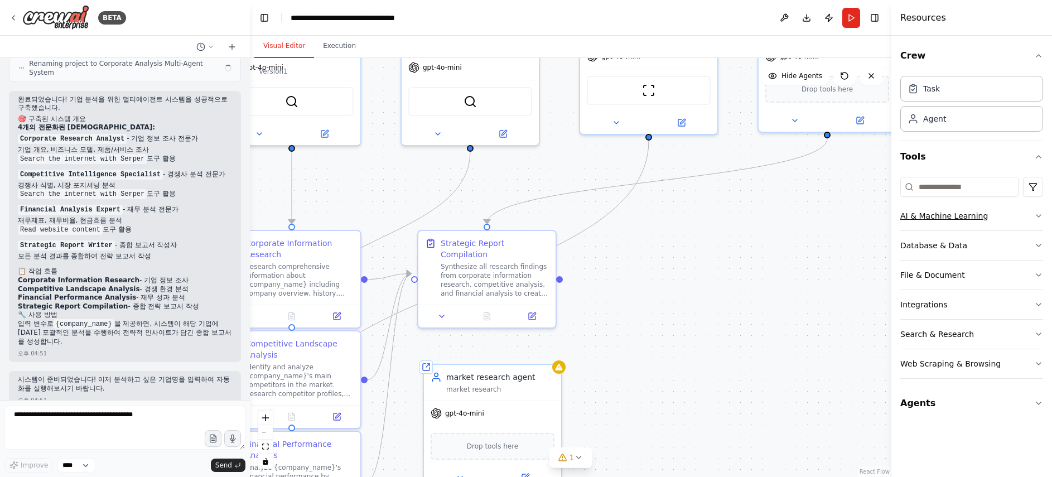
scroll to position [927, 0]
click at [993, 225] on button "AI & Machine Learning" at bounding box center [971, 215] width 143 height 29
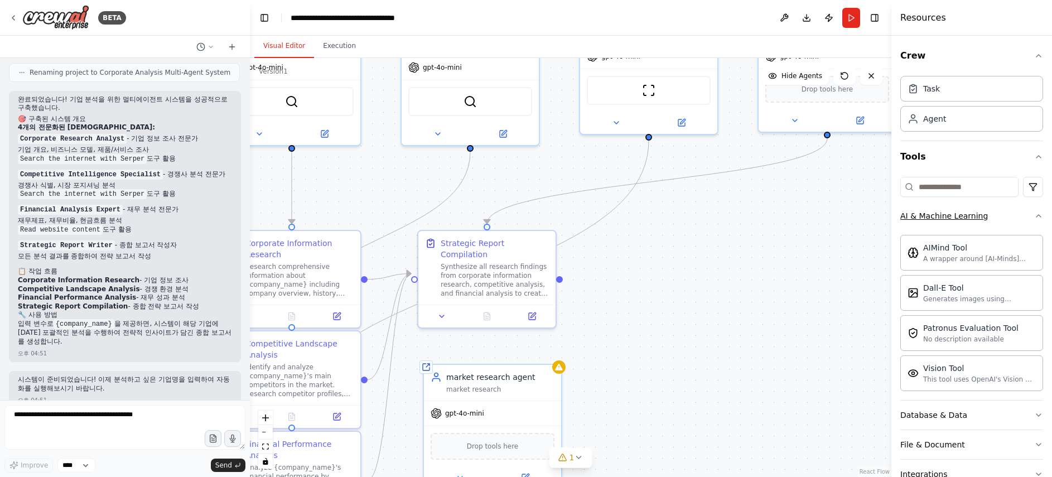
click at [993, 225] on button "AI & Machine Learning" at bounding box center [971, 215] width 143 height 29
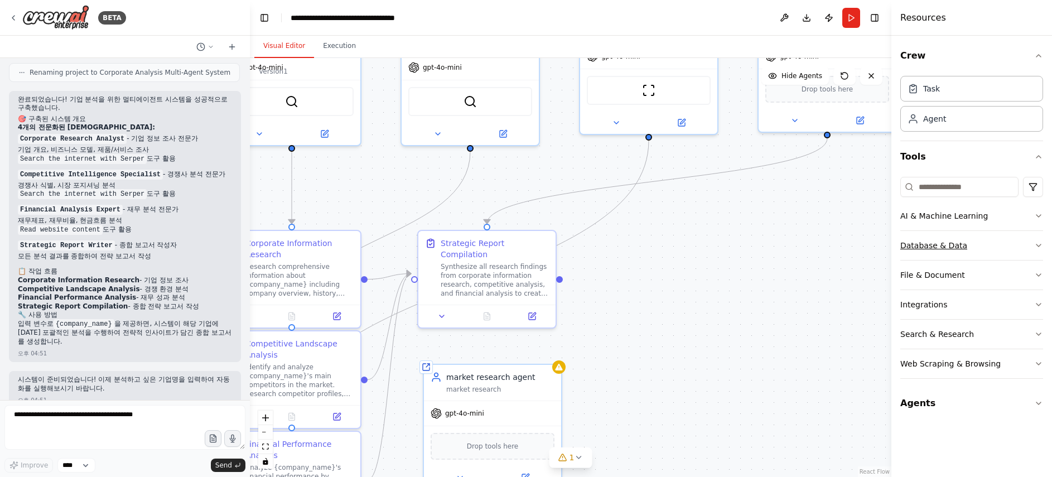
click at [1000, 253] on button "Database & Data" at bounding box center [971, 245] width 143 height 29
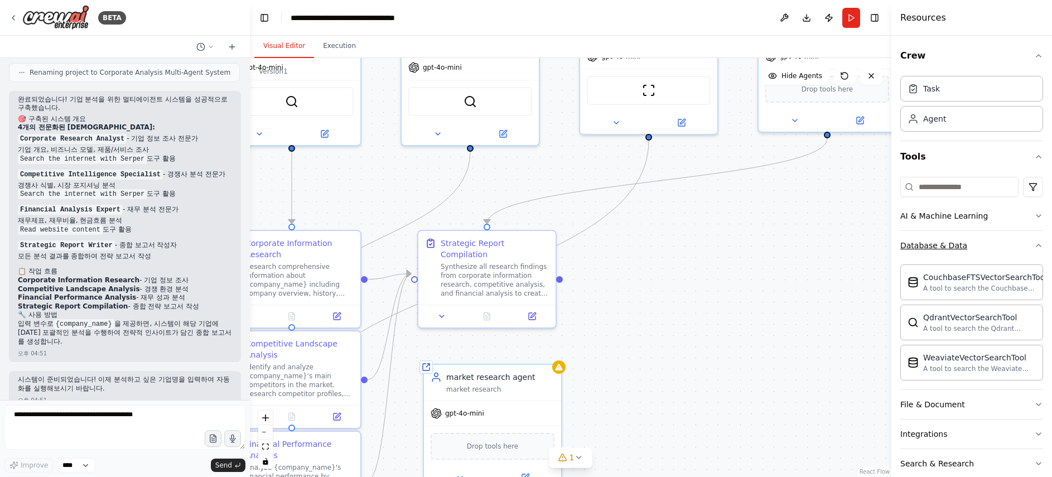
click at [1000, 253] on button "Database & Data" at bounding box center [971, 245] width 143 height 29
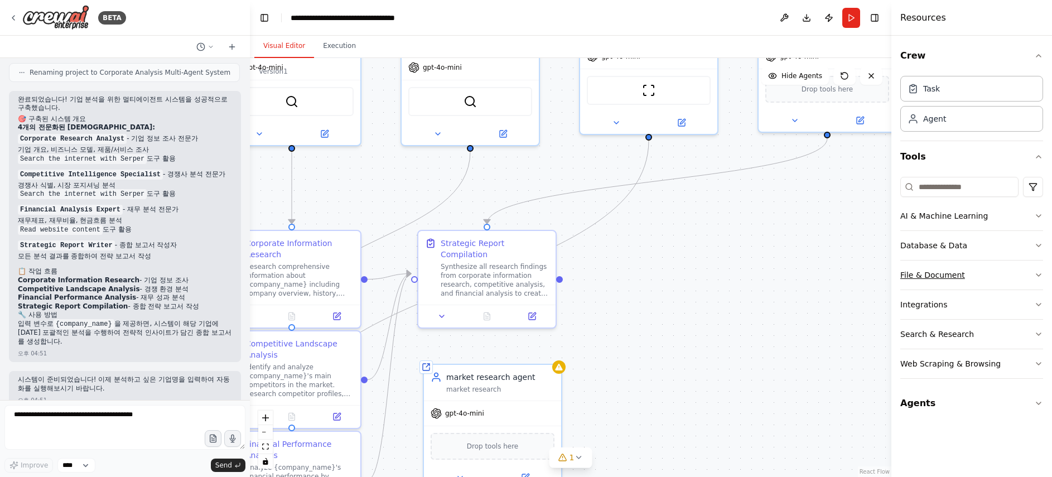
click at [995, 283] on button "File & Document" at bounding box center [971, 274] width 143 height 29
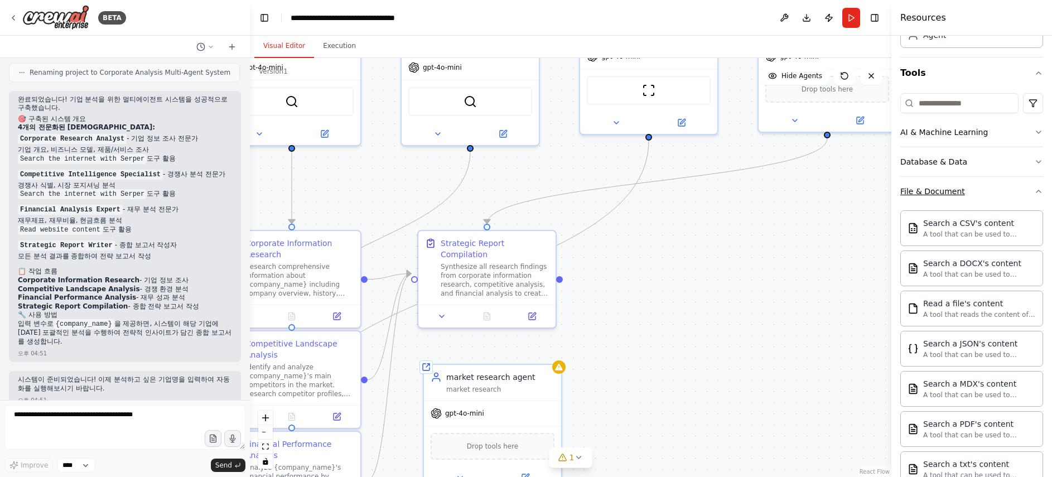
scroll to position [258, 0]
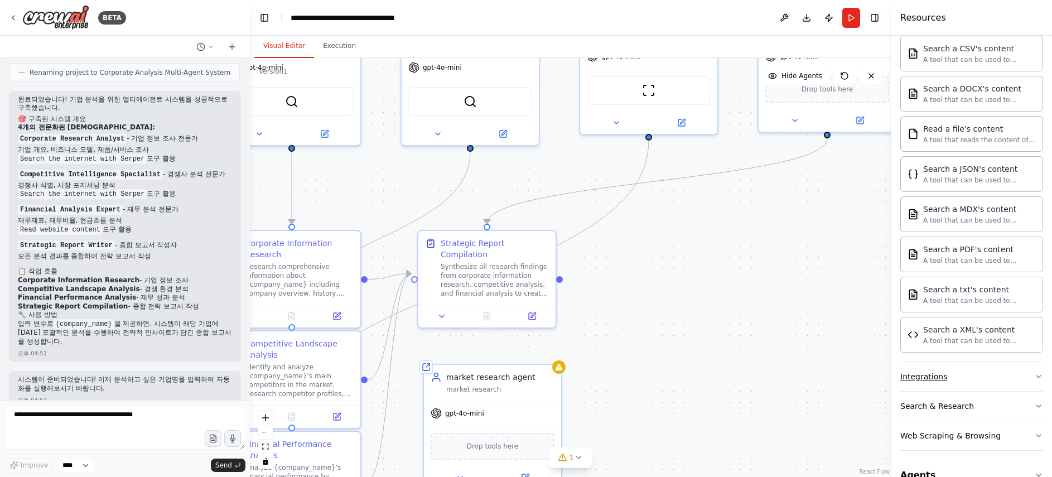
click at [999, 368] on button "Integrations" at bounding box center [971, 376] width 143 height 29
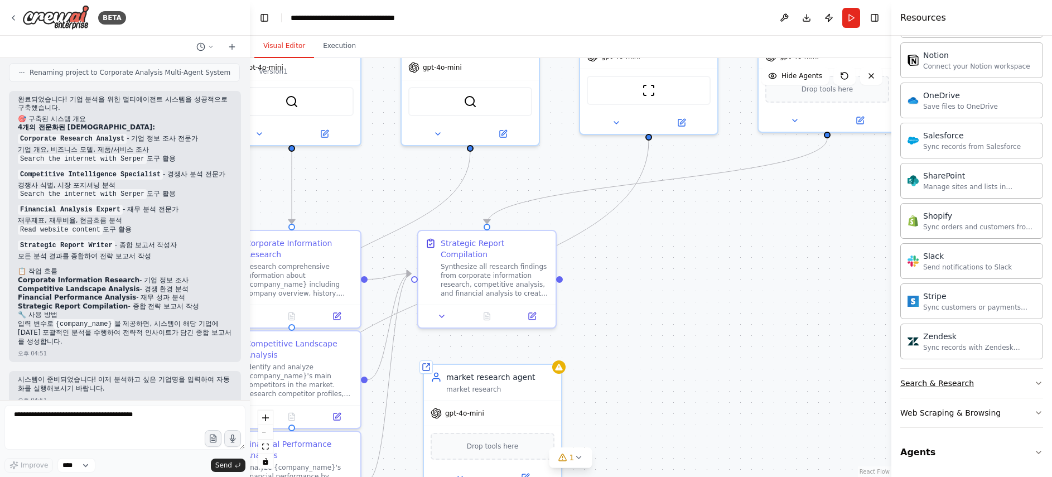
drag, startPoint x: 998, startPoint y: 386, endPoint x: 990, endPoint y: 371, distance: 16.7
click at [998, 386] on button "Search & Research" at bounding box center [971, 383] width 143 height 29
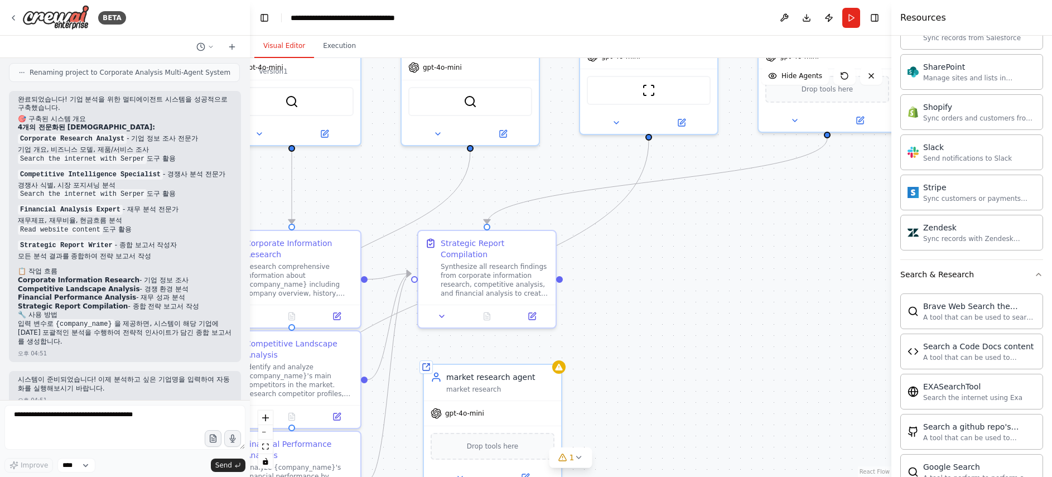
scroll to position [1744, 0]
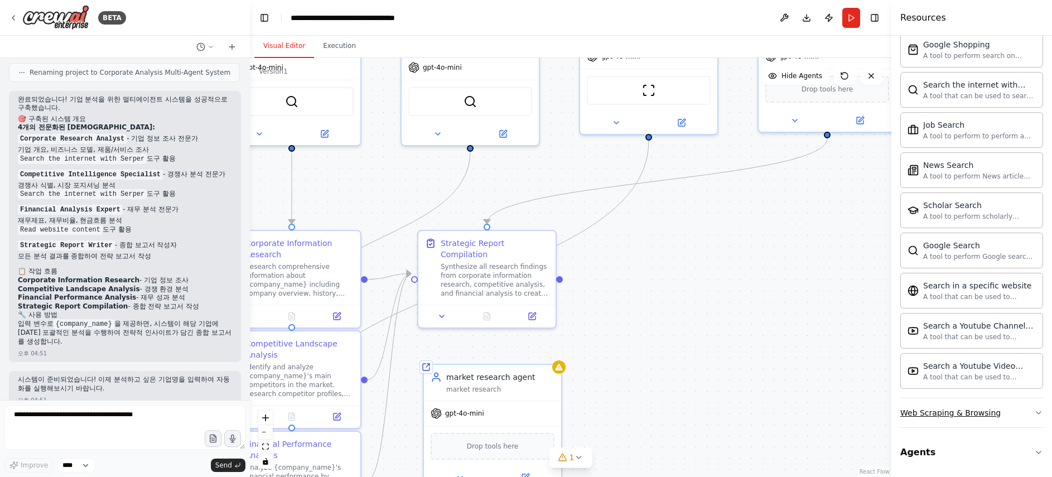
click at [1006, 416] on button "Web Scraping & Browsing" at bounding box center [971, 412] width 143 height 29
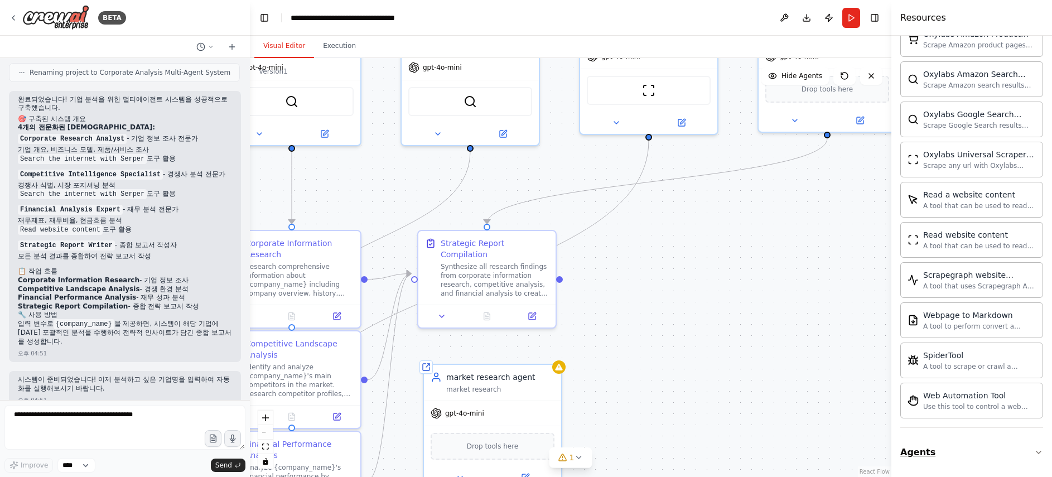
click at [985, 448] on button "Agents" at bounding box center [971, 452] width 143 height 31
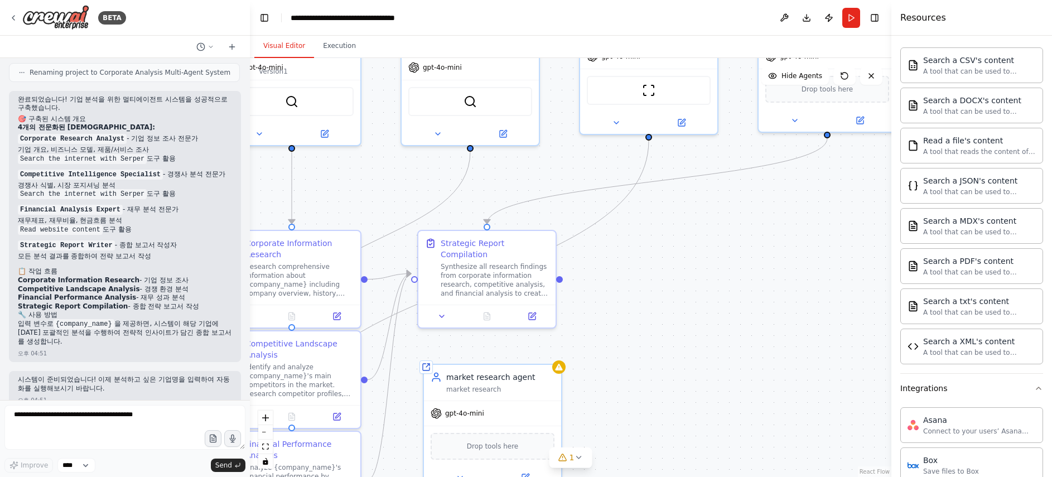
scroll to position [0, 0]
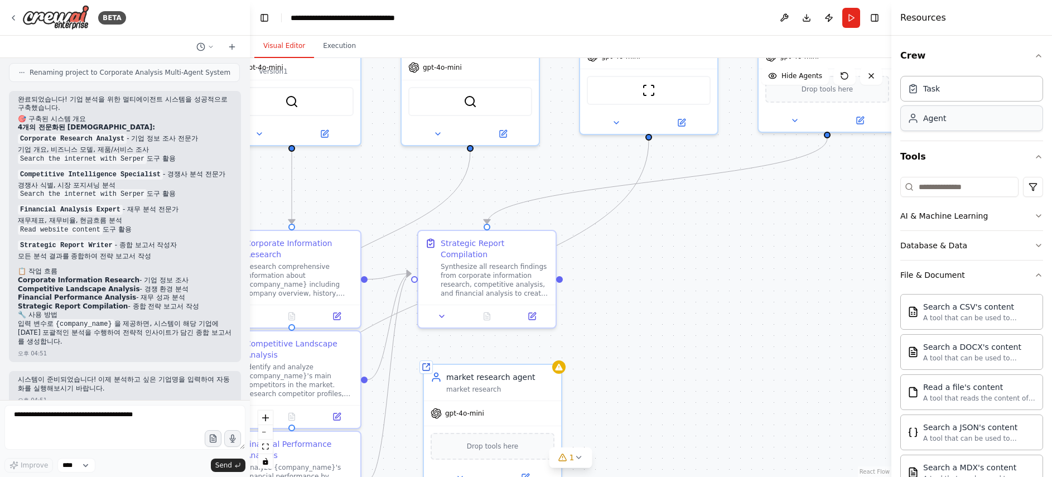
click at [976, 120] on div "Agent" at bounding box center [971, 118] width 143 height 26
click at [828, 307] on div "Role of the agent Goal of the agent" at bounding box center [793, 291] width 137 height 36
click at [751, 212] on div ".deletable-edge-delete-btn { width: 20px; height: 20px; border: 0px solid #ffff…" at bounding box center [570, 267] width 641 height 419
click at [9, 16] on icon at bounding box center [13, 17] width 9 height 9
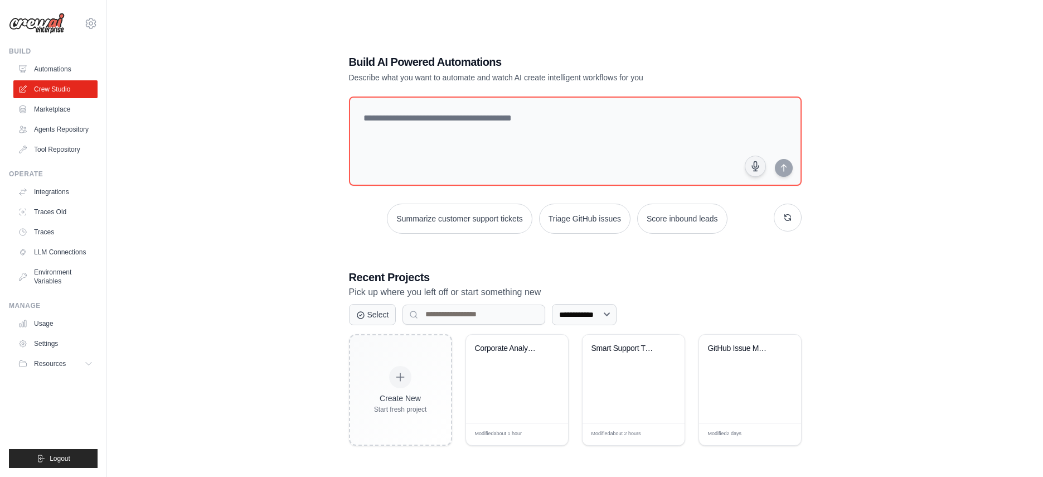
click at [43, 17] on img at bounding box center [37, 23] width 56 height 21
click at [44, 22] on img at bounding box center [37, 23] width 56 height 21
click at [47, 28] on img at bounding box center [37, 23] width 56 height 21
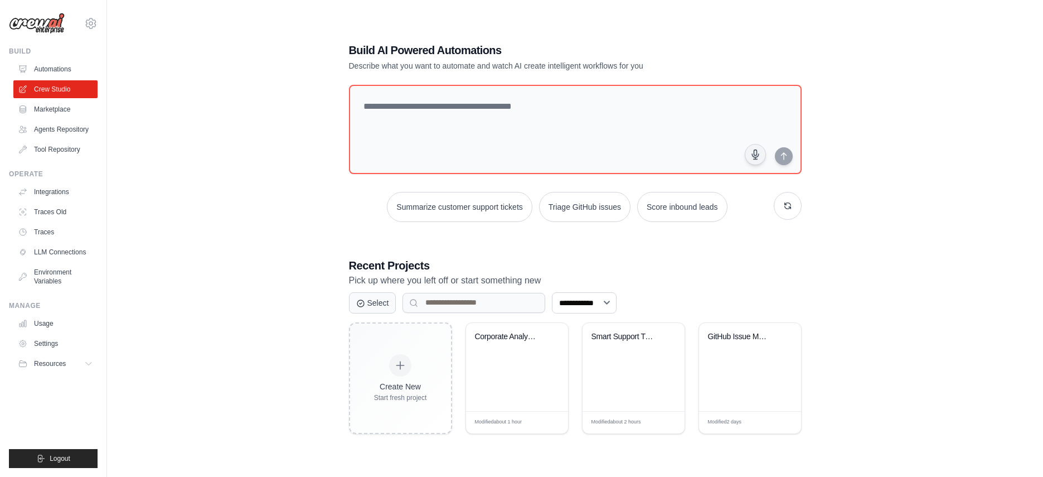
scroll to position [22, 0]
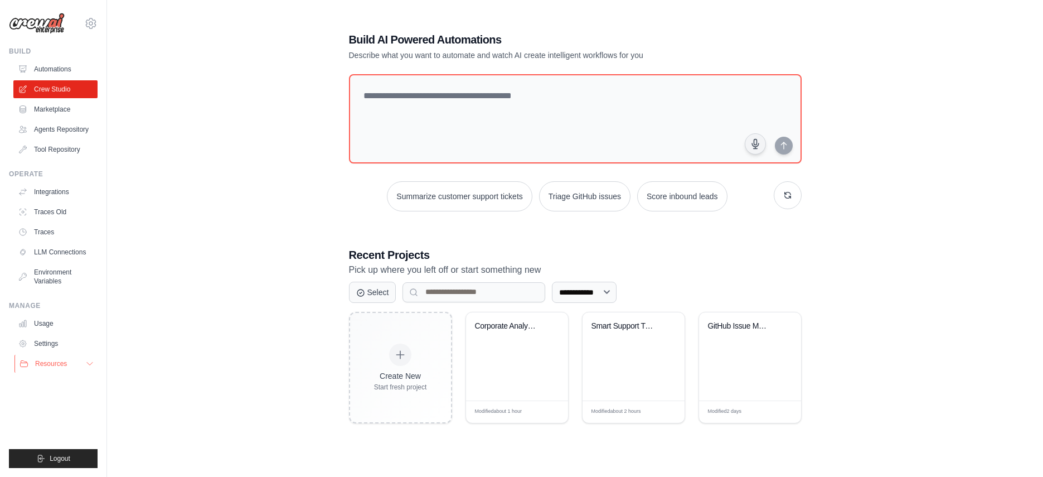
click at [64, 368] on button "Resources" at bounding box center [56, 364] width 84 height 18
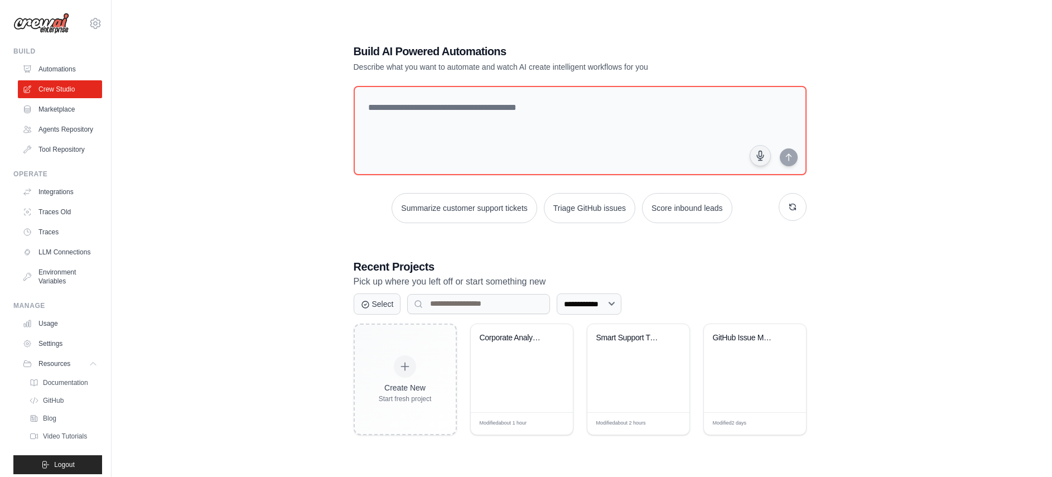
scroll to position [0, 0]
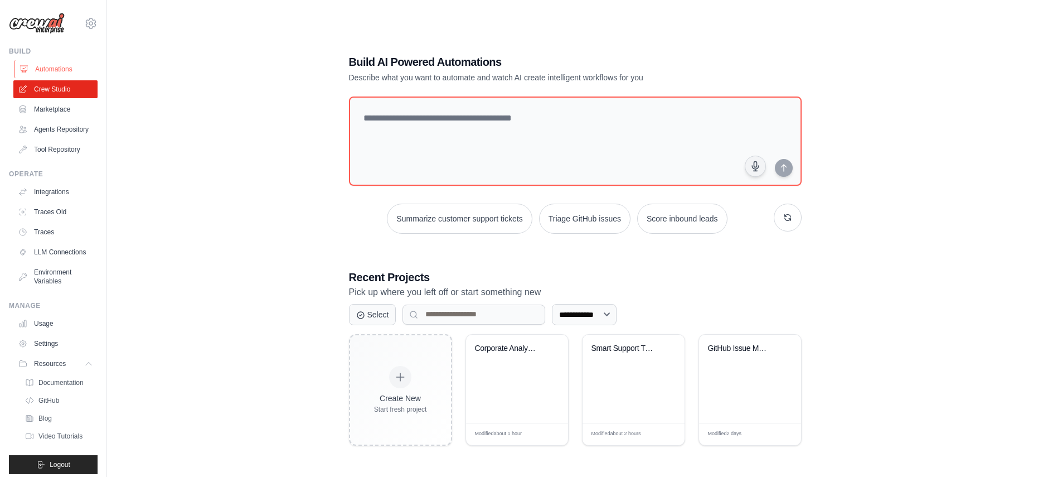
click at [54, 67] on link "Automations" at bounding box center [56, 69] width 84 height 18
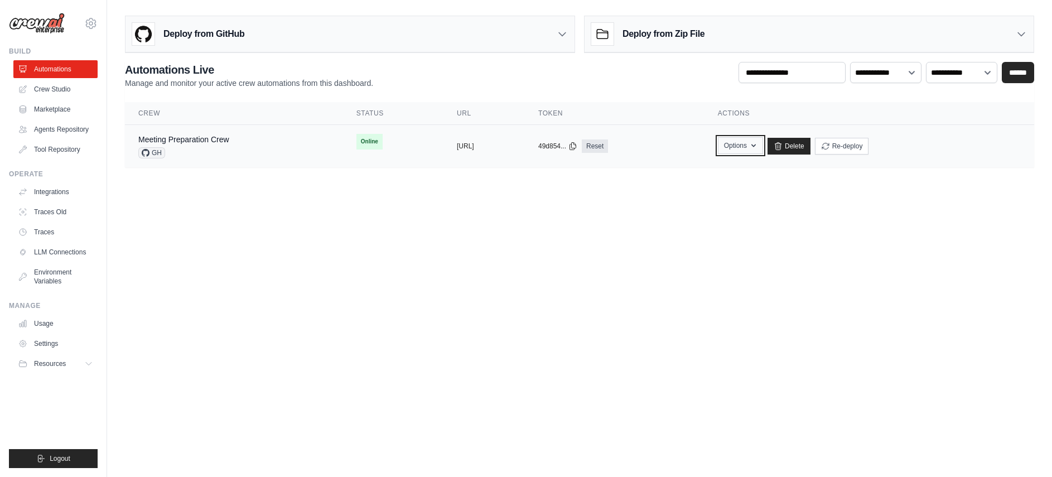
click at [763, 146] on button "Options" at bounding box center [740, 145] width 45 height 17
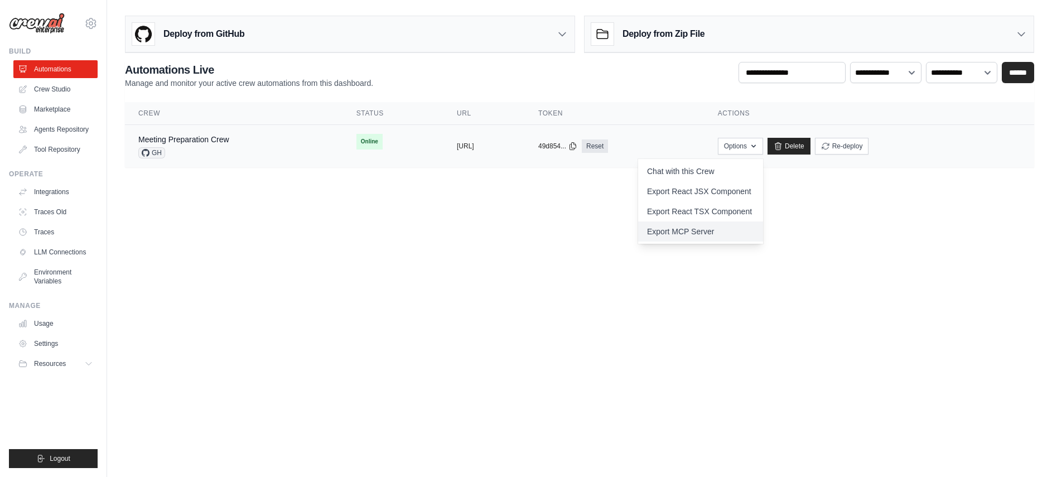
click at [754, 230] on link "Export MCP Server" at bounding box center [700, 231] width 125 height 20
click at [911, 300] on body "cvb1060@gmail.com Settings Build Automations" at bounding box center [526, 238] width 1052 height 477
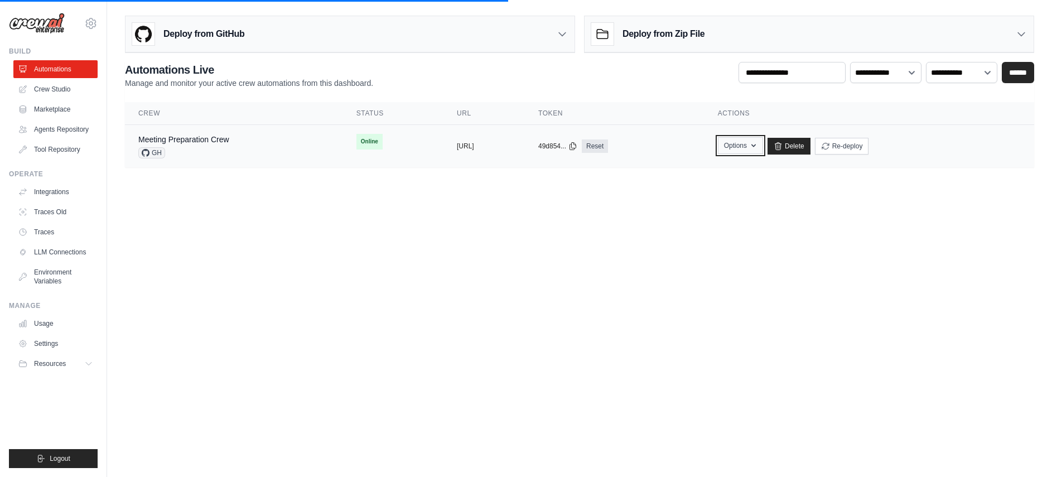
click at [758, 142] on icon "button" at bounding box center [753, 145] width 9 height 9
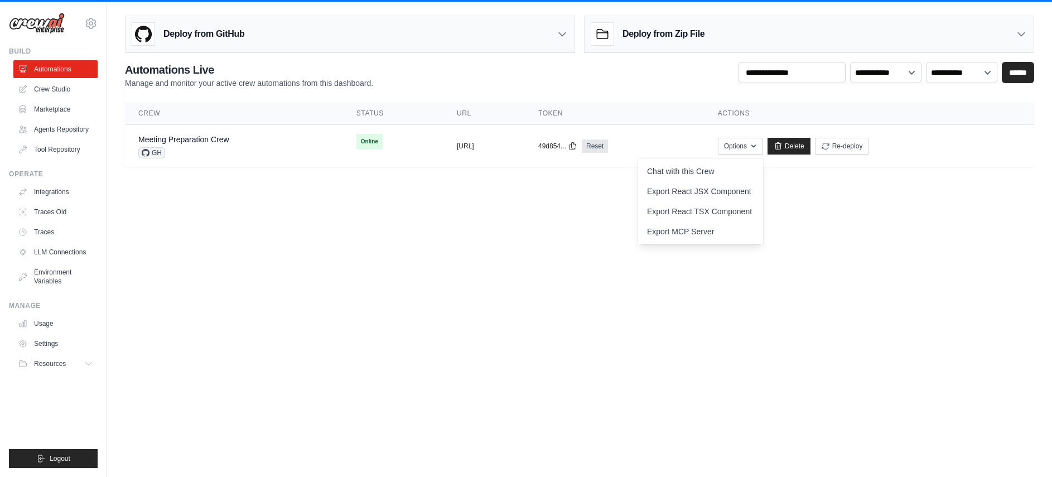
click at [619, 269] on body "cvb1060@gmail.com Settings Build Automations" at bounding box center [526, 238] width 1052 height 477
click at [802, 128] on td "Options Chat with this Crew Export React JSX Component Export React TSX Compone…" at bounding box center [869, 146] width 330 height 43
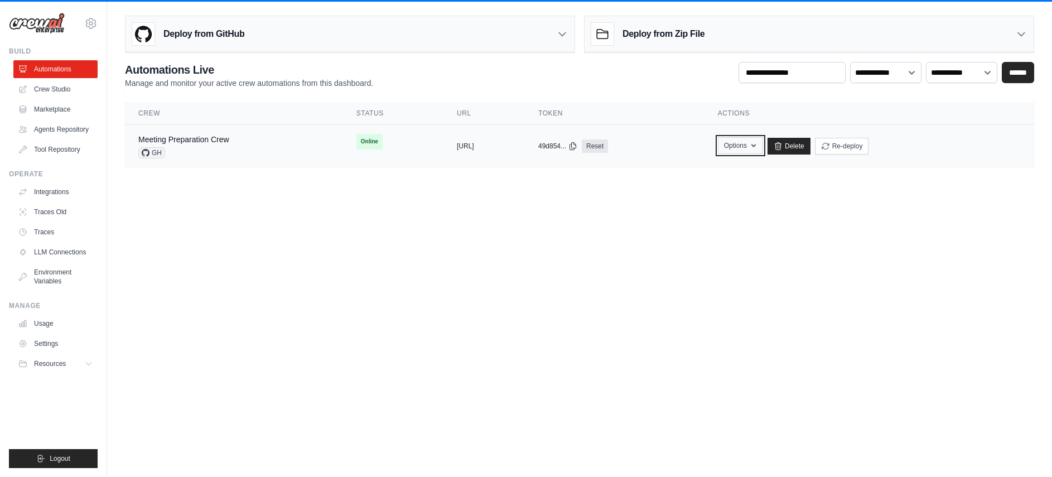
click at [763, 148] on button "Options" at bounding box center [740, 145] width 45 height 17
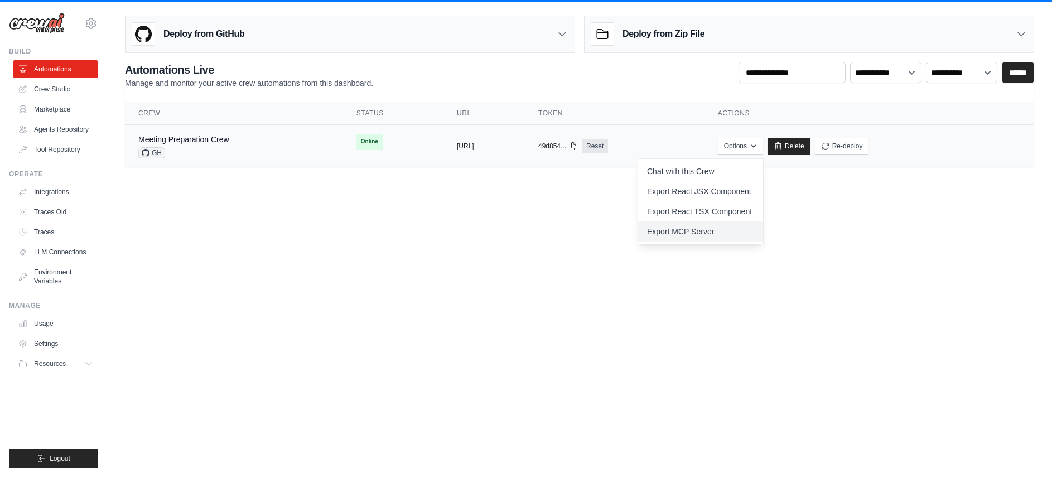
click at [720, 230] on link "Export MCP Server" at bounding box center [700, 231] width 125 height 20
click at [684, 283] on body "cvb1060@gmail.com Settings Build Automations" at bounding box center [526, 238] width 1052 height 477
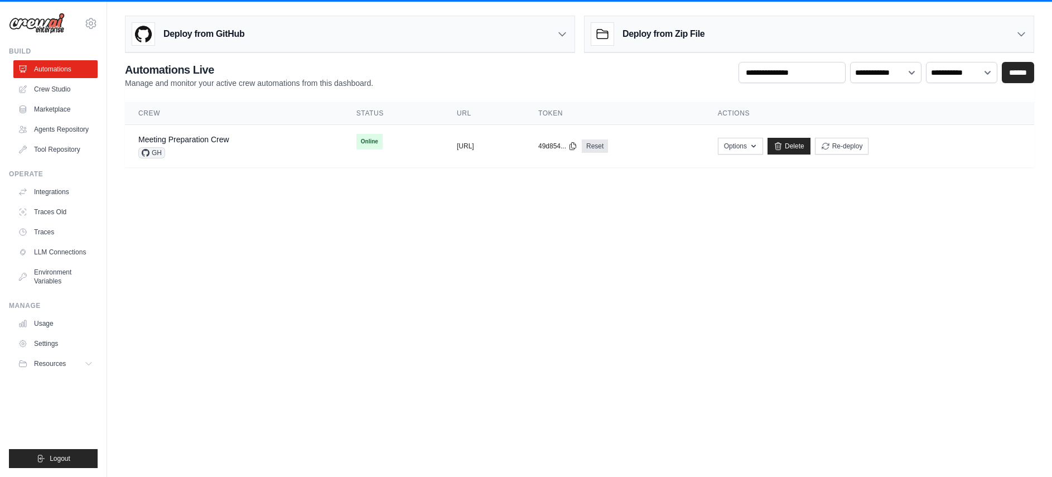
click at [1013, 34] on div "Deploy from Zip File" at bounding box center [808, 34] width 449 height 36
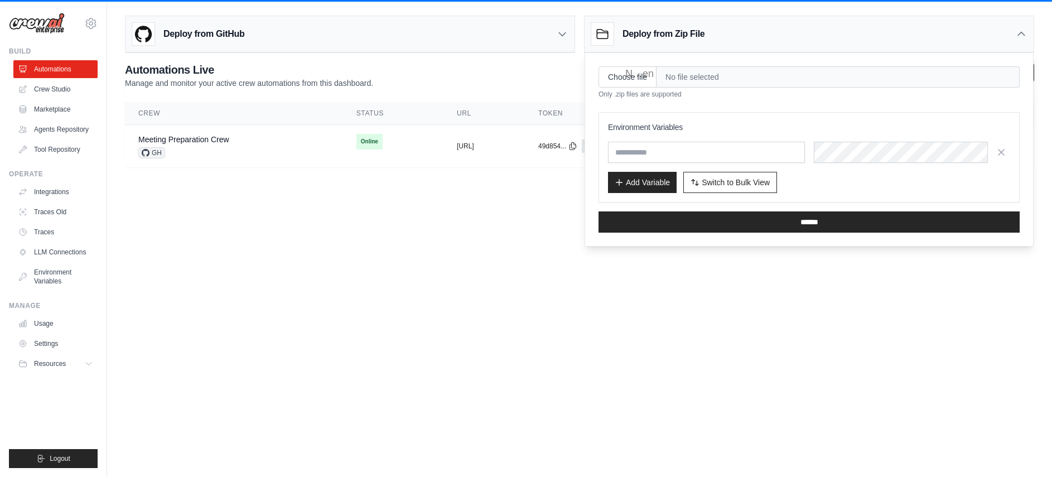
click at [783, 40] on div "Deploy from Zip File" at bounding box center [808, 34] width 449 height 36
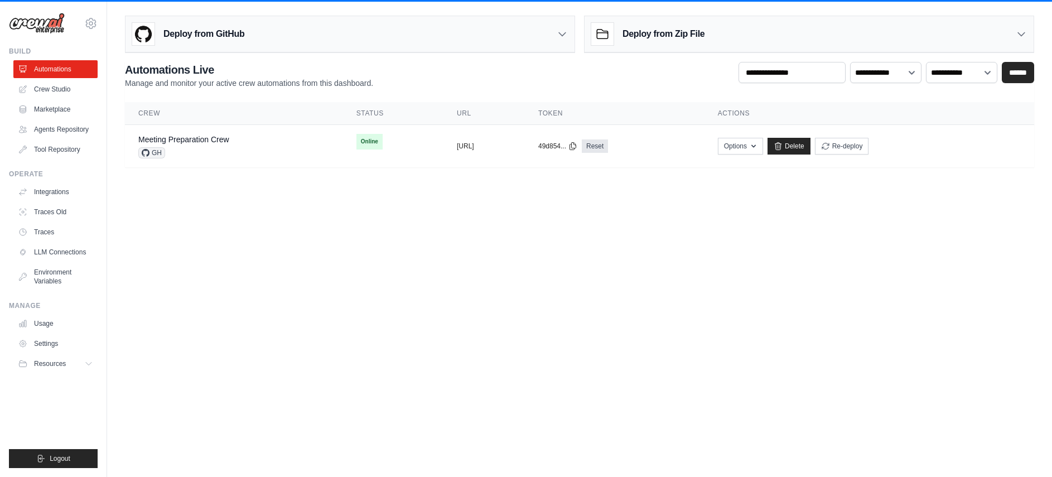
click at [443, 48] on div "Deploy from GitHub" at bounding box center [349, 34] width 449 height 36
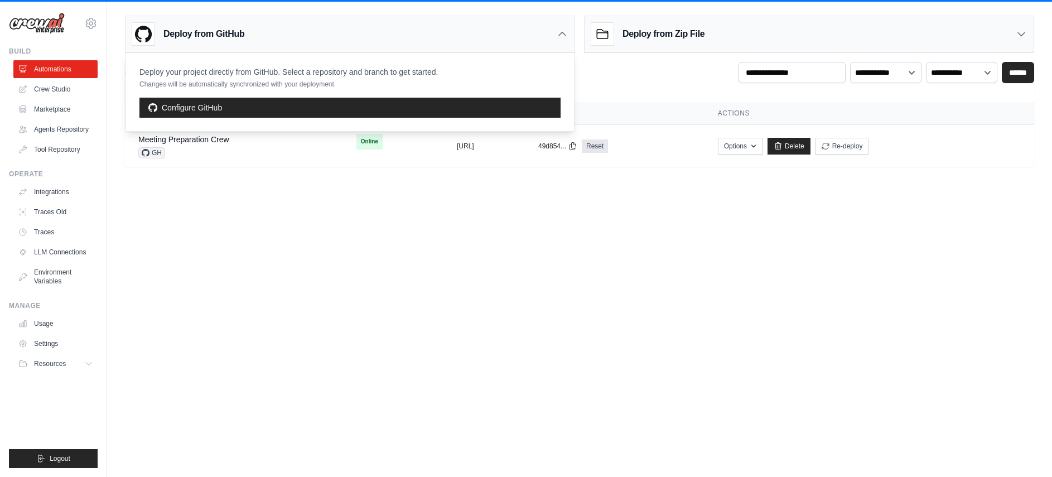
click at [443, 49] on div "Deploy from GitHub" at bounding box center [349, 34] width 449 height 36
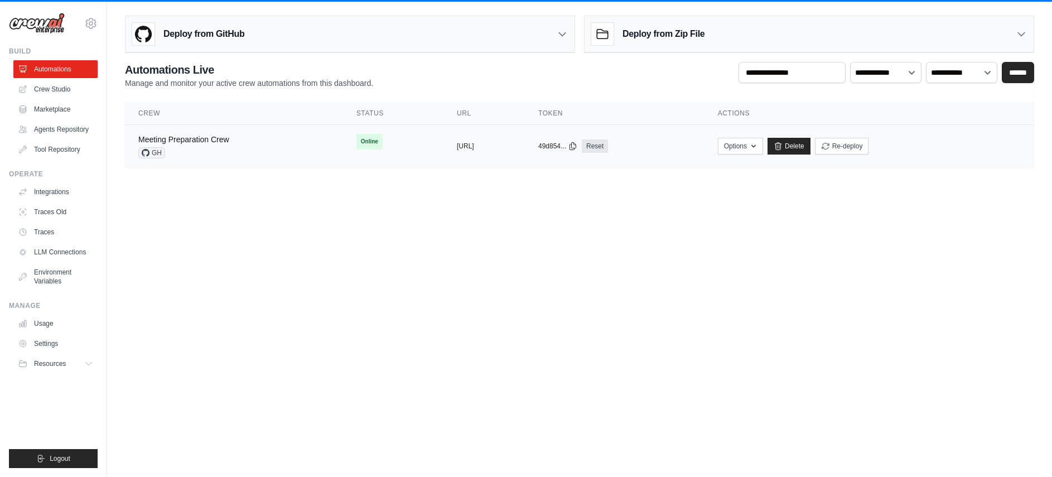
click at [241, 158] on div "Meeting Preparation Crew GH" at bounding box center [233, 146] width 191 height 25
click at [225, 140] on div "Meeting Preparation Crew GH" at bounding box center [233, 146] width 191 height 25
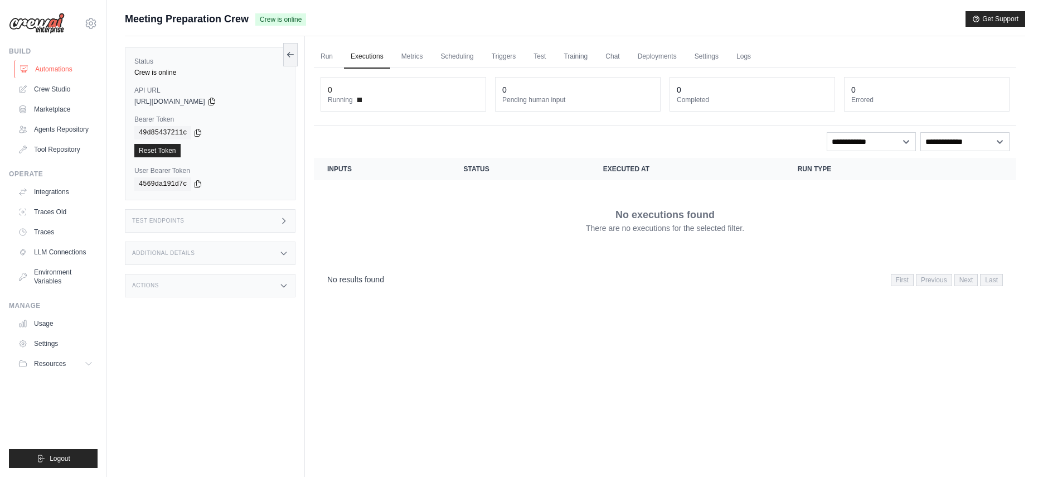
click at [57, 71] on link "Automations" at bounding box center [56, 69] width 84 height 18
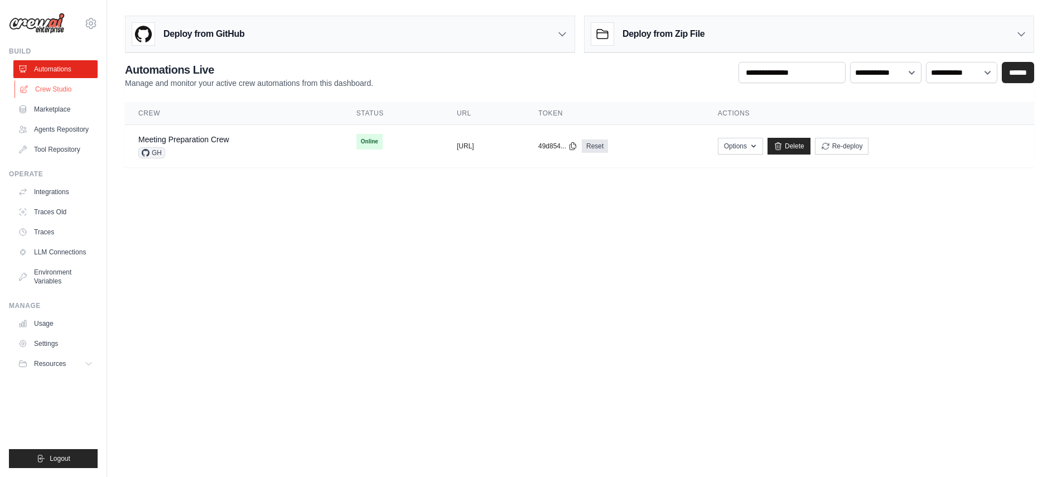
click at [56, 86] on link "Crew Studio" at bounding box center [56, 89] width 84 height 18
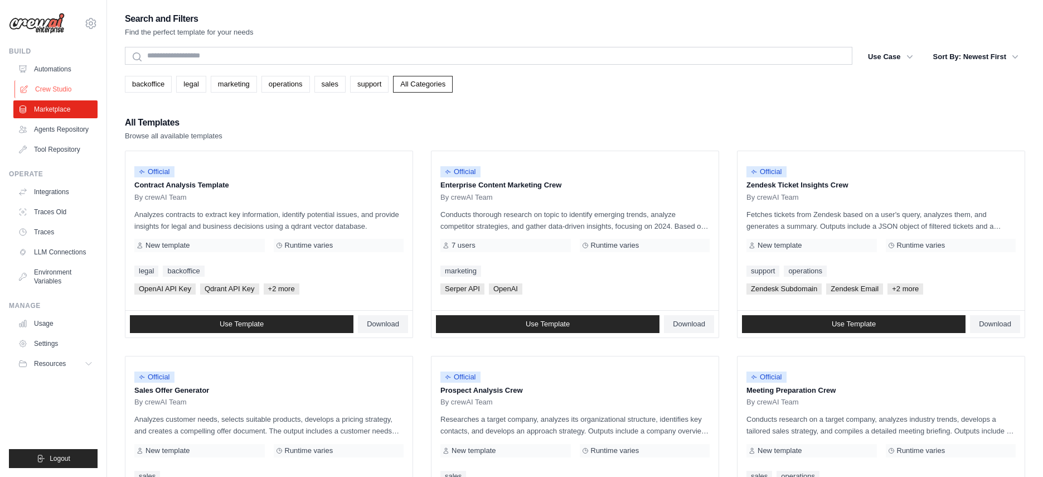
click at [62, 85] on link "Crew Studio" at bounding box center [56, 89] width 84 height 18
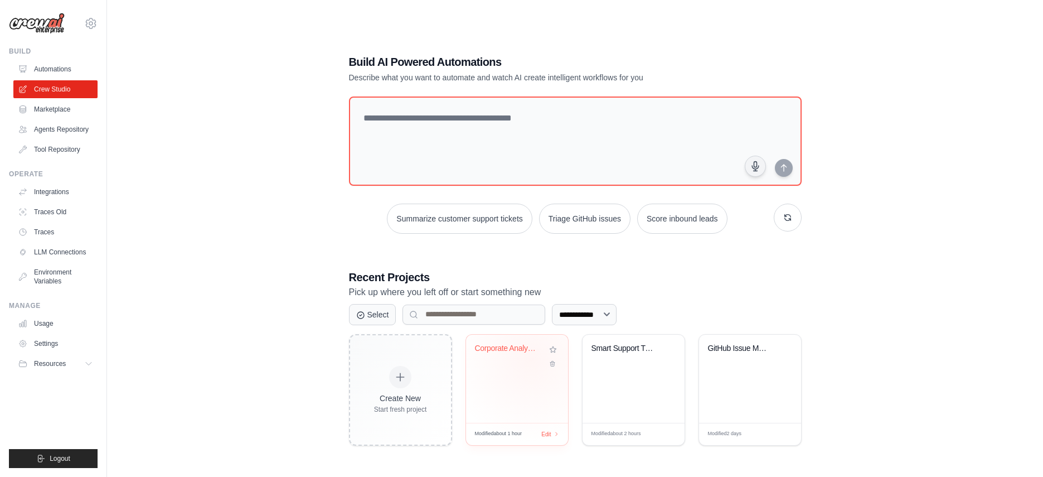
click at [531, 379] on div "Corporate Analysis Multi-Agent Syst..." at bounding box center [517, 379] width 102 height 88
click at [78, 128] on link "Agents Repository" at bounding box center [56, 129] width 84 height 18
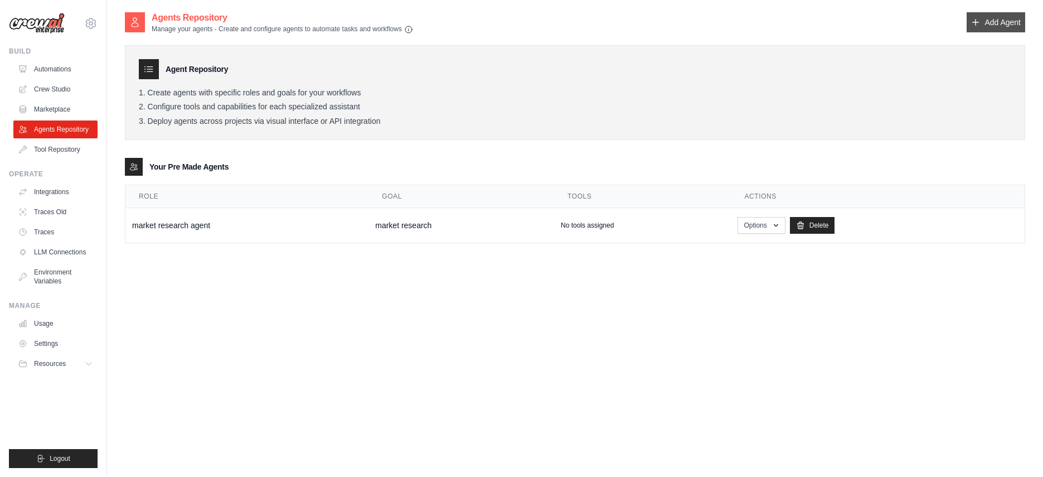
click at [982, 28] on link "Add Agent" at bounding box center [996, 22] width 59 height 20
click at [995, 22] on link "Add Agent" at bounding box center [996, 22] width 59 height 20
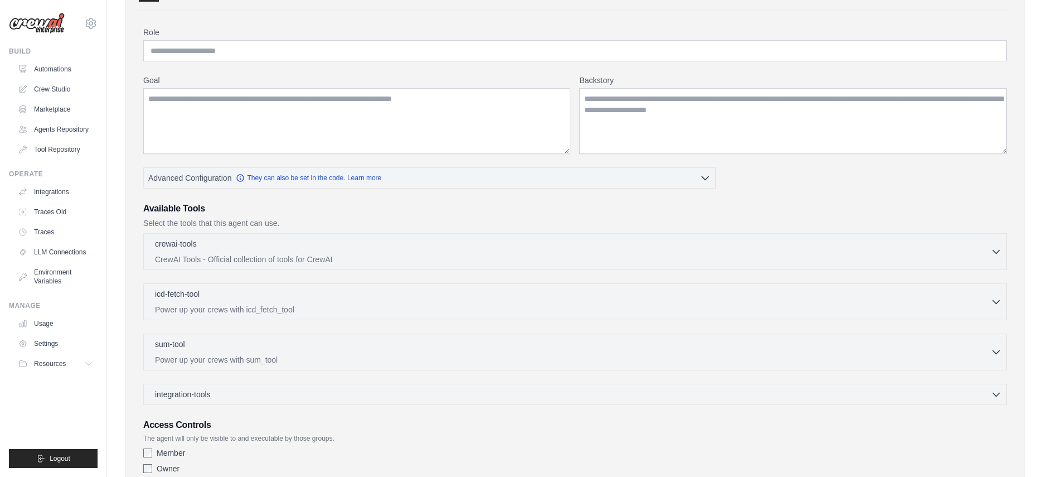
scroll to position [156, 0]
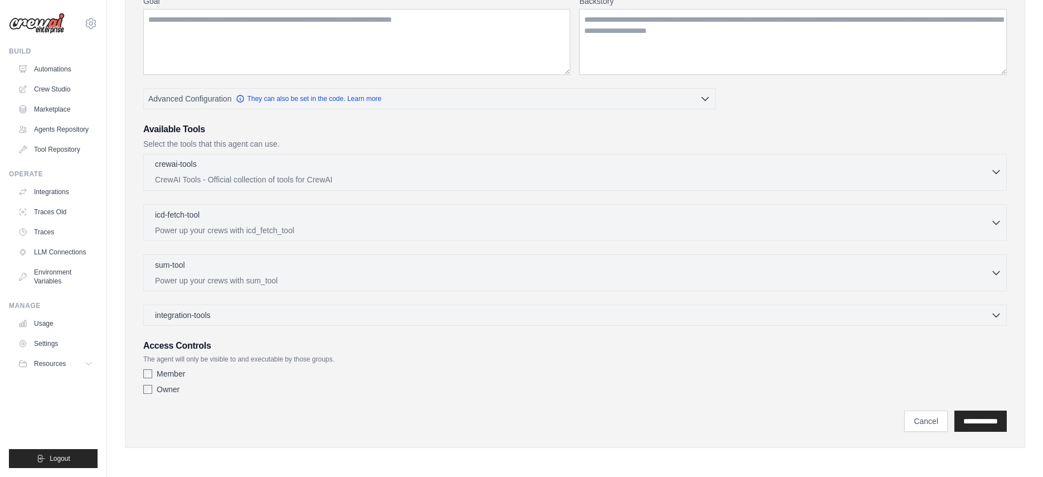
click at [405, 162] on div "crewai-tools 0 selected" at bounding box center [573, 164] width 836 height 13
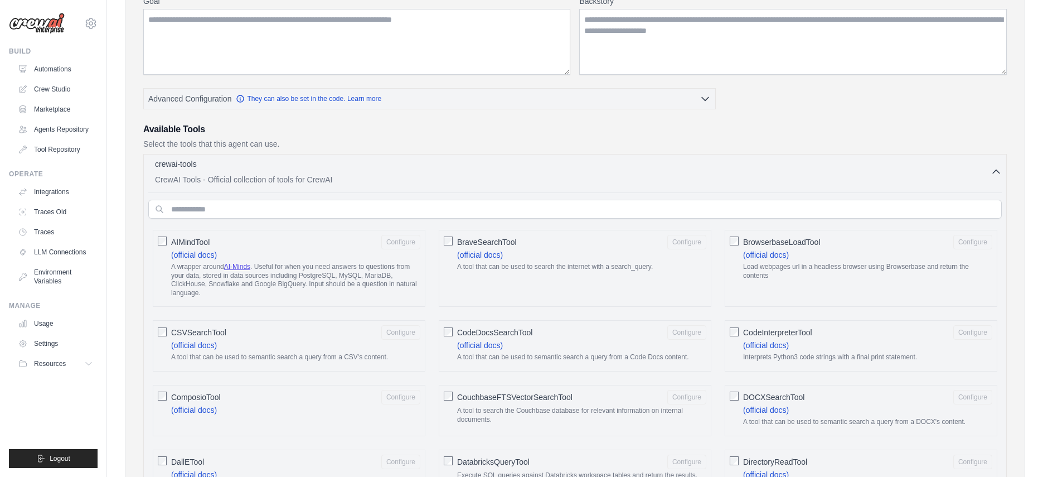
click at [405, 162] on div "crewai-tools 0 selected" at bounding box center [573, 164] width 836 height 13
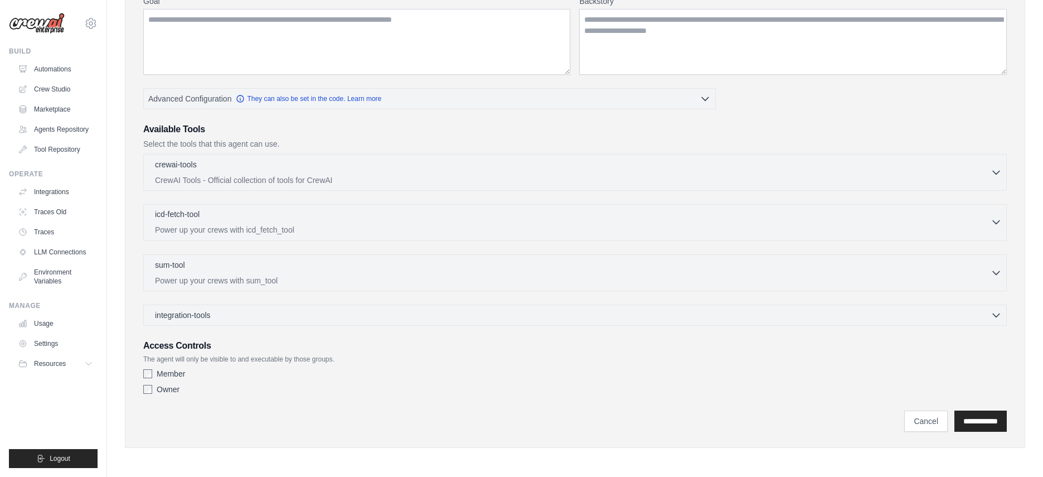
click at [381, 216] on div "icd-fetch-tool 0 selected" at bounding box center [573, 215] width 836 height 13
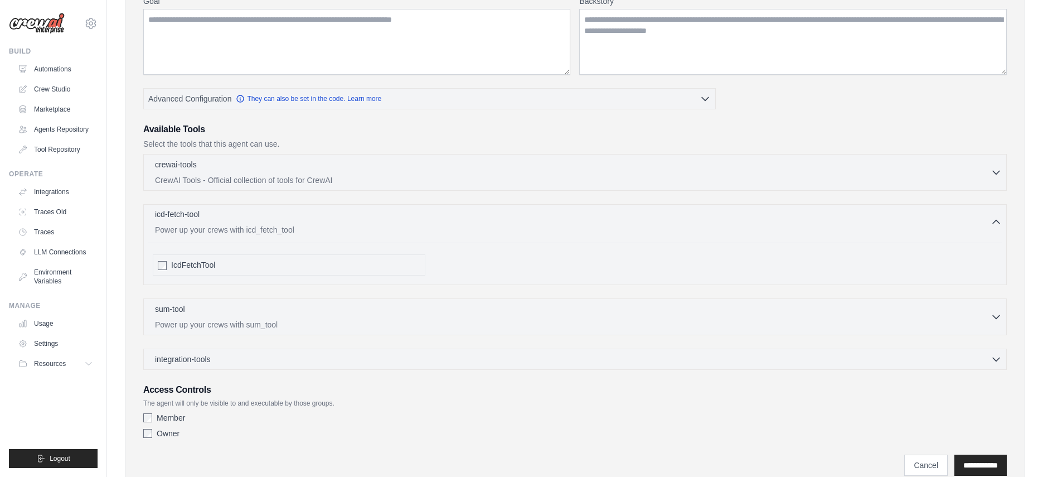
click at [381, 216] on div "icd-fetch-tool 0 selected" at bounding box center [573, 215] width 836 height 13
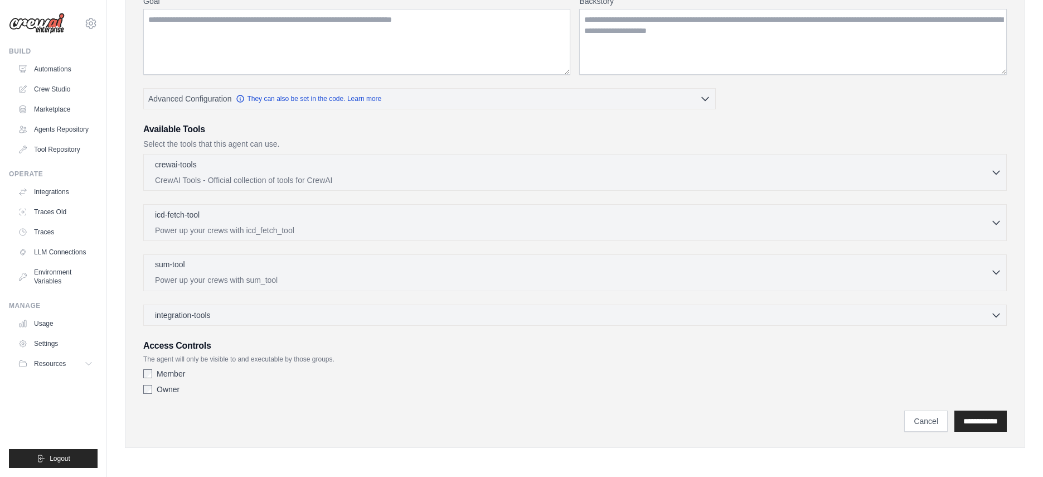
click at [367, 262] on div "sum-tool 0 selected" at bounding box center [573, 265] width 836 height 13
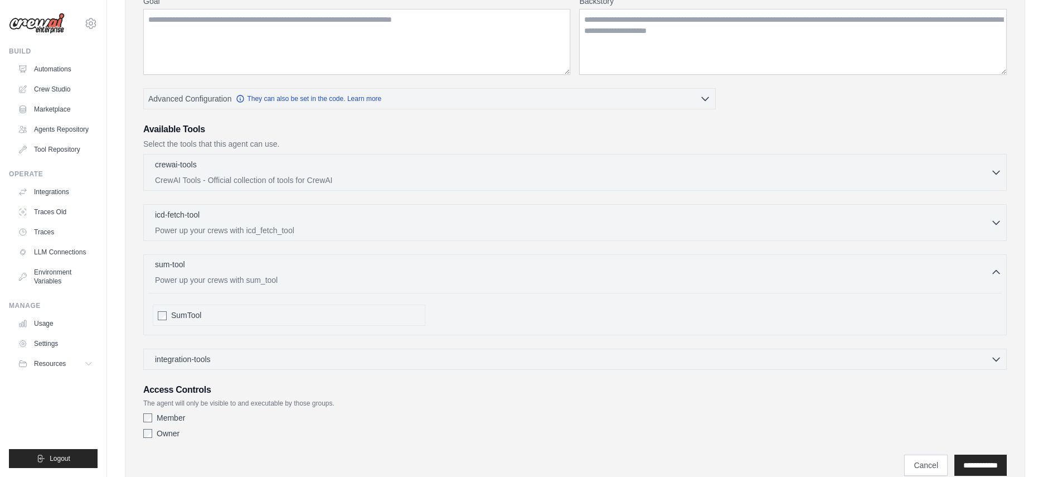
click at [367, 262] on div "sum-tool 0 selected" at bounding box center [573, 265] width 836 height 13
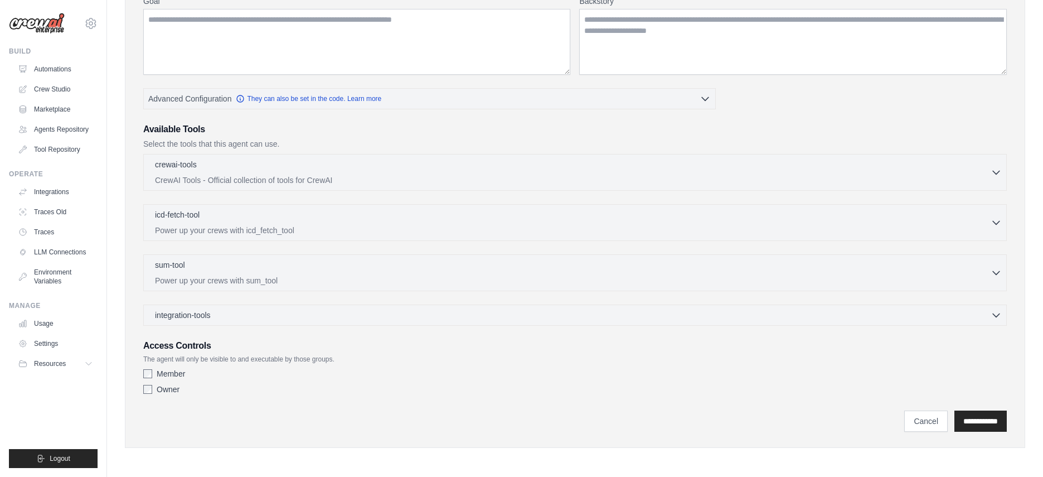
click at [360, 301] on div "crewai-tools 0 selected CrewAI Tools - Official collection of tools for CrewAI" at bounding box center [575, 240] width 864 height 172
click at [360, 315] on div "integration-tools 0 selected" at bounding box center [578, 314] width 847 height 11
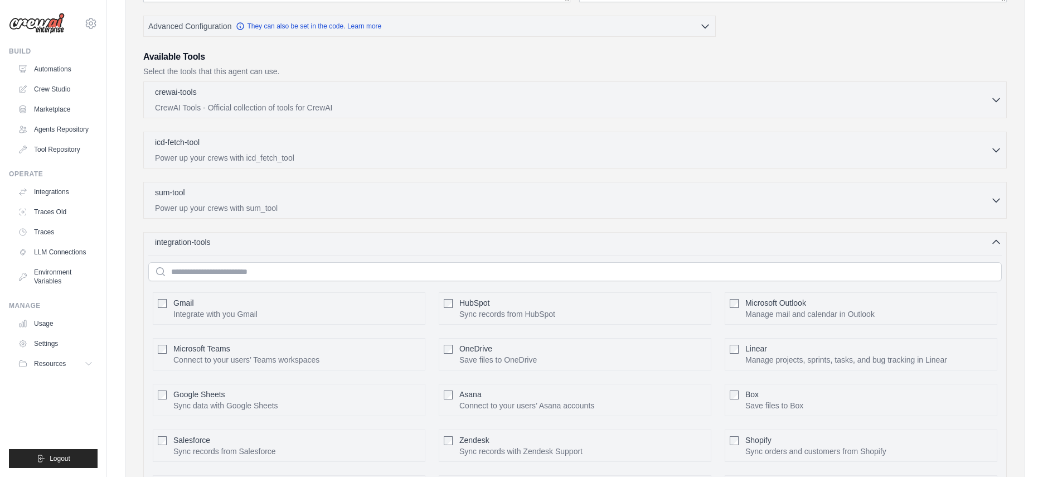
click at [380, 246] on div "integration-tools 0 selected" at bounding box center [578, 241] width 847 height 11
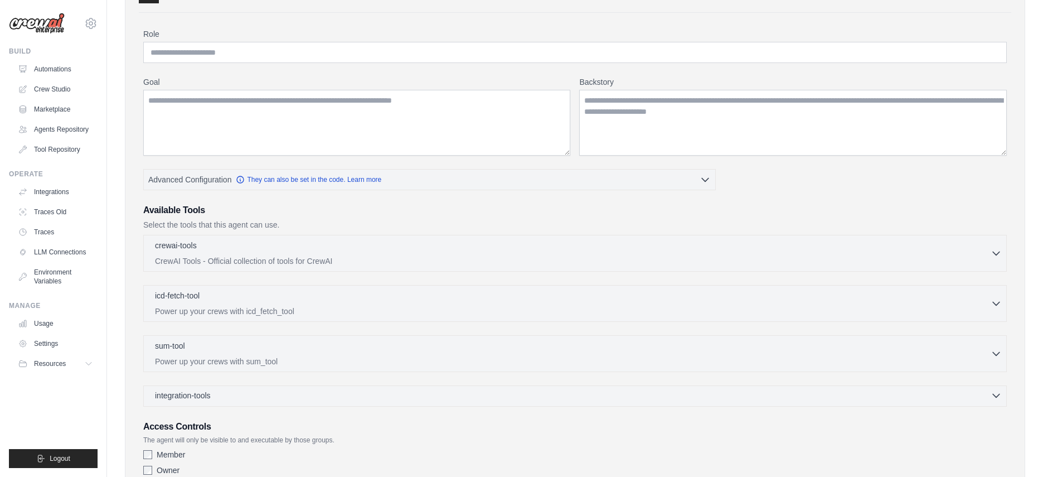
scroll to position [0, 0]
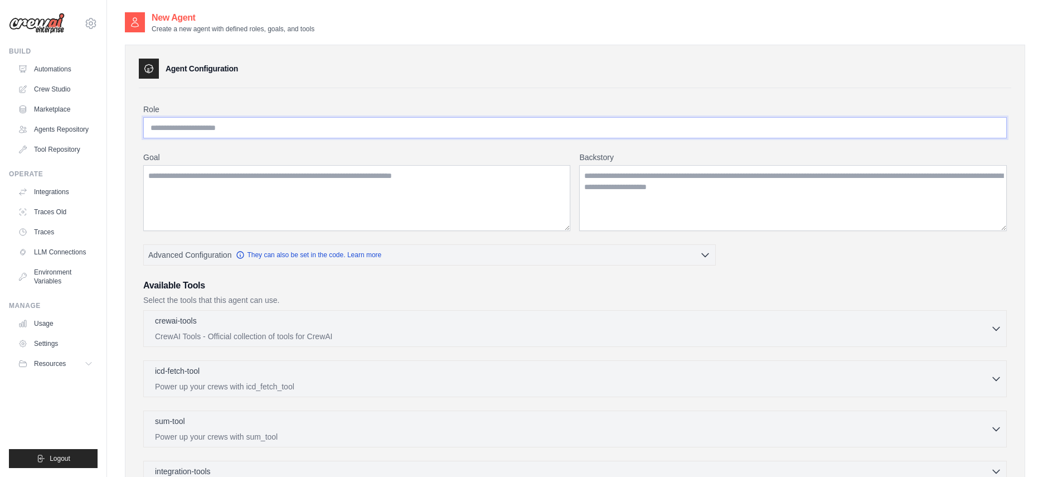
click at [256, 123] on input "Role" at bounding box center [575, 127] width 864 height 21
click at [287, 200] on textarea "Goal" at bounding box center [356, 198] width 427 height 66
click at [304, 256] on link "They can also be set in the code. Learn more" at bounding box center [309, 254] width 146 height 9
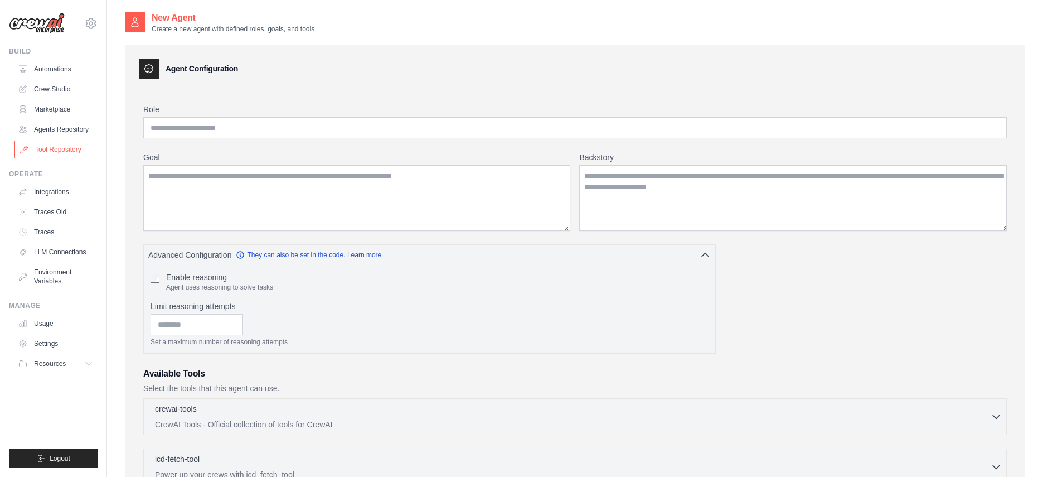
click at [84, 157] on link "Tool Repository" at bounding box center [56, 150] width 84 height 18
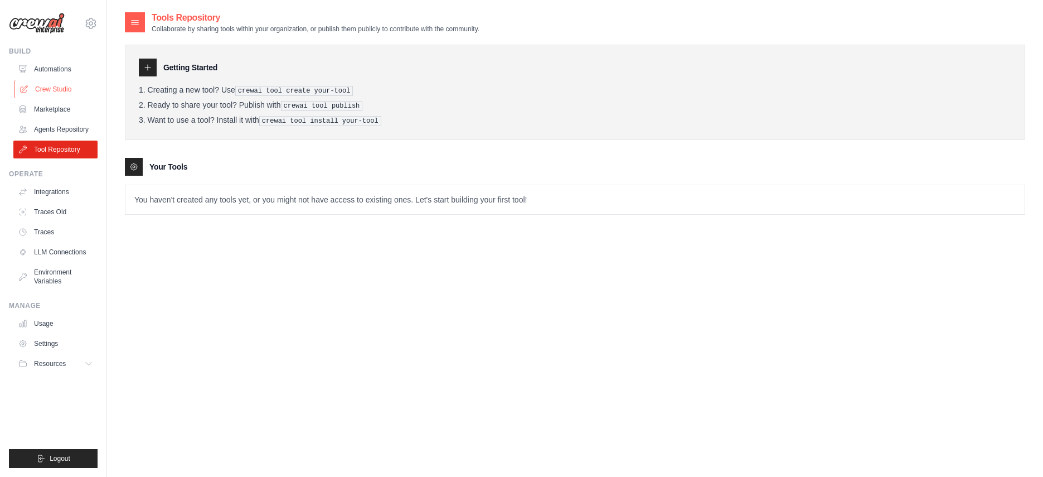
click at [57, 89] on link "Crew Studio" at bounding box center [56, 89] width 84 height 18
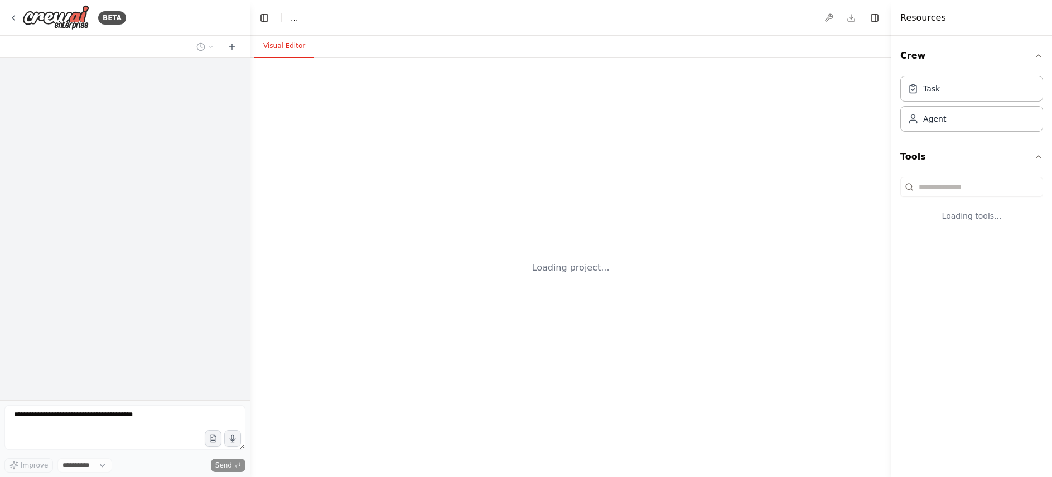
select select "****"
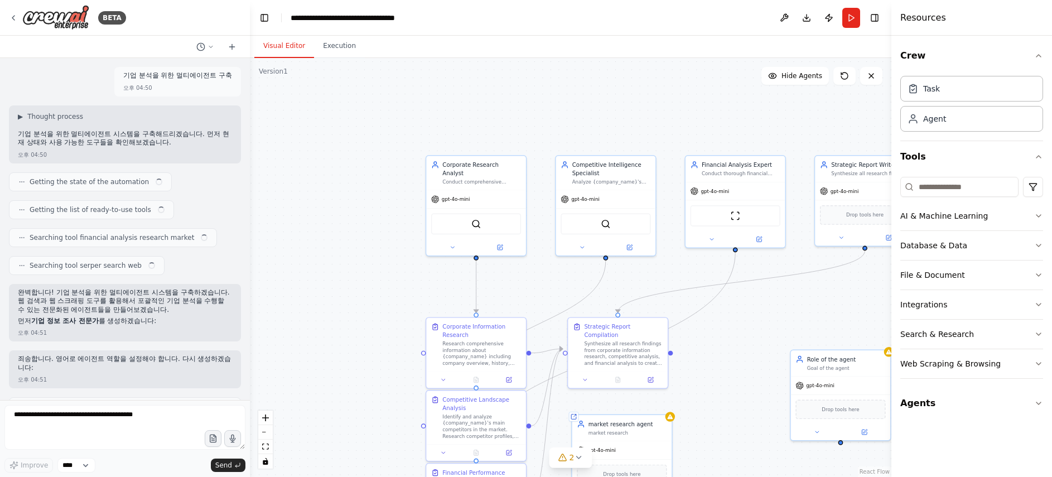
scroll to position [628, 0]
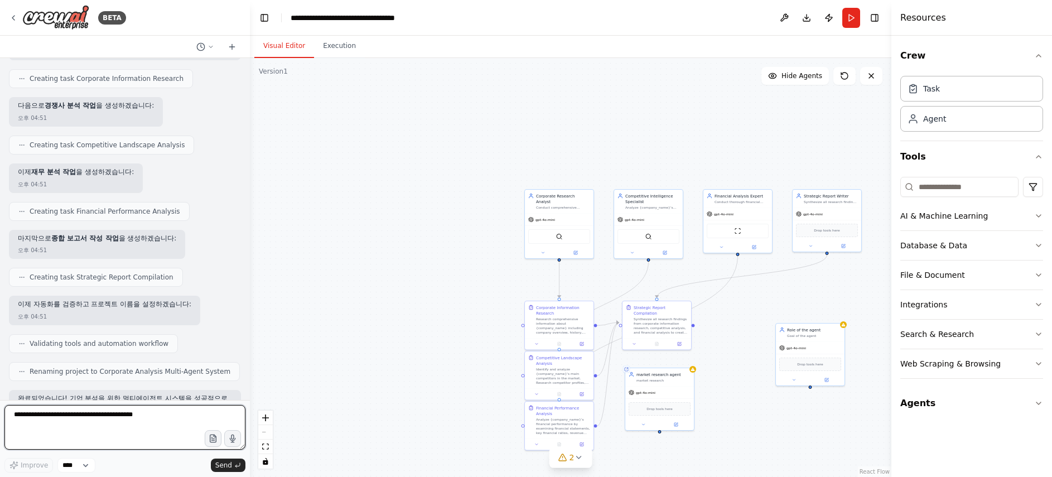
click at [151, 428] on textarea at bounding box center [124, 427] width 241 height 45
type textarea "*"
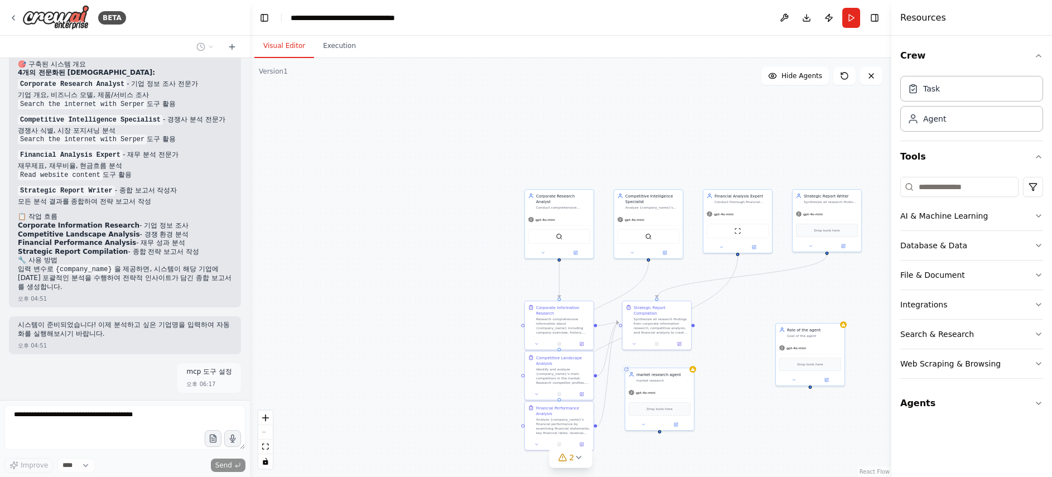
scroll to position [1032, 0]
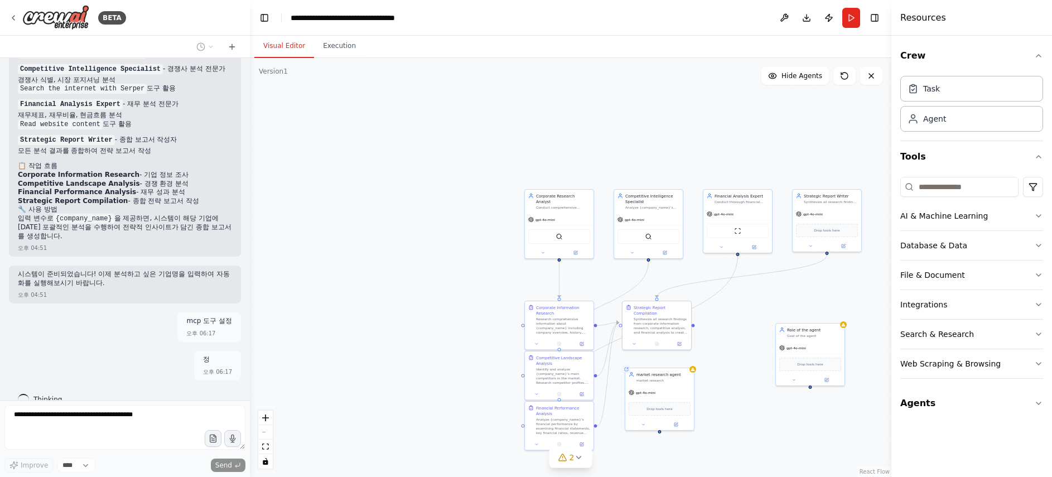
click at [120, 292] on div "기업 분석을 위한 멀티에이전트 구축 오후 04:50 ▶ Thought process 기업 분석을 위한 멀티에이전트 시스템을 구축해드리겠습니다.…" at bounding box center [125, 229] width 250 height 342
click at [1021, 268] on button "File & Document" at bounding box center [971, 274] width 143 height 29
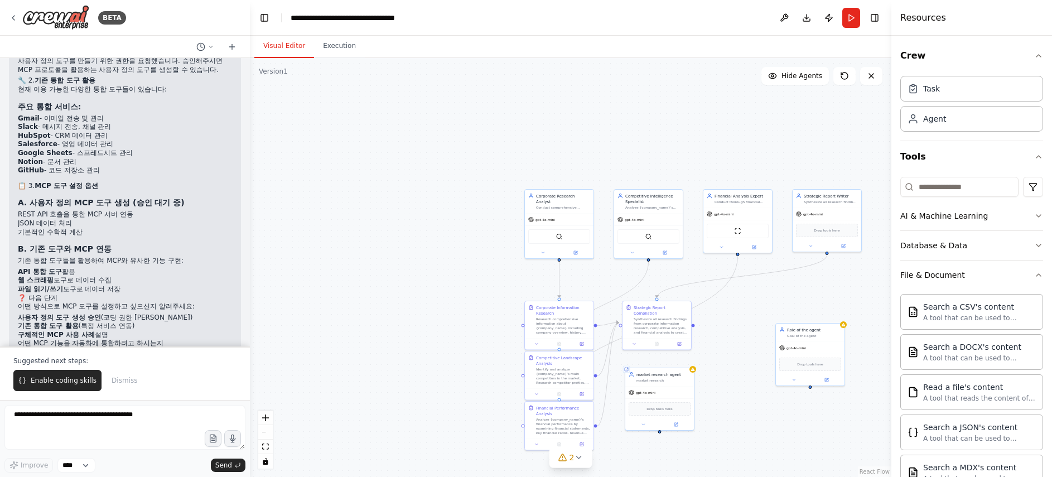
scroll to position [1908, 0]
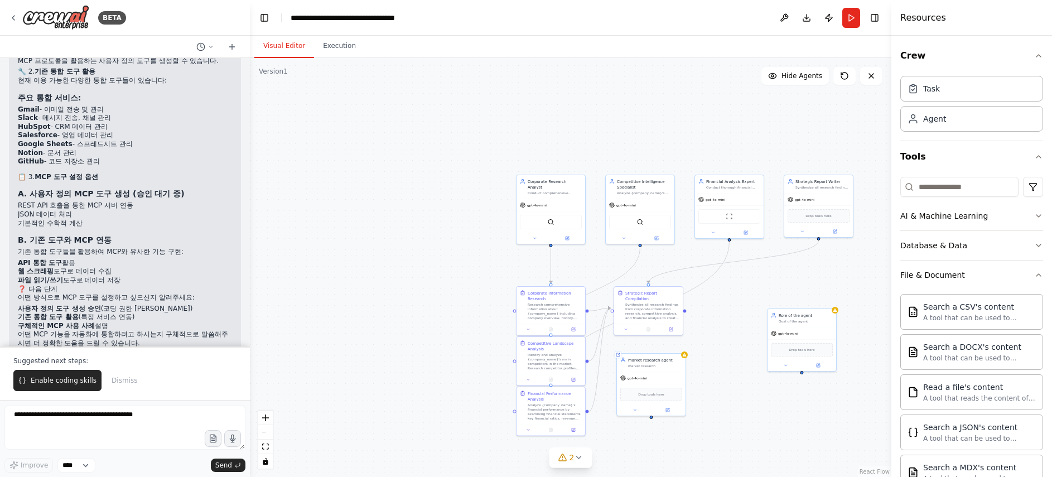
drag, startPoint x: 481, startPoint y: 262, endPoint x: 420, endPoint y: 163, distance: 115.1
click at [420, 163] on div ".deletable-edge-delete-btn { width: 20px; height: 20px; border: 0px solid #ffff…" at bounding box center [570, 267] width 641 height 419
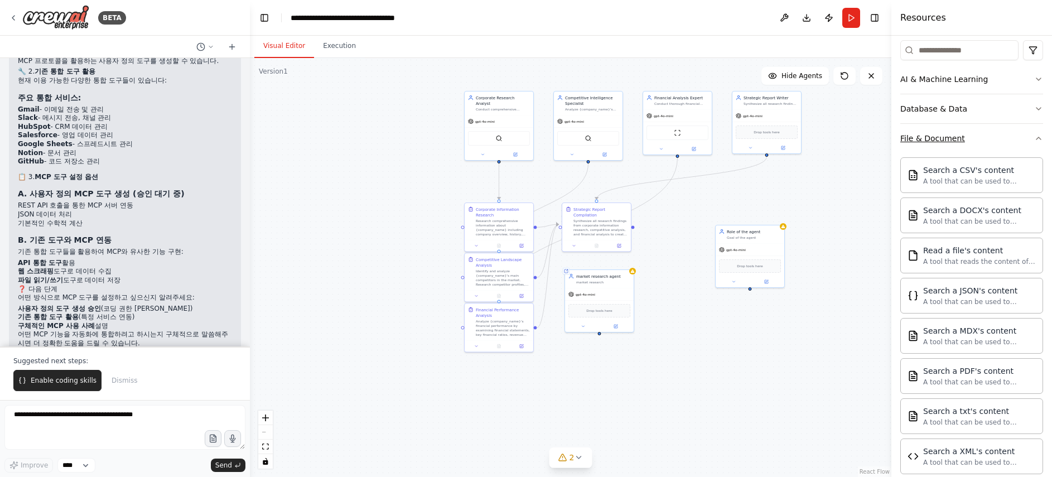
scroll to position [281, 0]
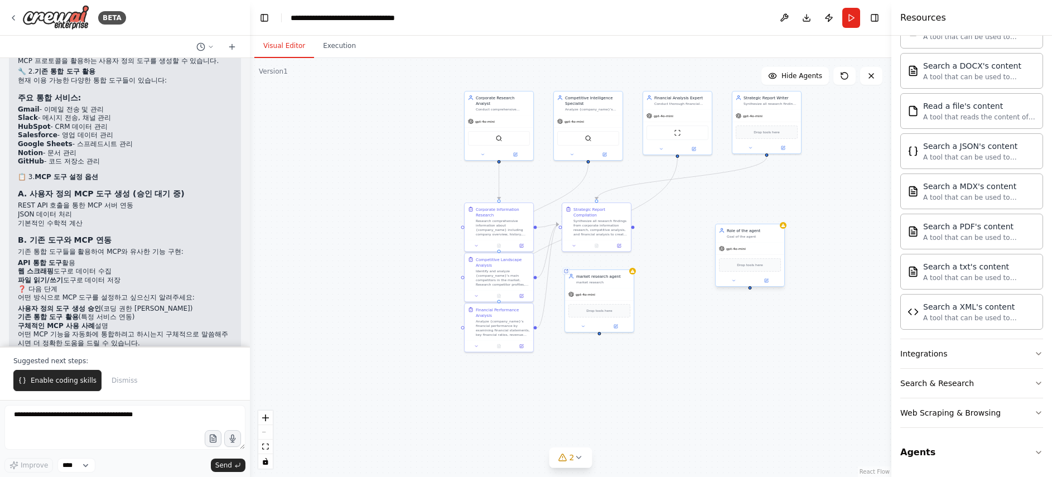
click at [760, 246] on div "gpt-4o-mini" at bounding box center [749, 249] width 69 height 12
drag, startPoint x: 749, startPoint y: 289, endPoint x: 768, endPoint y: 156, distance: 134.5
click at [768, 156] on div ".deletable-edge-delete-btn { width: 20px; height: 20px; border: 0px solid #ffff…" at bounding box center [570, 267] width 641 height 419
click at [767, 156] on div ".deletable-edge-delete-btn { width: 20px; height: 20px; border: 0px solid #ffff…" at bounding box center [570, 267] width 641 height 419
drag, startPoint x: 767, startPoint y: 154, endPoint x: 748, endPoint y: 289, distance: 136.3
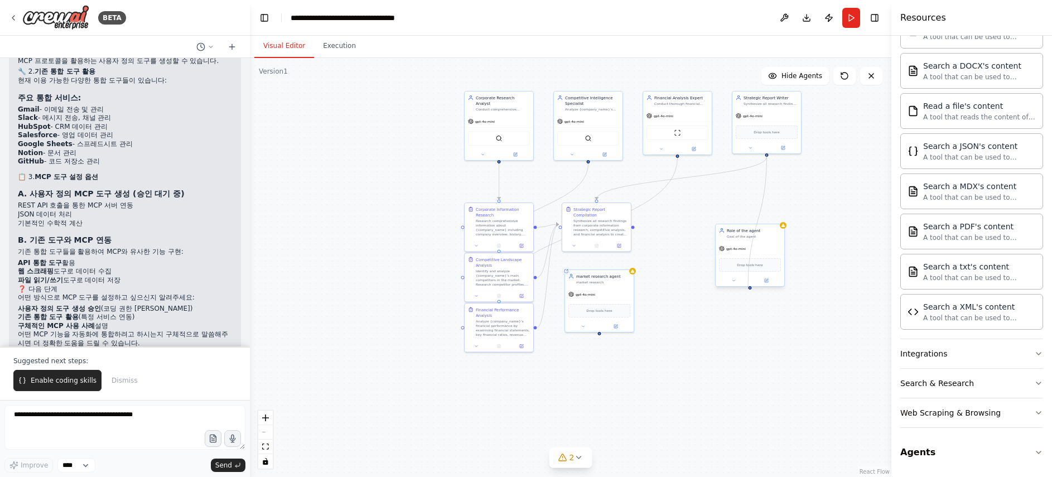
click at [748, 289] on div ".deletable-edge-delete-btn { width: 20px; height: 20px; border: 0px solid #ffff…" at bounding box center [570, 267] width 641 height 419
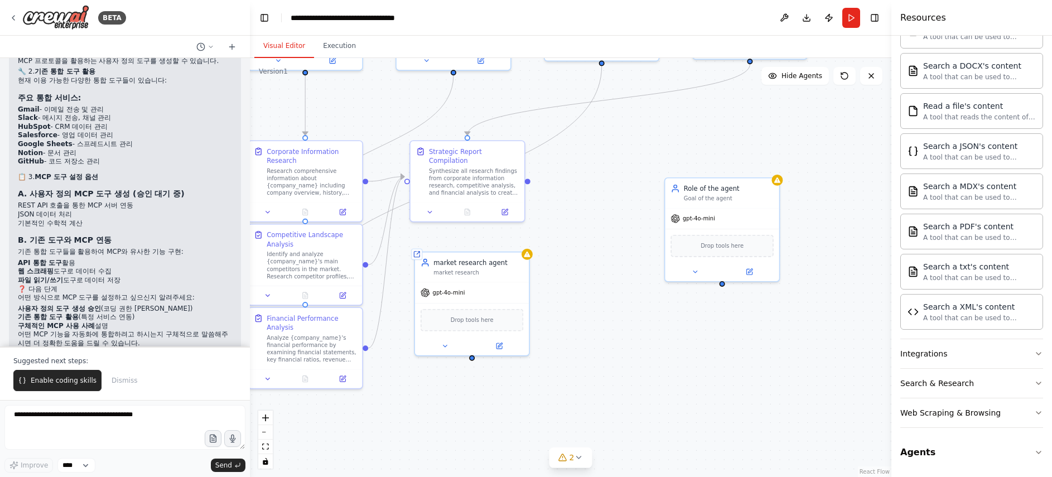
drag, startPoint x: 702, startPoint y: 221, endPoint x: 703, endPoint y: 143, distance: 77.5
click at [703, 143] on div ".deletable-edge-delete-btn { width: 20px; height: 20px; border: 0px solid #ffff…" at bounding box center [570, 267] width 641 height 419
drag, startPoint x: 528, startPoint y: 175, endPoint x: 713, endPoint y: 231, distance: 193.5
click at [713, 231] on div "Corporate Research Analyst Conduct comprehensive research on {company_name} to …" at bounding box center [467, 81] width 532 height 348
drag, startPoint x: 475, startPoint y: 352, endPoint x: 725, endPoint y: 289, distance: 258.7
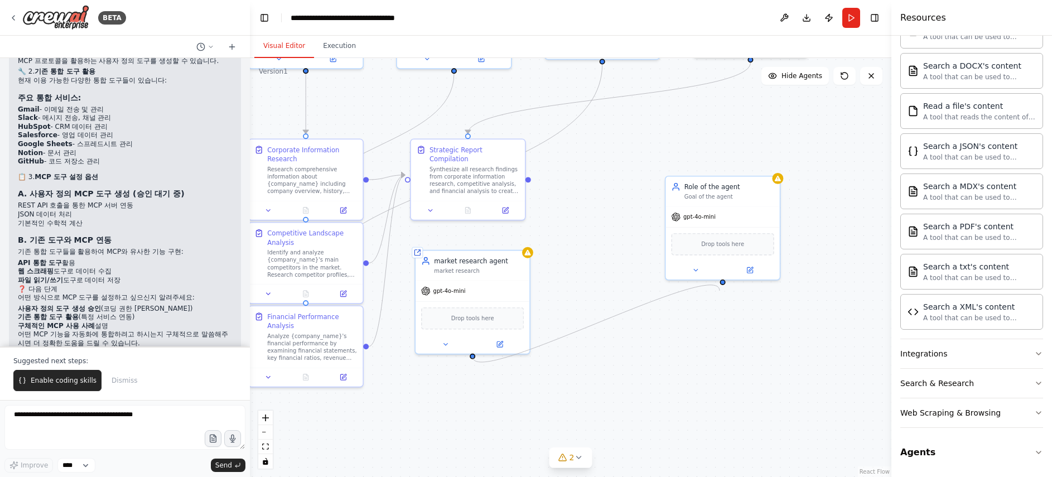
click at [725, 290] on div ".deletable-edge-delete-btn { width: 20px; height: 20px; border: 0px solid #ffff…" at bounding box center [570, 267] width 641 height 419
click at [692, 273] on button at bounding box center [695, 268] width 52 height 11
click at [681, 246] on div "Drop tools here" at bounding box center [722, 242] width 103 height 22
click at [691, 241] on div "Drop tools here" at bounding box center [722, 242] width 103 height 22
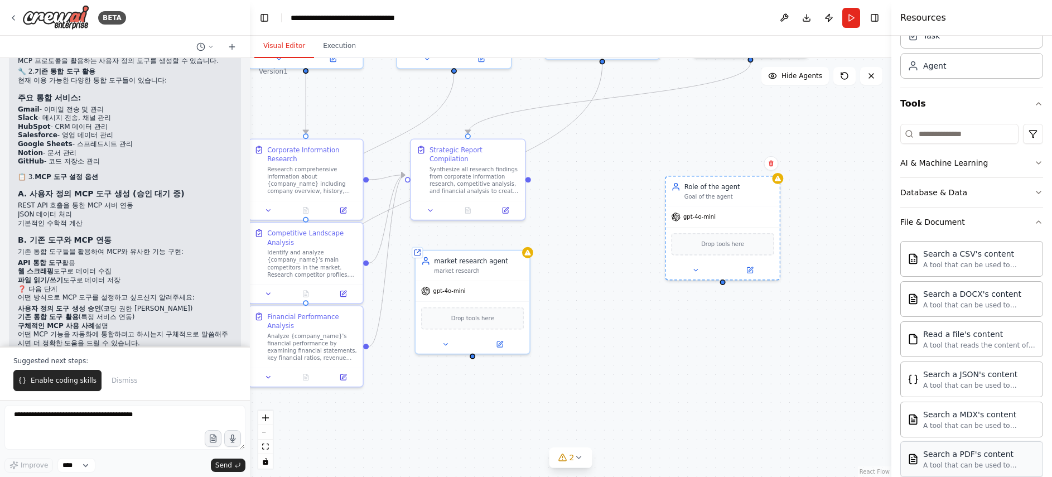
scroll to position [69, 0]
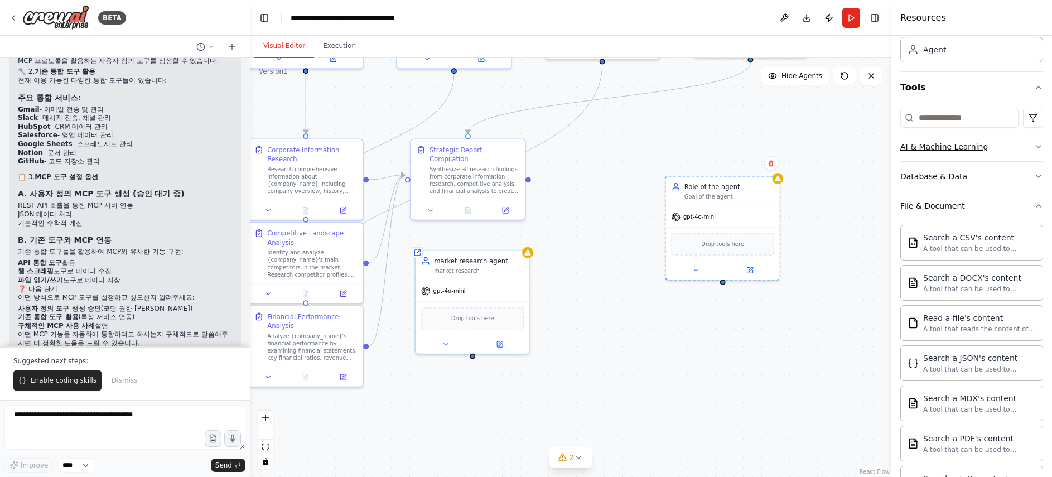
click at [956, 136] on button "AI & Machine Learning" at bounding box center [971, 146] width 143 height 29
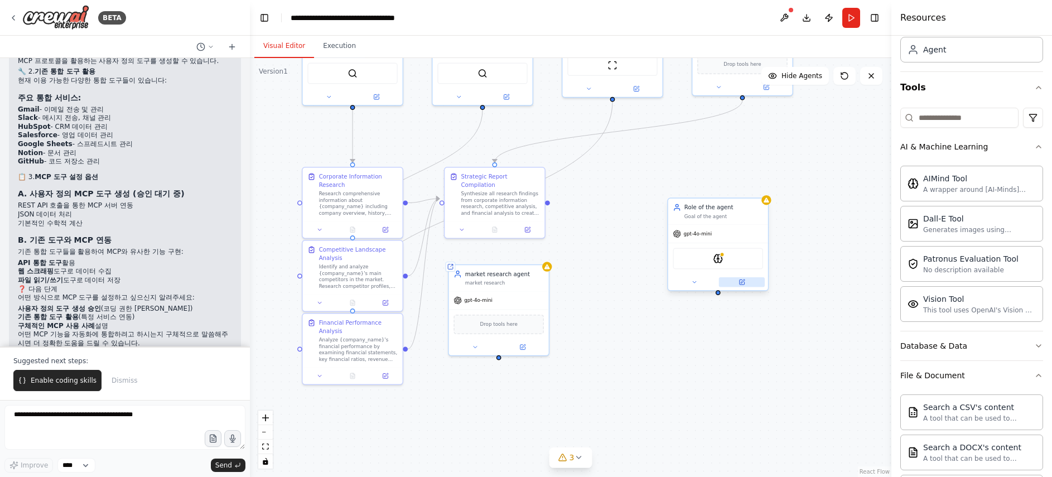
click at [748, 287] on div at bounding box center [718, 282] width 100 height 16
click at [748, 283] on button at bounding box center [742, 281] width 46 height 9
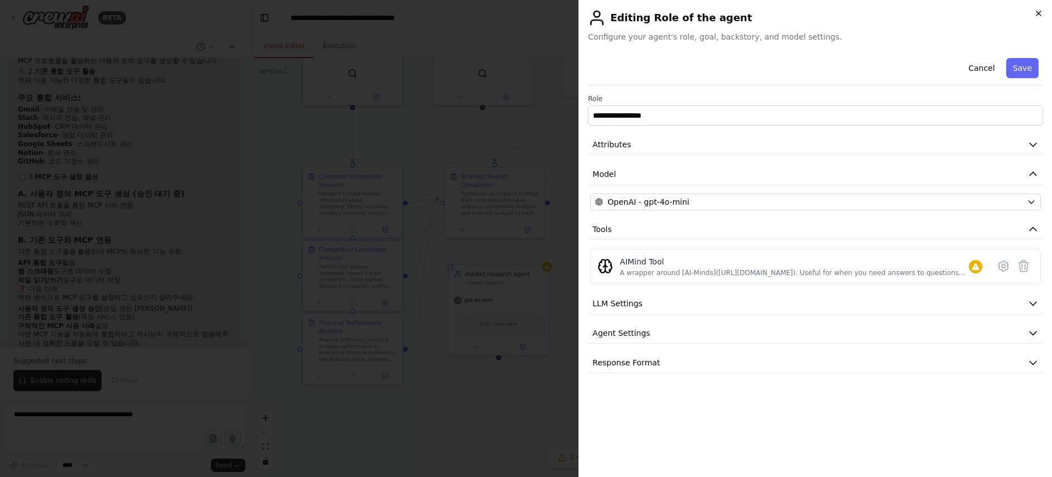
click at [1034, 15] on icon "button" at bounding box center [1038, 13] width 9 height 9
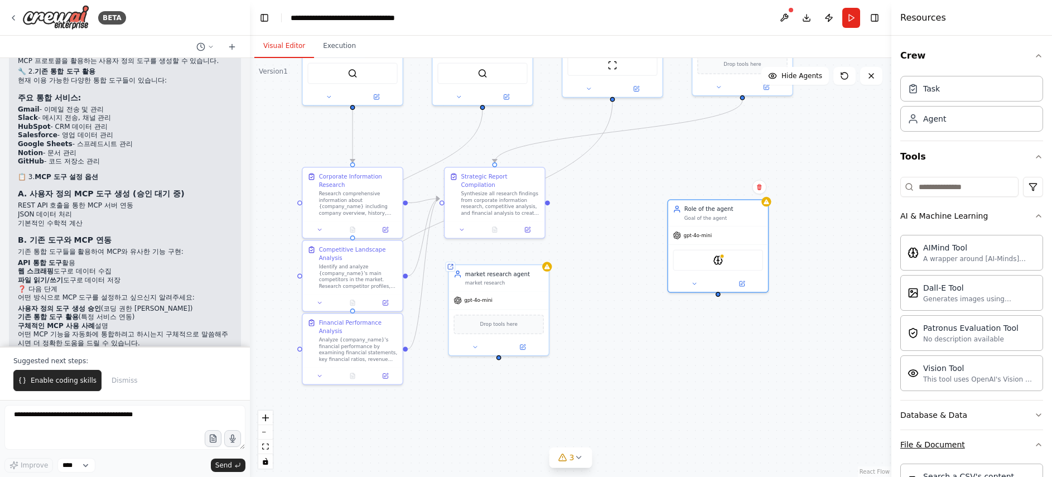
scroll to position [451, 0]
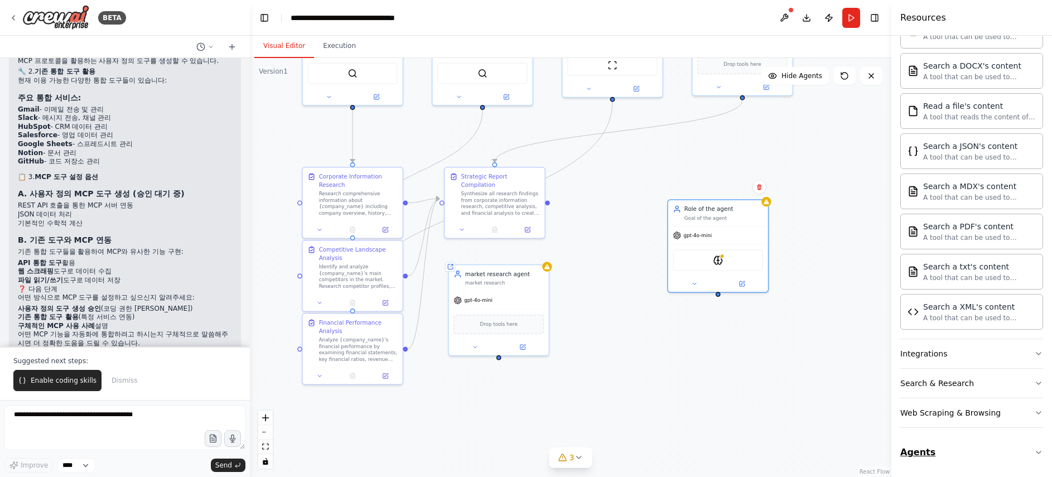
click at [943, 452] on button "Agents" at bounding box center [971, 452] width 143 height 31
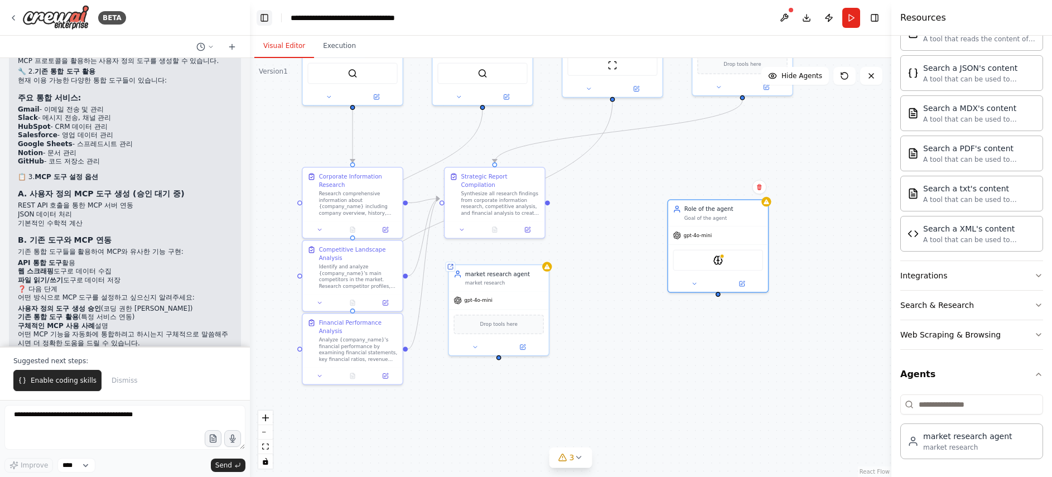
click at [267, 15] on button "Toggle Left Sidebar" at bounding box center [264, 18] width 16 height 16
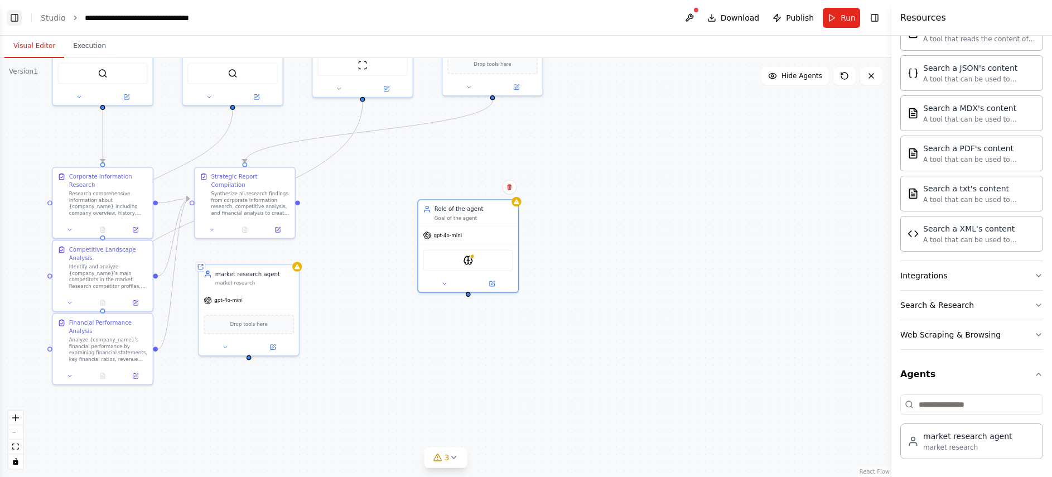
click at [20, 18] on button "Toggle Left Sidebar" at bounding box center [15, 18] width 16 height 16
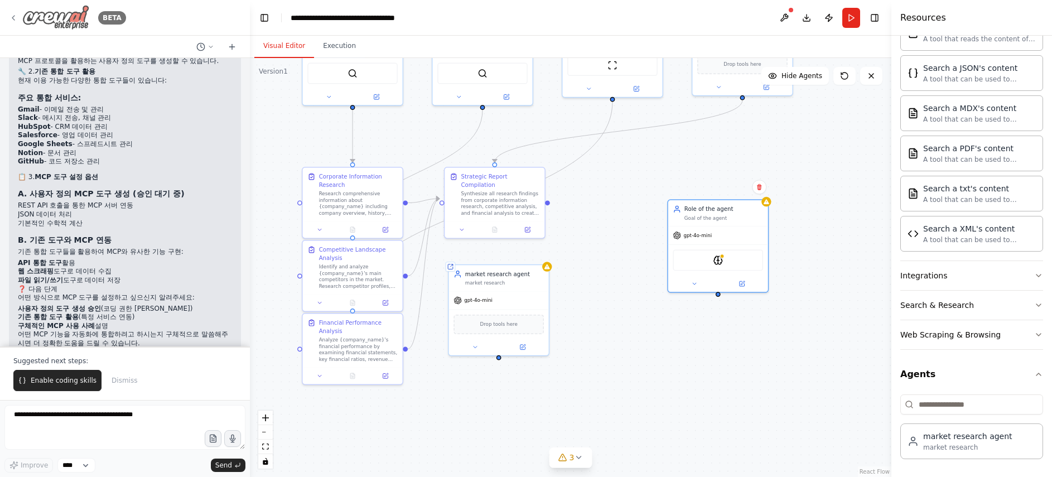
click at [62, 16] on img at bounding box center [55, 17] width 67 height 25
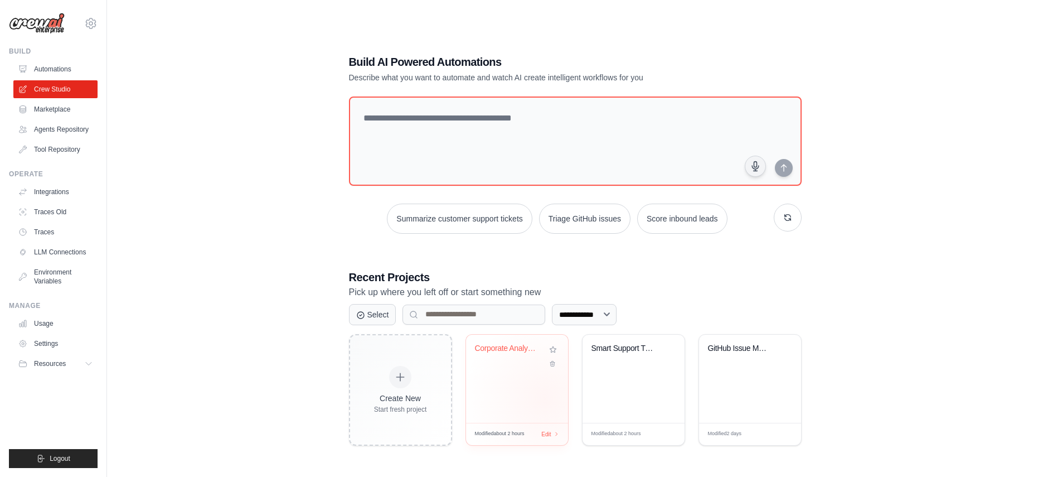
click at [516, 385] on div "Corporate Analysis Multi-Agent Syst..." at bounding box center [517, 379] width 102 height 88
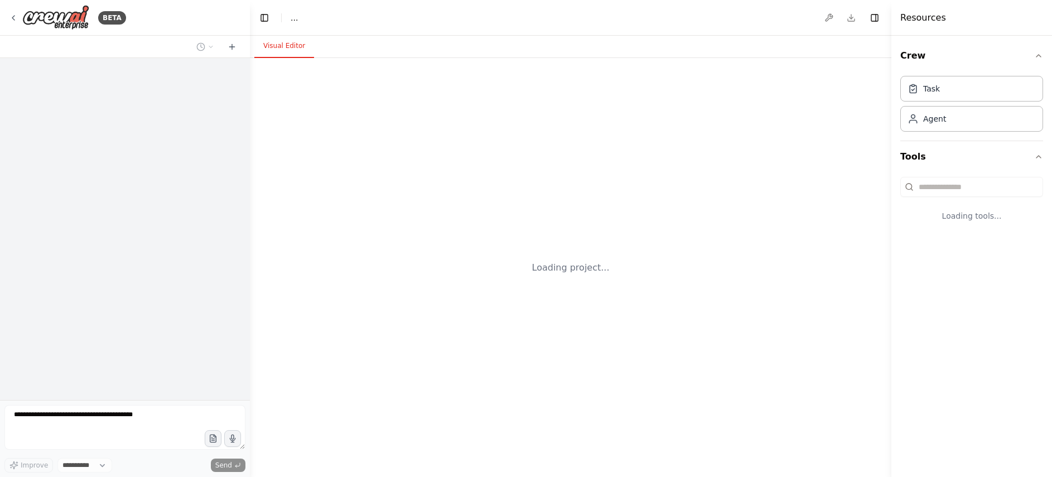
select select "****"
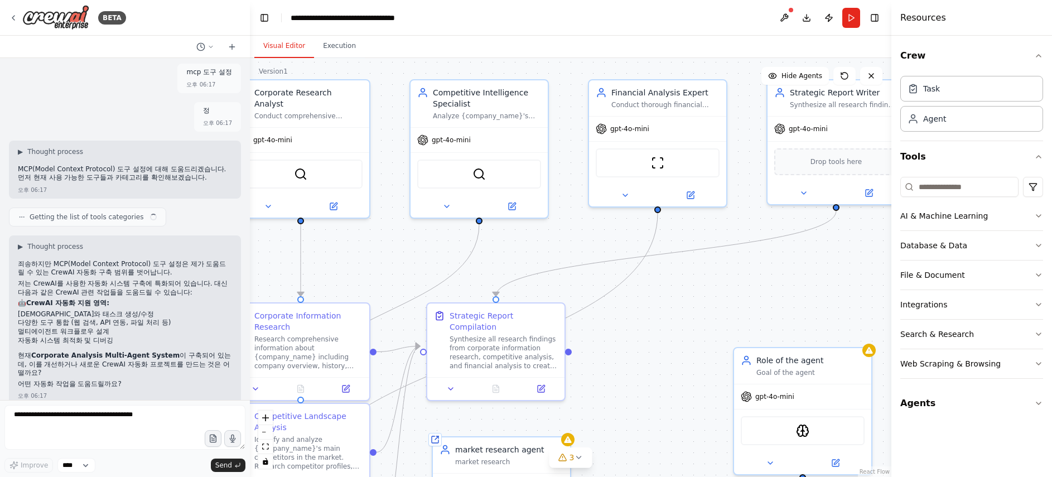
scroll to position [1281, 0]
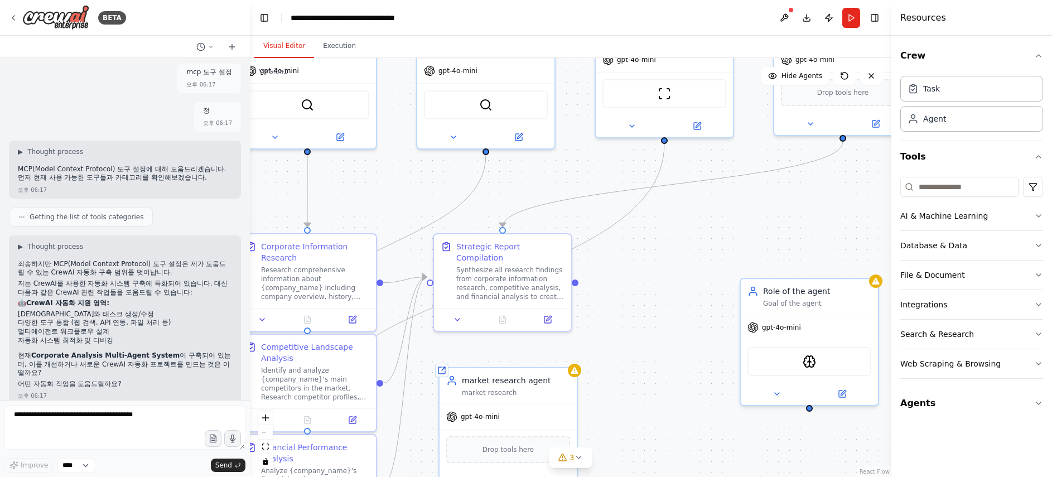
drag, startPoint x: 796, startPoint y: 313, endPoint x: 728, endPoint y: 210, distance: 124.0
click at [728, 210] on div ".deletable-edge-delete-btn { width: 20px; height: 20px; border: 0px solid #ffff…" at bounding box center [570, 267] width 641 height 419
click at [713, 249] on div ".deletable-edge-delete-btn { width: 20px; height: 20px; border: 0px solid #ffff…" at bounding box center [570, 267] width 641 height 419
click at [958, 251] on button "Database & Data" at bounding box center [971, 245] width 143 height 29
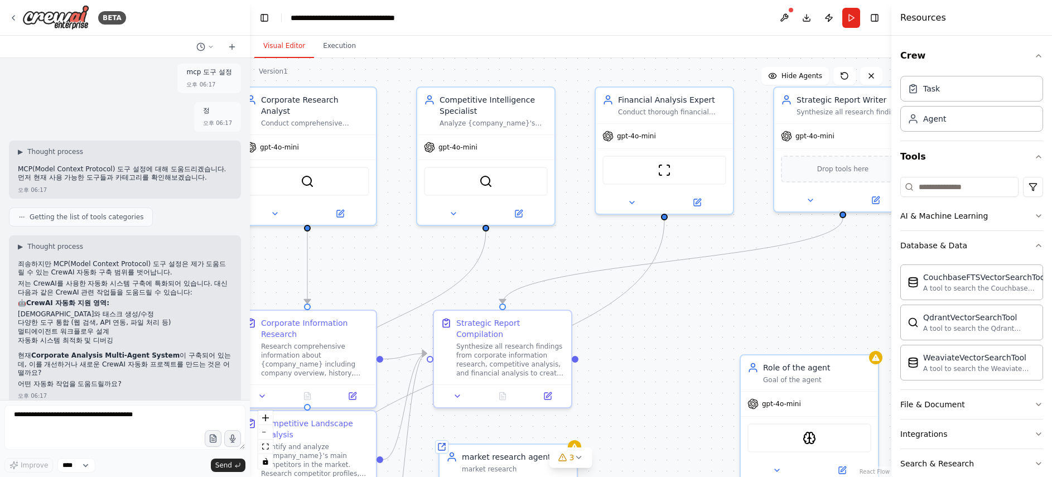
drag, startPoint x: 641, startPoint y: 362, endPoint x: 641, endPoint y: 438, distance: 75.8
click at [641, 438] on div ".deletable-edge-delete-btn { width: 20px; height: 20px; border: 0px solid #ffff…" at bounding box center [570, 267] width 641 height 419
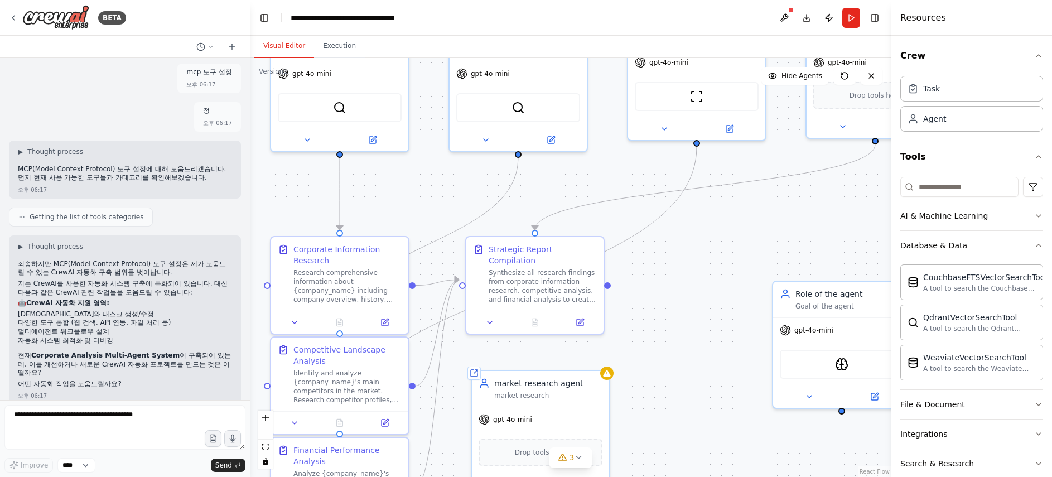
drag, startPoint x: 692, startPoint y: 332, endPoint x: 713, endPoint y: 269, distance: 66.5
click at [724, 256] on div ".deletable-edge-delete-btn { width: 20px; height: 20px; border: 0px solid #ffff…" at bounding box center [570, 267] width 641 height 419
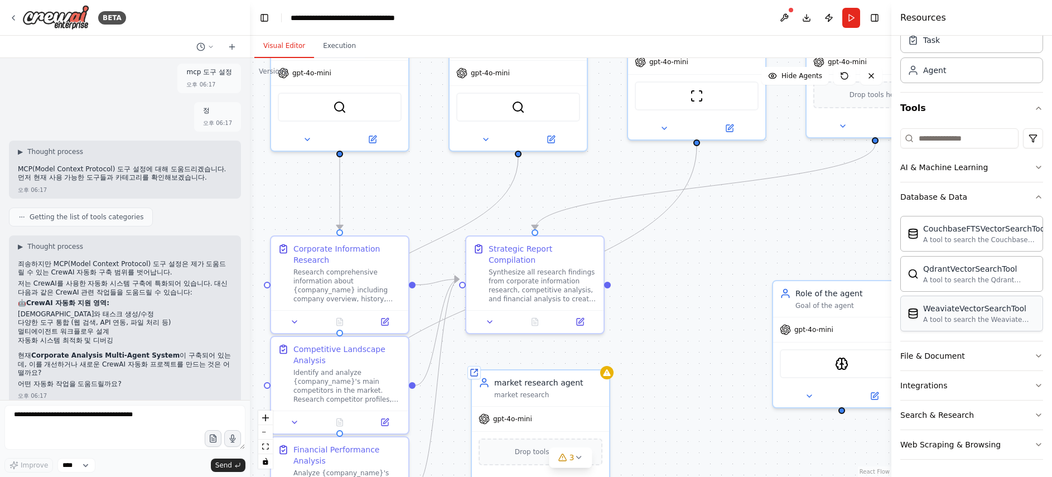
scroll to position [80, 0]
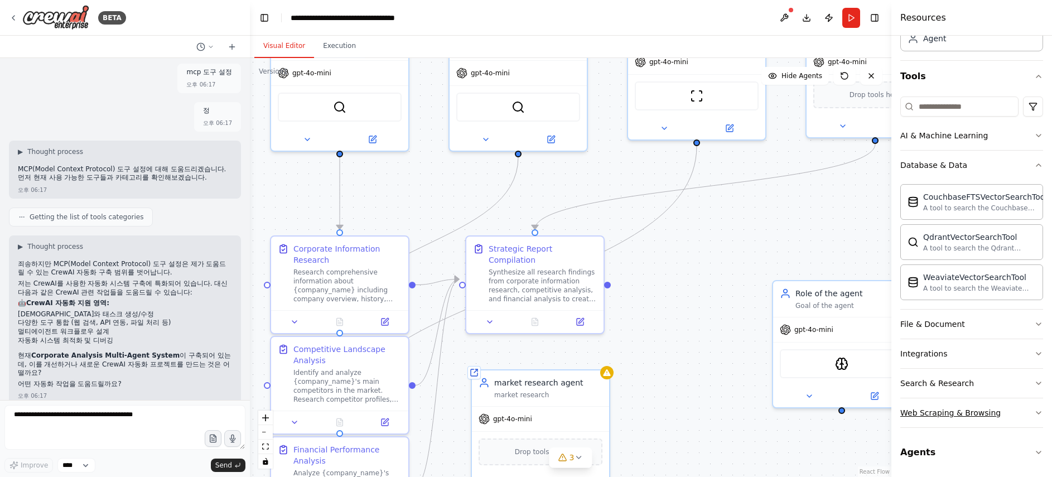
click at [1018, 409] on button "Web Scraping & Browsing" at bounding box center [971, 412] width 143 height 29
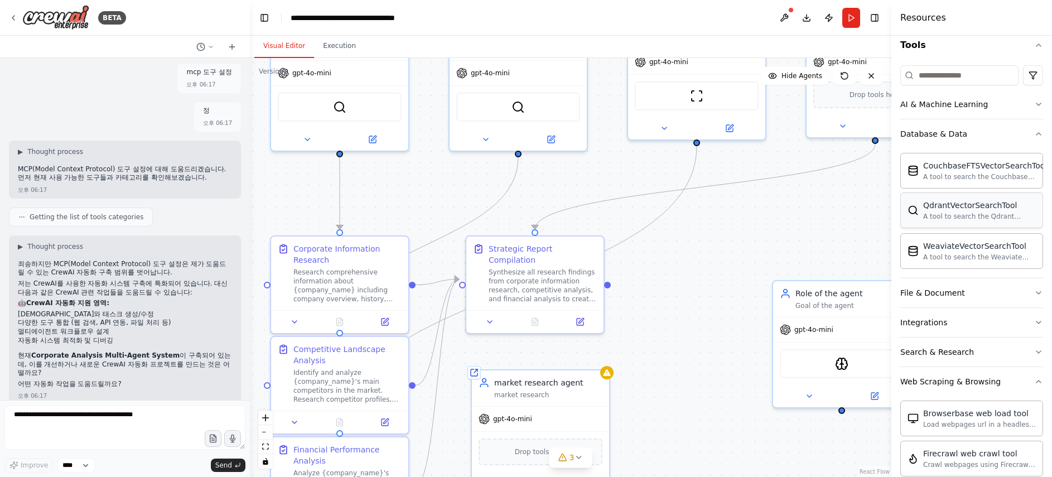
scroll to position [80, 0]
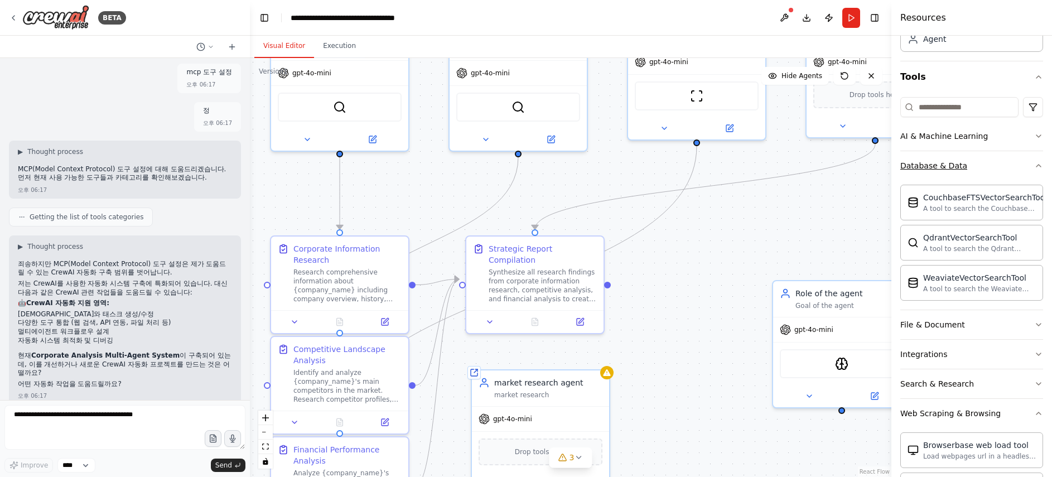
click at [1025, 164] on button "Database & Data" at bounding box center [971, 165] width 143 height 29
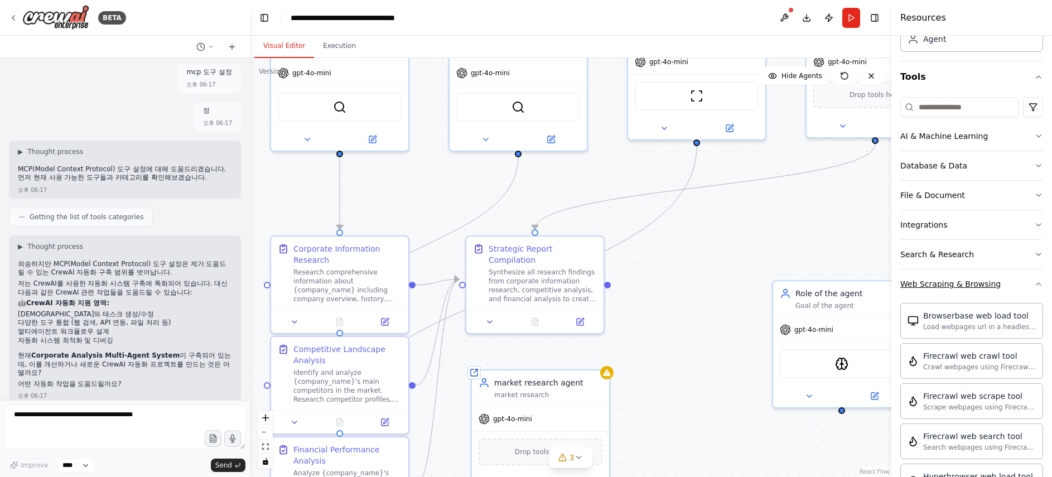
click at [1028, 278] on button "Web Scraping & Browsing" at bounding box center [971, 283] width 143 height 29
